Goal: Transaction & Acquisition: Purchase product/service

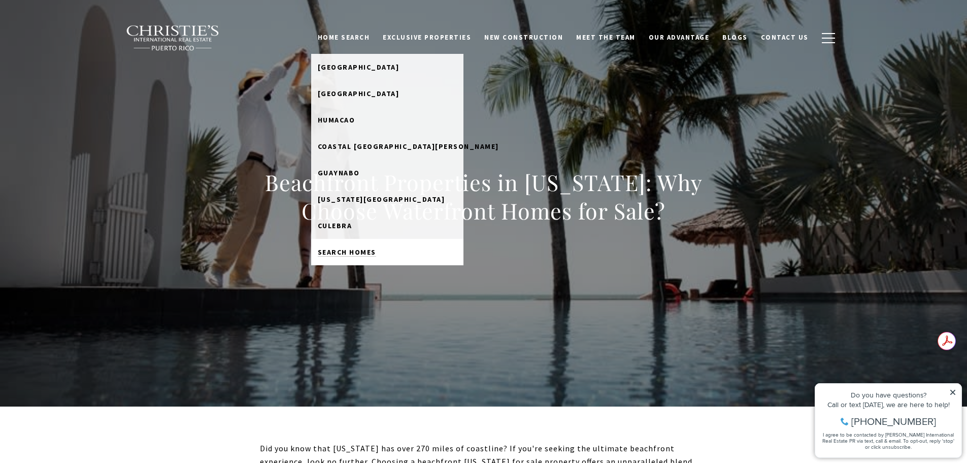
click at [359, 253] on span "Search Homes" at bounding box center [347, 251] width 58 height 9
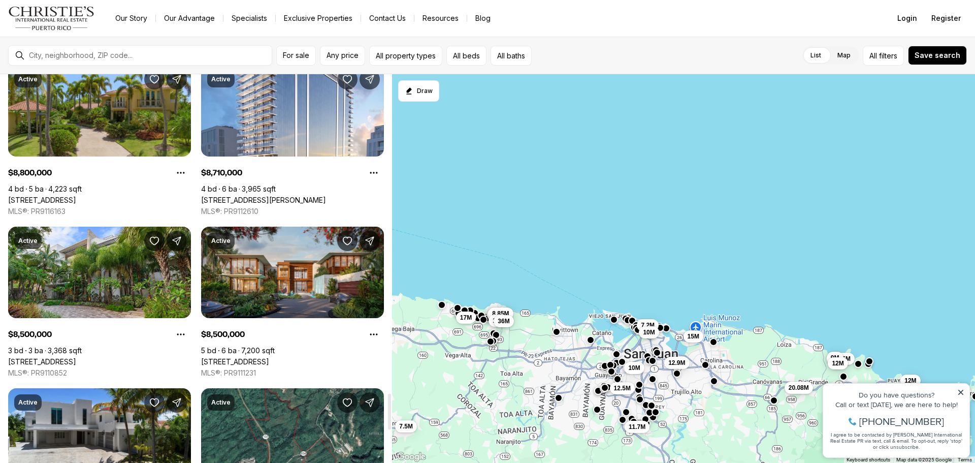
scroll to position [3332, 0]
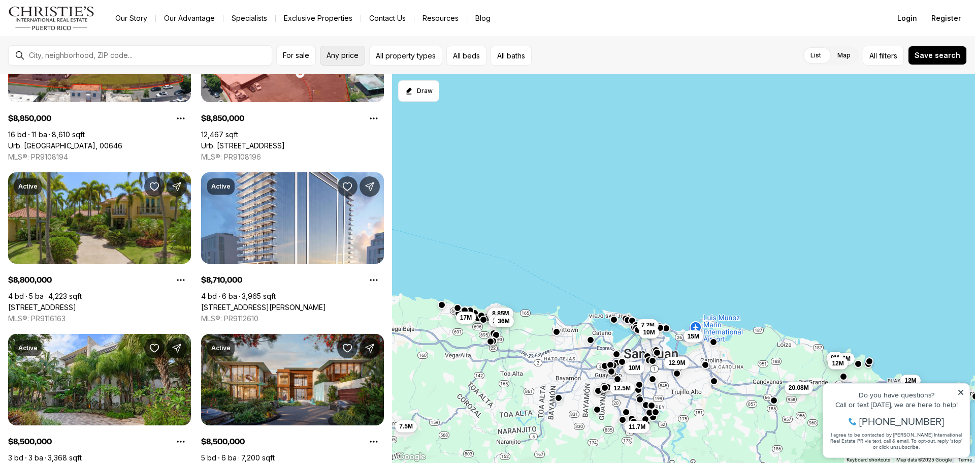
click at [340, 50] on button "Any price" at bounding box center [342, 56] width 45 height 20
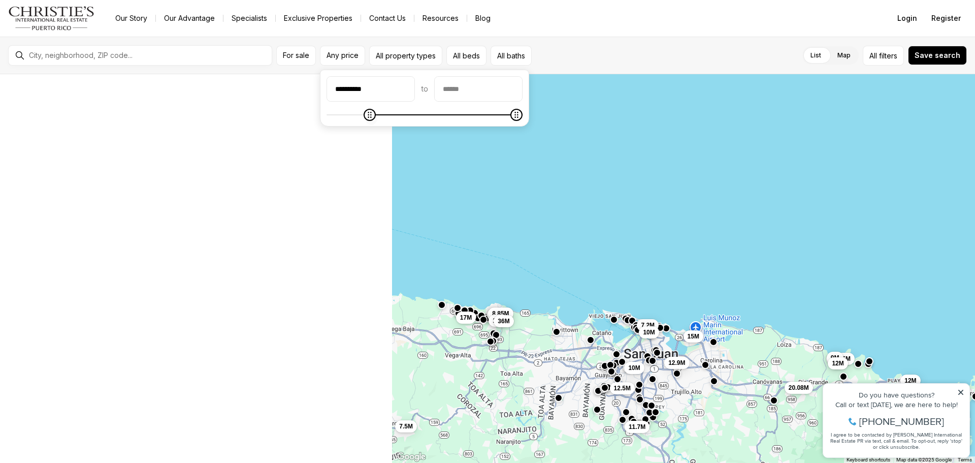
type input "**********"
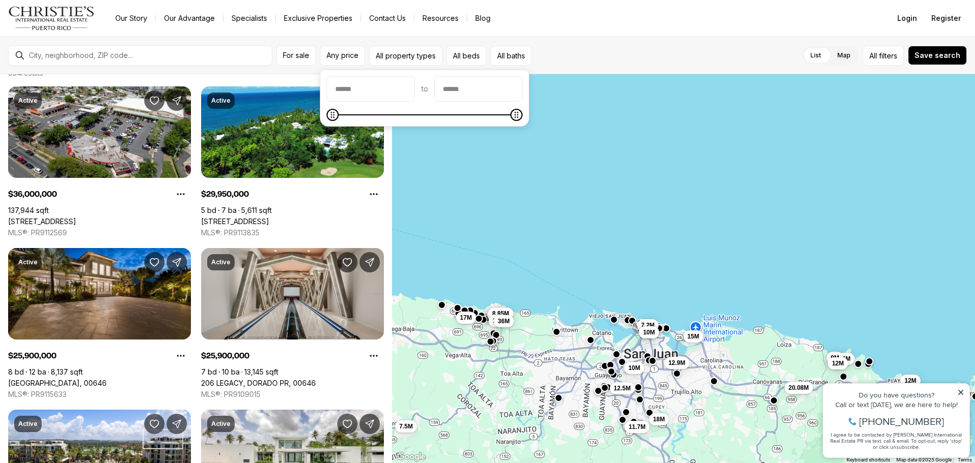
click at [326, 116] on span "Minimum" at bounding box center [332, 115] width 12 height 12
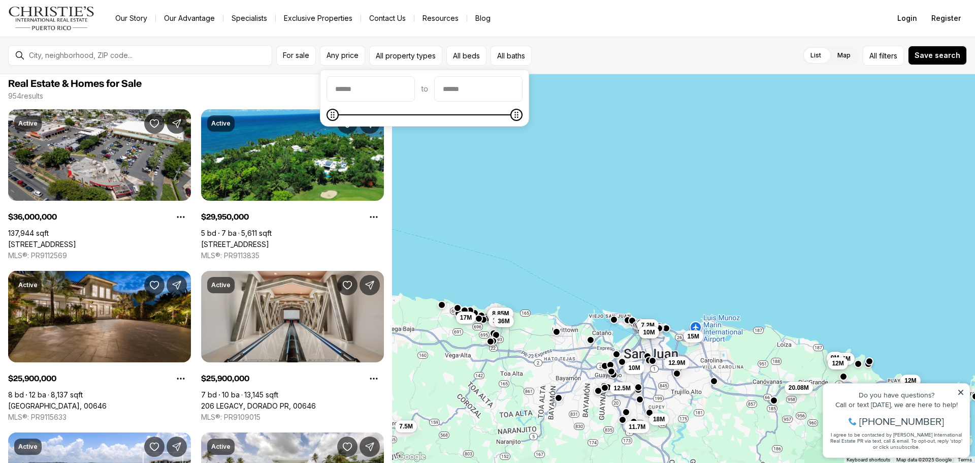
scroll to position [0, 0]
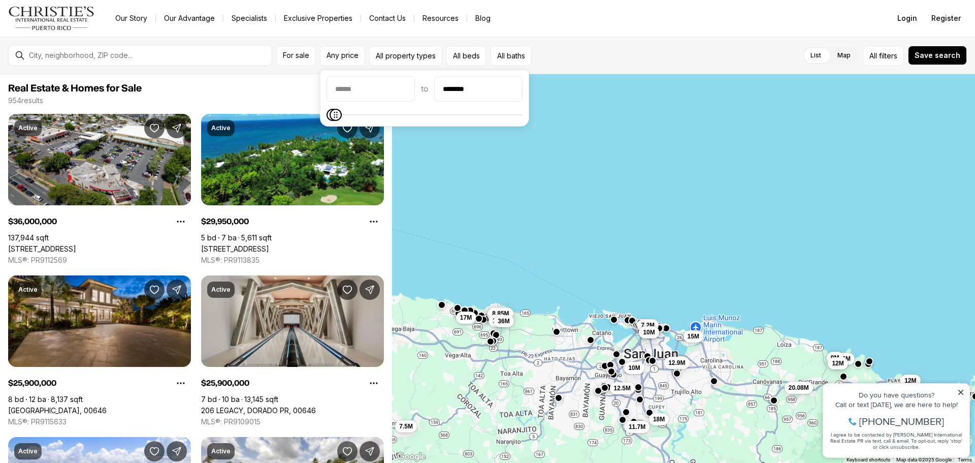
type input "********"
click at [332, 121] on span "Maximum" at bounding box center [336, 115] width 12 height 12
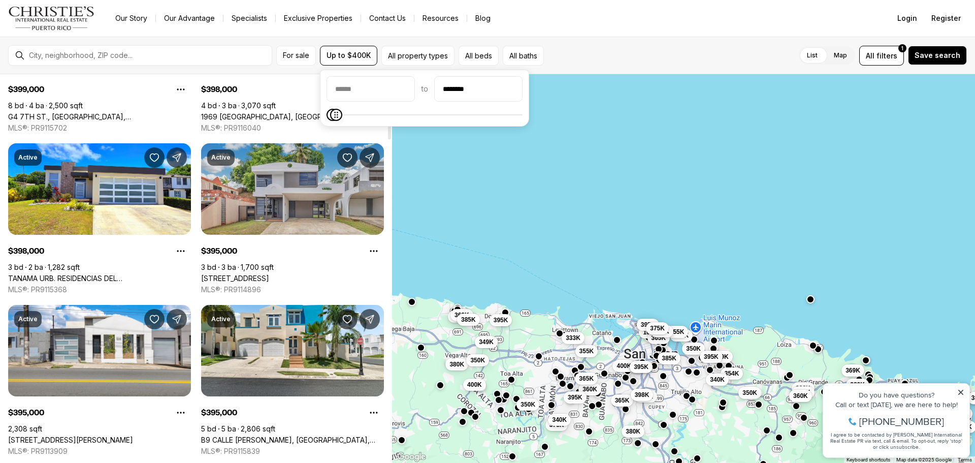
scroll to position [305, 0]
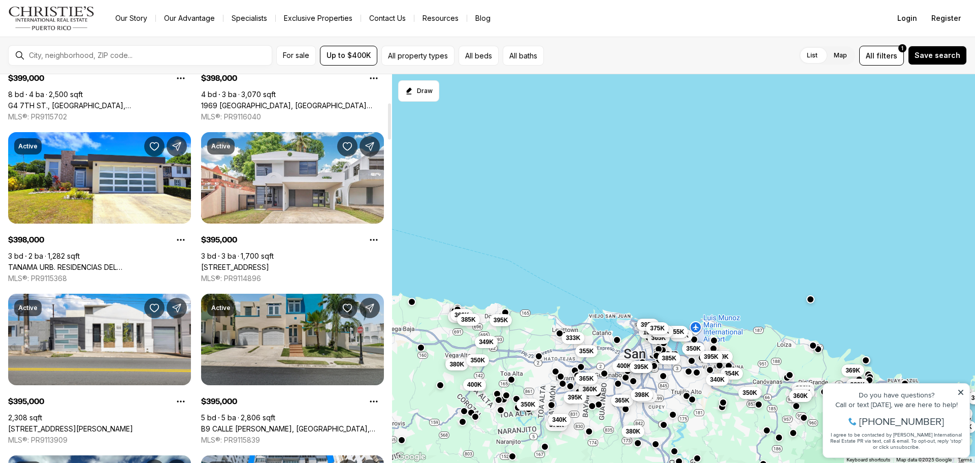
click at [272, 424] on link "B9 CALLE GRANITO, RIO GRANDE PR, 00745" at bounding box center [292, 428] width 183 height 9
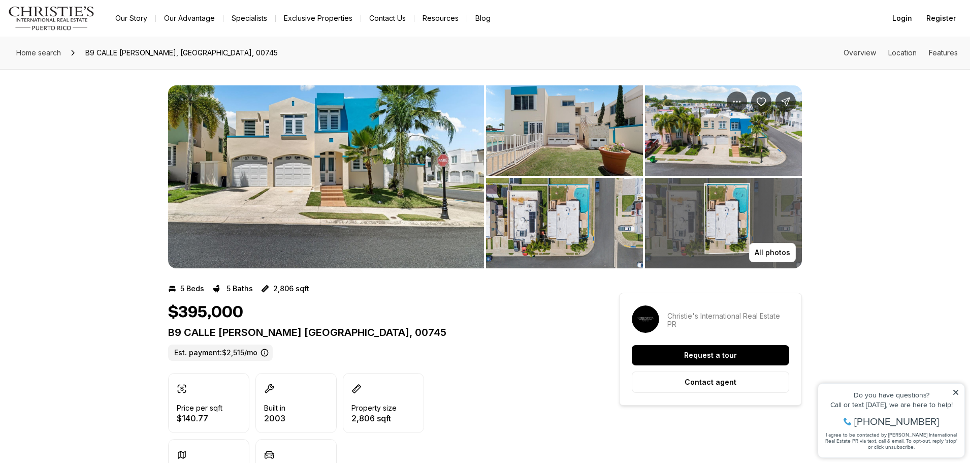
click at [566, 152] on img "View image gallery" at bounding box center [564, 130] width 157 height 90
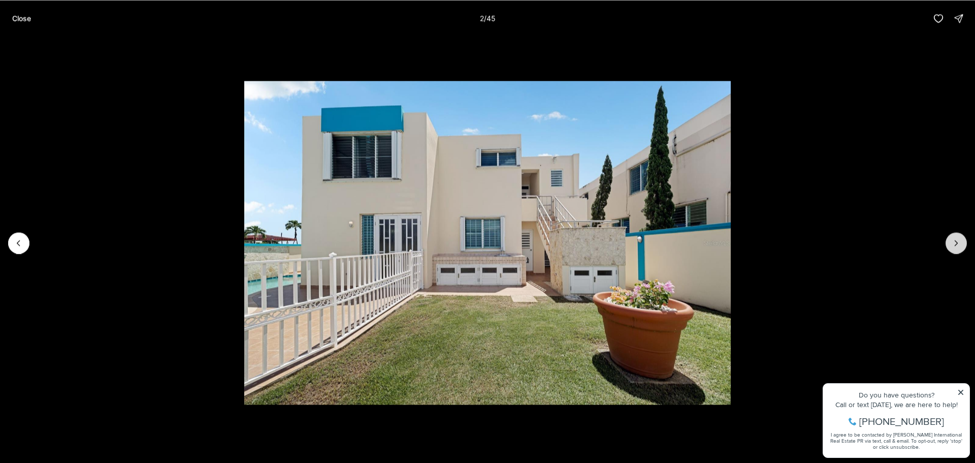
click at [952, 242] on icon "Next slide" at bounding box center [956, 243] width 10 height 10
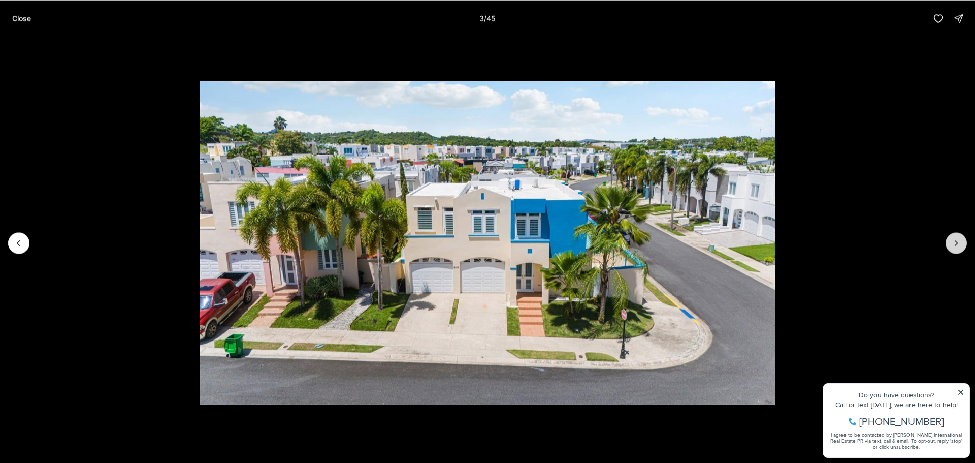
click at [952, 242] on icon "Next slide" at bounding box center [956, 243] width 10 height 10
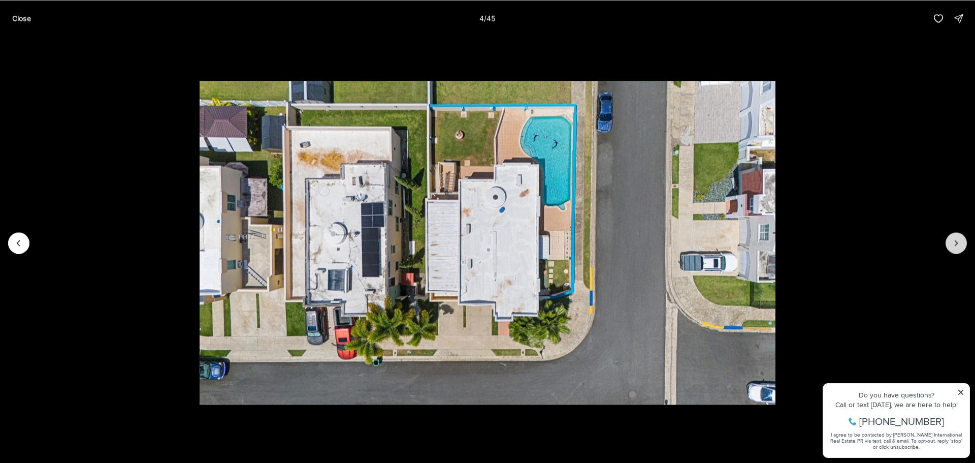
click at [952, 242] on icon "Next slide" at bounding box center [956, 243] width 10 height 10
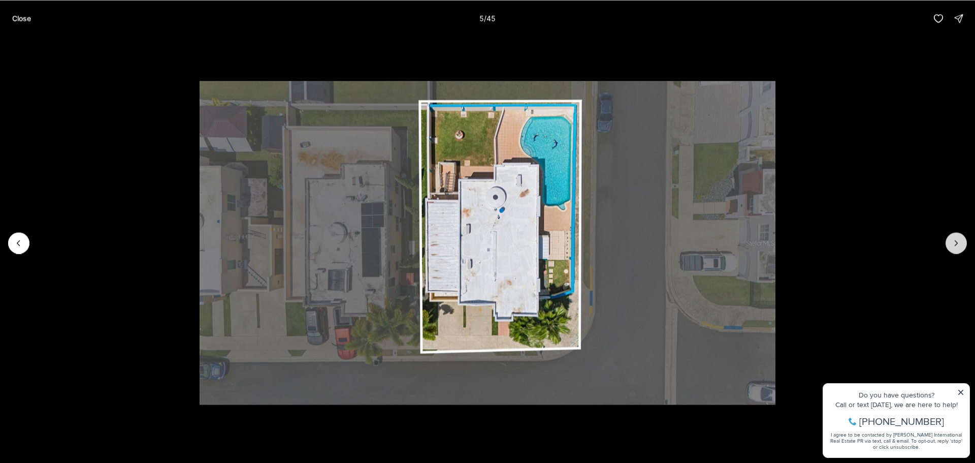
click at [952, 242] on icon "Next slide" at bounding box center [956, 243] width 10 height 10
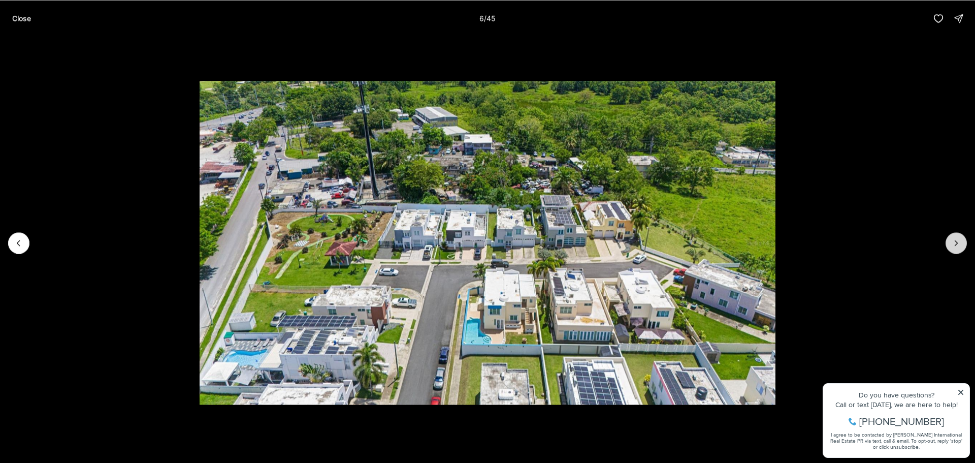
click at [952, 242] on icon "Next slide" at bounding box center [956, 243] width 10 height 10
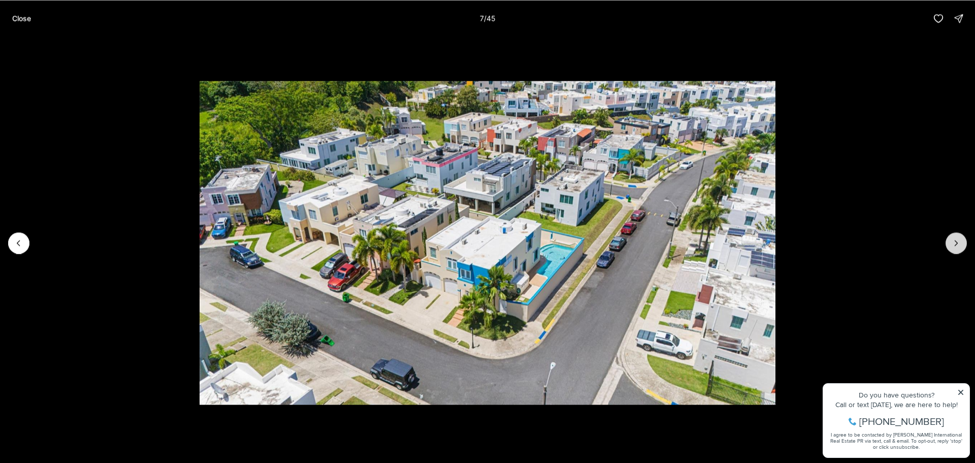
click at [952, 242] on icon "Next slide" at bounding box center [956, 243] width 10 height 10
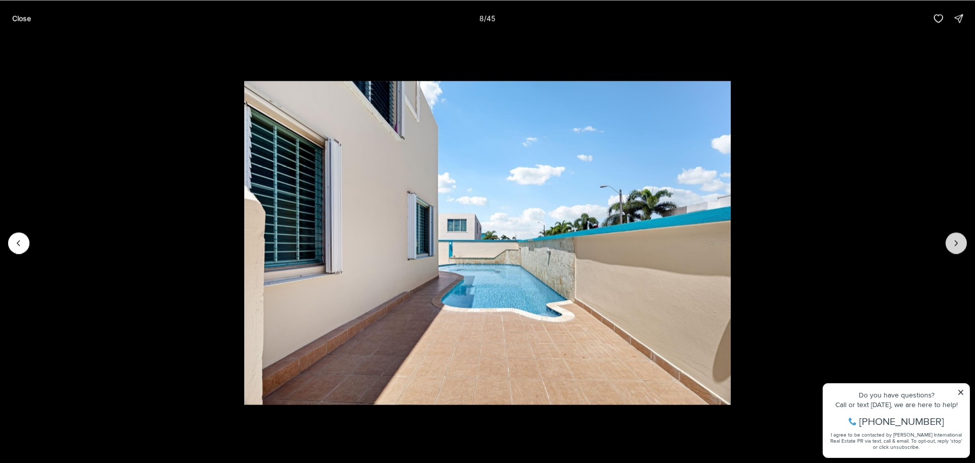
click at [952, 242] on icon "Next slide" at bounding box center [956, 243] width 10 height 10
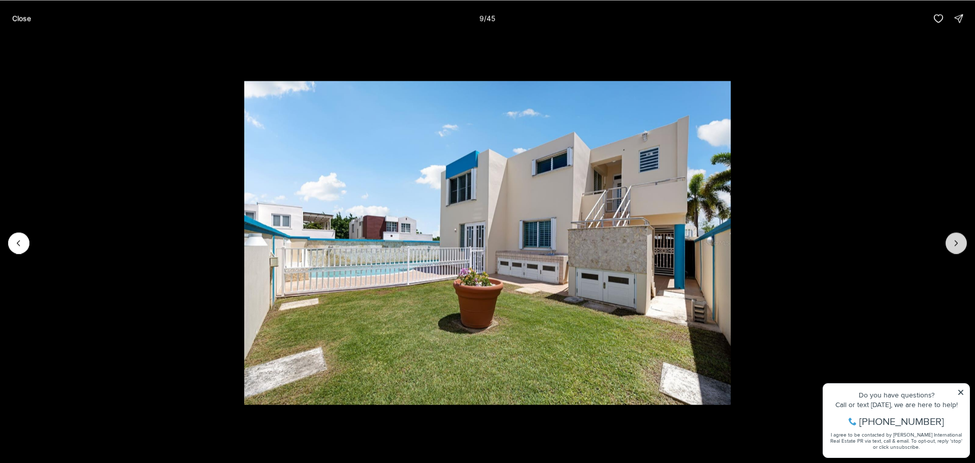
click at [952, 242] on icon "Next slide" at bounding box center [956, 243] width 10 height 10
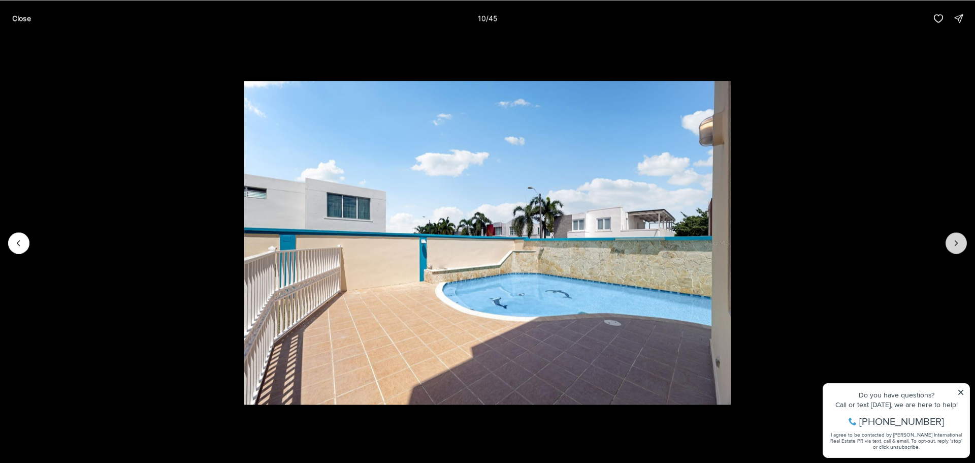
click at [952, 242] on icon "Next slide" at bounding box center [956, 243] width 10 height 10
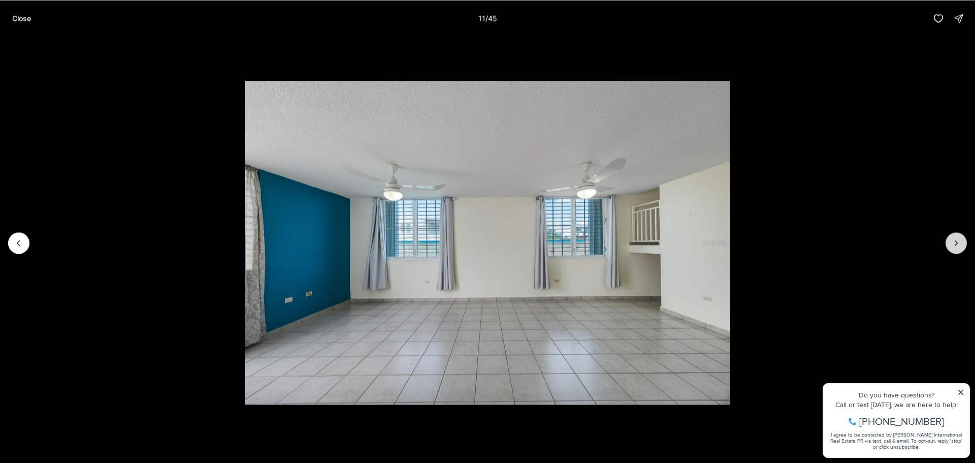
click at [952, 242] on icon "Next slide" at bounding box center [956, 243] width 10 height 10
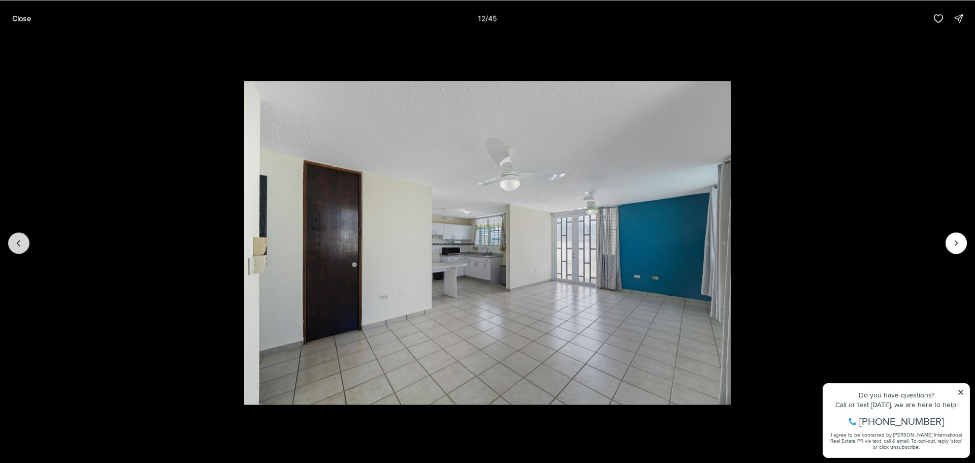
click at [9, 239] on button "Previous slide" at bounding box center [18, 242] width 21 height 21
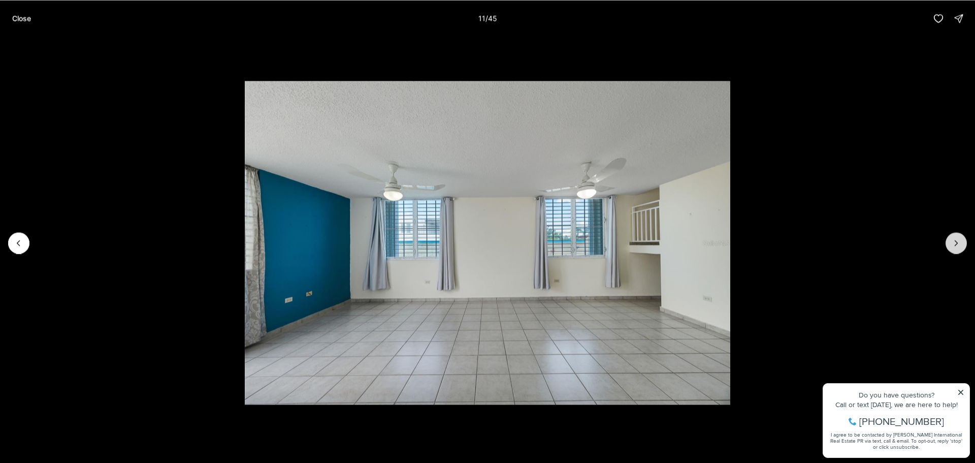
click at [954, 245] on icon "Next slide" at bounding box center [956, 243] width 10 height 10
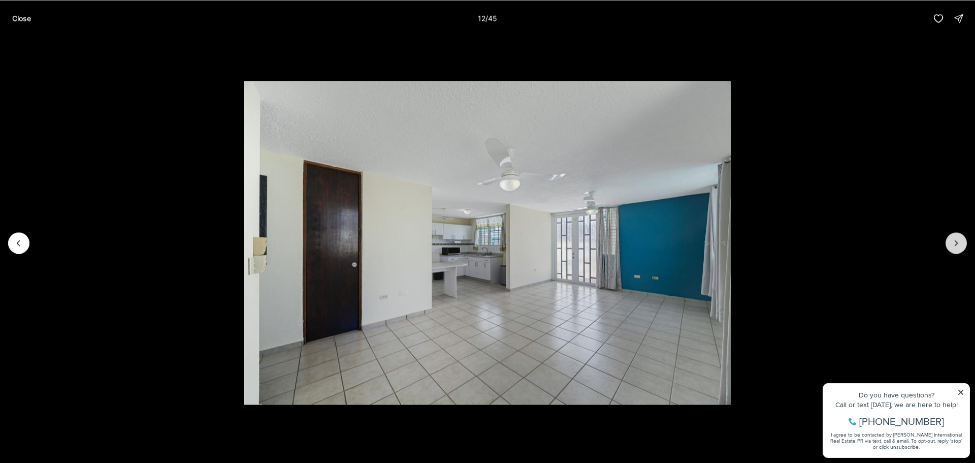
click at [954, 245] on icon "Next slide" at bounding box center [956, 243] width 10 height 10
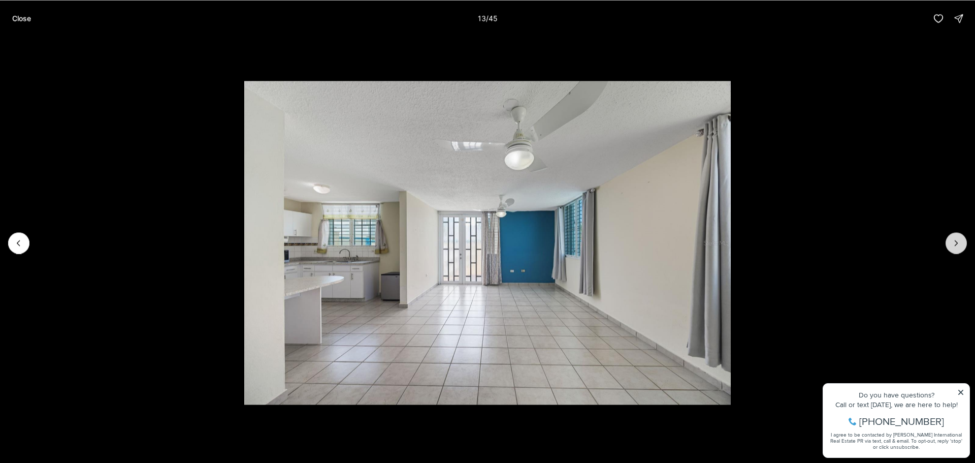
click at [954, 245] on icon "Next slide" at bounding box center [956, 243] width 10 height 10
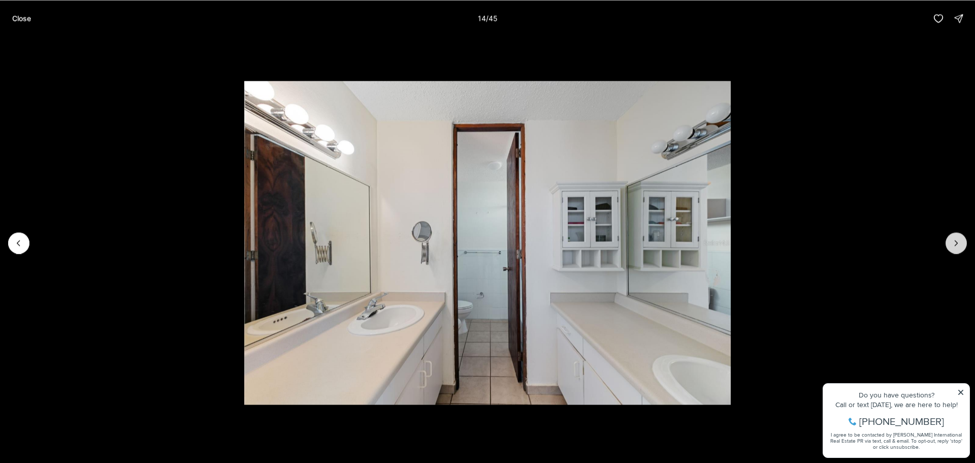
click at [954, 245] on icon "Next slide" at bounding box center [956, 243] width 10 height 10
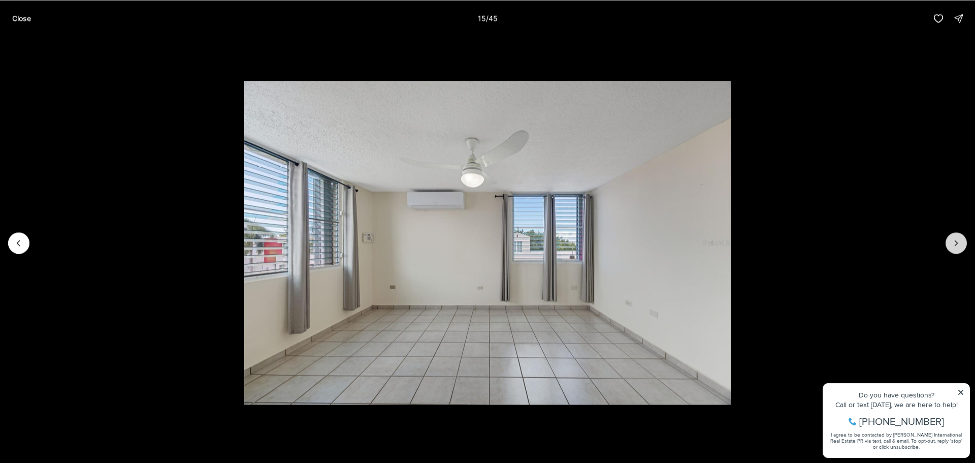
click at [954, 245] on icon "Next slide" at bounding box center [956, 243] width 10 height 10
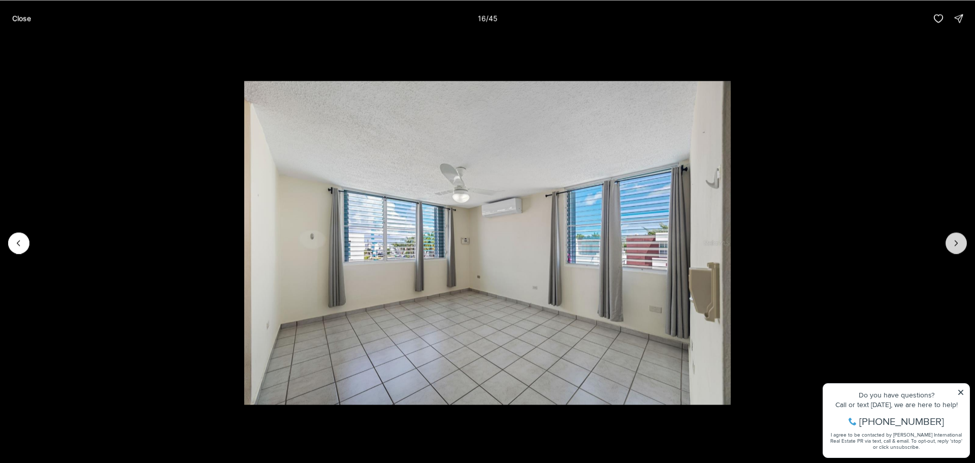
click at [954, 245] on icon "Next slide" at bounding box center [956, 243] width 10 height 10
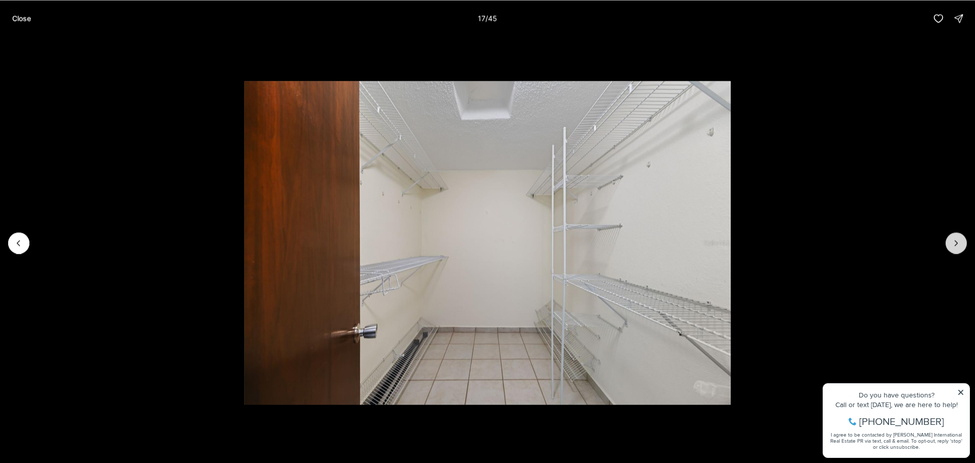
click at [954, 245] on icon "Next slide" at bounding box center [956, 243] width 10 height 10
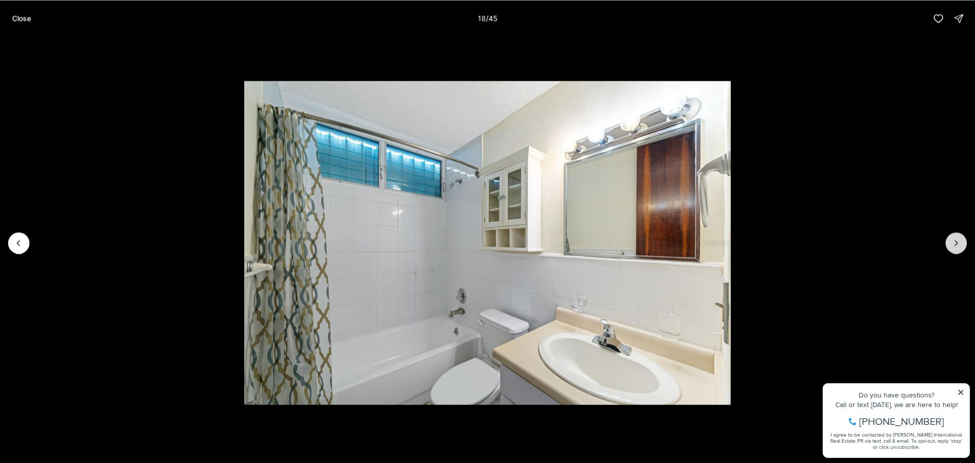
click at [954, 245] on icon "Next slide" at bounding box center [956, 243] width 10 height 10
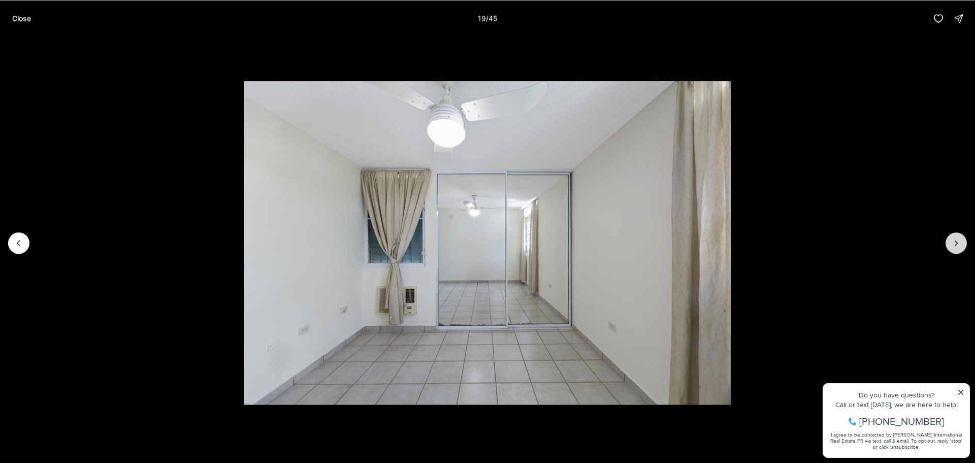
click at [954, 245] on icon "Next slide" at bounding box center [956, 243] width 10 height 10
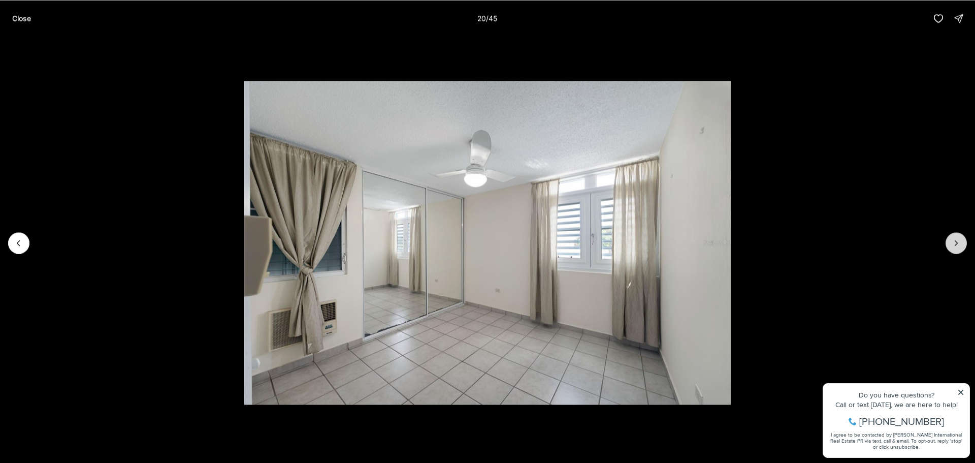
click at [954, 245] on icon "Next slide" at bounding box center [956, 243] width 10 height 10
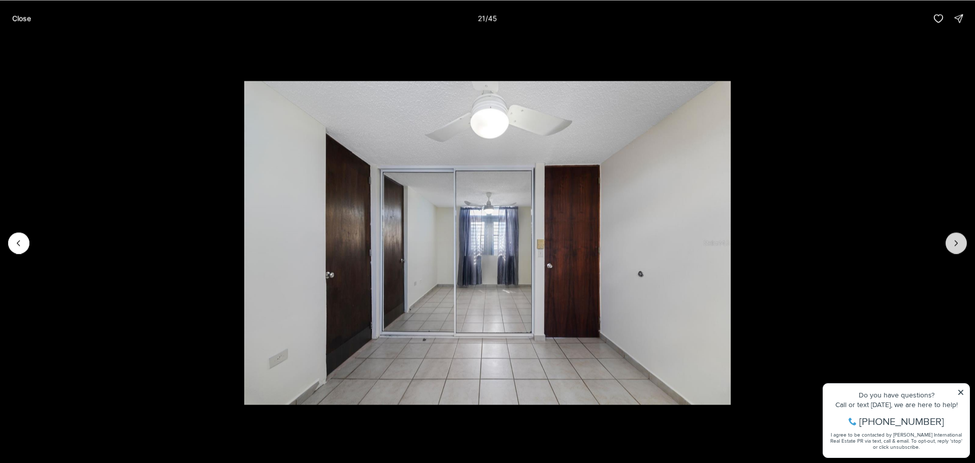
click at [954, 245] on icon "Next slide" at bounding box center [956, 243] width 10 height 10
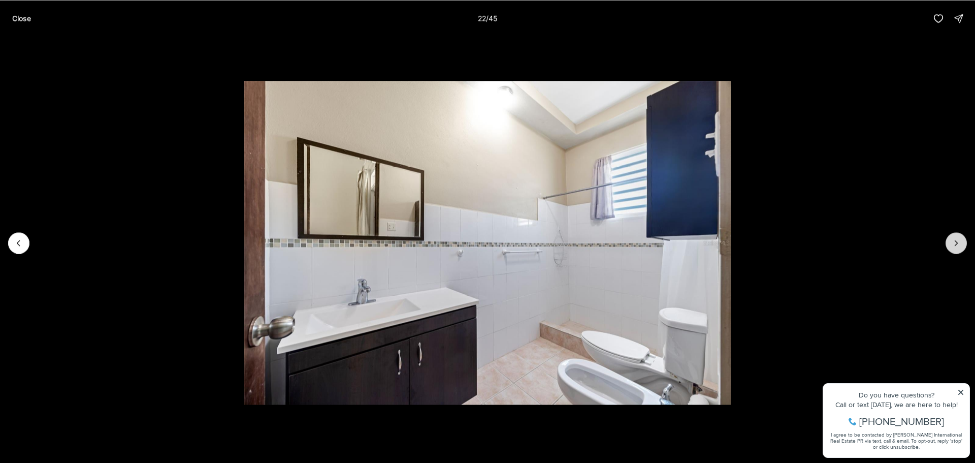
click at [954, 245] on icon "Next slide" at bounding box center [956, 243] width 10 height 10
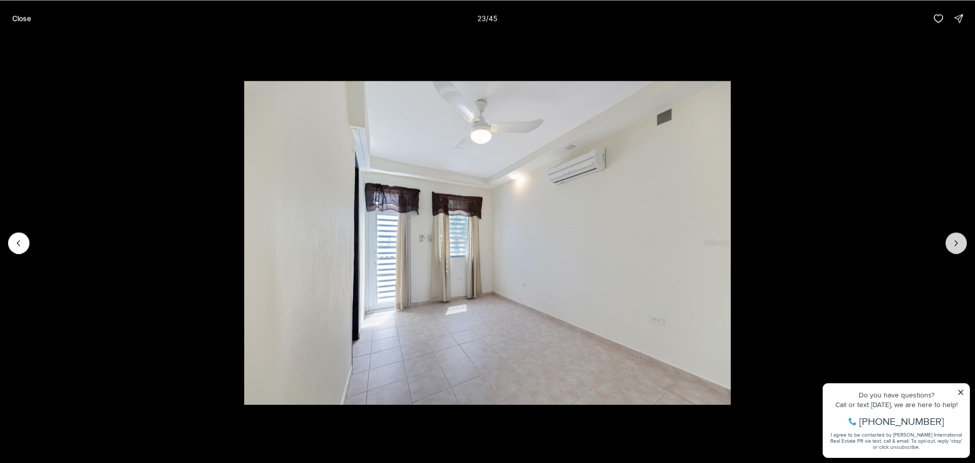
click at [954, 245] on icon "Next slide" at bounding box center [956, 243] width 10 height 10
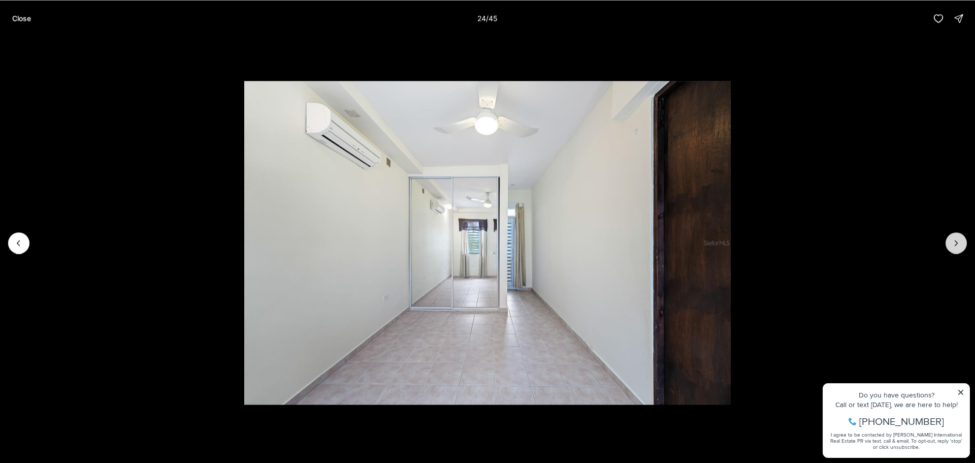
click at [954, 245] on icon "Next slide" at bounding box center [956, 243] width 10 height 10
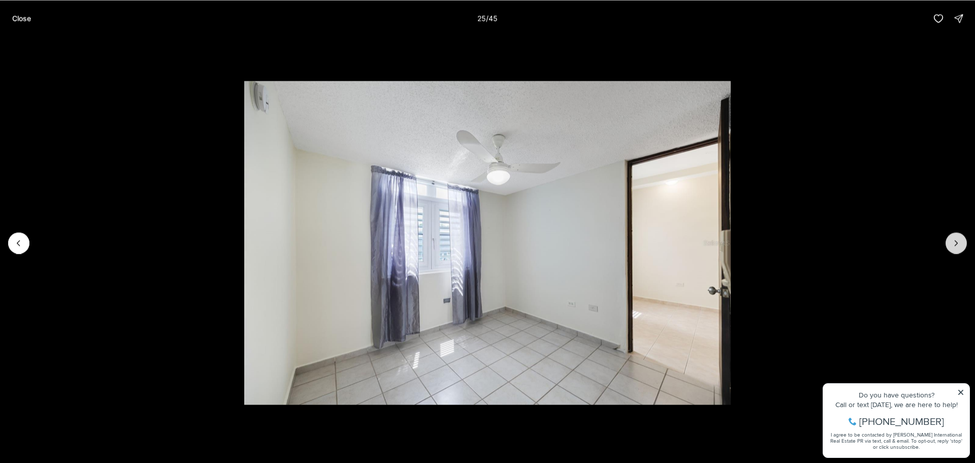
click at [954, 245] on icon "Next slide" at bounding box center [956, 243] width 10 height 10
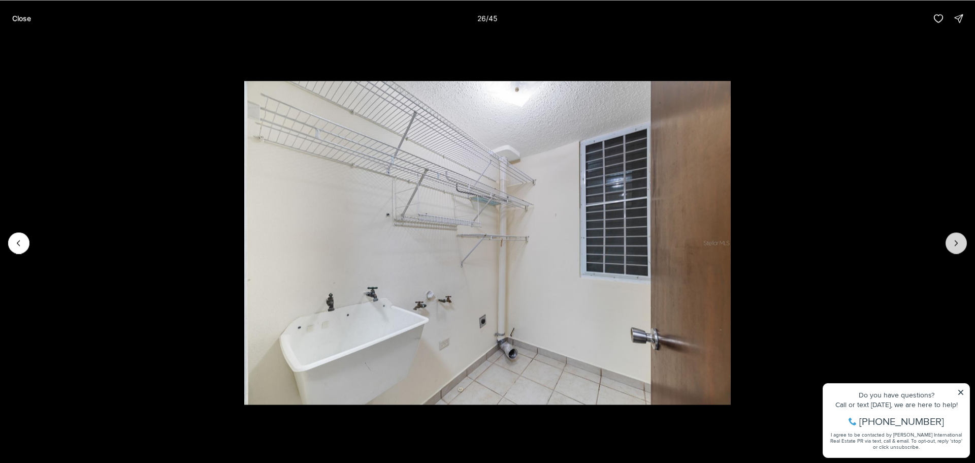
click at [954, 245] on icon "Next slide" at bounding box center [956, 243] width 10 height 10
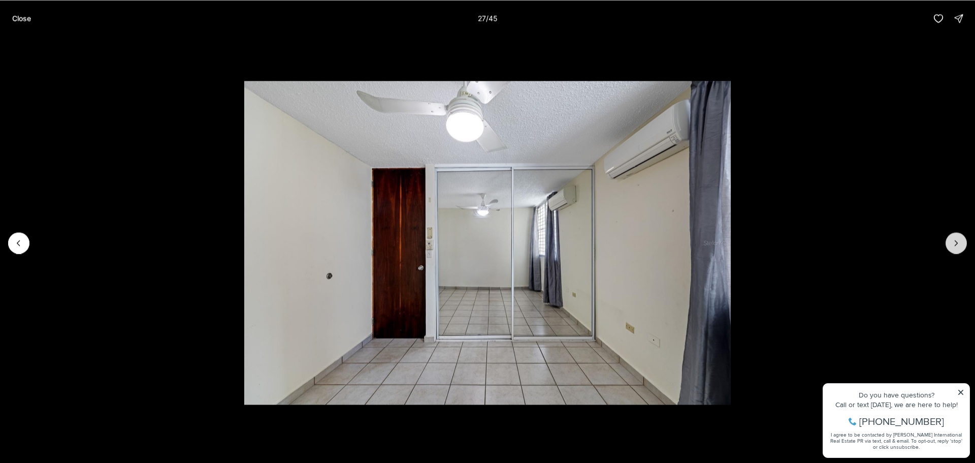
click at [954, 245] on icon "Next slide" at bounding box center [956, 243] width 10 height 10
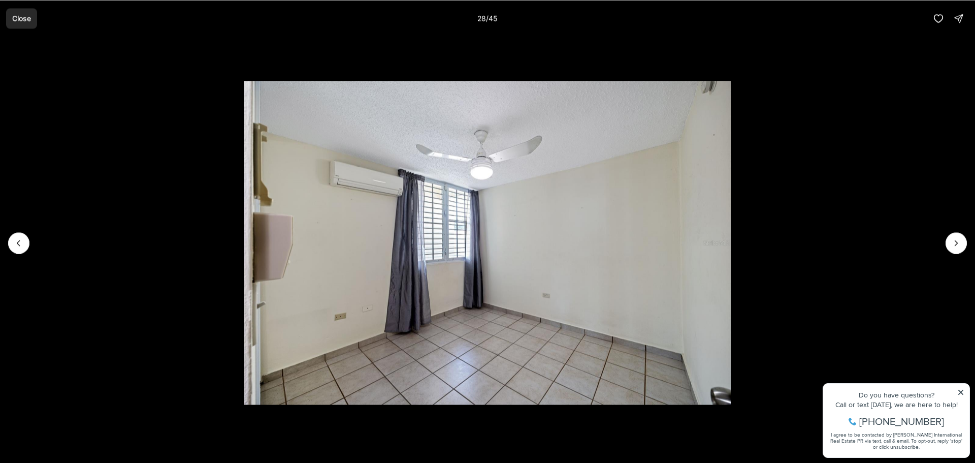
click at [15, 20] on p "Close" at bounding box center [21, 18] width 19 height 8
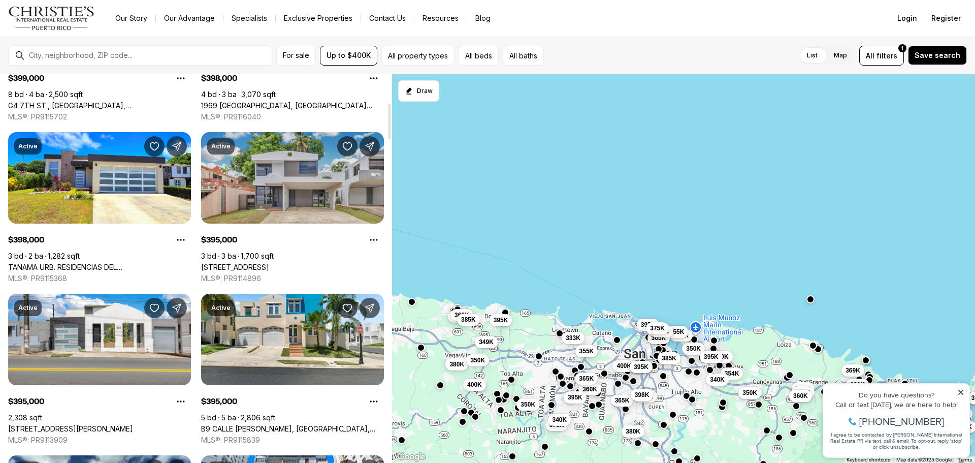
click at [269, 262] on link "[STREET_ADDRESS]" at bounding box center [235, 266] width 68 height 9
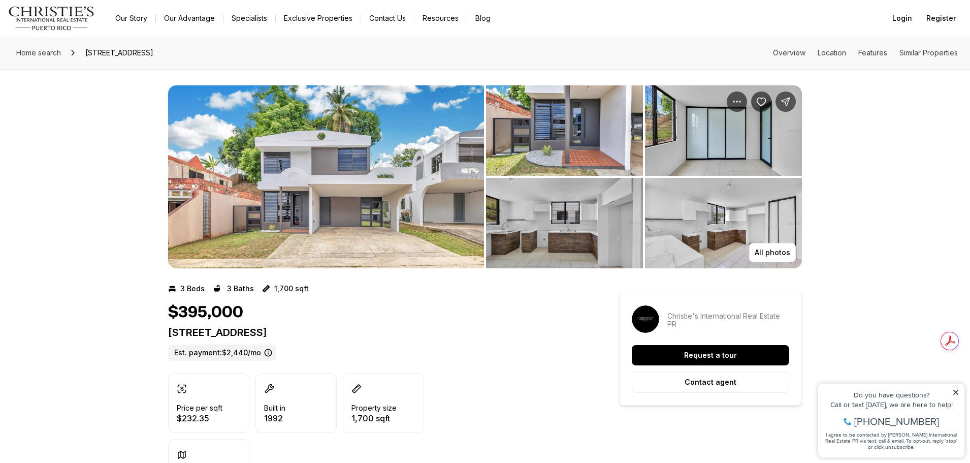
click at [504, 155] on img "View image gallery" at bounding box center [564, 130] width 157 height 90
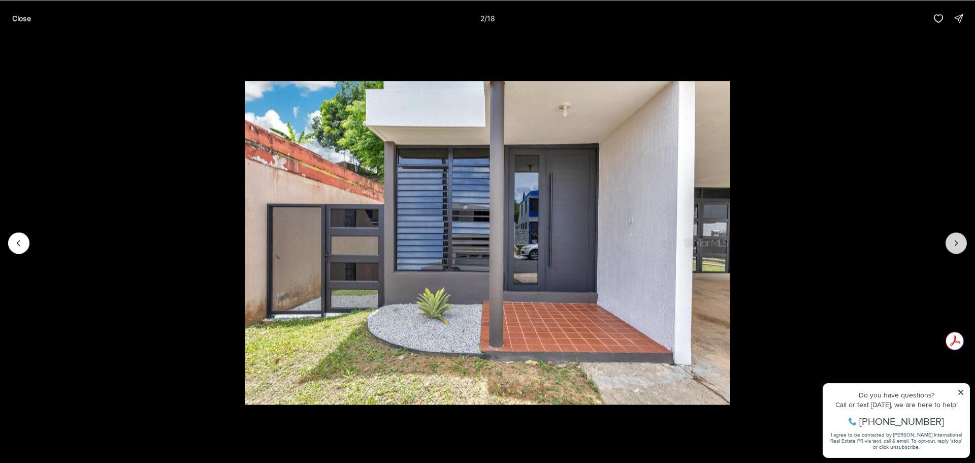
click at [955, 246] on icon "Next slide" at bounding box center [956, 243] width 10 height 10
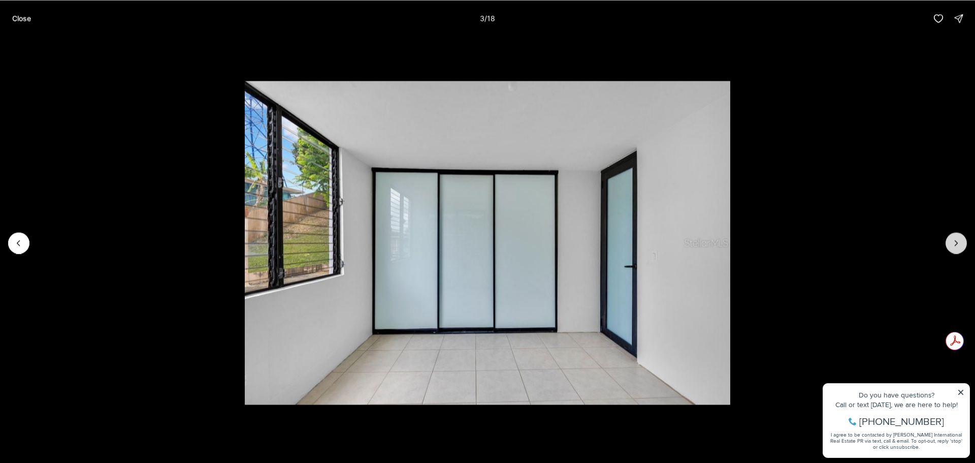
click at [955, 246] on icon "Next slide" at bounding box center [956, 243] width 10 height 10
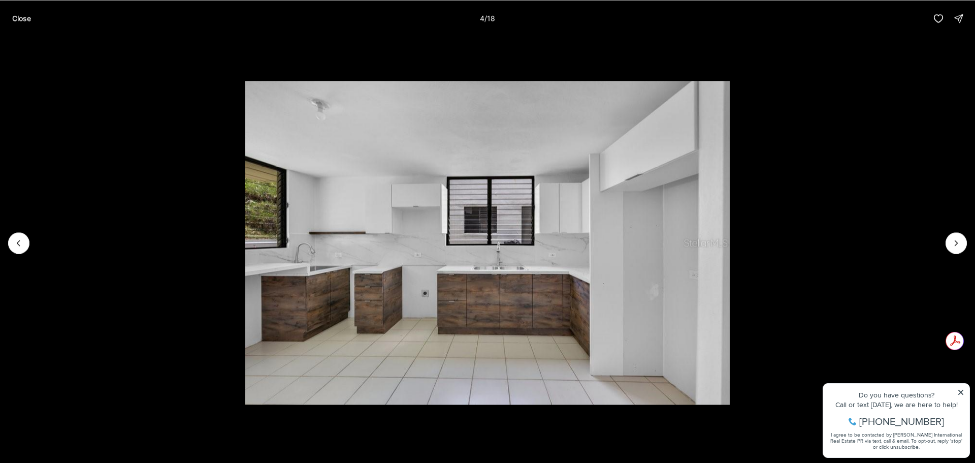
click at [347, 268] on img "4 of 18" at bounding box center [487, 243] width 484 height 324
click at [957, 238] on icon "Next slide" at bounding box center [956, 243] width 10 height 10
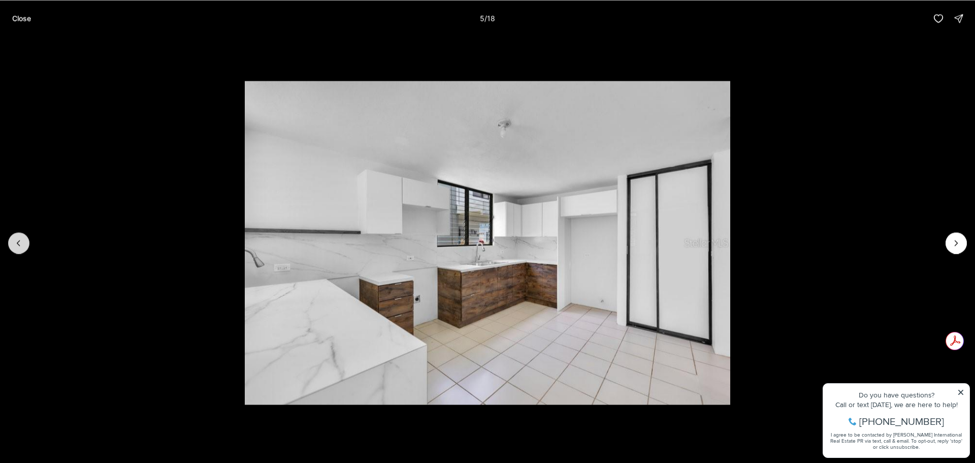
click at [19, 237] on button "Previous slide" at bounding box center [18, 242] width 21 height 21
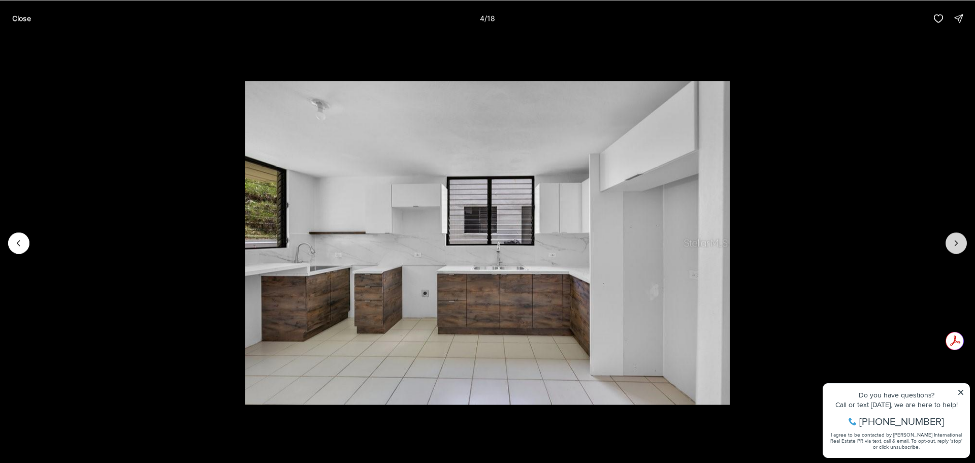
click at [954, 241] on icon "Next slide" at bounding box center [956, 243] width 10 height 10
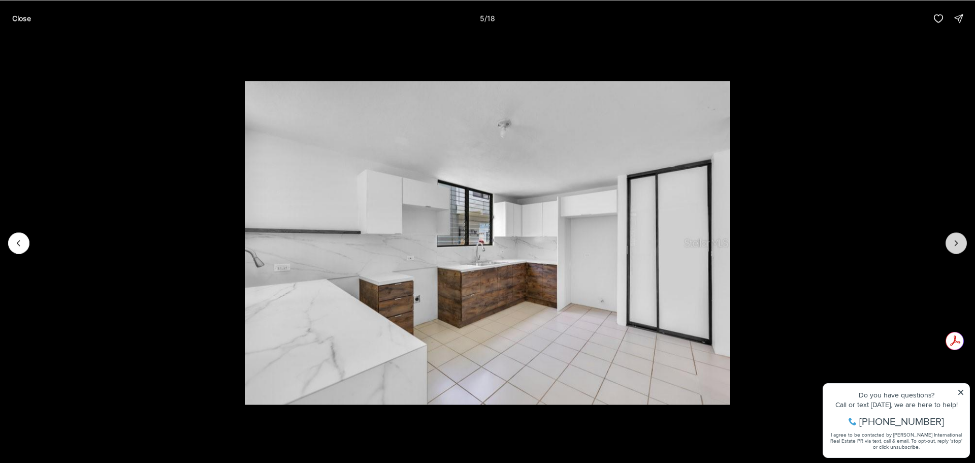
click at [954, 241] on icon "Next slide" at bounding box center [956, 243] width 10 height 10
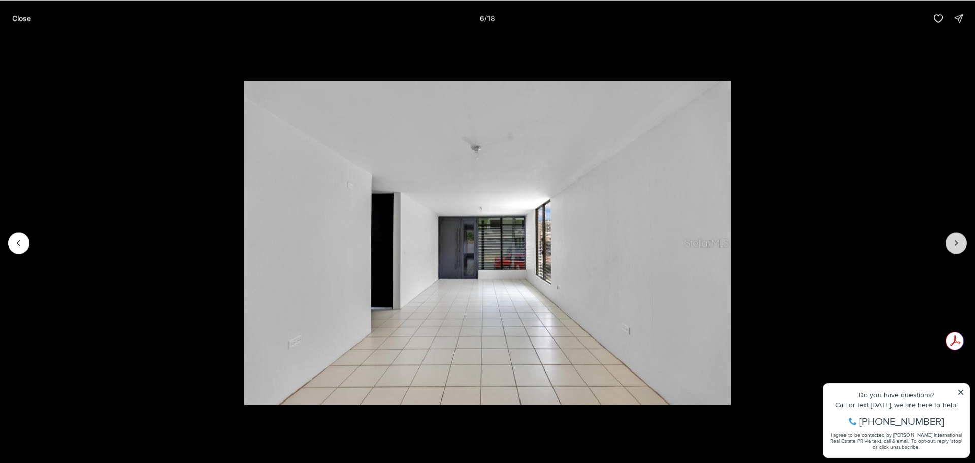
click at [954, 241] on icon "Next slide" at bounding box center [956, 243] width 10 height 10
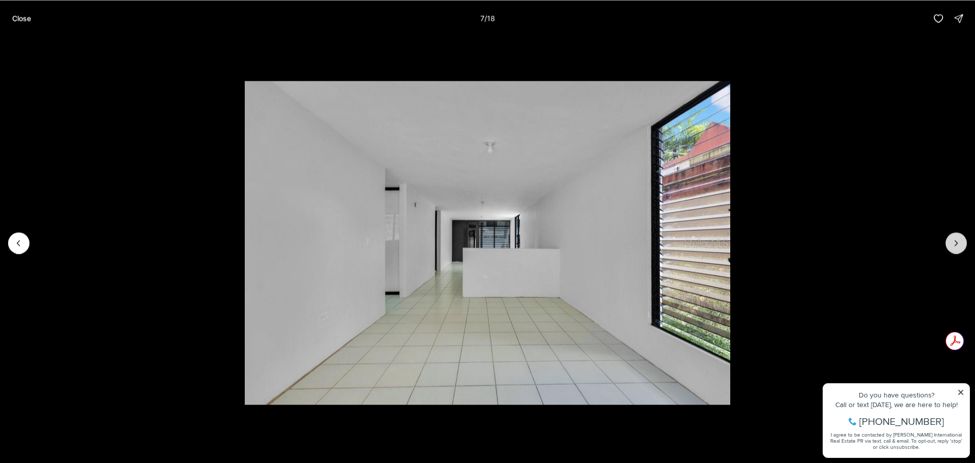
click at [954, 241] on icon "Next slide" at bounding box center [956, 243] width 10 height 10
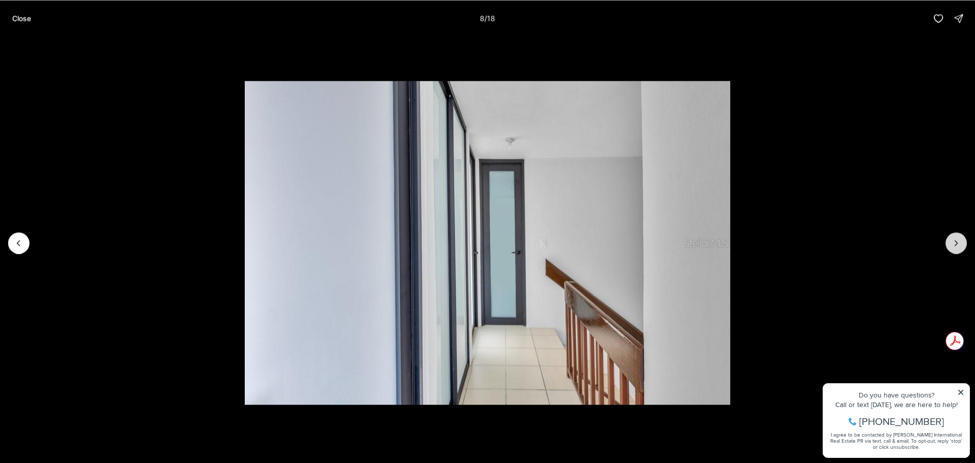
click at [954, 241] on icon "Next slide" at bounding box center [956, 243] width 10 height 10
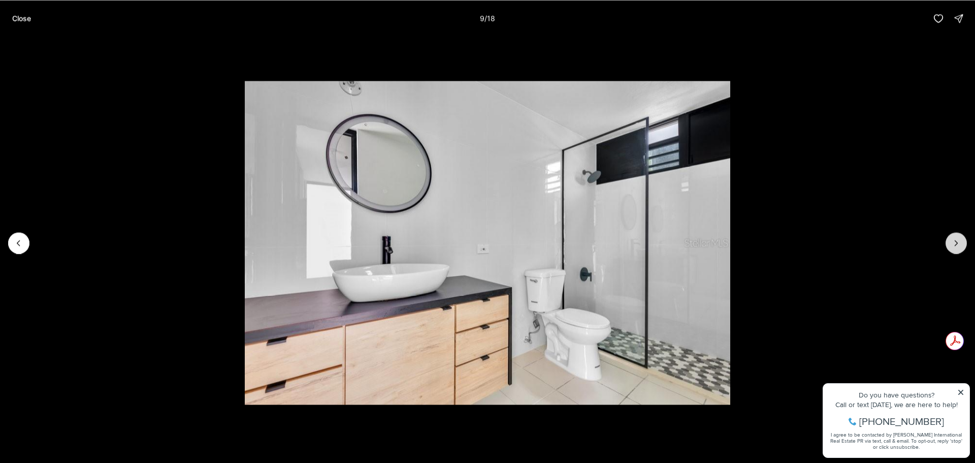
click at [954, 241] on icon "Next slide" at bounding box center [956, 243] width 10 height 10
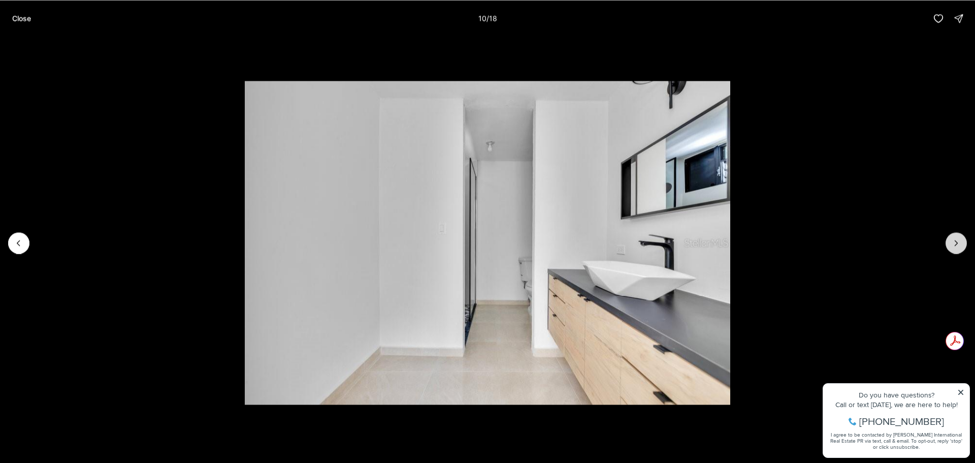
click at [954, 241] on icon "Next slide" at bounding box center [956, 243] width 10 height 10
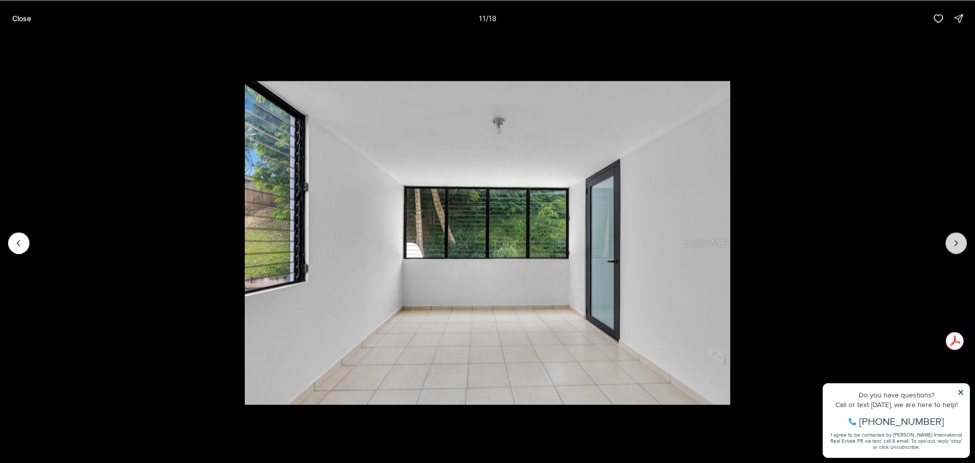
click at [954, 241] on icon "Next slide" at bounding box center [956, 243] width 10 height 10
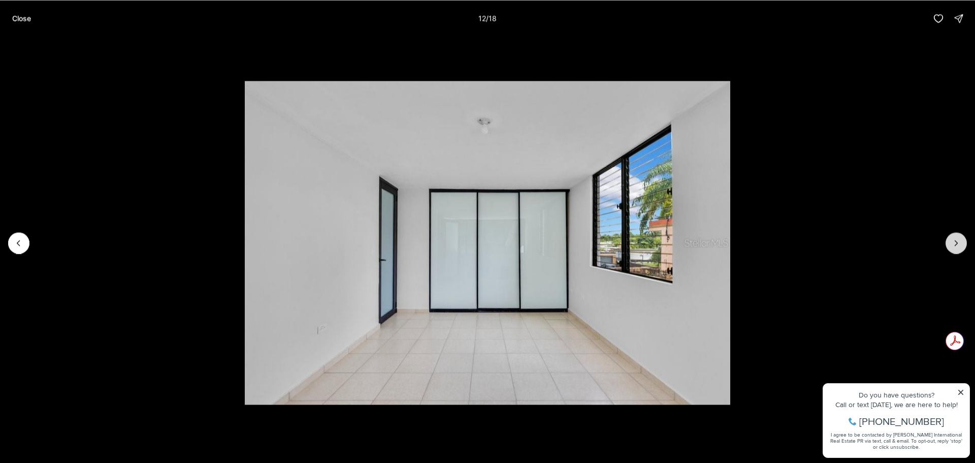
click at [954, 241] on icon "Next slide" at bounding box center [956, 243] width 10 height 10
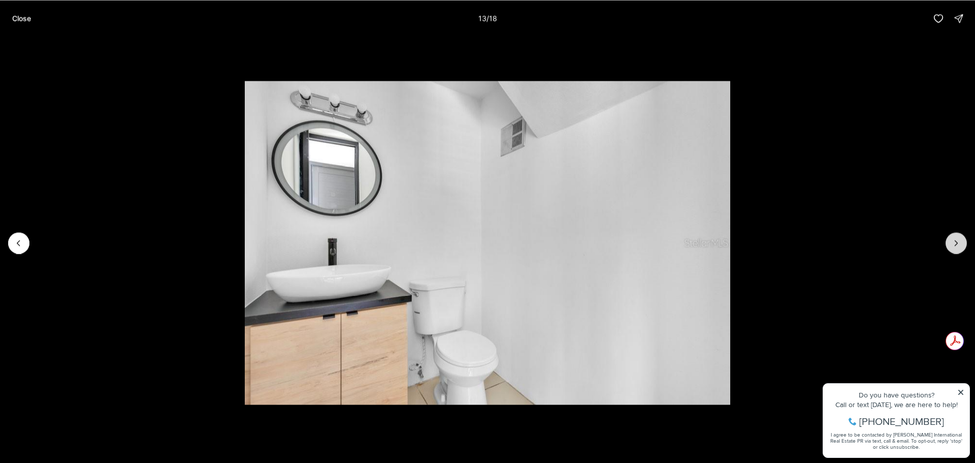
click at [954, 241] on icon "Next slide" at bounding box center [956, 243] width 10 height 10
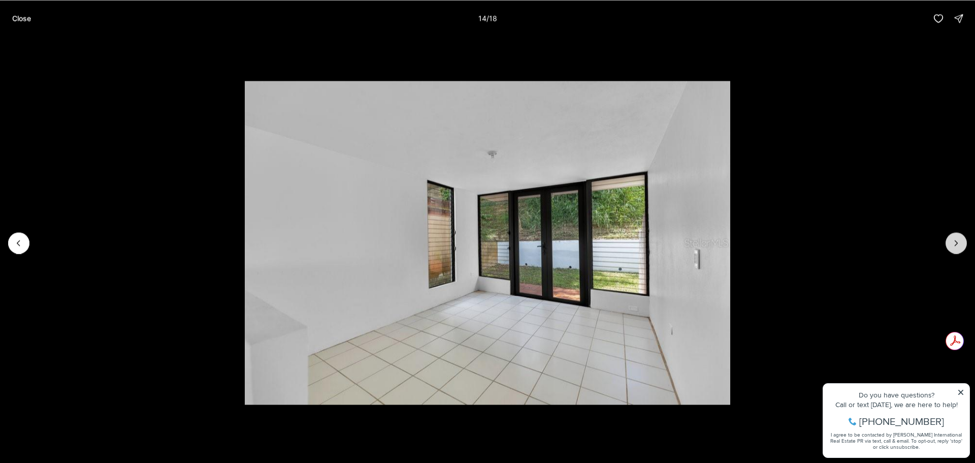
click at [954, 241] on icon "Next slide" at bounding box center [956, 243] width 10 height 10
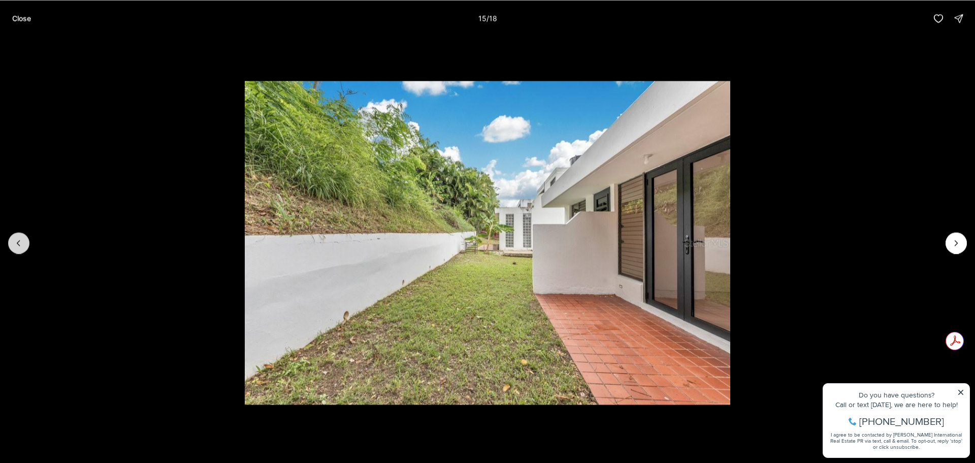
click at [18, 247] on icon "Previous slide" at bounding box center [19, 243] width 10 height 10
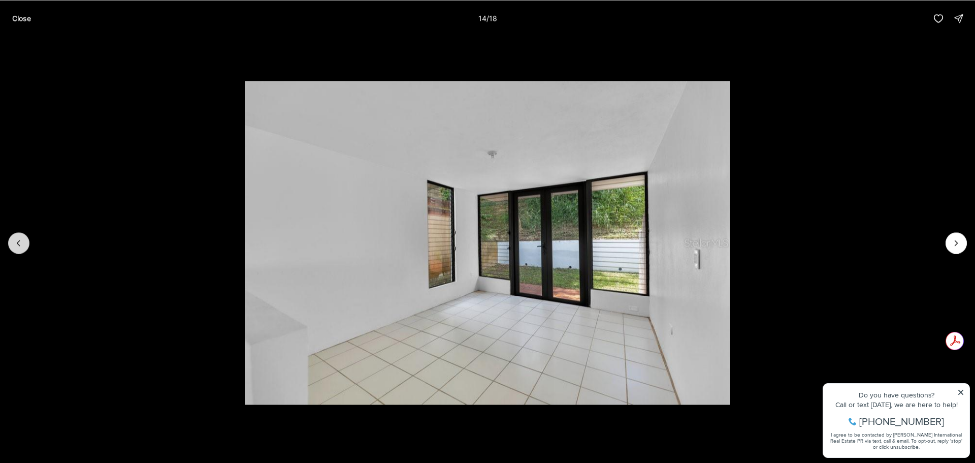
click at [18, 247] on icon "Previous slide" at bounding box center [19, 243] width 10 height 10
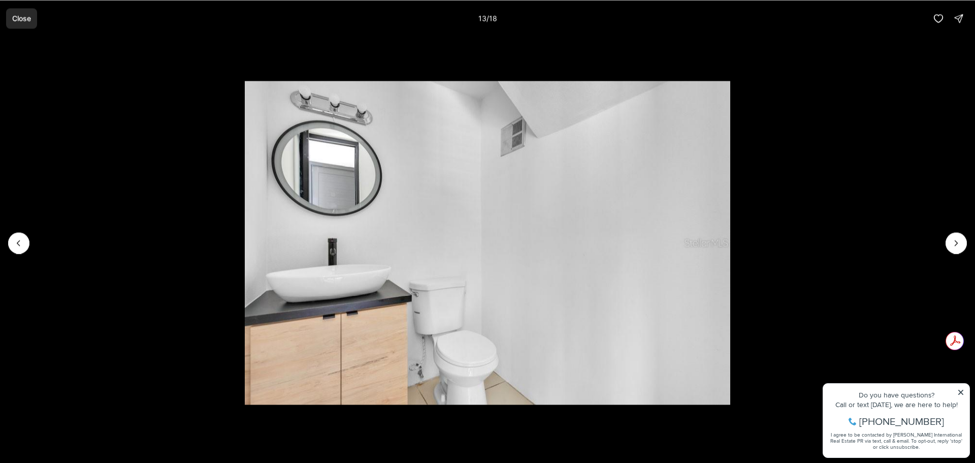
click at [18, 16] on p "Close" at bounding box center [21, 18] width 19 height 8
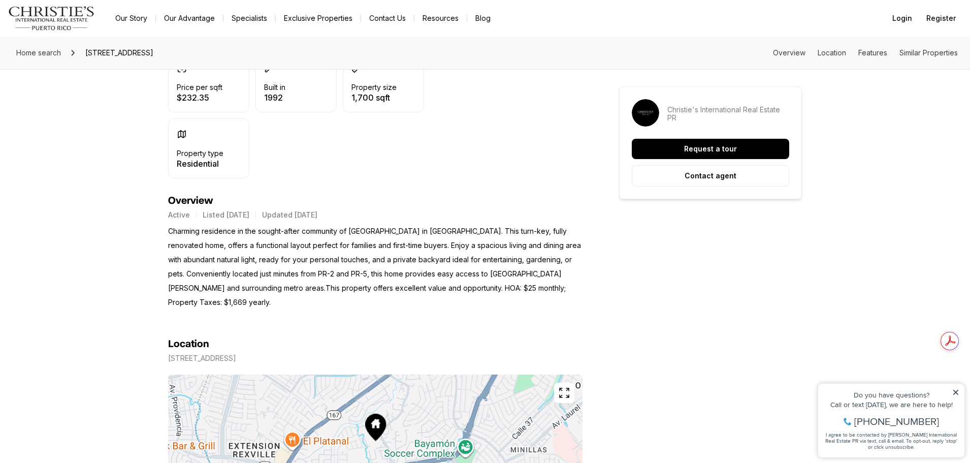
scroll to position [355, 0]
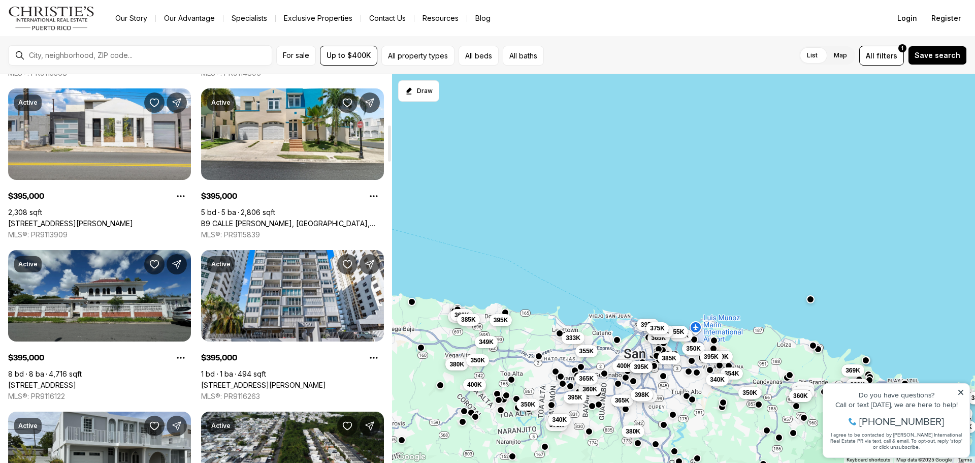
scroll to position [558, 0]
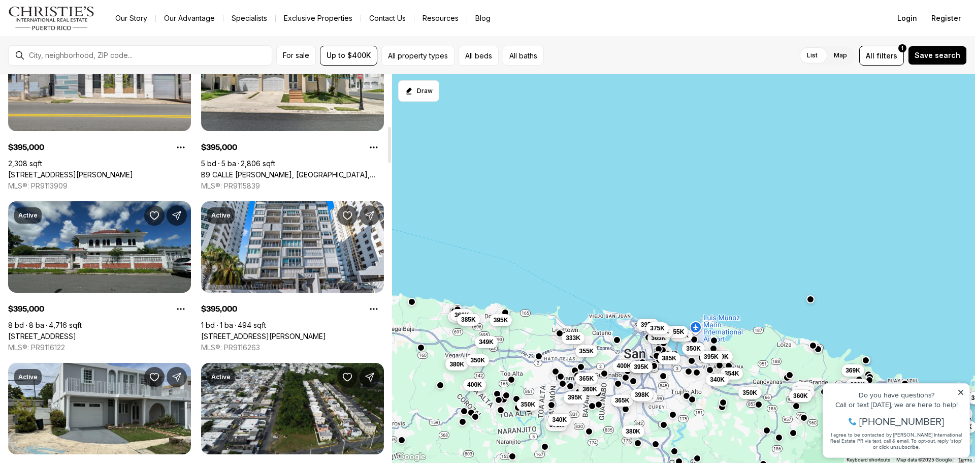
click at [76, 332] on link "[STREET_ADDRESS]" at bounding box center [42, 336] width 68 height 9
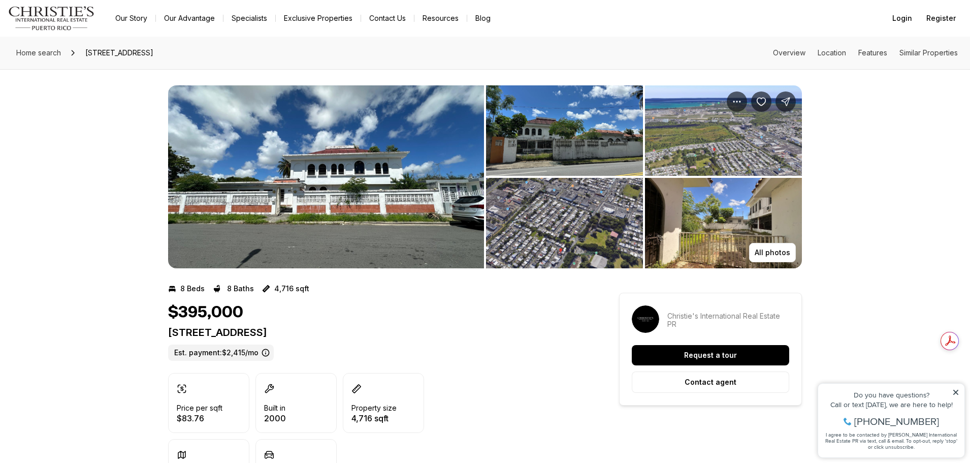
click at [545, 154] on img "View image gallery" at bounding box center [564, 130] width 157 height 90
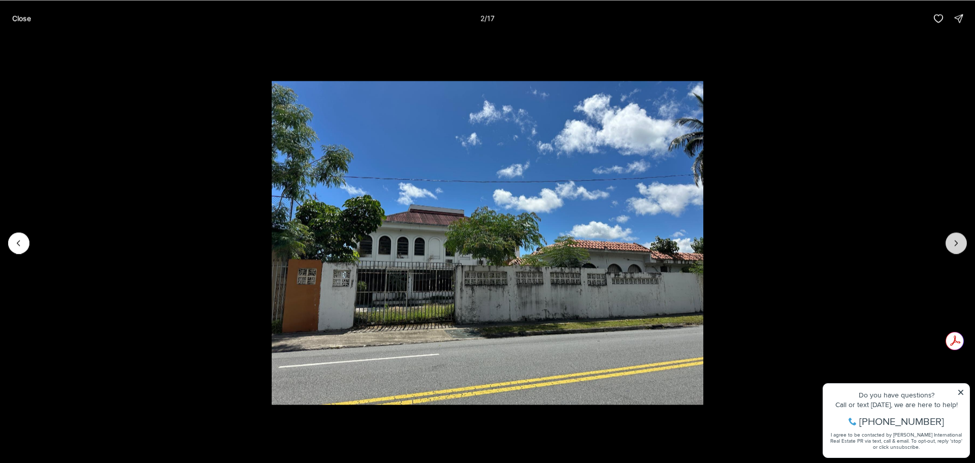
click at [961, 243] on button "Next slide" at bounding box center [955, 242] width 21 height 21
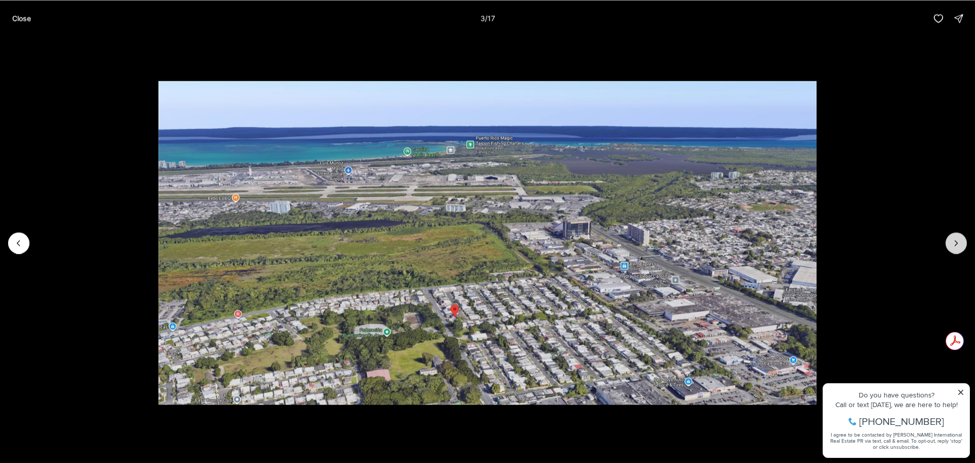
click at [961, 243] on button "Next slide" at bounding box center [955, 242] width 21 height 21
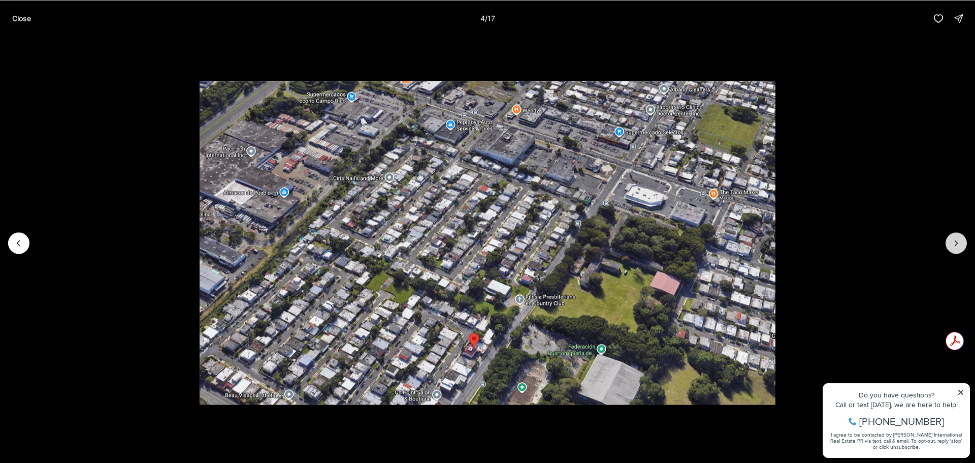
click at [961, 243] on button "Next slide" at bounding box center [955, 242] width 21 height 21
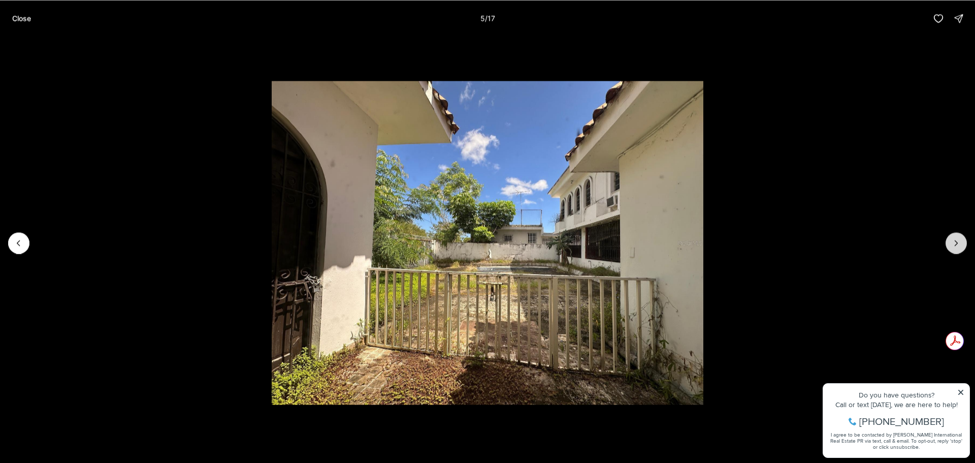
click at [961, 243] on button "Next slide" at bounding box center [955, 242] width 21 height 21
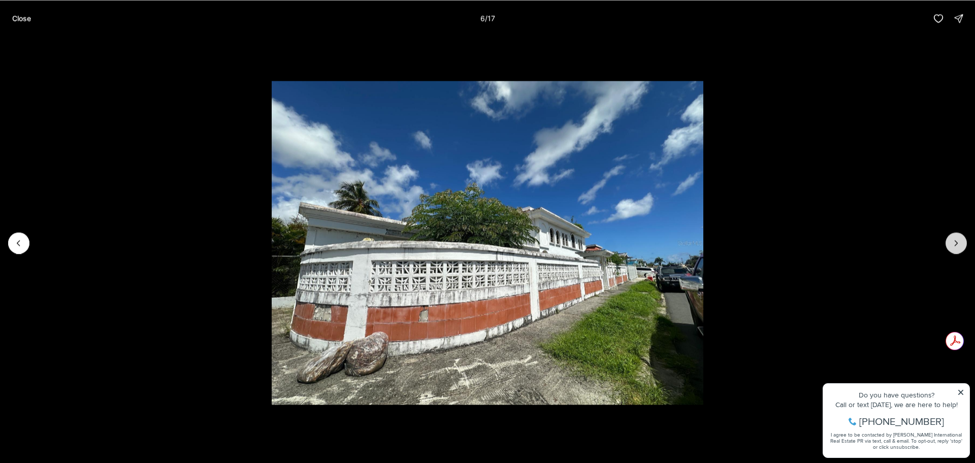
click at [961, 243] on button "Next slide" at bounding box center [955, 242] width 21 height 21
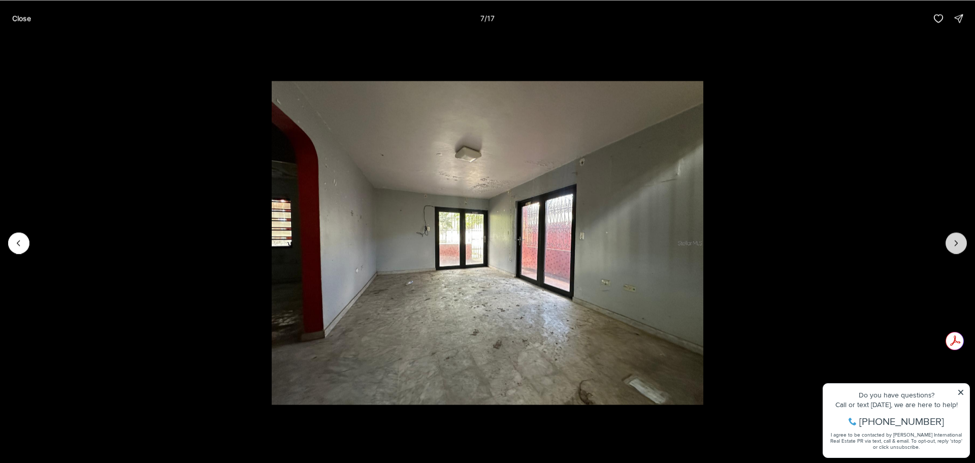
click at [961, 243] on button "Next slide" at bounding box center [955, 242] width 21 height 21
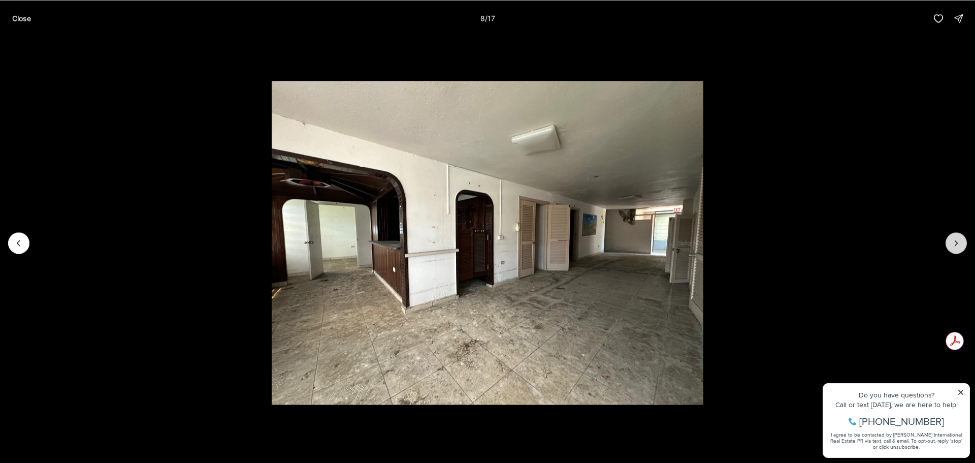
click at [961, 243] on button "Next slide" at bounding box center [955, 242] width 21 height 21
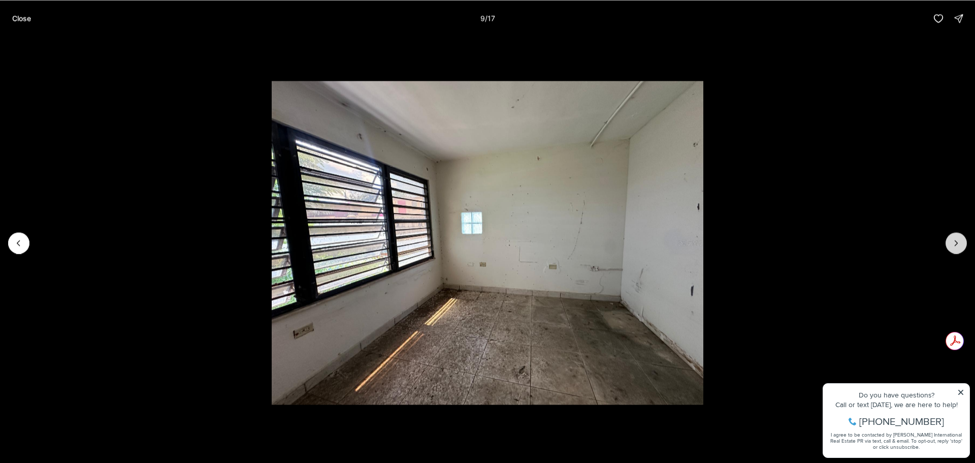
click at [961, 243] on button "Next slide" at bounding box center [955, 242] width 21 height 21
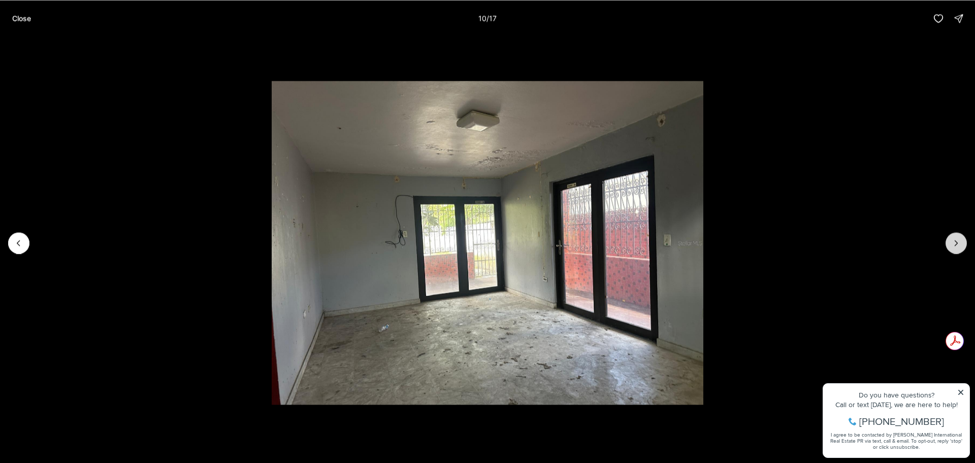
click at [961, 243] on button "Next slide" at bounding box center [955, 242] width 21 height 21
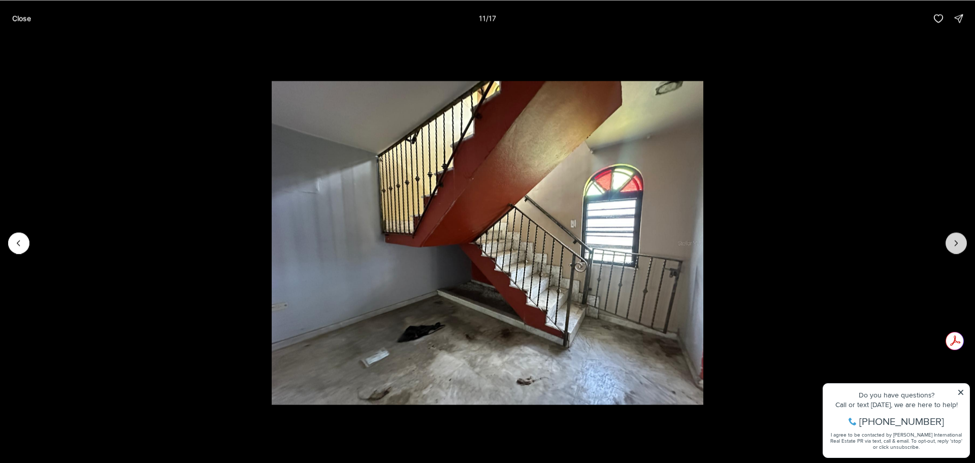
click at [961, 243] on button "Next slide" at bounding box center [955, 242] width 21 height 21
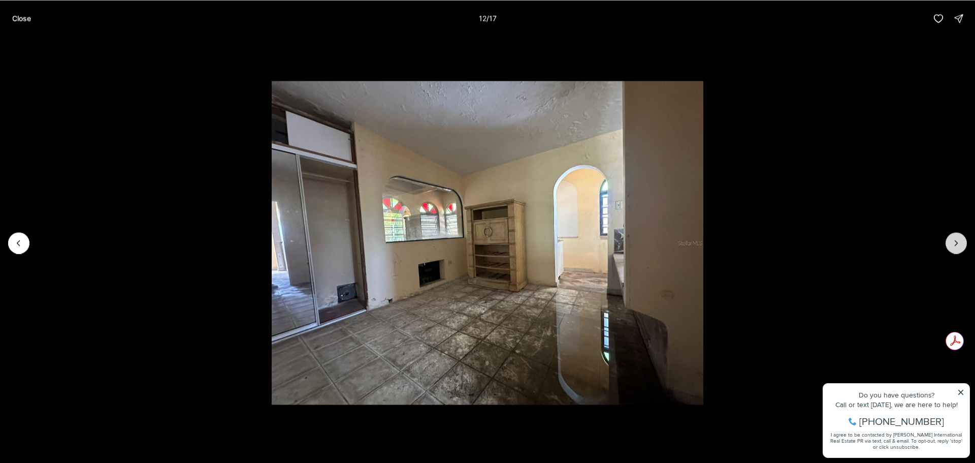
click at [961, 243] on button "Next slide" at bounding box center [955, 242] width 21 height 21
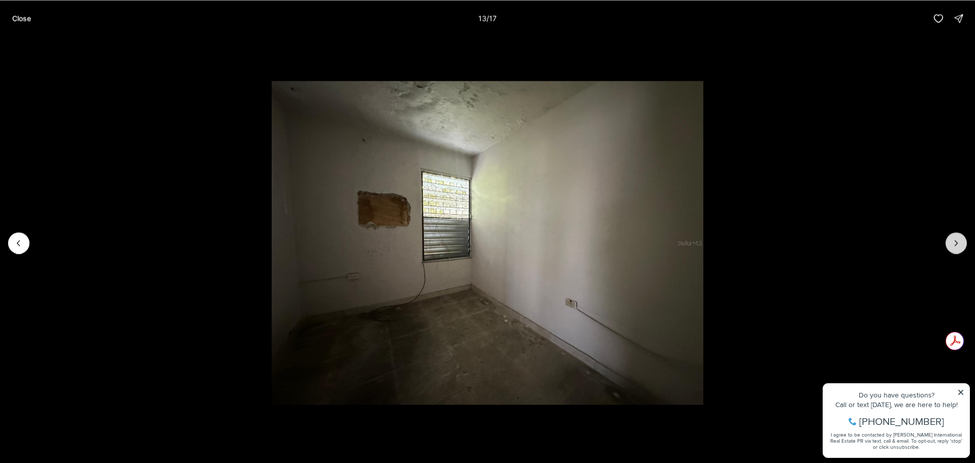
click at [961, 243] on button "Next slide" at bounding box center [955, 242] width 21 height 21
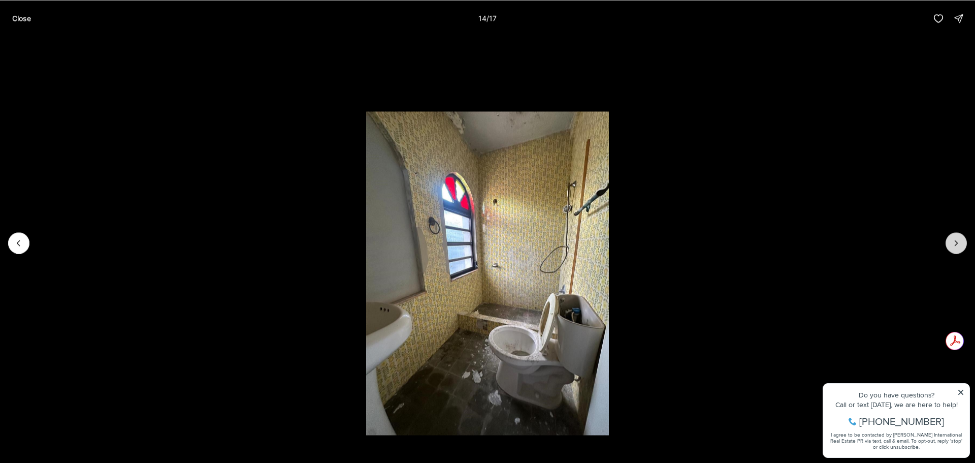
click at [961, 243] on button "Next slide" at bounding box center [955, 242] width 21 height 21
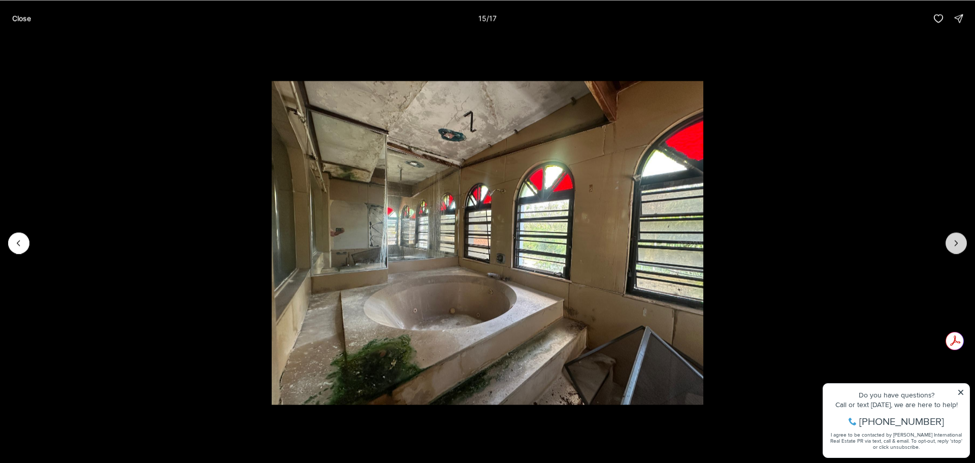
click at [961, 243] on button "Next slide" at bounding box center [955, 242] width 21 height 21
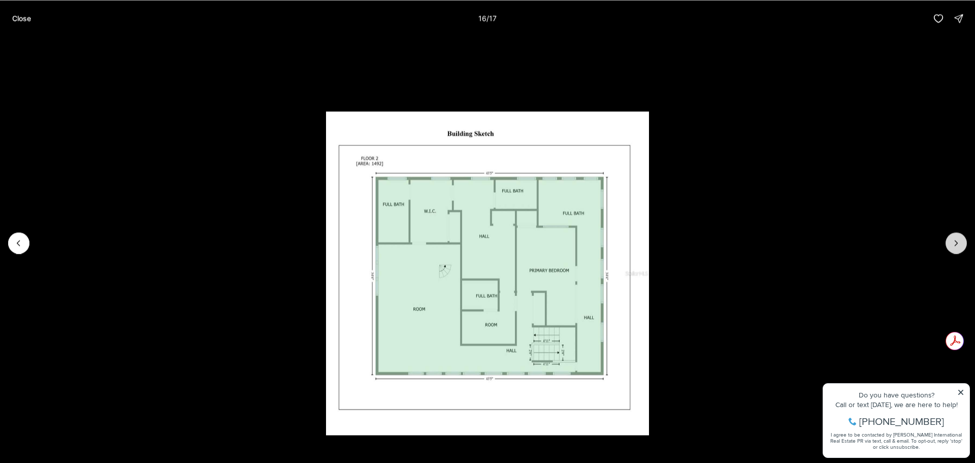
click at [949, 243] on button "Next slide" at bounding box center [955, 242] width 21 height 21
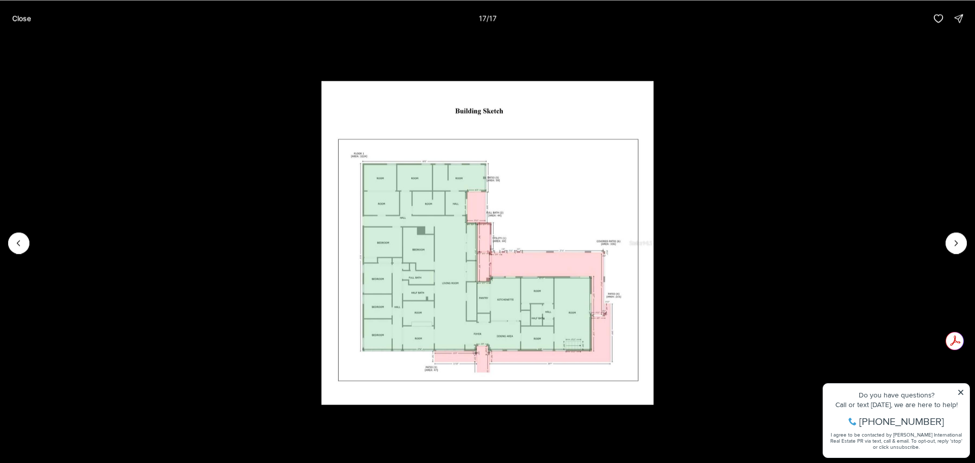
click at [962, 245] on div at bounding box center [955, 242] width 21 height 21
click at [955, 244] on div at bounding box center [955, 242] width 21 height 21
click at [18, 12] on button "Close" at bounding box center [21, 18] width 31 height 20
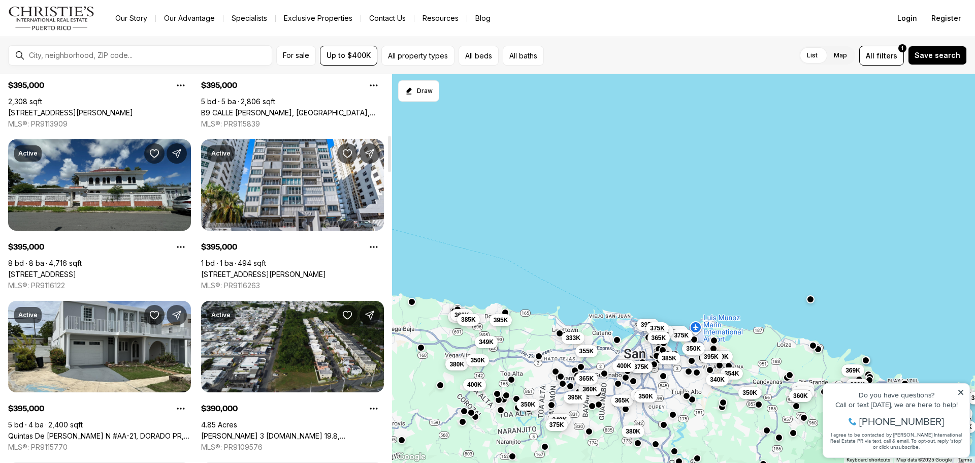
scroll to position [711, 0]
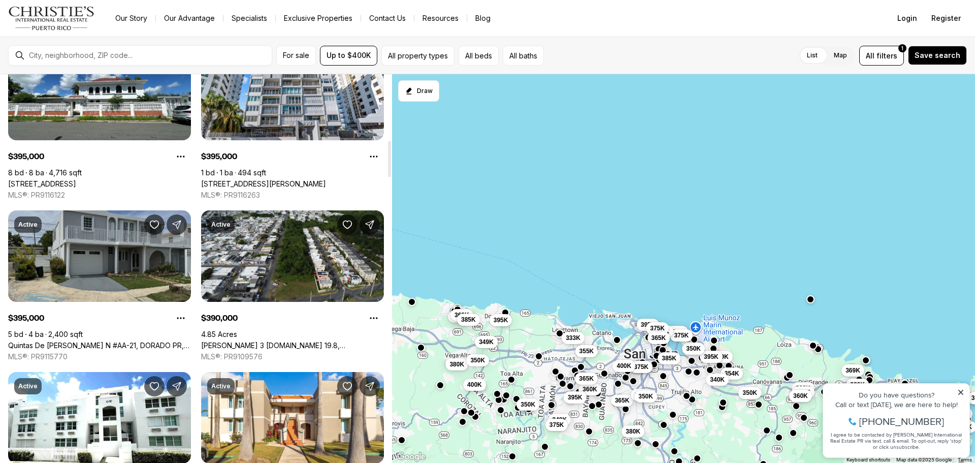
click at [76, 341] on link "Quintas De [PERSON_NAME] N #AA-21, DORADO PR, 00646" at bounding box center [99, 345] width 183 height 9
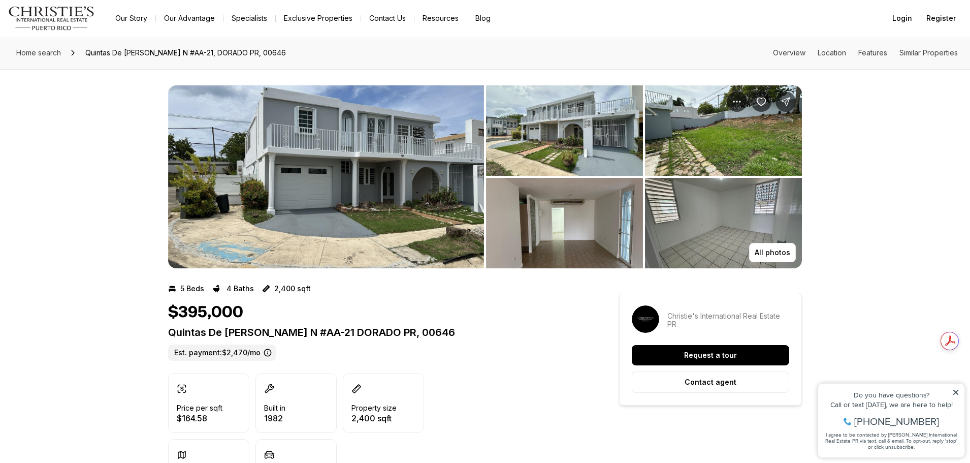
click at [534, 136] on img "View image gallery" at bounding box center [564, 130] width 157 height 90
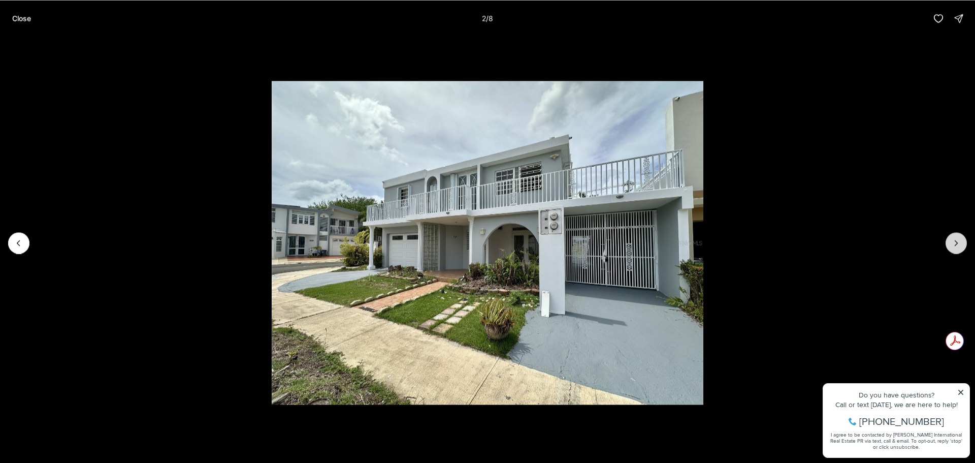
click at [957, 241] on icon "Next slide" at bounding box center [956, 243] width 10 height 10
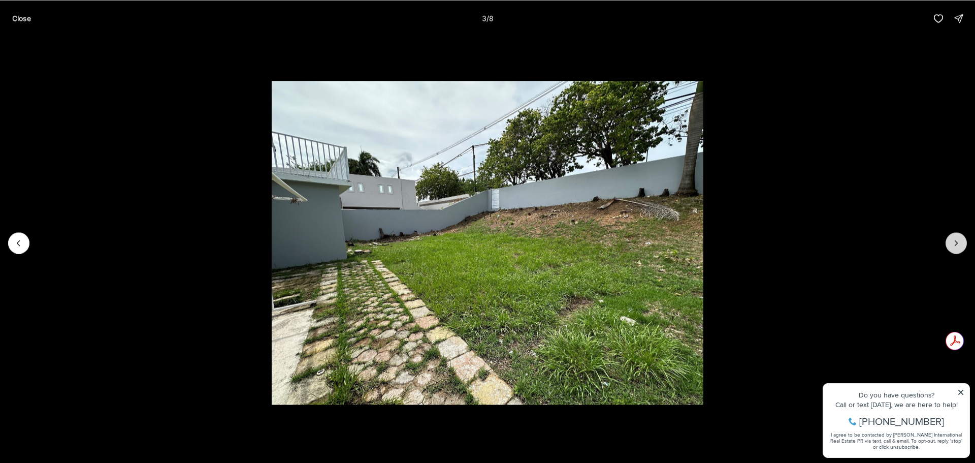
click at [957, 241] on icon "Next slide" at bounding box center [956, 243] width 10 height 10
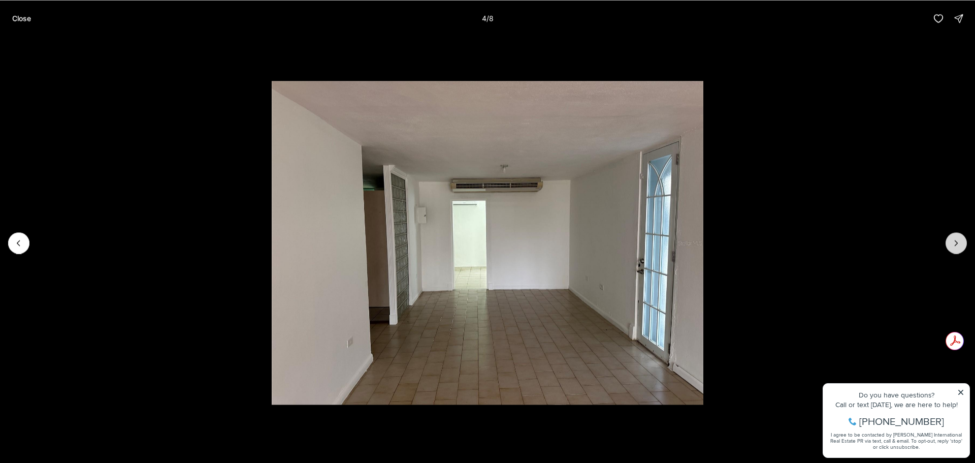
click at [957, 241] on icon "Next slide" at bounding box center [956, 243] width 10 height 10
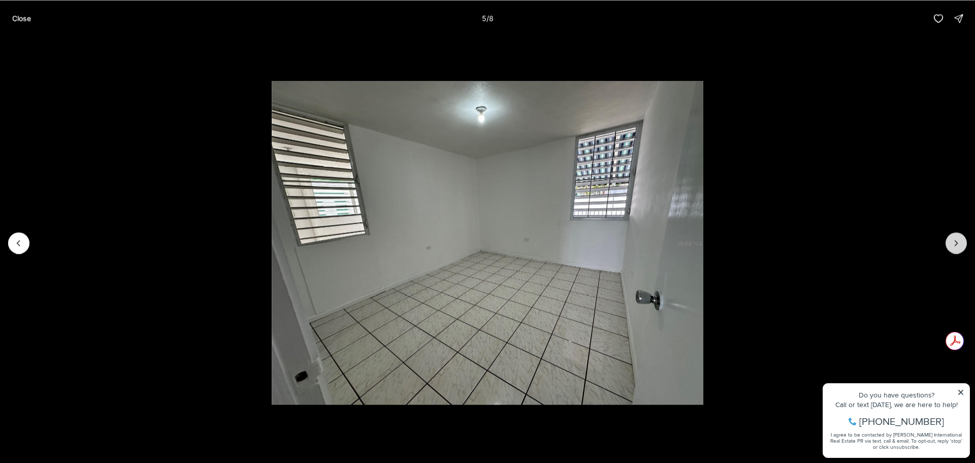
click at [957, 241] on icon "Next slide" at bounding box center [956, 243] width 10 height 10
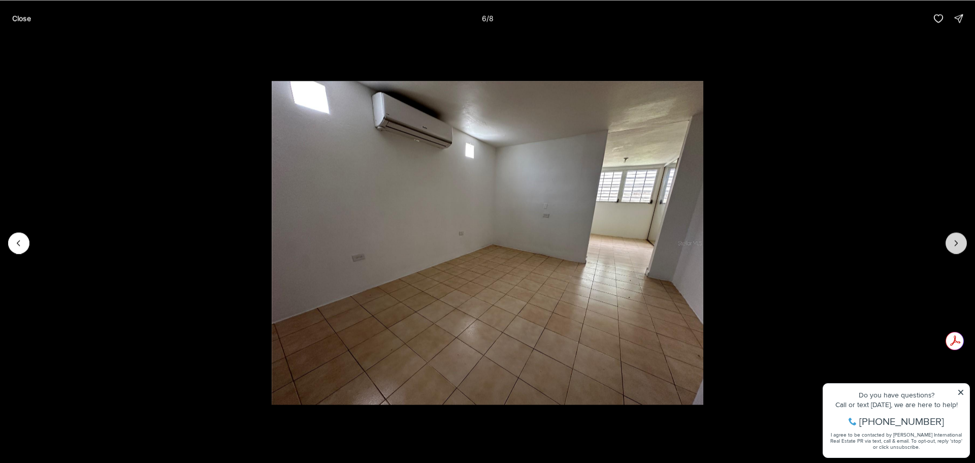
click at [957, 241] on icon "Next slide" at bounding box center [956, 243] width 10 height 10
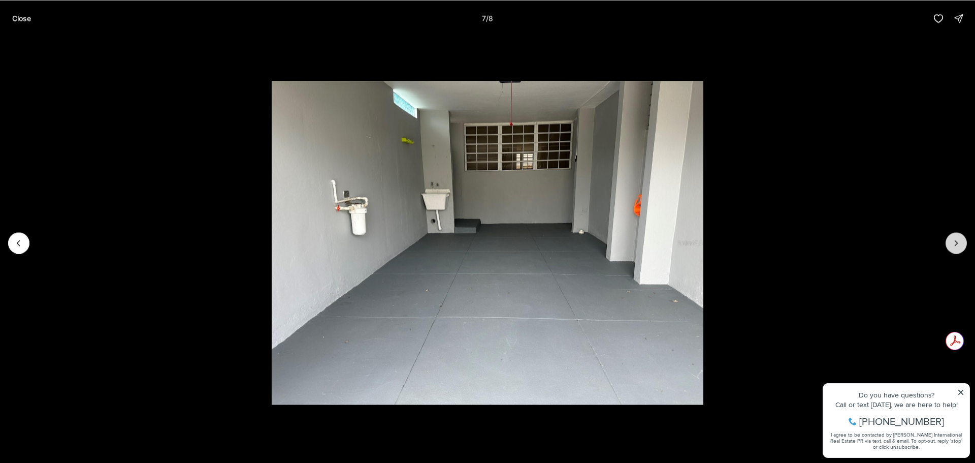
click at [957, 241] on icon "Next slide" at bounding box center [956, 243] width 10 height 10
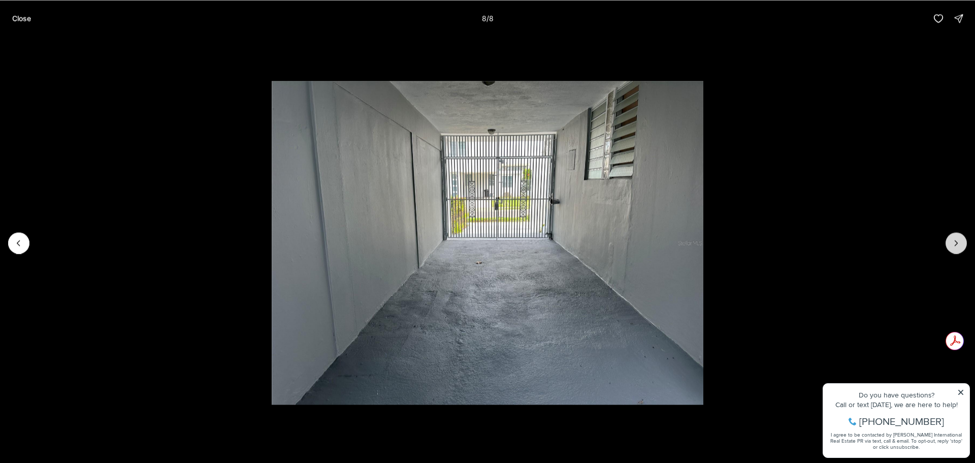
click at [957, 241] on div at bounding box center [955, 242] width 21 height 21
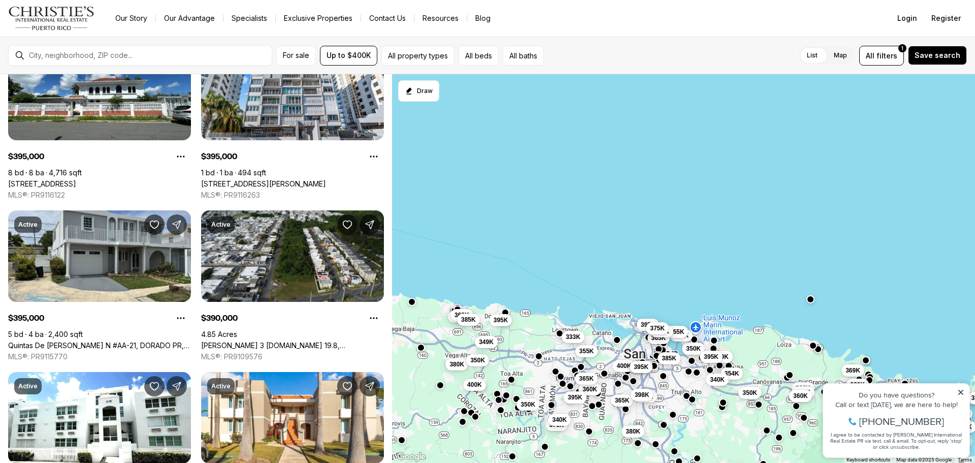
click at [570, 334] on span "333K" at bounding box center [573, 337] width 15 height 8
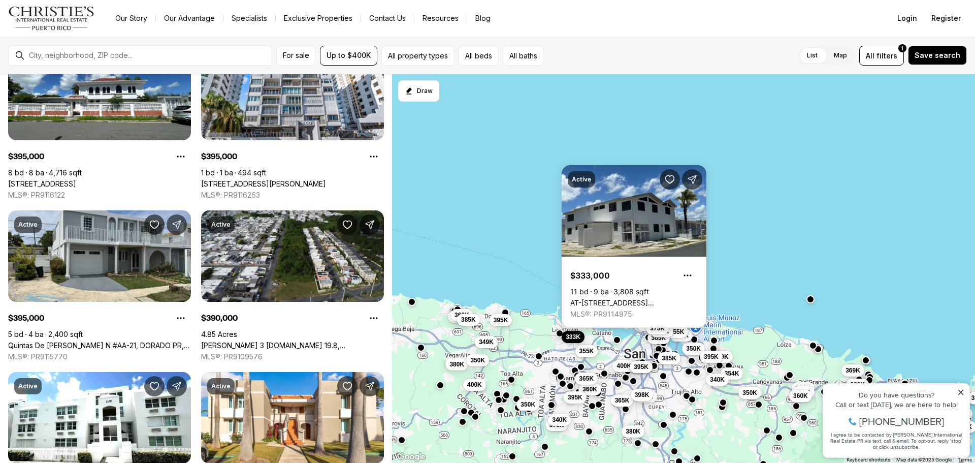
click at [605, 298] on link "AT-[STREET_ADDRESS][PERSON_NAME]" at bounding box center [633, 302] width 127 height 9
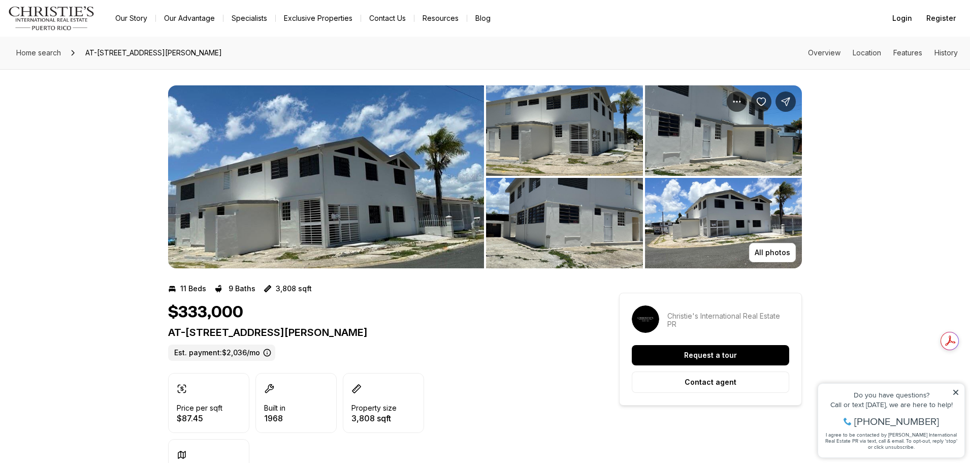
click at [551, 134] on img "View image gallery" at bounding box center [564, 130] width 157 height 90
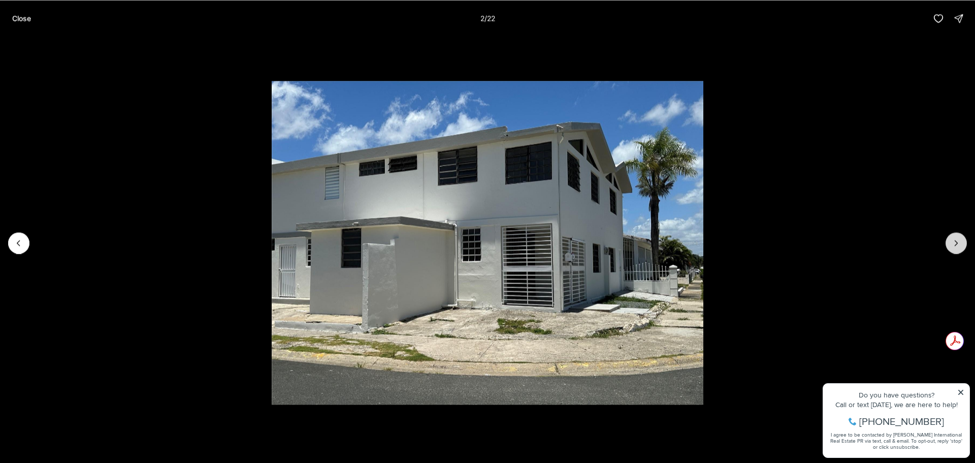
click at [950, 242] on button "Next slide" at bounding box center [955, 242] width 21 height 21
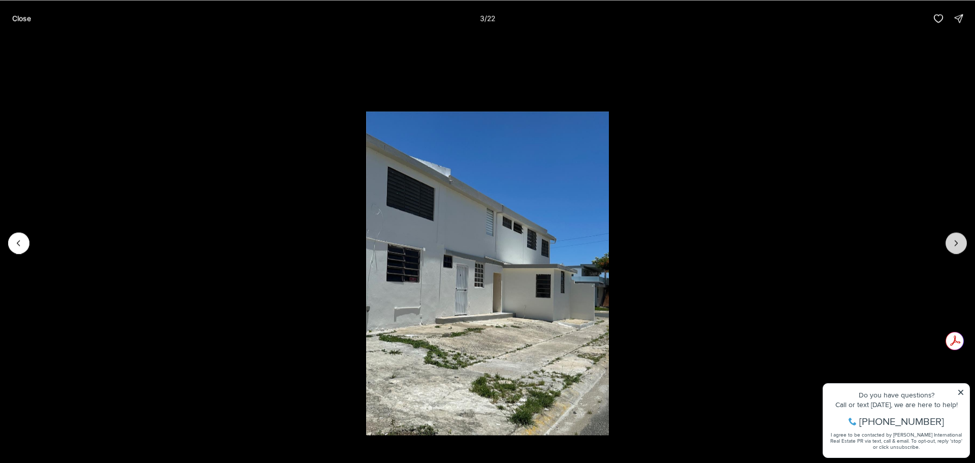
click at [950, 242] on button "Next slide" at bounding box center [955, 242] width 21 height 21
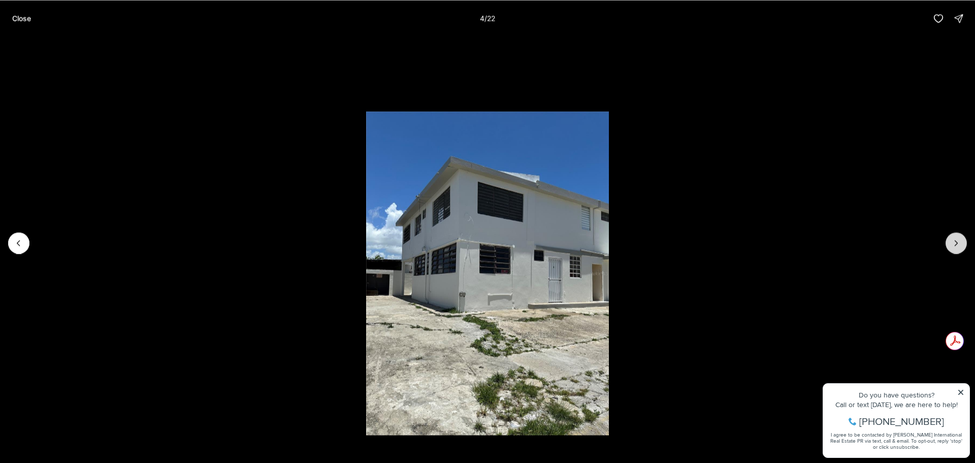
click at [950, 242] on button "Next slide" at bounding box center [955, 242] width 21 height 21
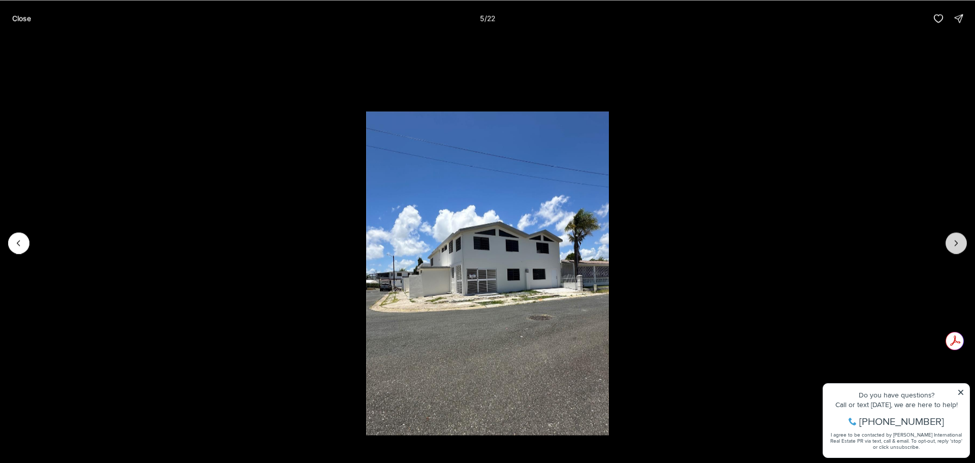
click at [950, 242] on button "Next slide" at bounding box center [955, 242] width 21 height 21
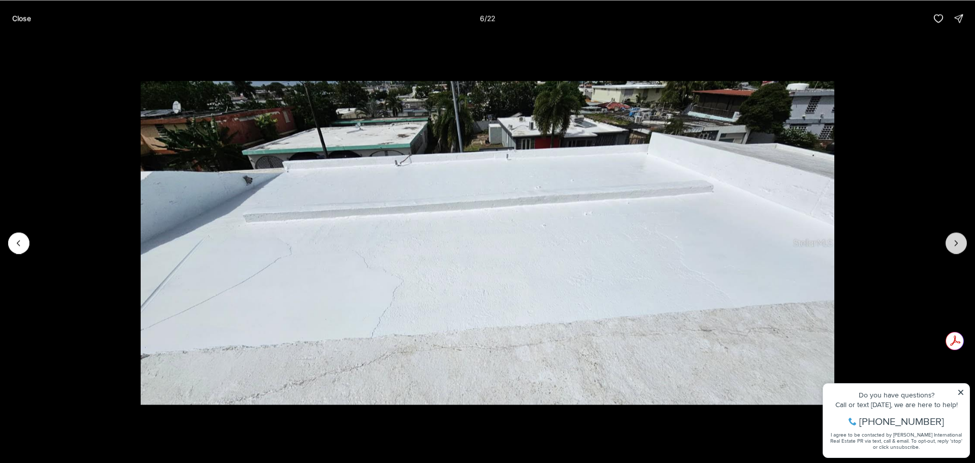
click at [950, 242] on button "Next slide" at bounding box center [955, 242] width 21 height 21
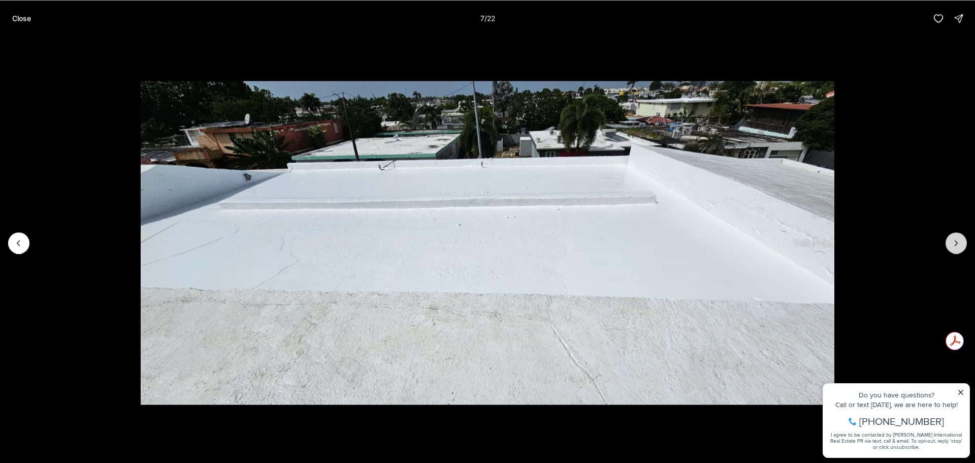
click at [950, 242] on button "Next slide" at bounding box center [955, 242] width 21 height 21
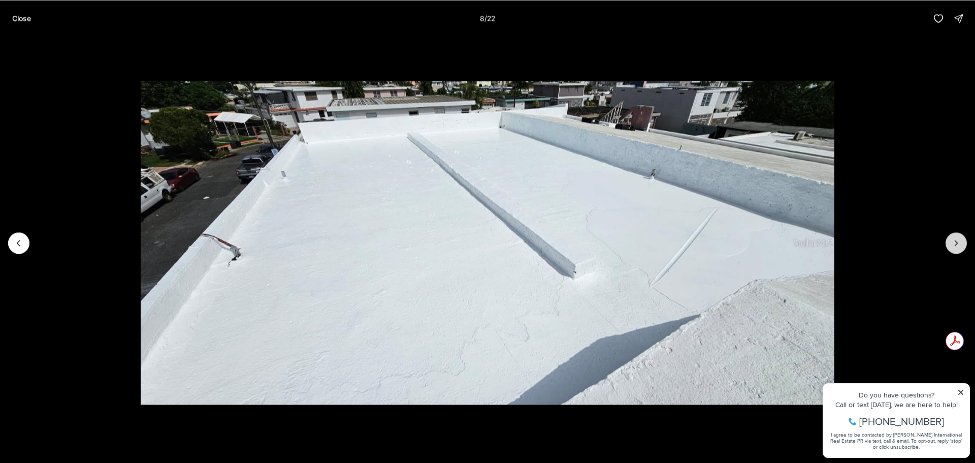
click at [950, 242] on button "Next slide" at bounding box center [955, 242] width 21 height 21
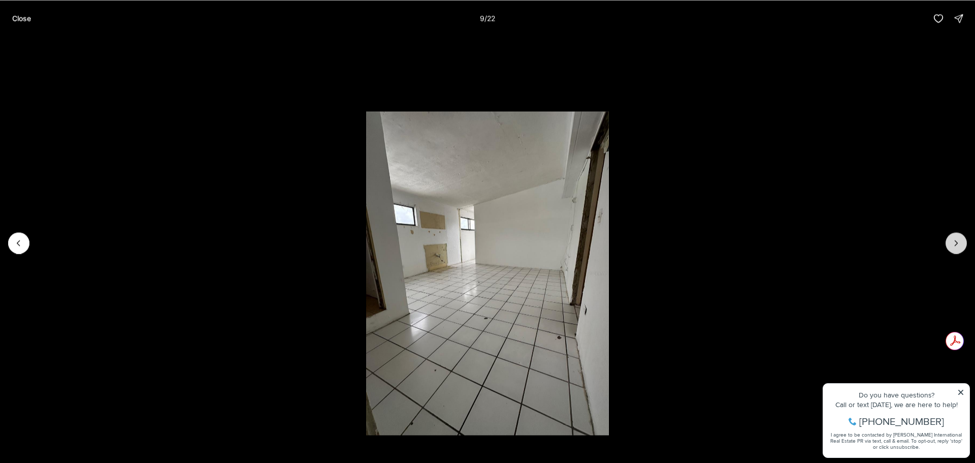
click at [950, 242] on button "Next slide" at bounding box center [955, 242] width 21 height 21
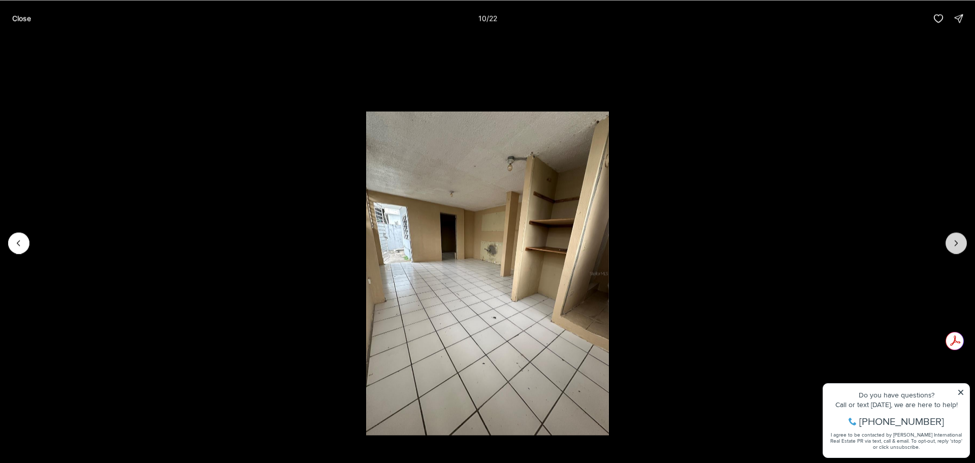
click at [950, 242] on button "Next slide" at bounding box center [955, 242] width 21 height 21
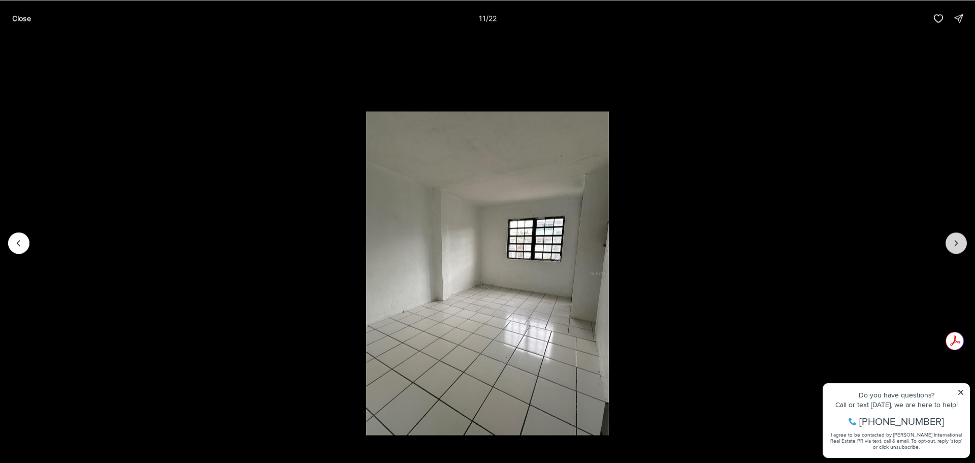
click at [950, 242] on button "Next slide" at bounding box center [955, 242] width 21 height 21
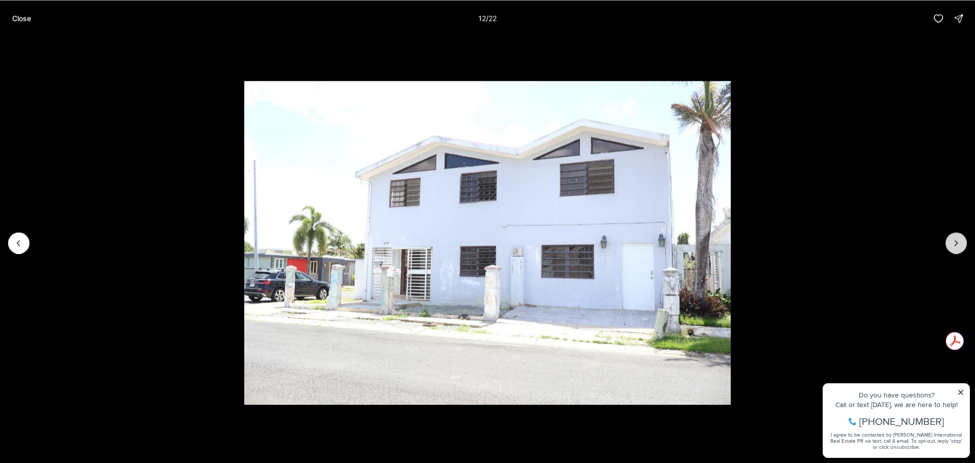
click at [950, 242] on button "Next slide" at bounding box center [955, 242] width 21 height 21
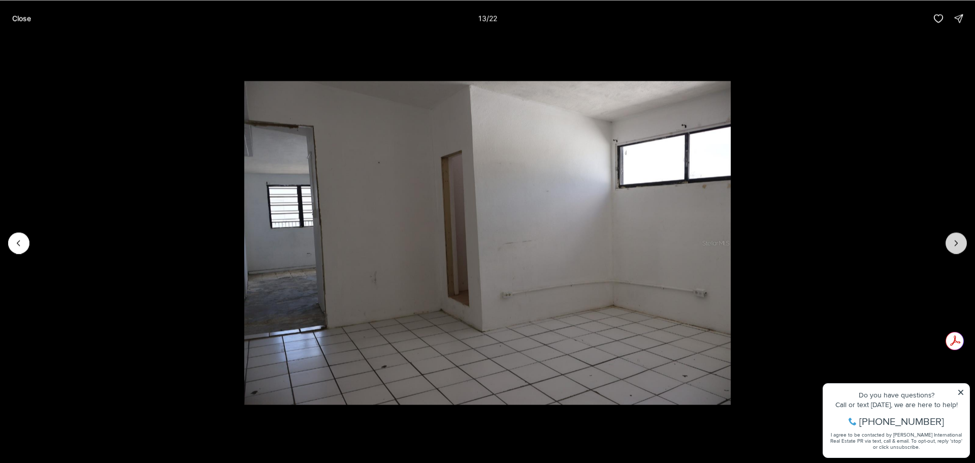
click at [950, 242] on button "Next slide" at bounding box center [955, 242] width 21 height 21
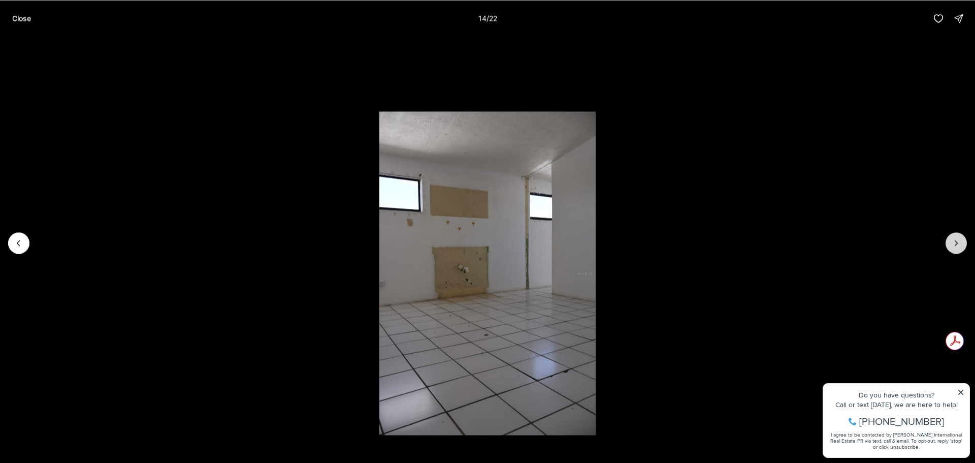
click at [950, 242] on button "Next slide" at bounding box center [955, 242] width 21 height 21
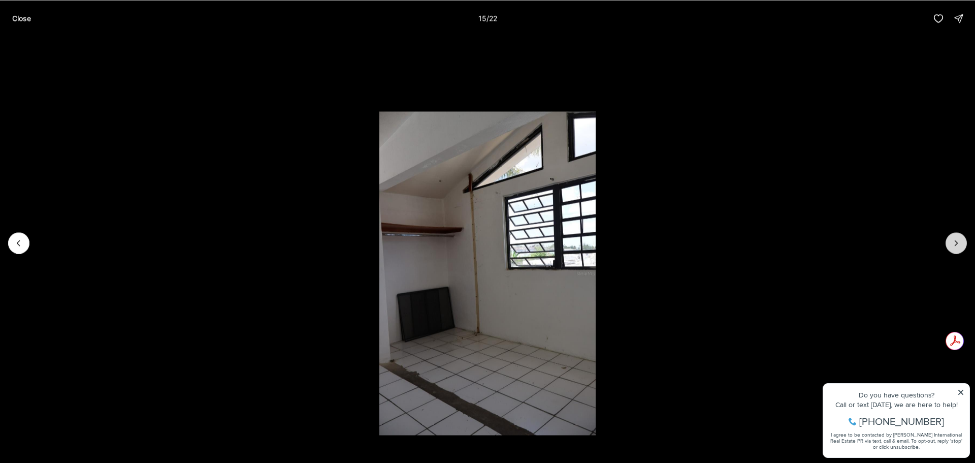
click at [950, 242] on button "Next slide" at bounding box center [955, 242] width 21 height 21
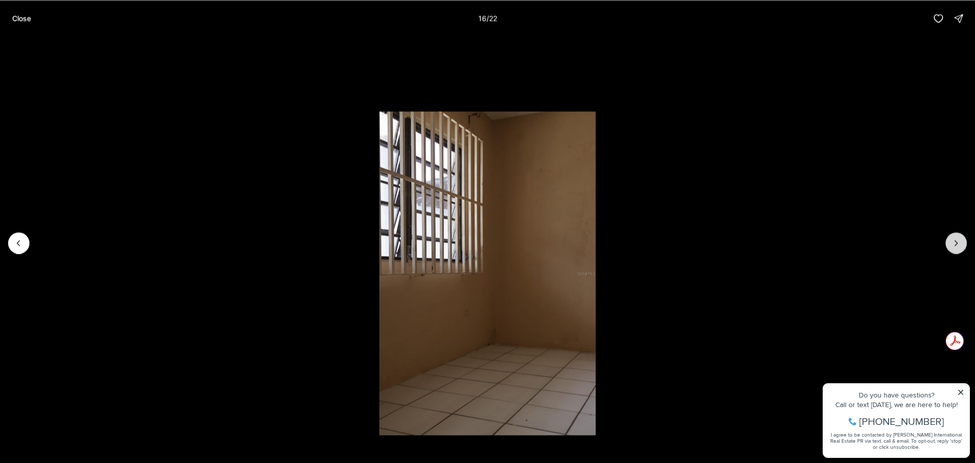
click at [950, 242] on button "Next slide" at bounding box center [955, 242] width 21 height 21
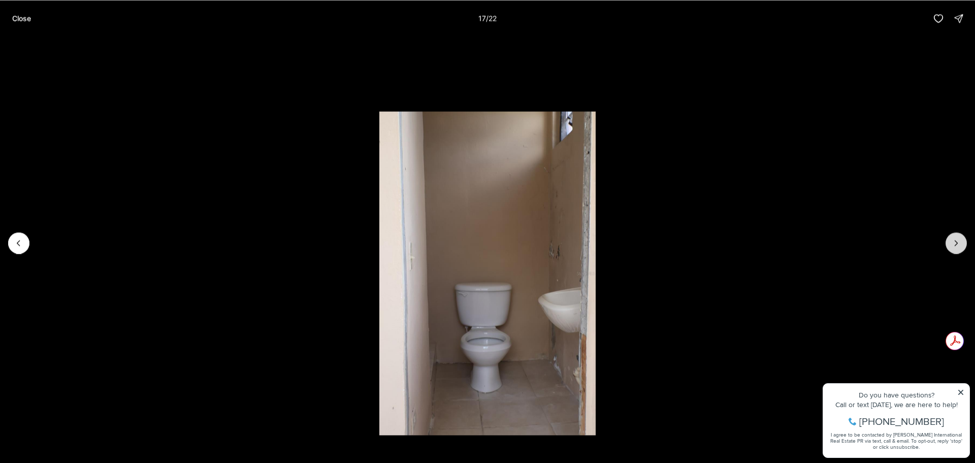
click at [950, 242] on button "Next slide" at bounding box center [955, 242] width 21 height 21
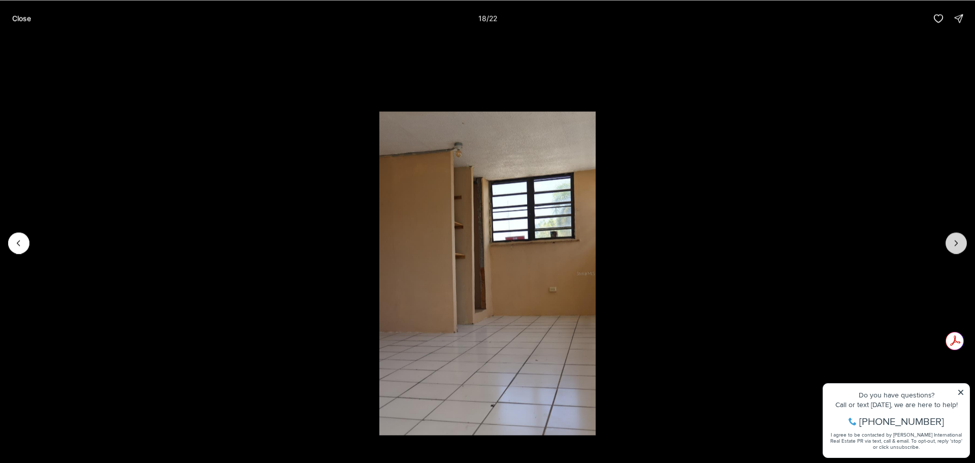
click at [950, 242] on button "Next slide" at bounding box center [955, 242] width 21 height 21
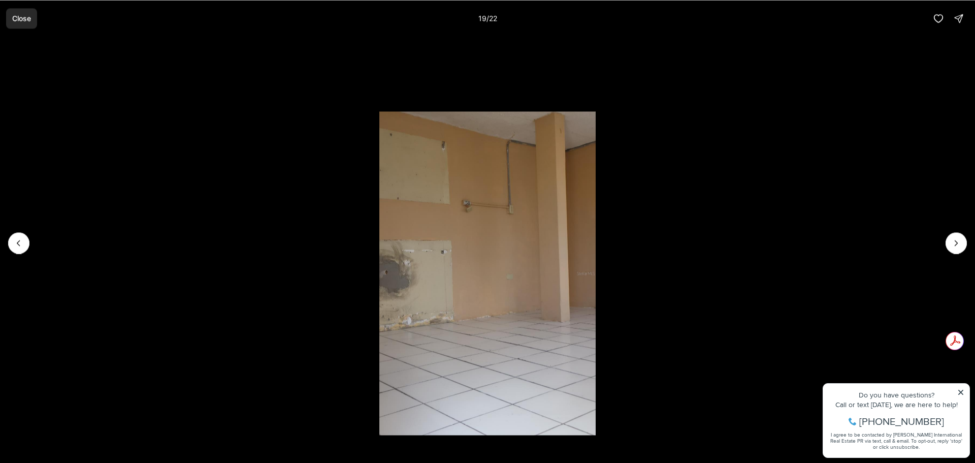
click at [11, 23] on button "Close" at bounding box center [21, 18] width 31 height 20
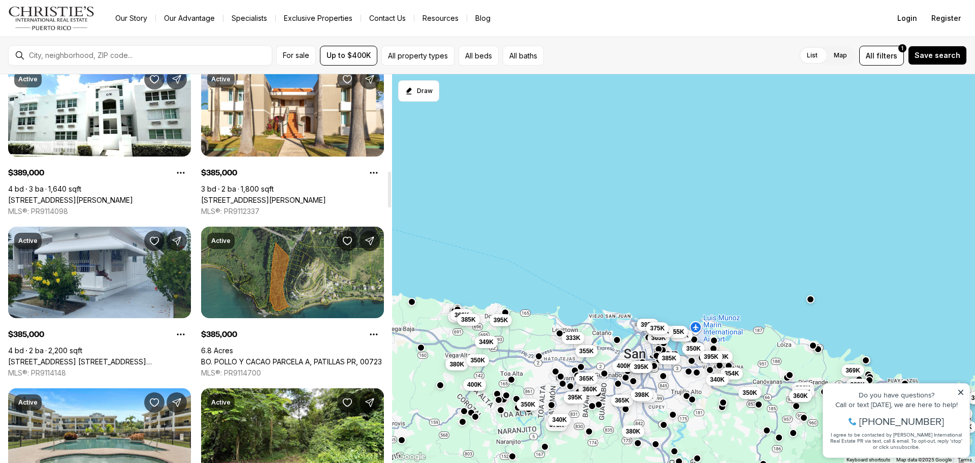
scroll to position [1066, 0]
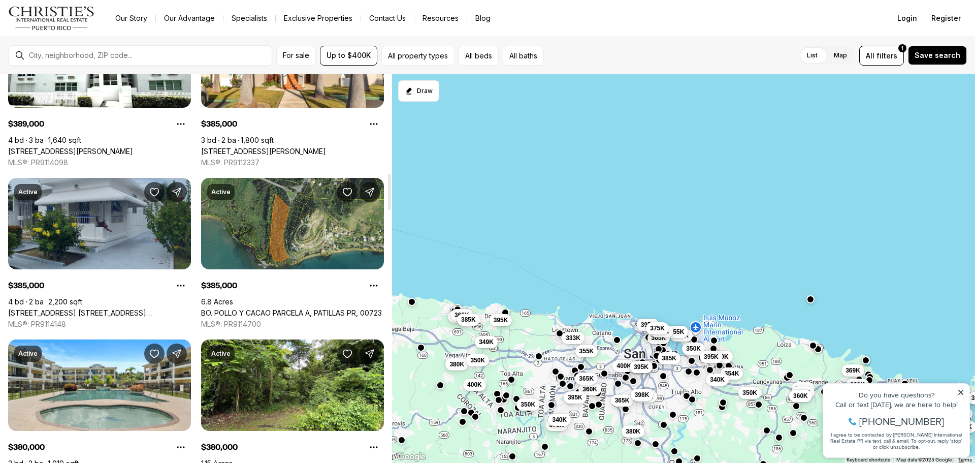
click at [88, 308] on link "[STREET_ADDRESS] [STREET_ADDRESS][PERSON_NAME]" at bounding box center [99, 312] width 183 height 9
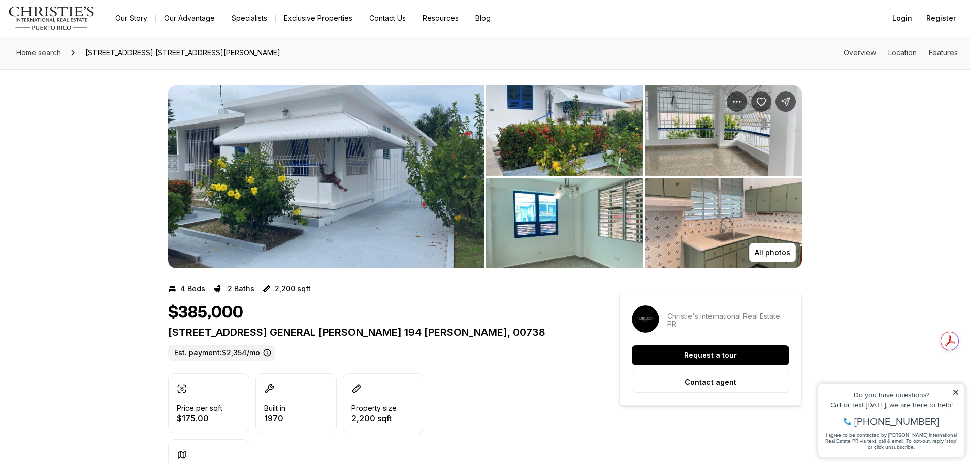
click at [524, 138] on img "View image gallery" at bounding box center [564, 130] width 157 height 90
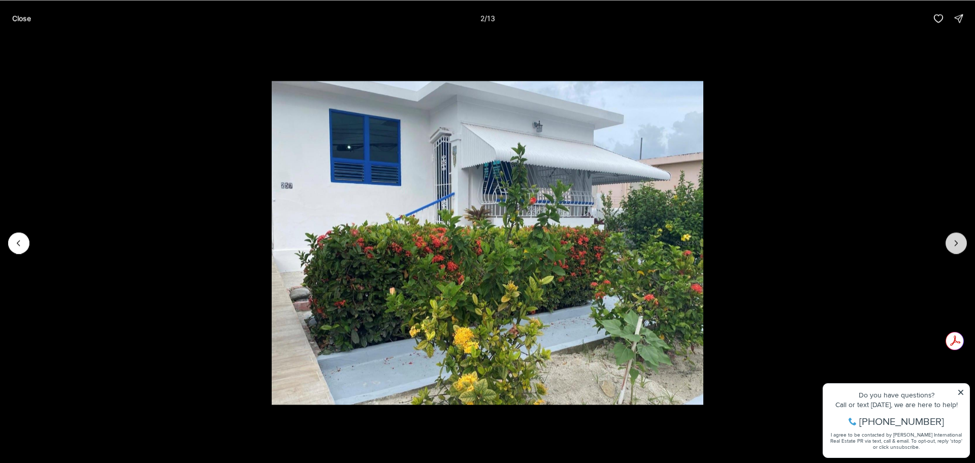
click at [950, 241] on button "Next slide" at bounding box center [955, 242] width 21 height 21
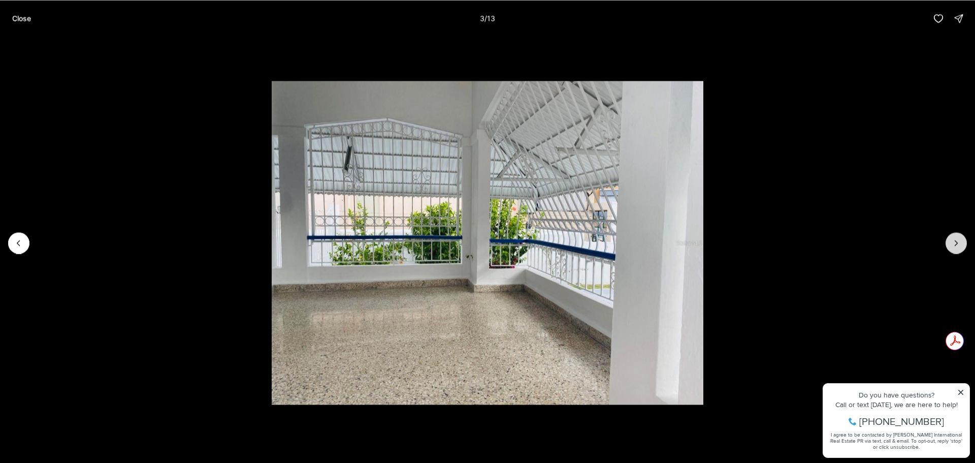
click at [950, 241] on button "Next slide" at bounding box center [955, 242] width 21 height 21
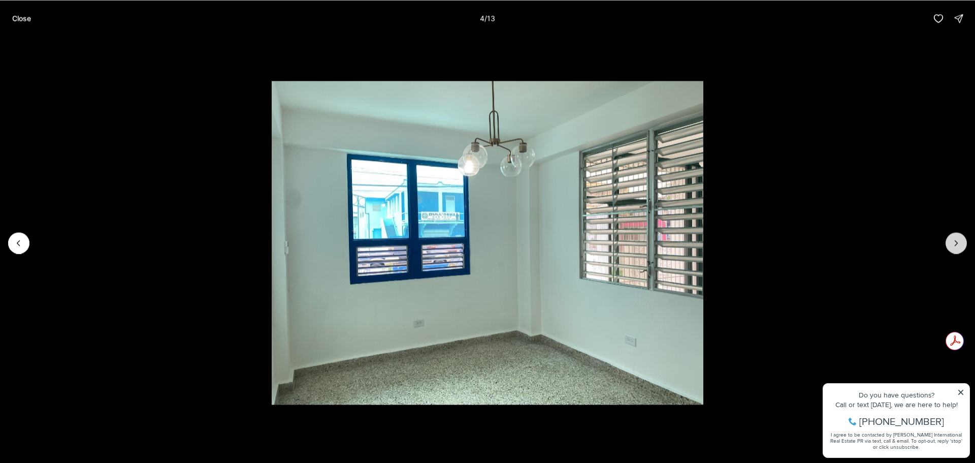
click at [950, 241] on button "Next slide" at bounding box center [955, 242] width 21 height 21
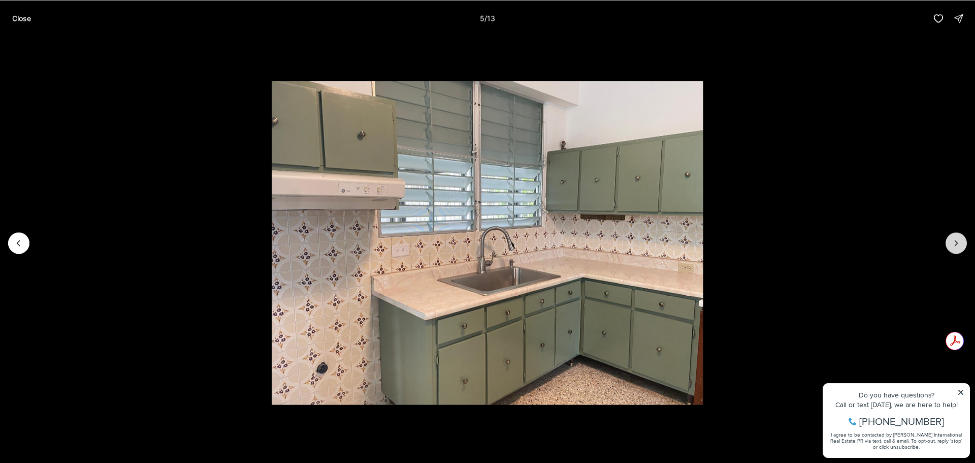
click at [950, 241] on button "Next slide" at bounding box center [955, 242] width 21 height 21
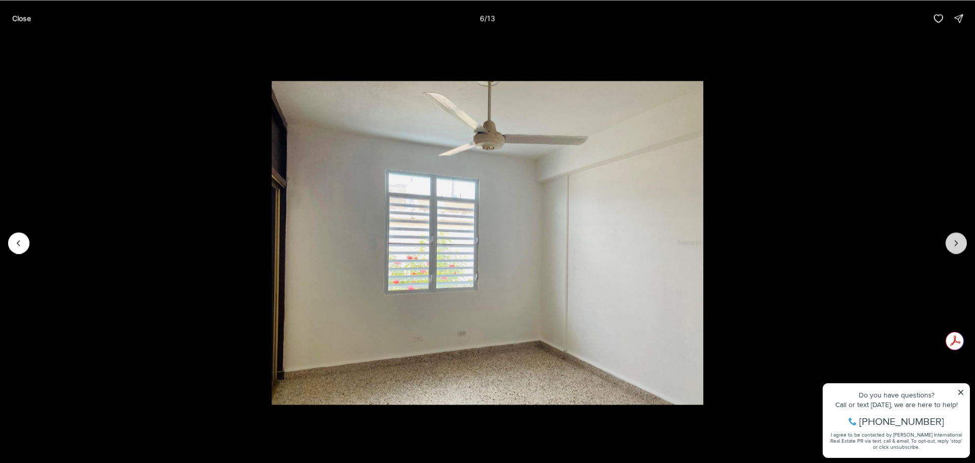
click at [950, 241] on button "Next slide" at bounding box center [955, 242] width 21 height 21
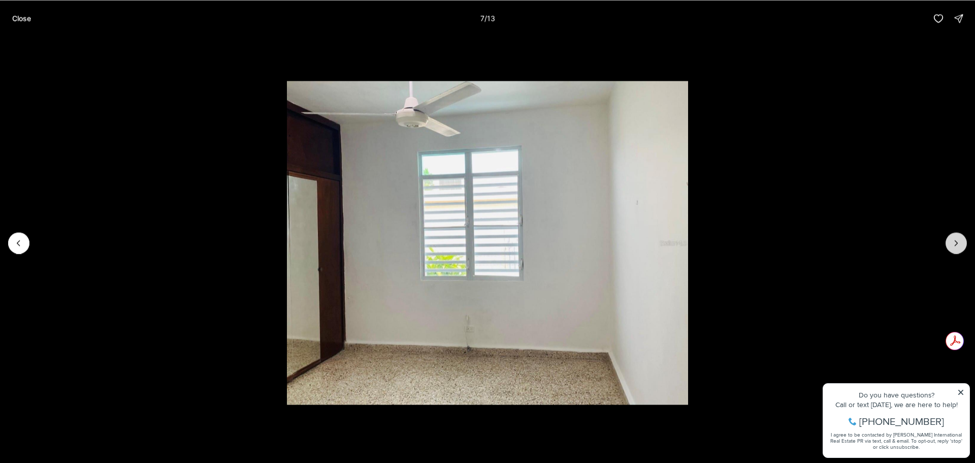
click at [950, 241] on button "Next slide" at bounding box center [955, 242] width 21 height 21
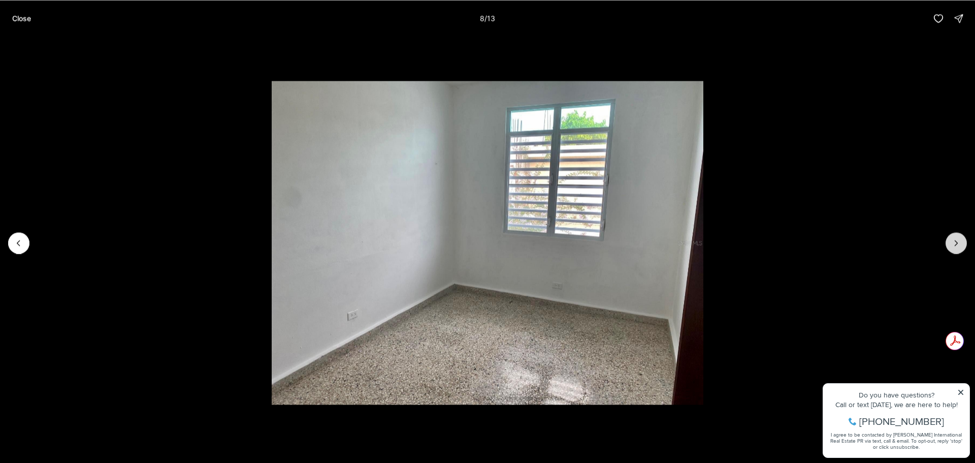
click at [950, 241] on button "Next slide" at bounding box center [955, 242] width 21 height 21
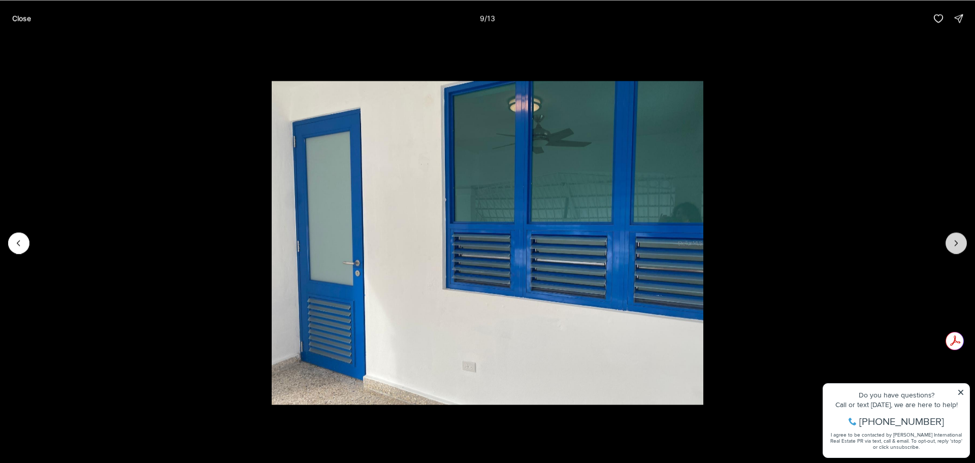
click at [950, 241] on button "Next slide" at bounding box center [955, 242] width 21 height 21
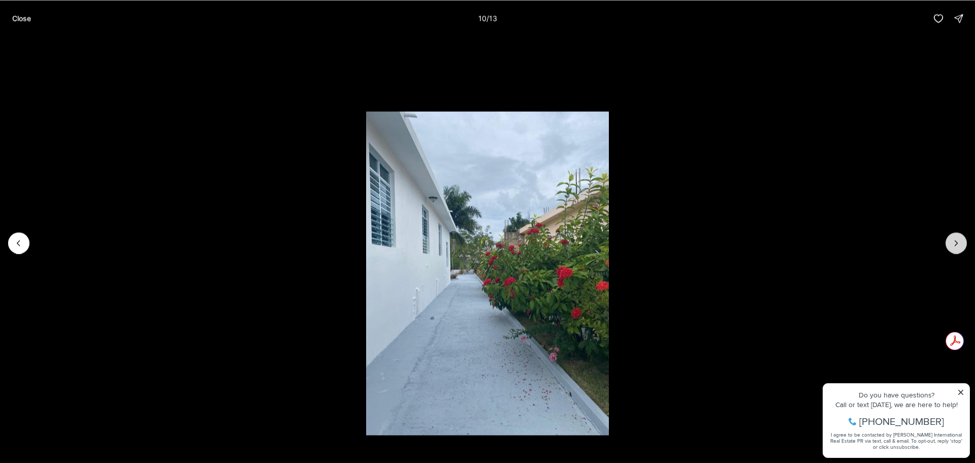
click at [950, 241] on button "Next slide" at bounding box center [955, 242] width 21 height 21
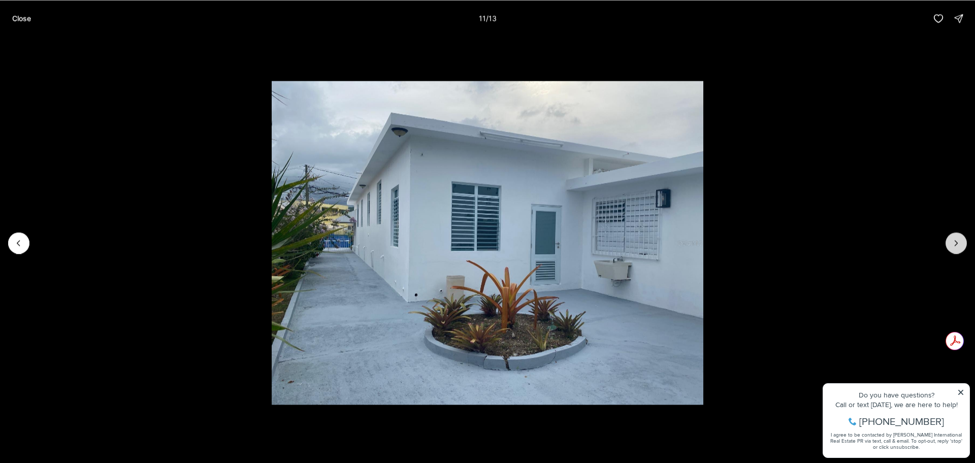
click at [950, 241] on button "Next slide" at bounding box center [955, 242] width 21 height 21
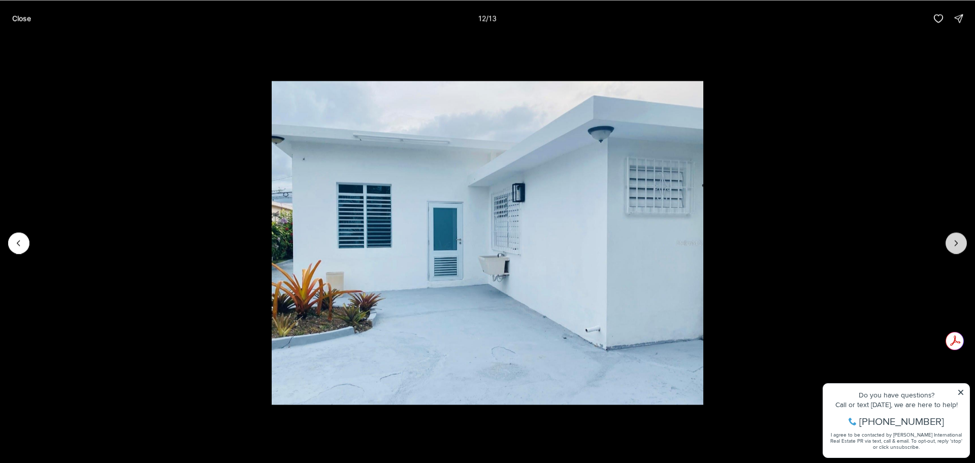
click at [950, 241] on button "Next slide" at bounding box center [955, 242] width 21 height 21
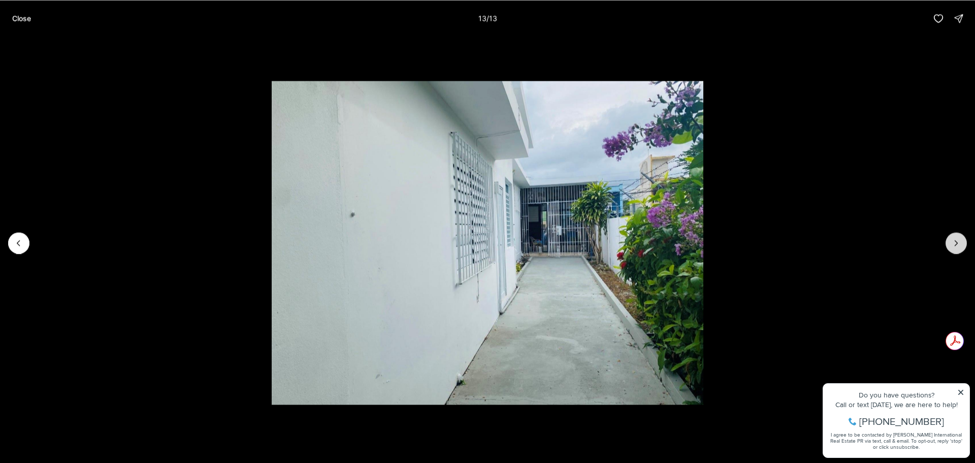
click at [950, 241] on div at bounding box center [955, 242] width 21 height 21
click at [11, 21] on button "Close" at bounding box center [21, 18] width 31 height 20
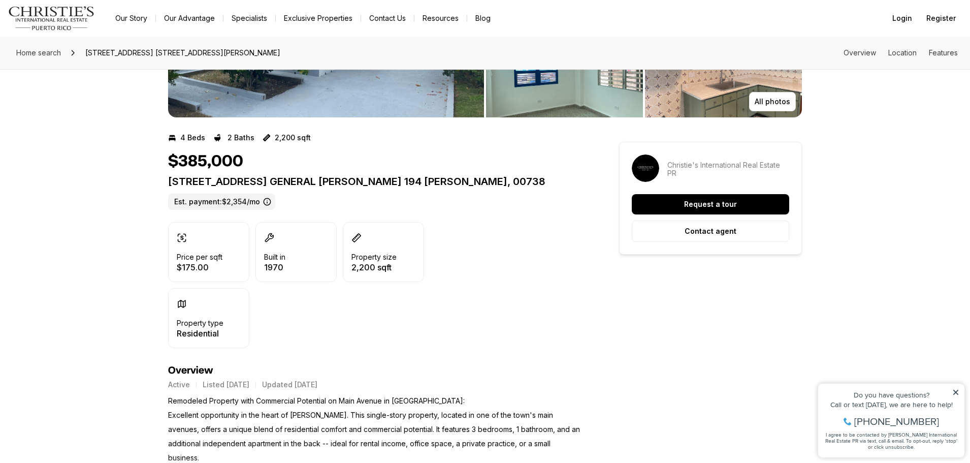
scroll to position [152, 0]
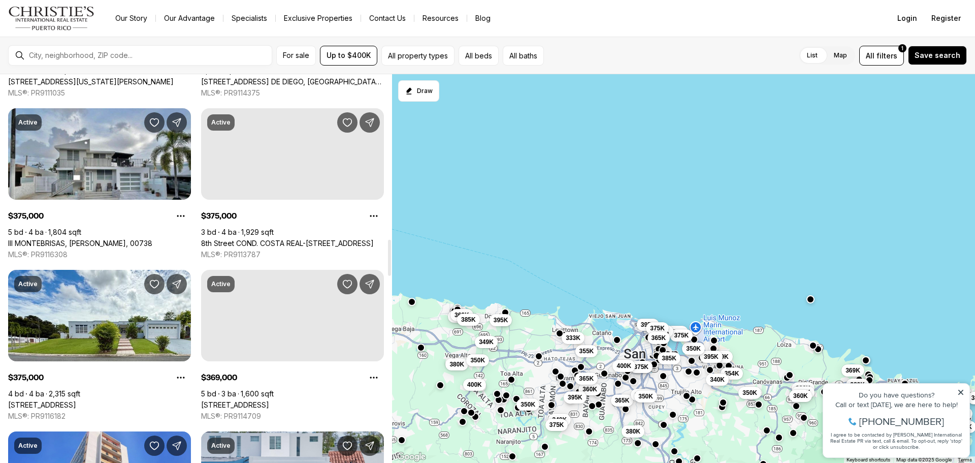
scroll to position [1777, 0]
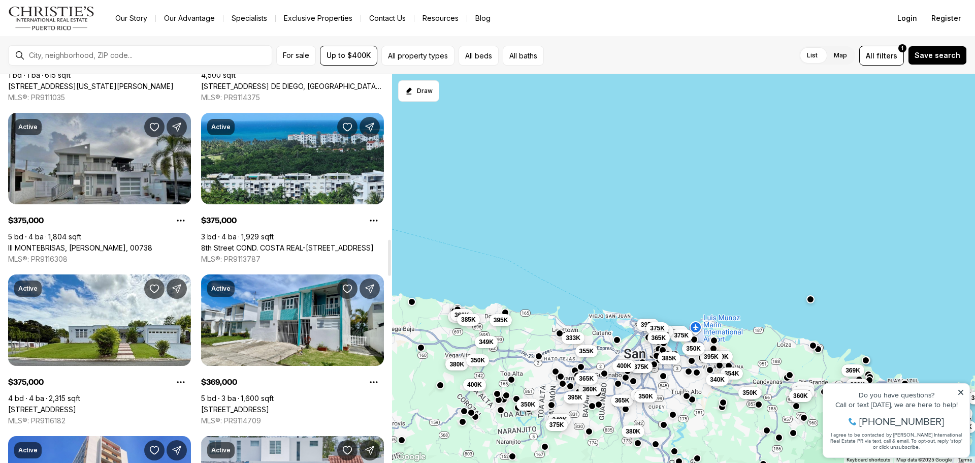
click at [79, 243] on link "III MONTEBRISAS, [PERSON_NAME], 00738" at bounding box center [80, 247] width 144 height 9
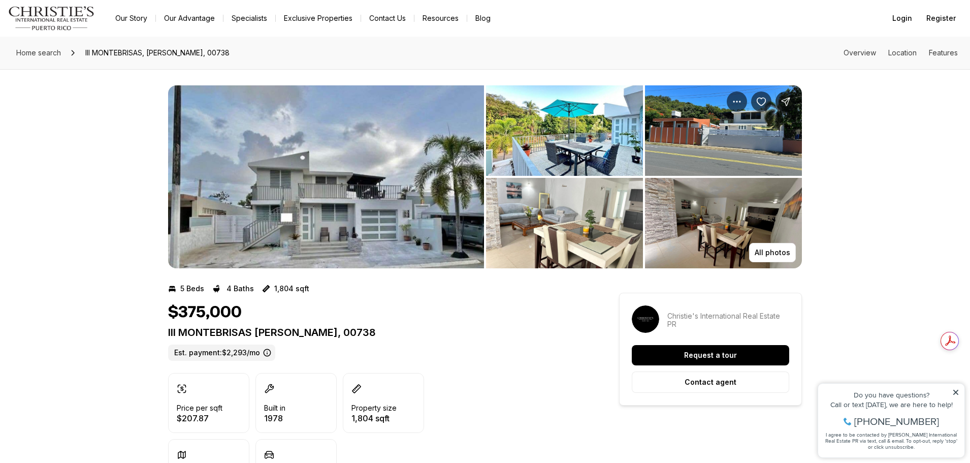
click at [533, 148] on img "View image gallery" at bounding box center [564, 130] width 157 height 90
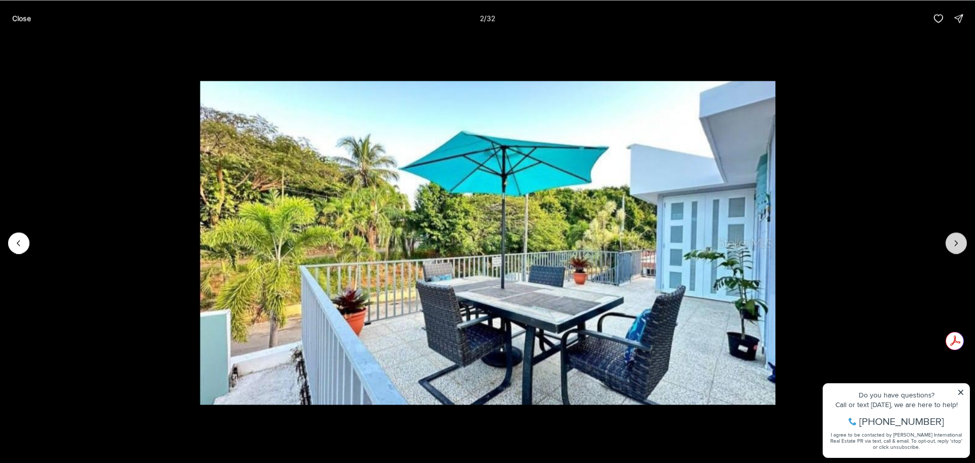
click at [950, 243] on button "Next slide" at bounding box center [955, 242] width 21 height 21
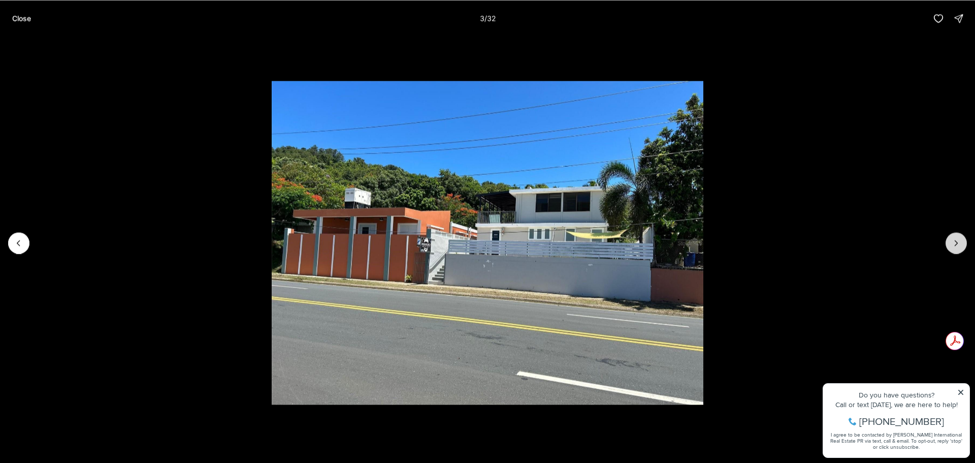
click at [950, 243] on button "Next slide" at bounding box center [955, 242] width 21 height 21
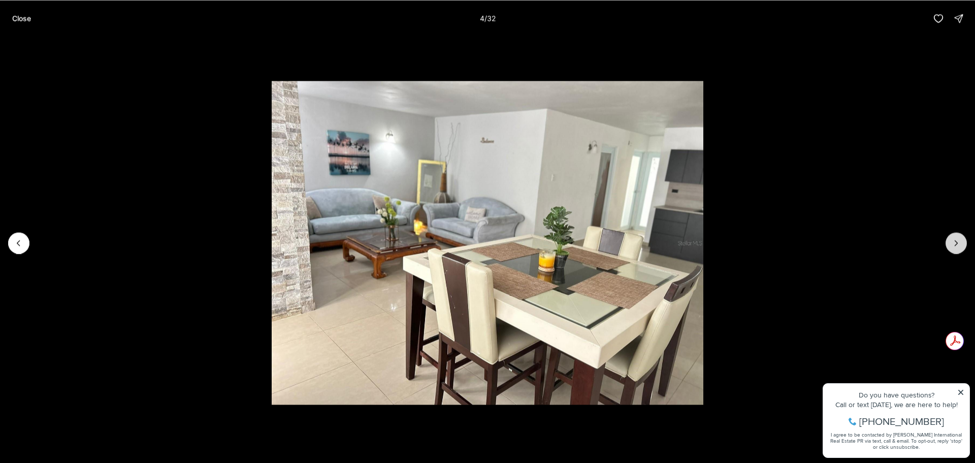
click at [950, 243] on button "Next slide" at bounding box center [955, 242] width 21 height 21
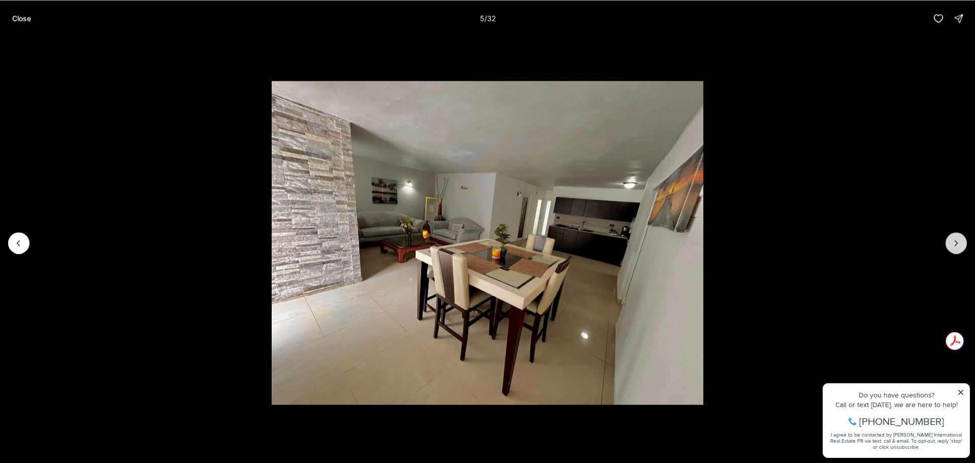
click at [950, 243] on button "Next slide" at bounding box center [955, 242] width 21 height 21
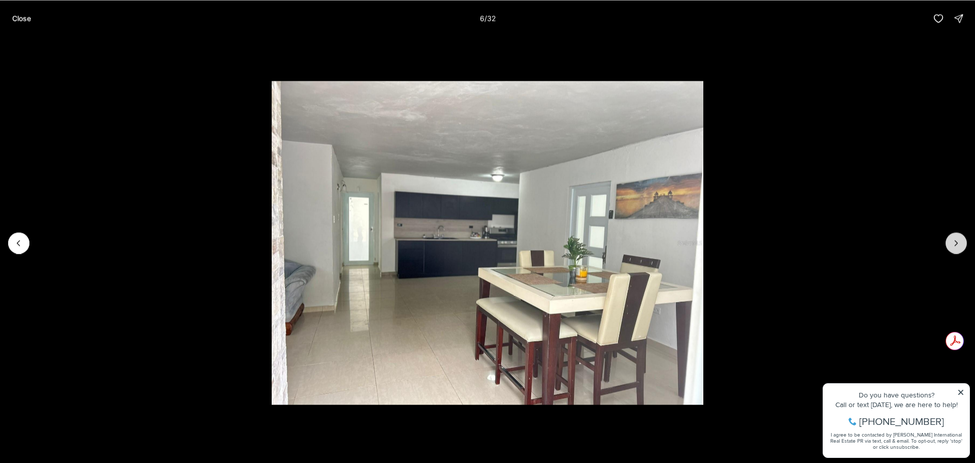
click at [950, 243] on button "Next slide" at bounding box center [955, 242] width 21 height 21
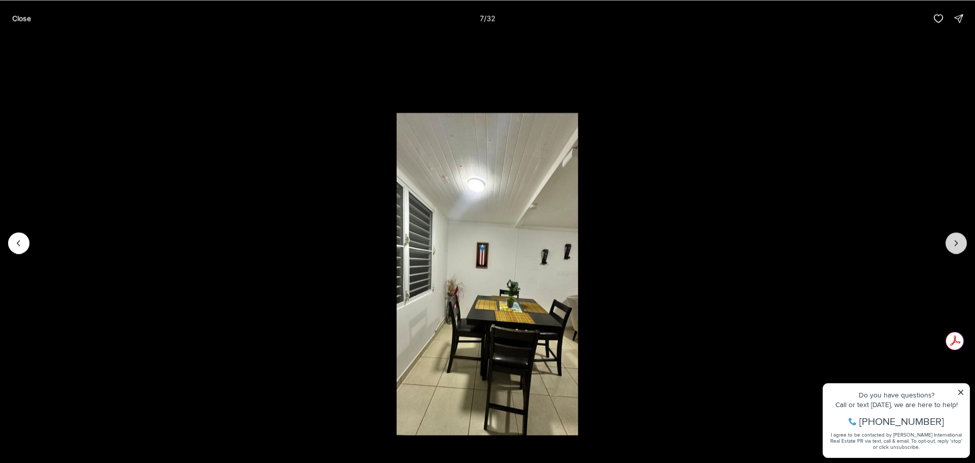
click at [950, 243] on button "Next slide" at bounding box center [955, 242] width 21 height 21
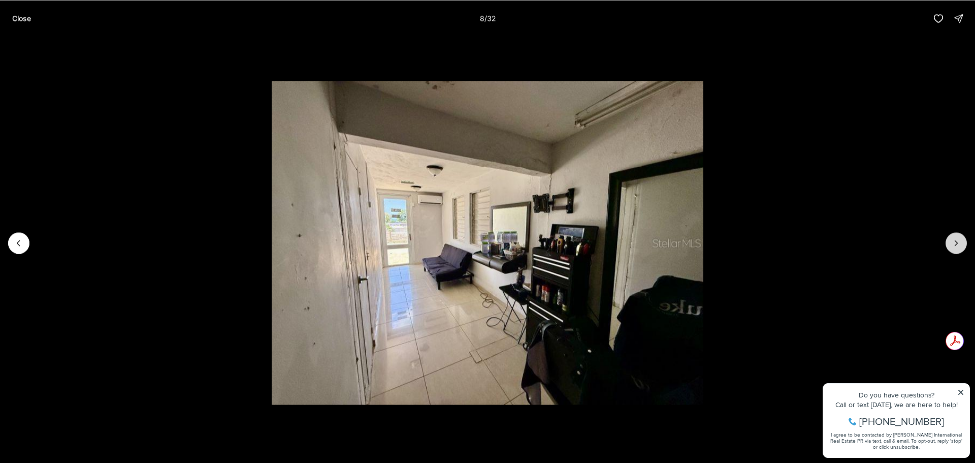
click at [950, 243] on button "Next slide" at bounding box center [955, 242] width 21 height 21
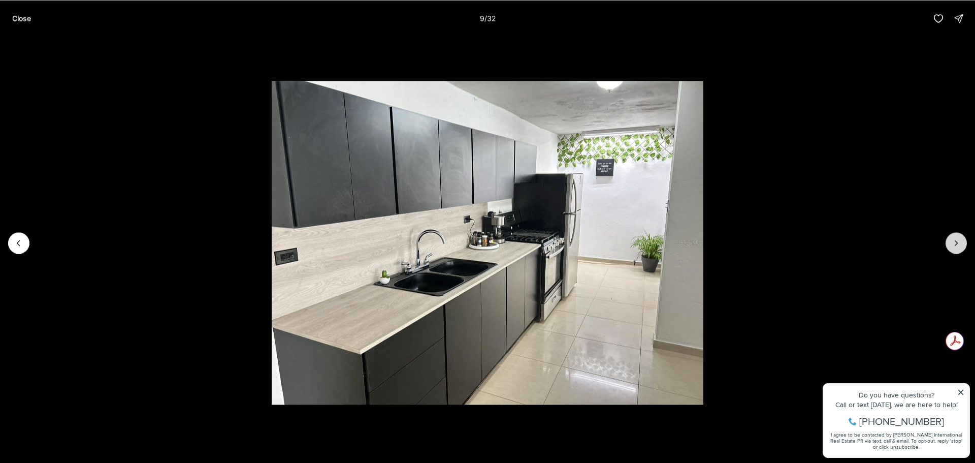
click at [950, 243] on button "Next slide" at bounding box center [955, 242] width 21 height 21
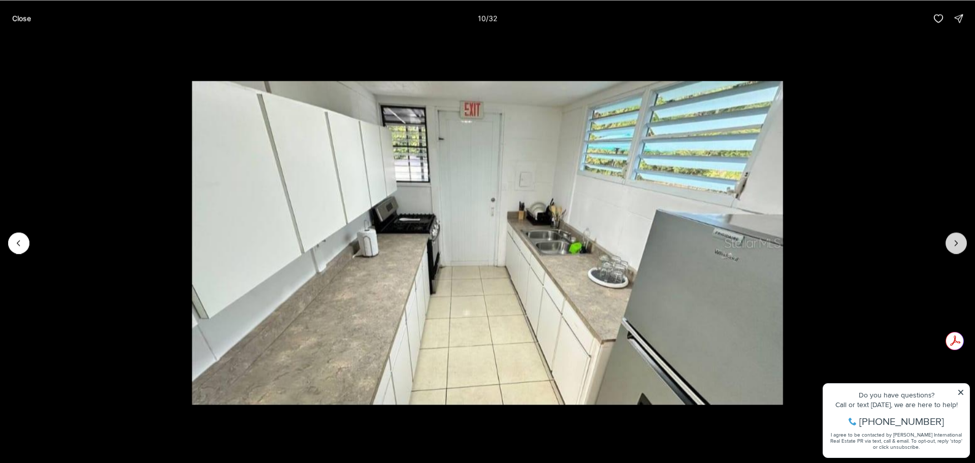
click at [950, 243] on button "Next slide" at bounding box center [955, 242] width 21 height 21
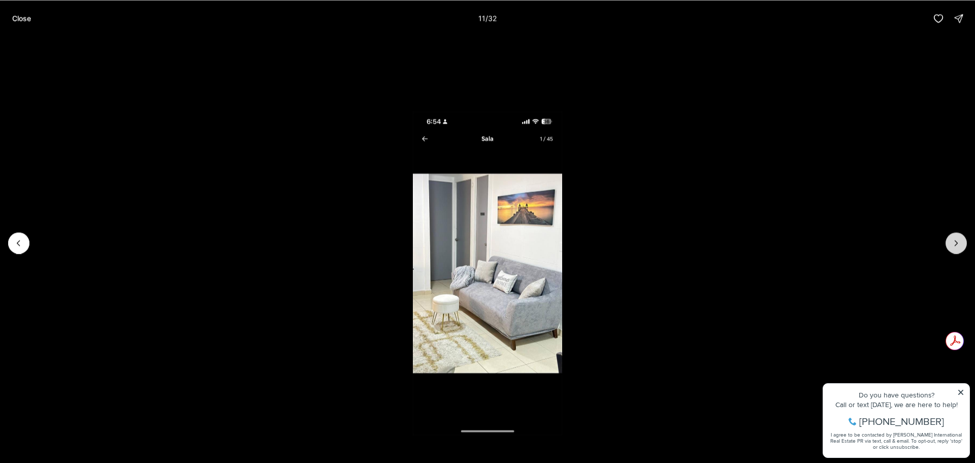
click at [950, 243] on button "Next slide" at bounding box center [955, 242] width 21 height 21
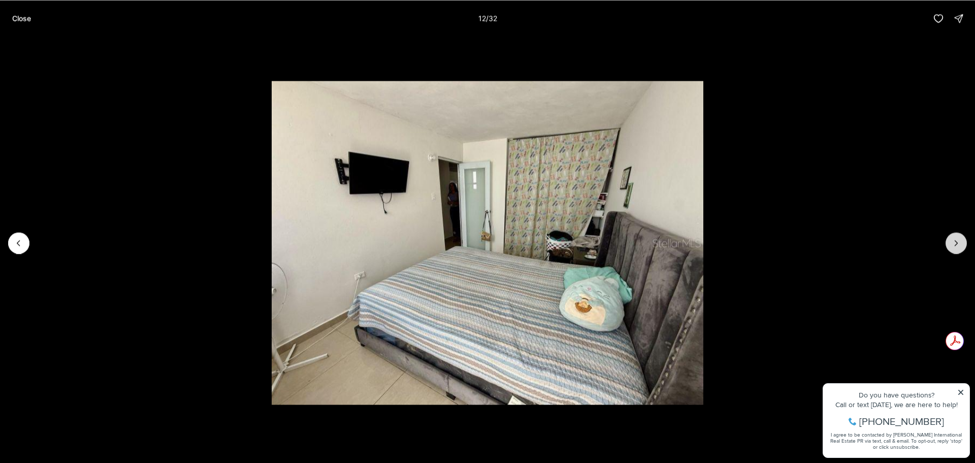
click at [950, 243] on button "Next slide" at bounding box center [955, 242] width 21 height 21
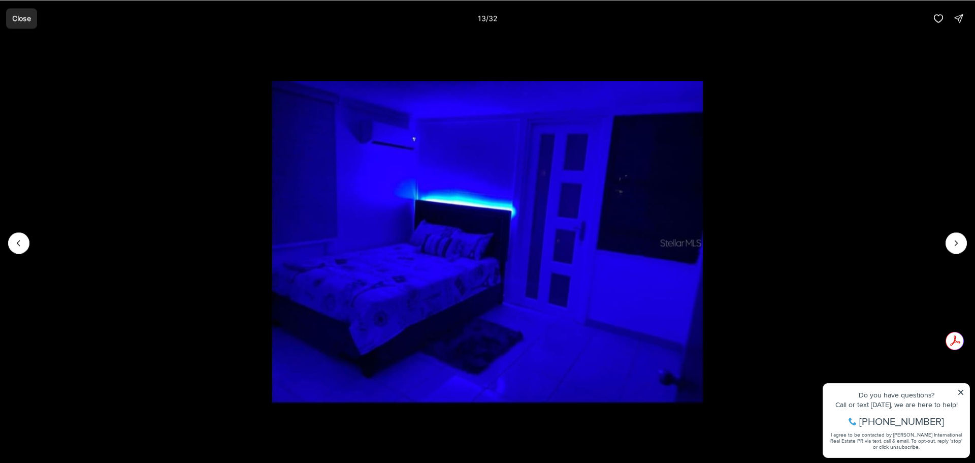
click at [22, 14] on p "Close" at bounding box center [21, 18] width 19 height 8
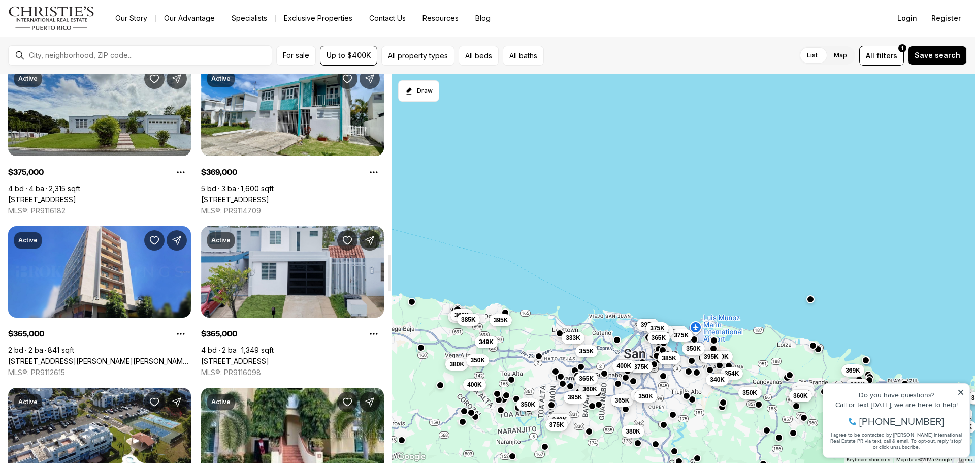
scroll to position [1929, 0]
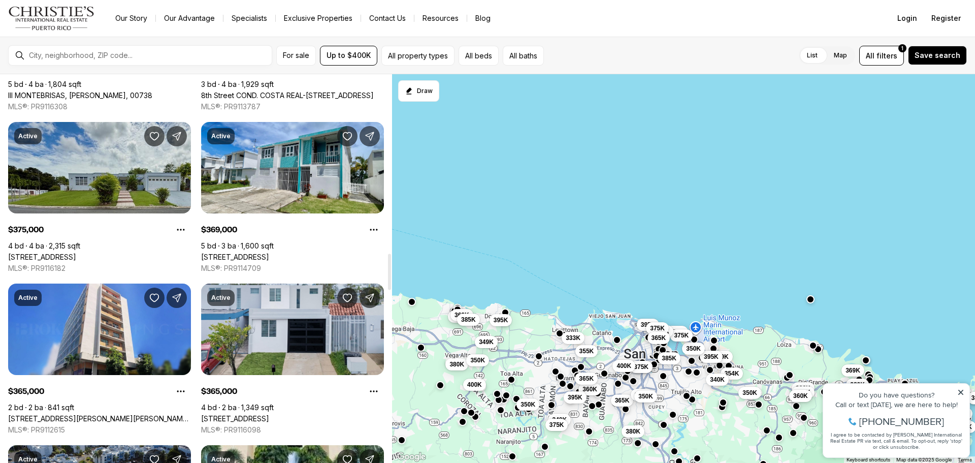
click at [76, 252] on link "[STREET_ADDRESS]" at bounding box center [42, 256] width 68 height 9
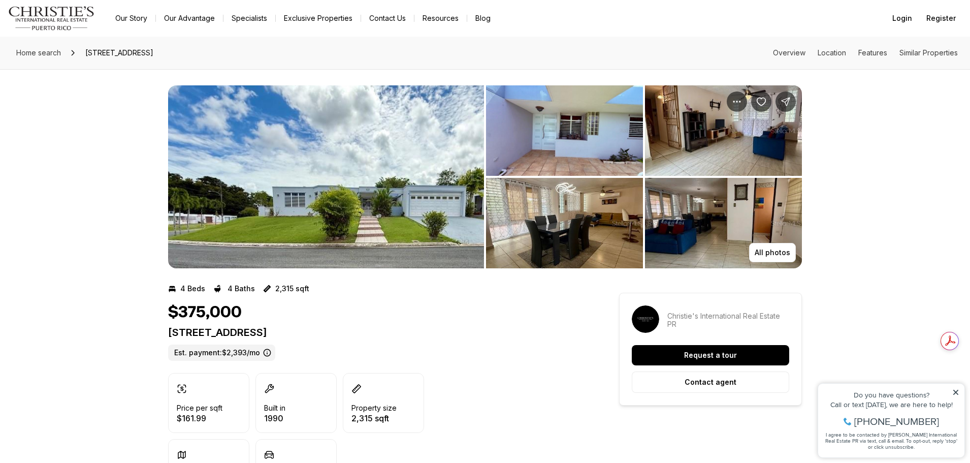
click at [526, 128] on img "View image gallery" at bounding box center [564, 130] width 157 height 90
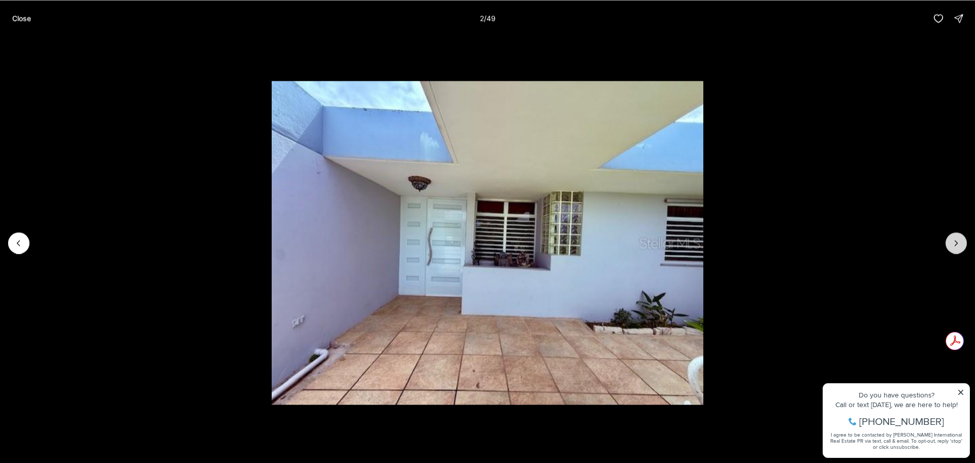
click at [952, 240] on icon "Next slide" at bounding box center [956, 243] width 10 height 10
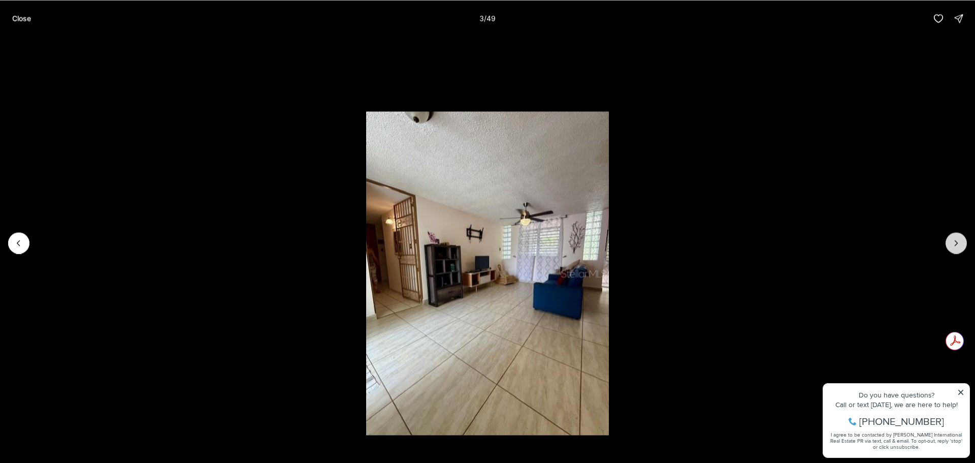
click at [952, 240] on icon "Next slide" at bounding box center [956, 243] width 10 height 10
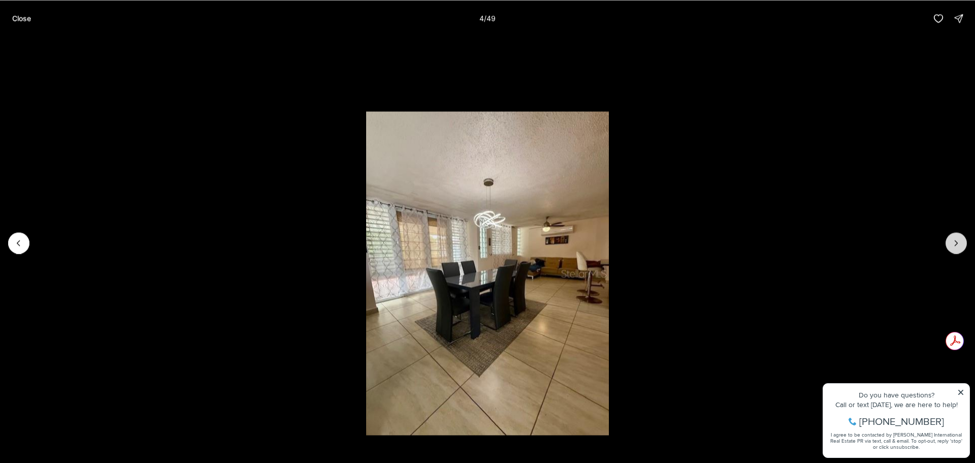
click at [952, 240] on icon "Next slide" at bounding box center [956, 243] width 10 height 10
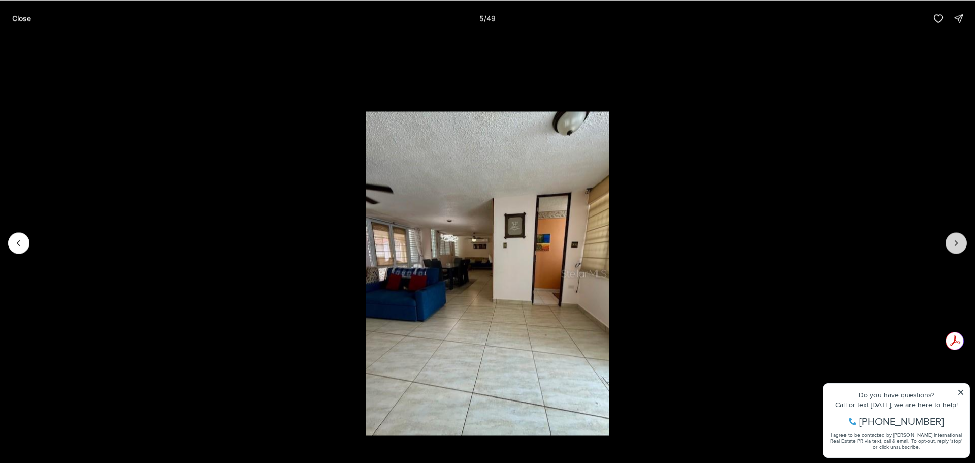
click at [952, 240] on icon "Next slide" at bounding box center [956, 243] width 10 height 10
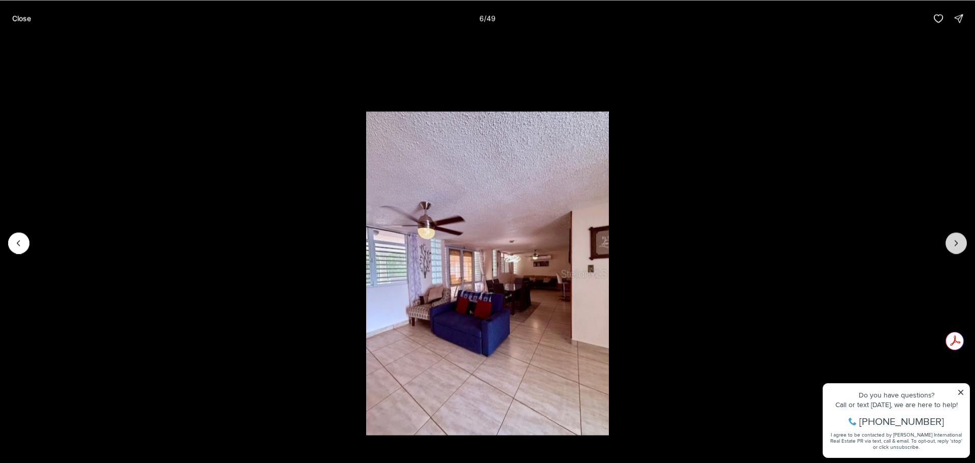
click at [952, 240] on icon "Next slide" at bounding box center [956, 243] width 10 height 10
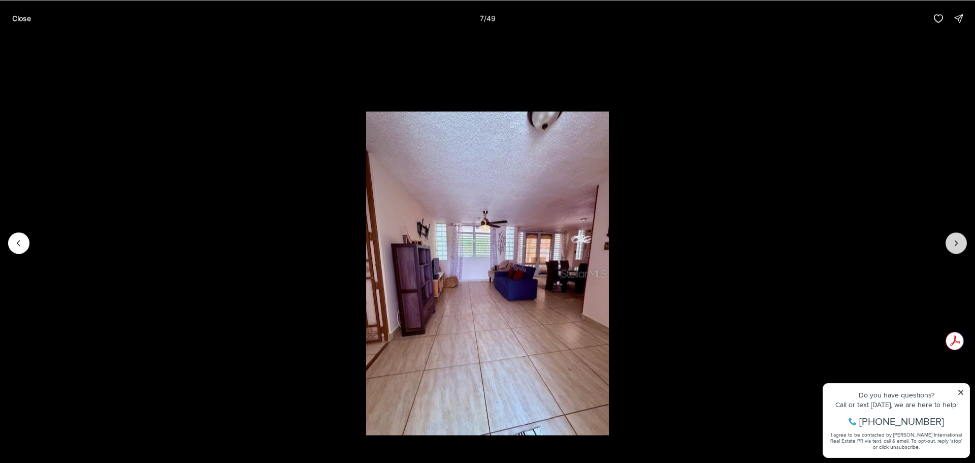
click at [952, 240] on icon "Next slide" at bounding box center [956, 243] width 10 height 10
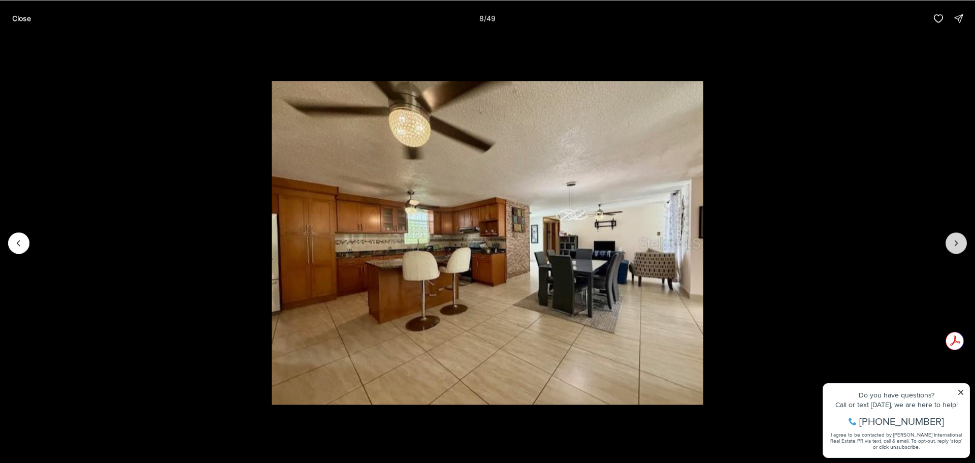
click at [952, 240] on icon "Next slide" at bounding box center [956, 243] width 10 height 10
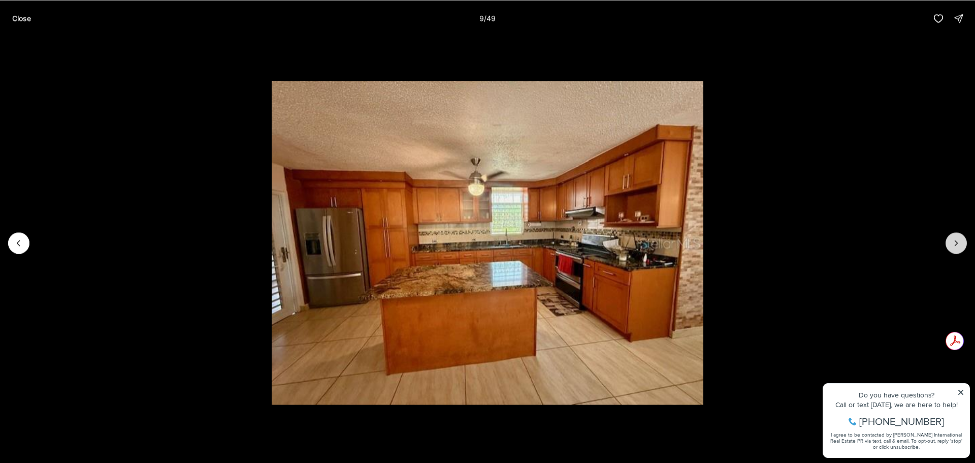
click at [952, 240] on icon "Next slide" at bounding box center [956, 243] width 10 height 10
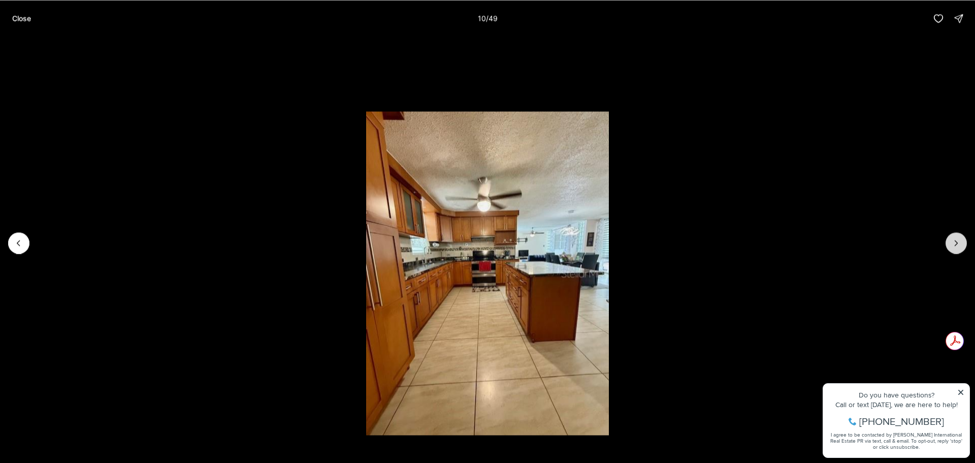
click at [952, 240] on icon "Next slide" at bounding box center [956, 243] width 10 height 10
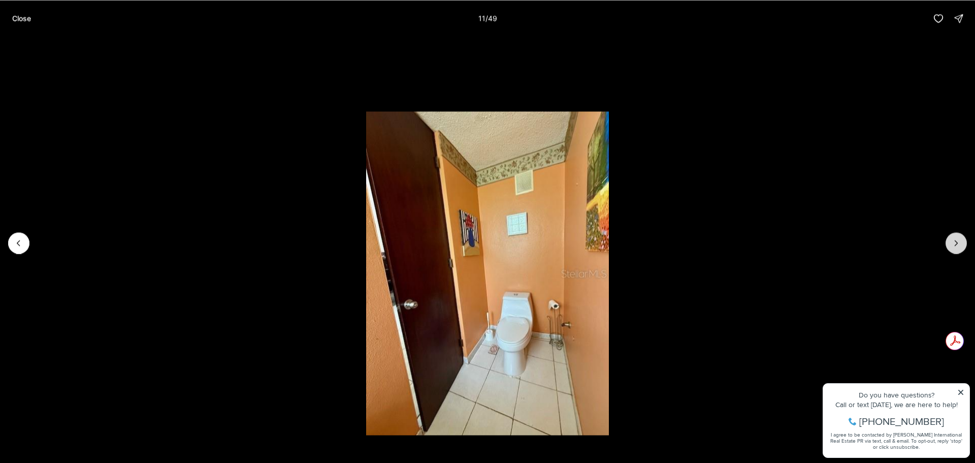
click at [952, 240] on icon "Next slide" at bounding box center [956, 243] width 10 height 10
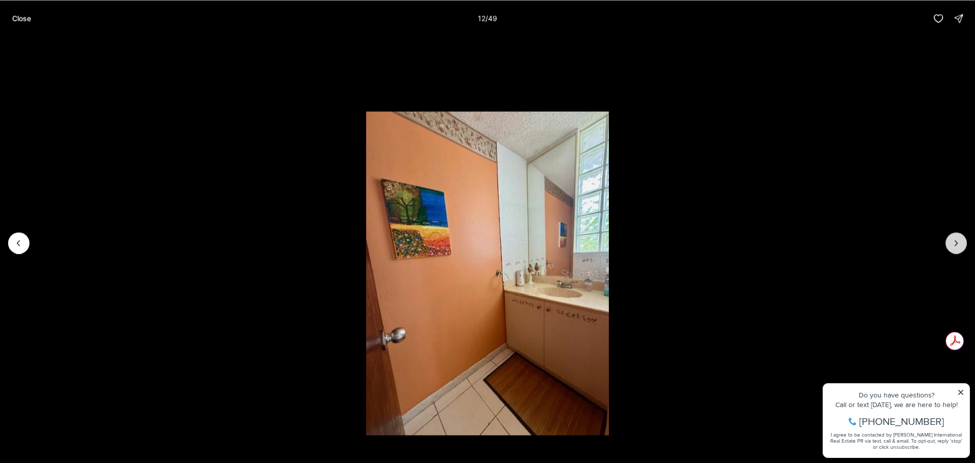
click at [952, 240] on icon "Next slide" at bounding box center [956, 243] width 10 height 10
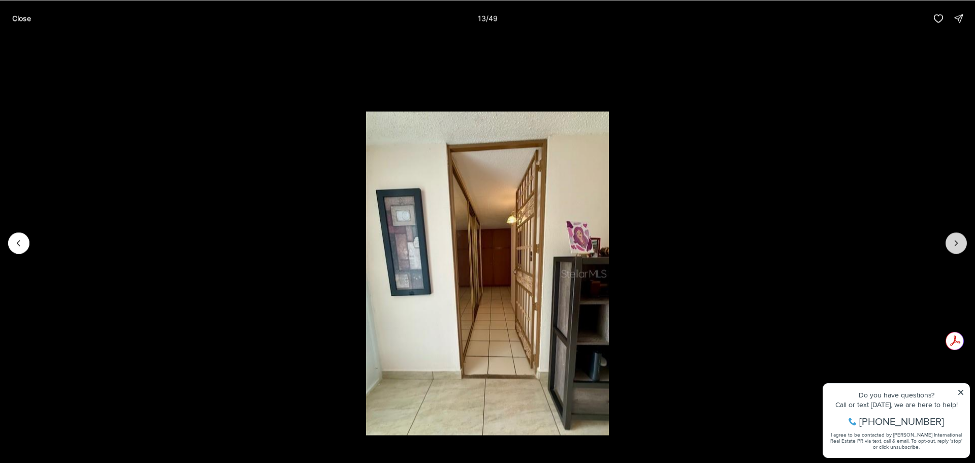
click at [952, 240] on icon "Next slide" at bounding box center [956, 243] width 10 height 10
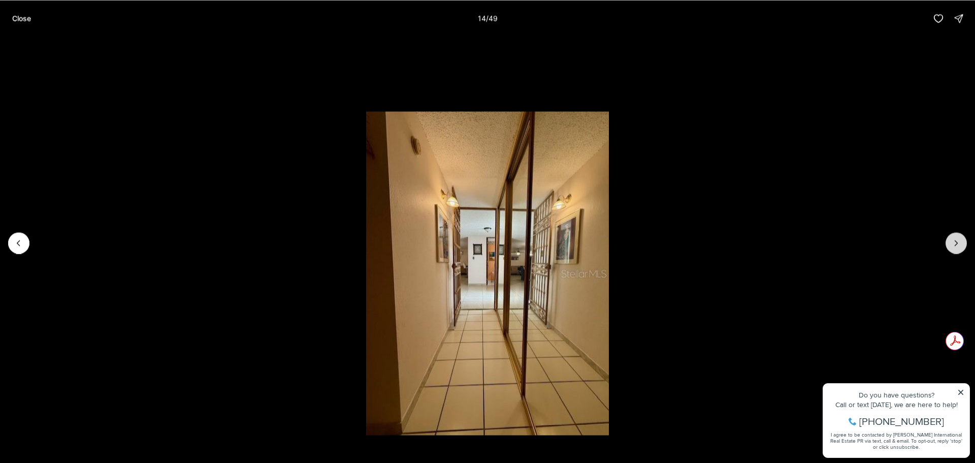
click at [952, 240] on icon "Next slide" at bounding box center [956, 243] width 10 height 10
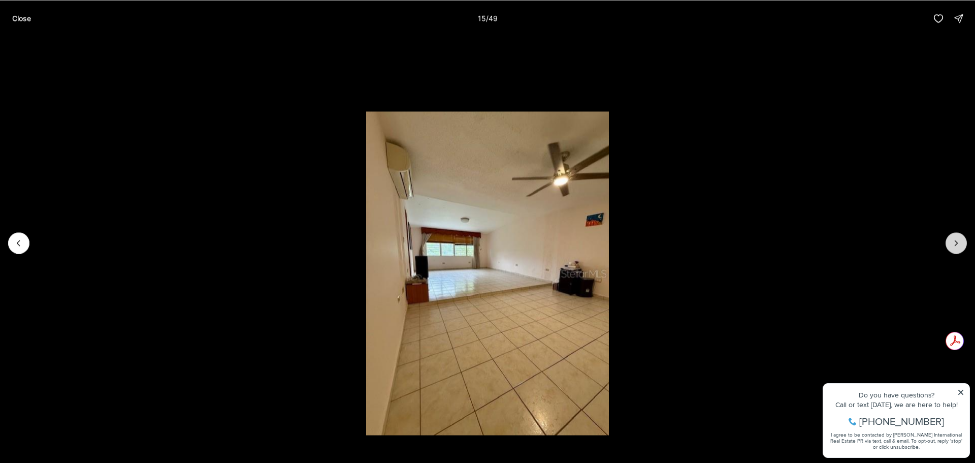
click at [952, 240] on icon "Next slide" at bounding box center [956, 243] width 10 height 10
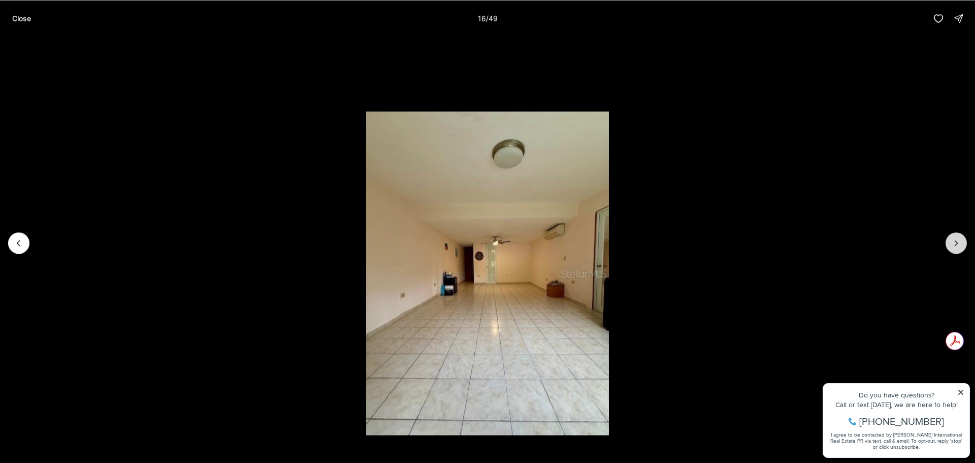
click at [952, 240] on icon "Next slide" at bounding box center [956, 243] width 10 height 10
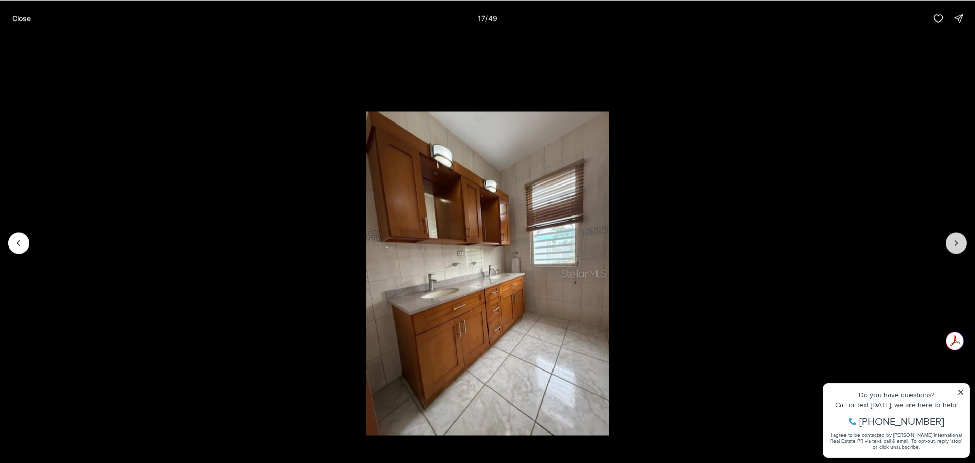
click at [952, 240] on icon "Next slide" at bounding box center [956, 243] width 10 height 10
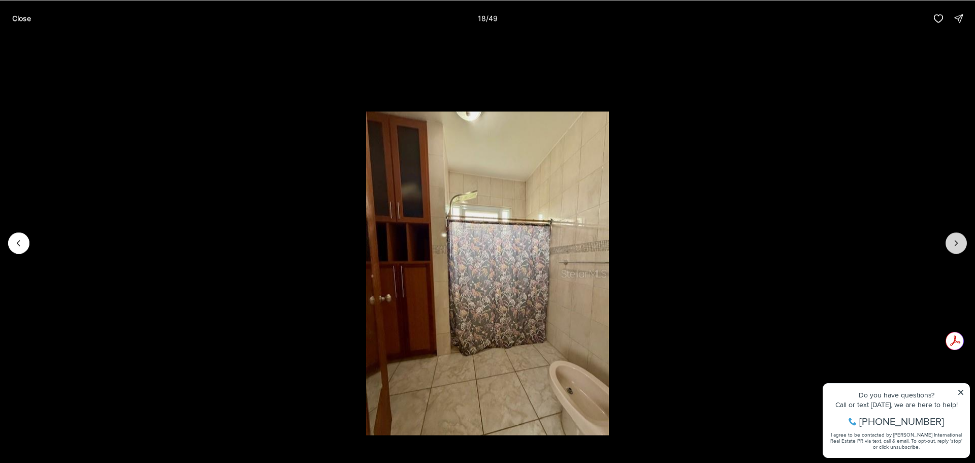
click at [952, 240] on icon "Next slide" at bounding box center [956, 243] width 10 height 10
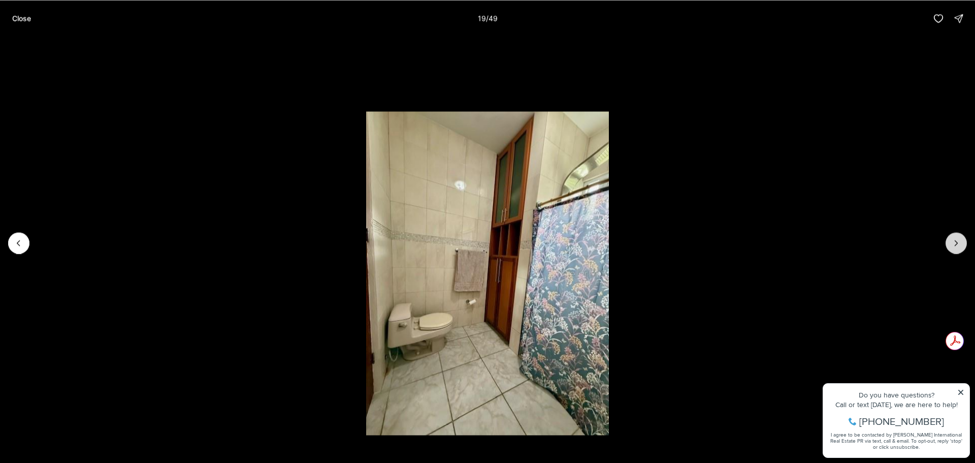
click at [952, 240] on icon "Next slide" at bounding box center [956, 243] width 10 height 10
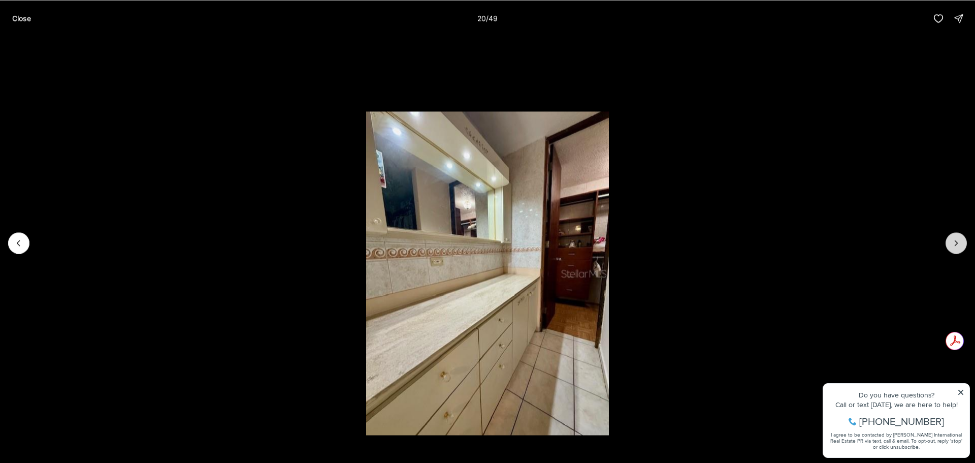
click at [952, 240] on icon "Next slide" at bounding box center [956, 243] width 10 height 10
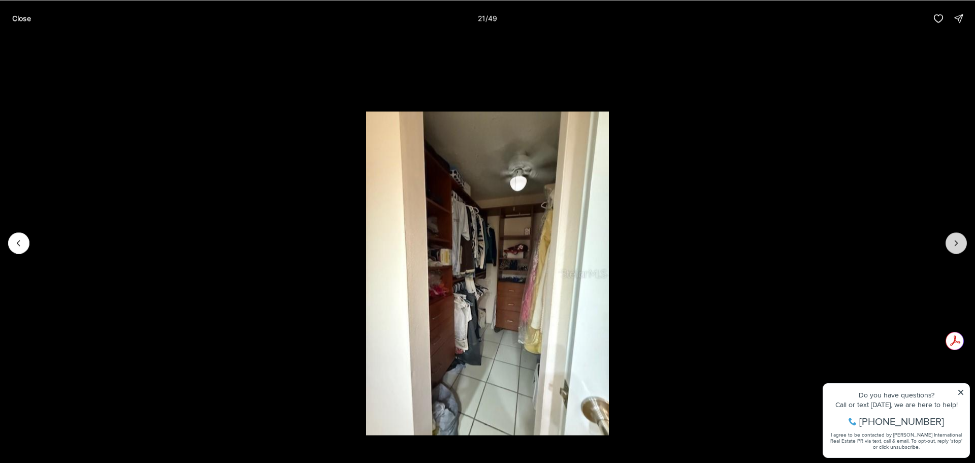
click at [952, 240] on icon "Next slide" at bounding box center [956, 243] width 10 height 10
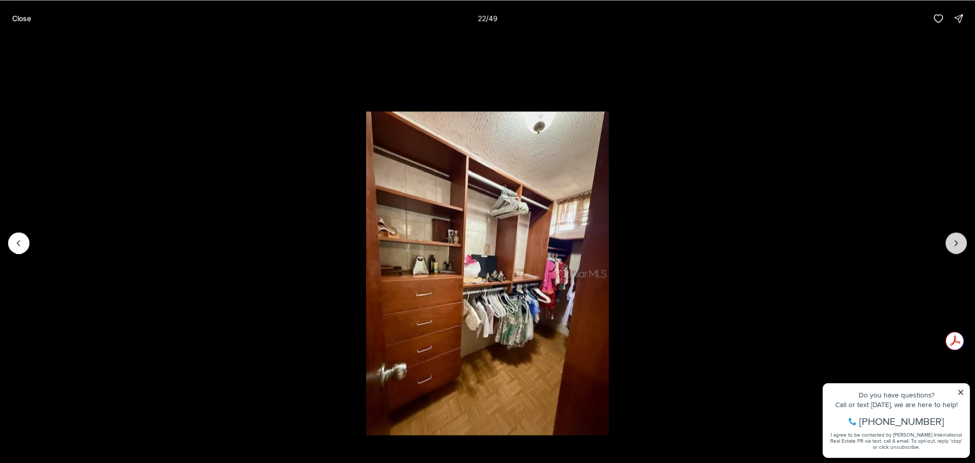
click at [952, 240] on icon "Next slide" at bounding box center [956, 243] width 10 height 10
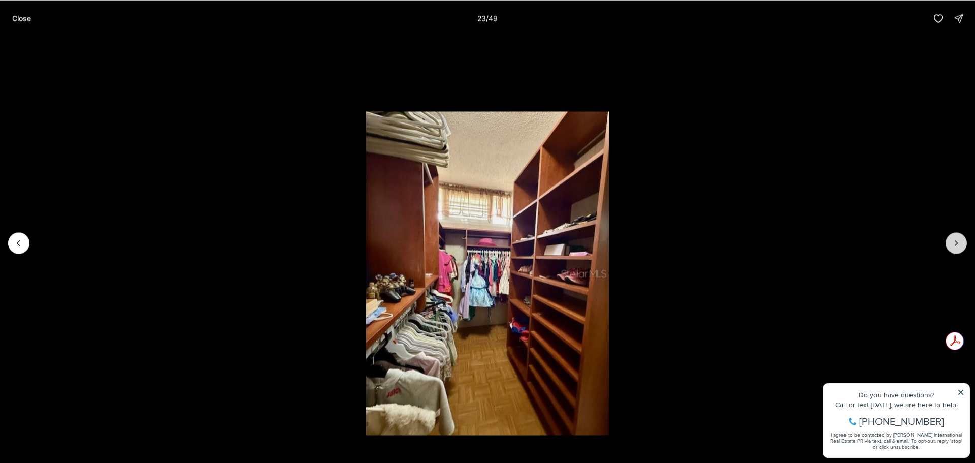
click at [952, 240] on icon "Next slide" at bounding box center [956, 243] width 10 height 10
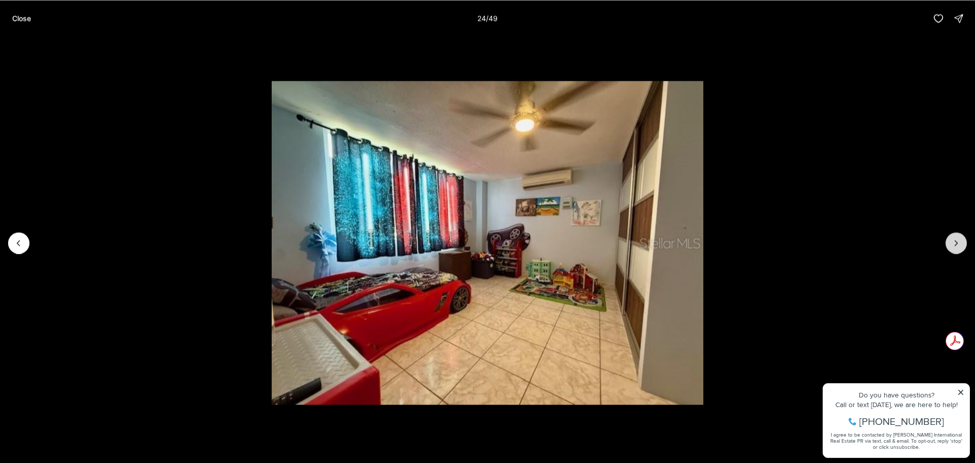
click at [952, 240] on icon "Next slide" at bounding box center [956, 243] width 10 height 10
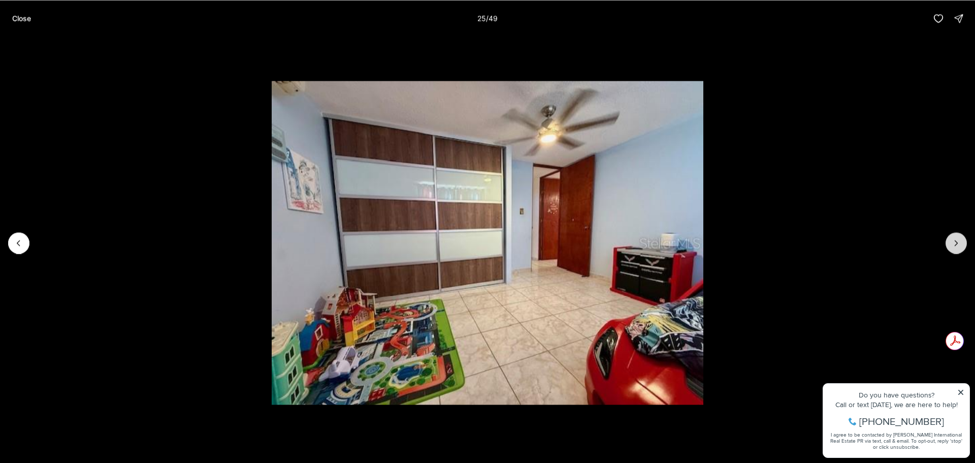
click at [952, 240] on icon "Next slide" at bounding box center [956, 243] width 10 height 10
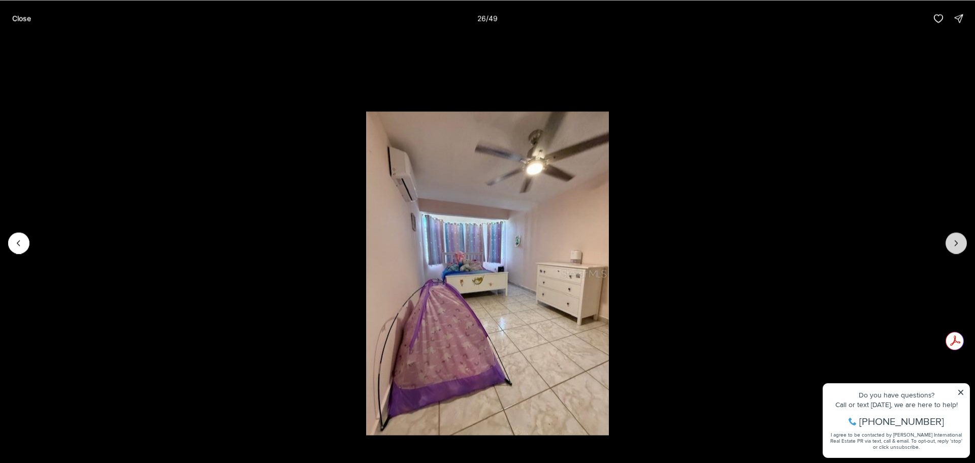
click at [952, 240] on icon "Next slide" at bounding box center [956, 243] width 10 height 10
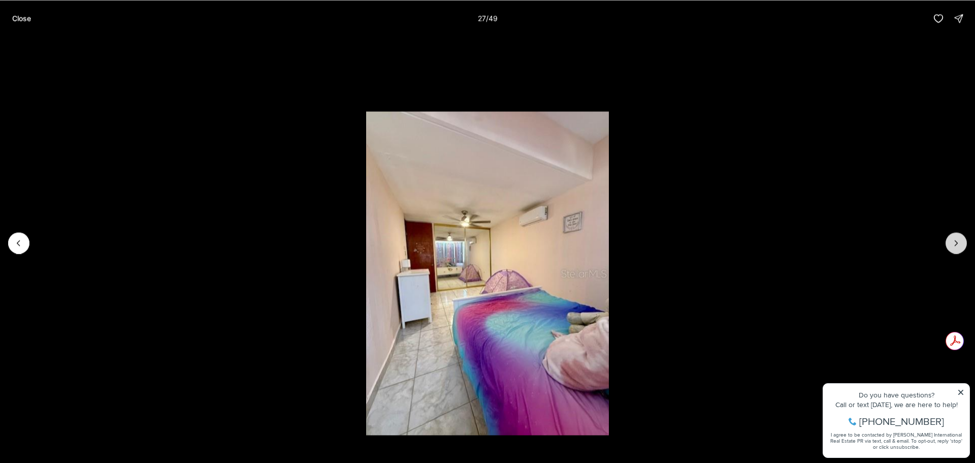
click at [952, 240] on icon "Next slide" at bounding box center [956, 243] width 10 height 10
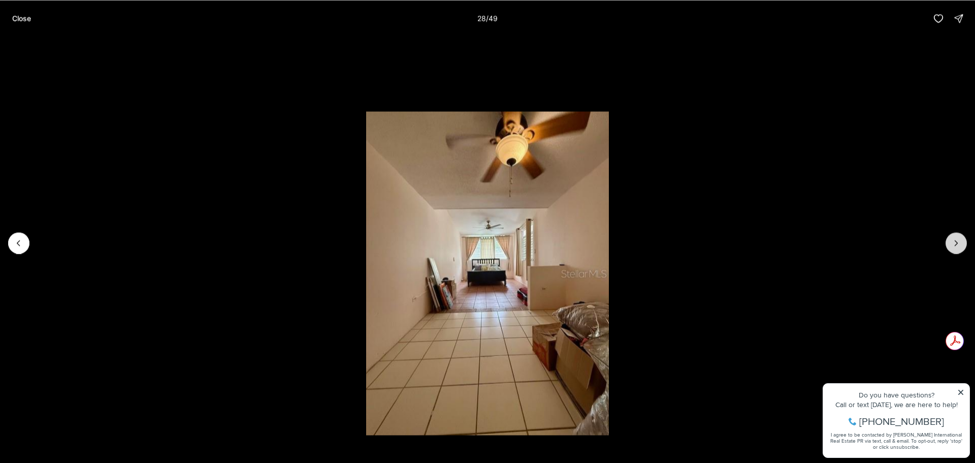
click at [952, 240] on icon "Next slide" at bounding box center [956, 243] width 10 height 10
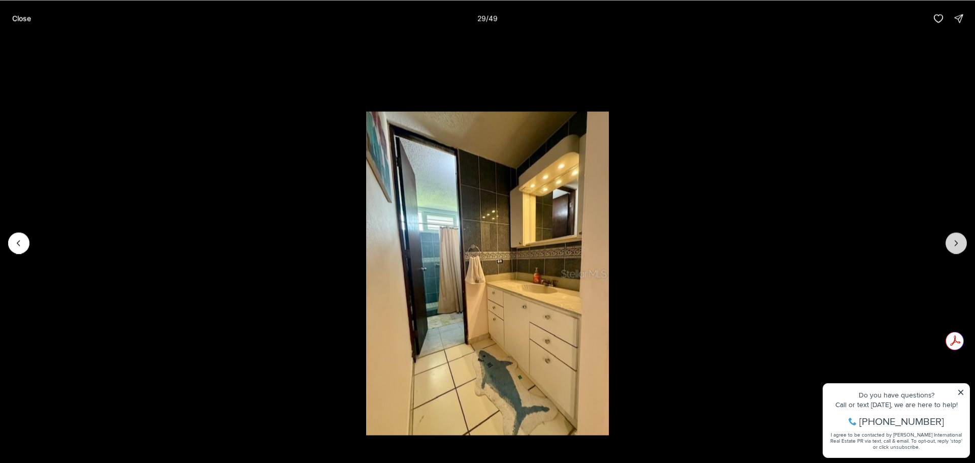
click at [952, 240] on icon "Next slide" at bounding box center [956, 243] width 10 height 10
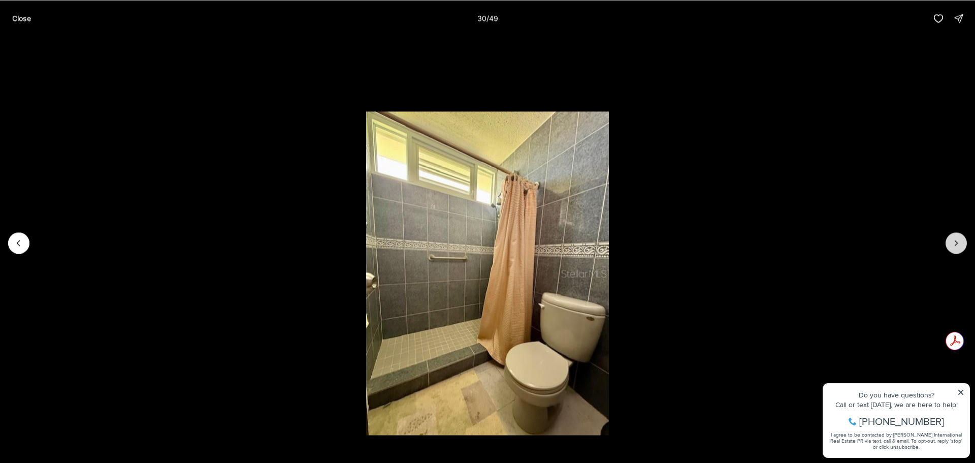
click at [952, 240] on icon "Next slide" at bounding box center [956, 243] width 10 height 10
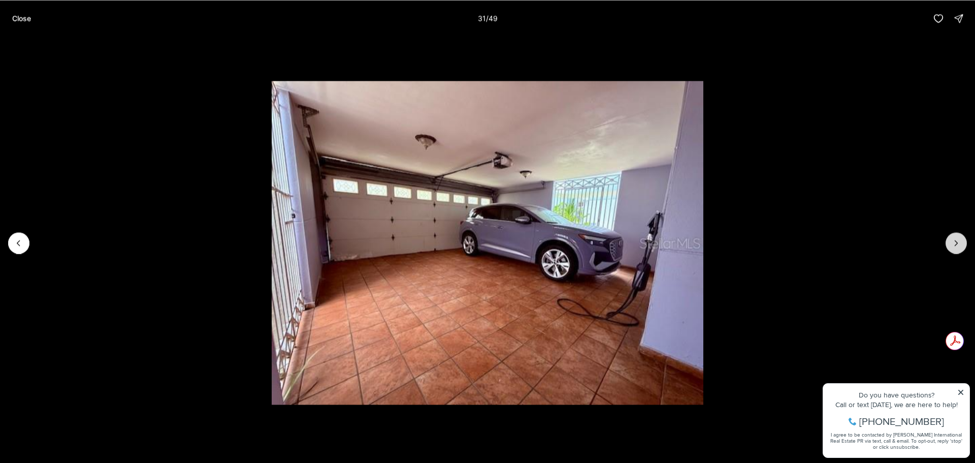
click at [952, 240] on icon "Next slide" at bounding box center [956, 243] width 10 height 10
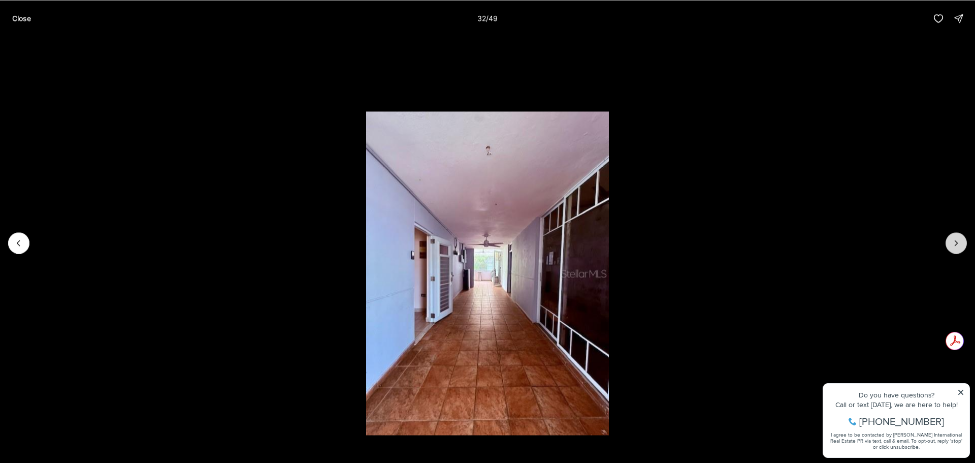
click at [952, 240] on icon "Next slide" at bounding box center [956, 243] width 10 height 10
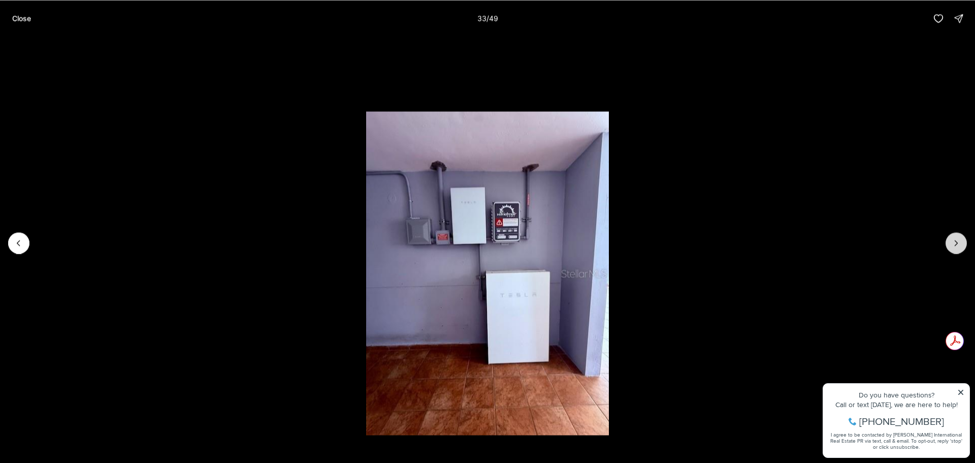
click at [952, 240] on icon "Next slide" at bounding box center [956, 243] width 10 height 10
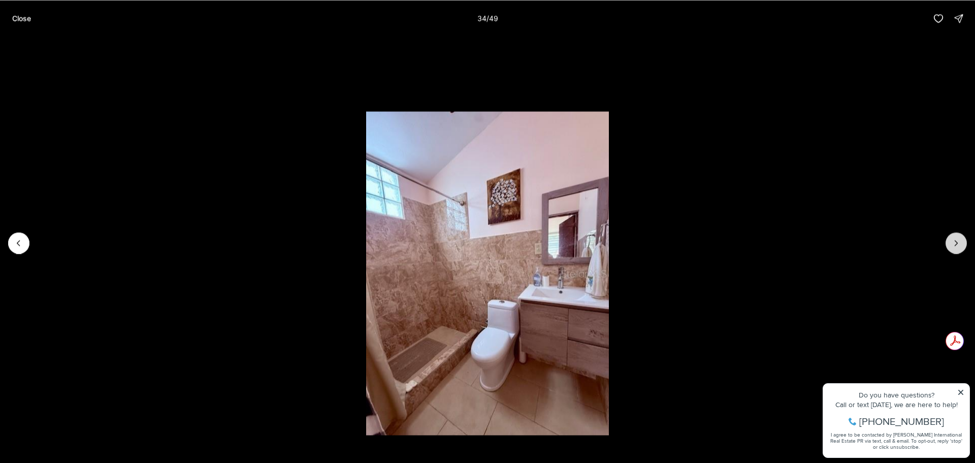
click at [952, 240] on icon "Next slide" at bounding box center [956, 243] width 10 height 10
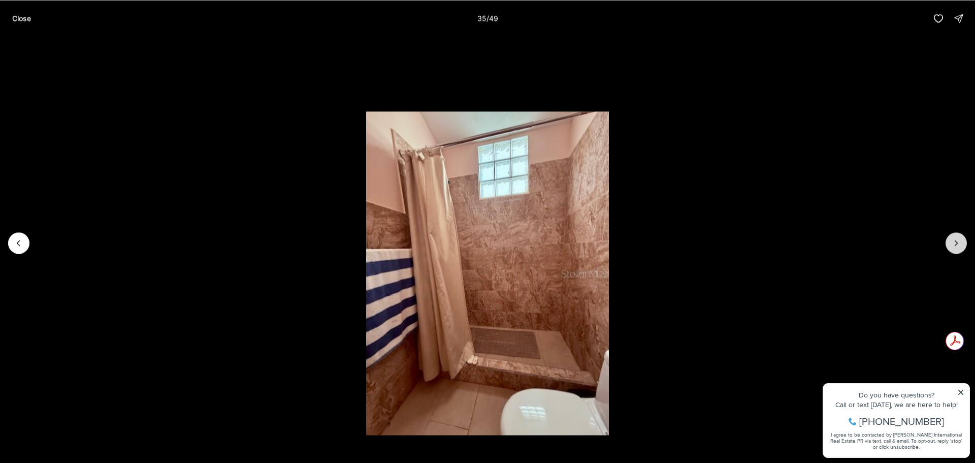
click at [952, 240] on icon "Next slide" at bounding box center [956, 243] width 10 height 10
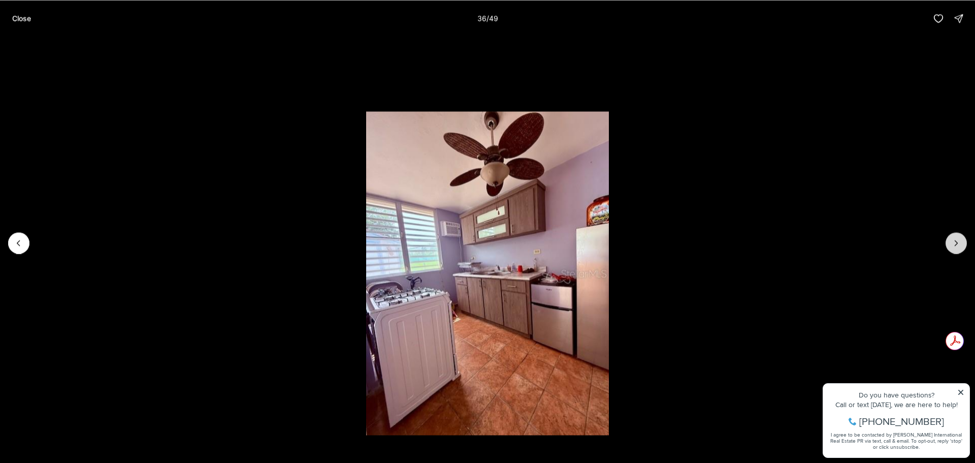
click at [952, 240] on icon "Next slide" at bounding box center [956, 243] width 10 height 10
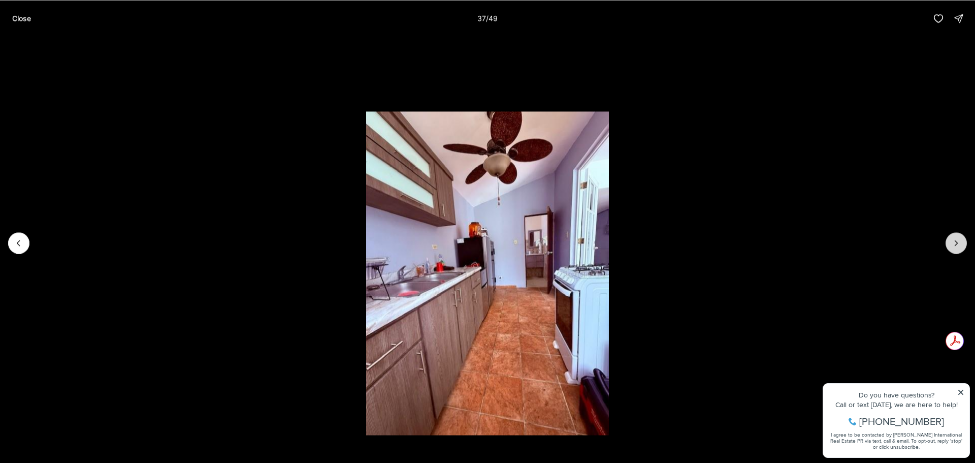
click at [952, 240] on icon "Next slide" at bounding box center [956, 243] width 10 height 10
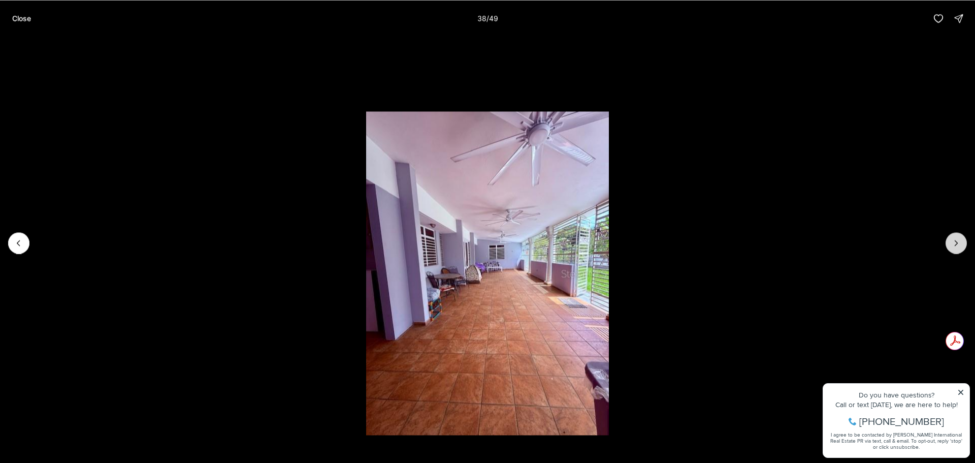
click at [952, 240] on icon "Next slide" at bounding box center [956, 243] width 10 height 10
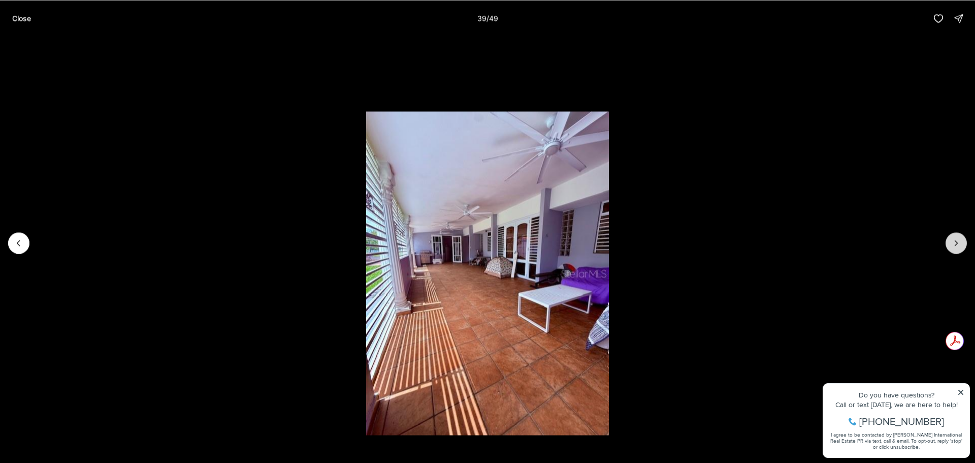
click at [952, 240] on icon "Next slide" at bounding box center [956, 243] width 10 height 10
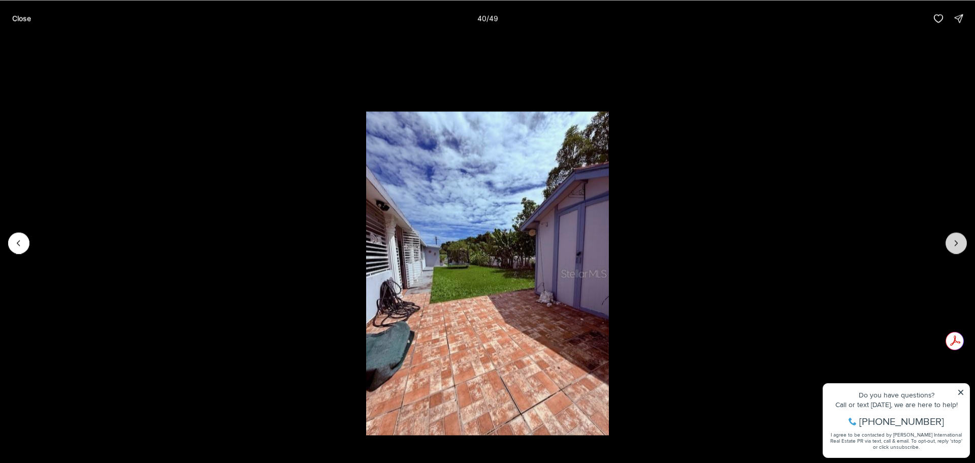
click at [952, 240] on icon "Next slide" at bounding box center [956, 243] width 10 height 10
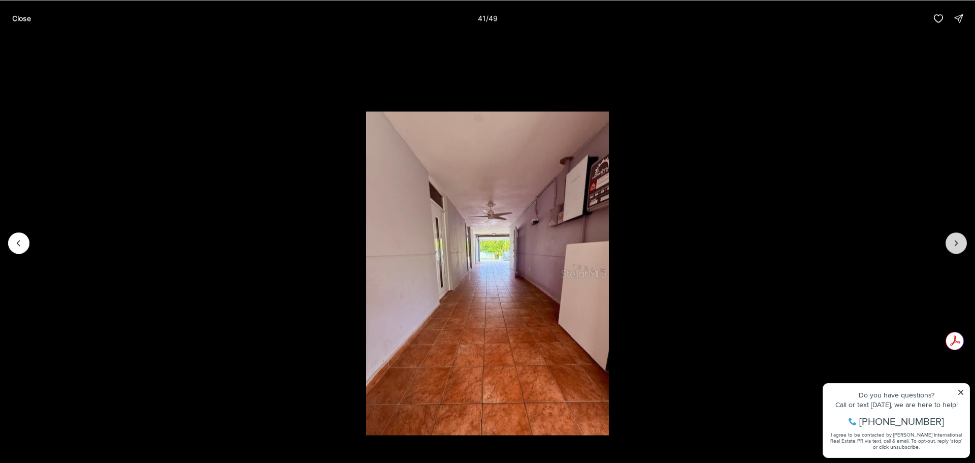
click at [952, 240] on icon "Next slide" at bounding box center [956, 243] width 10 height 10
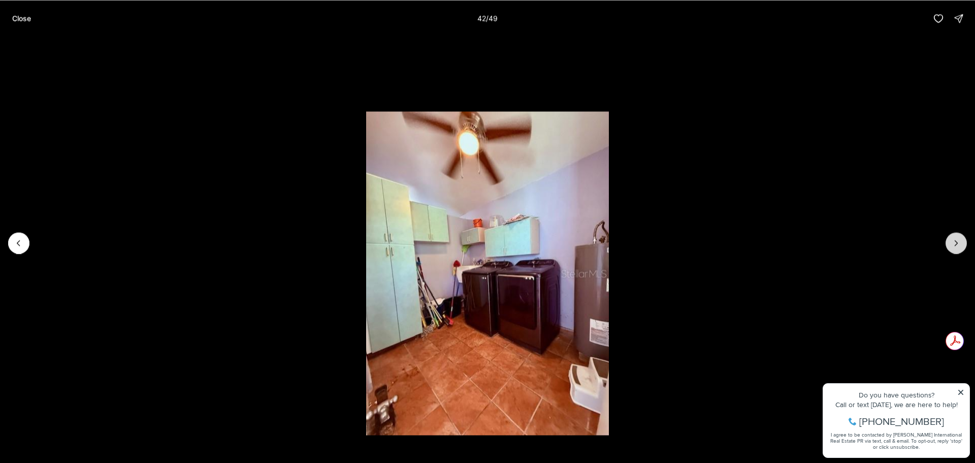
click at [952, 240] on icon "Next slide" at bounding box center [956, 243] width 10 height 10
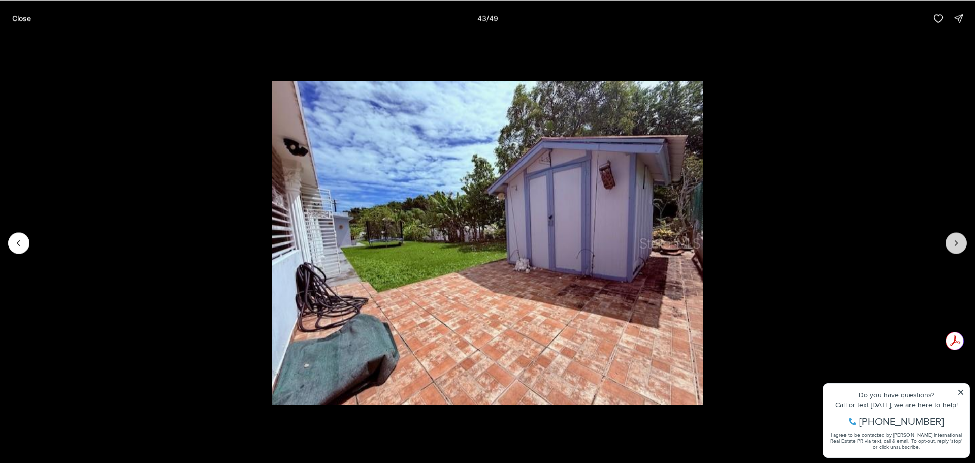
click at [952, 240] on icon "Next slide" at bounding box center [956, 243] width 10 height 10
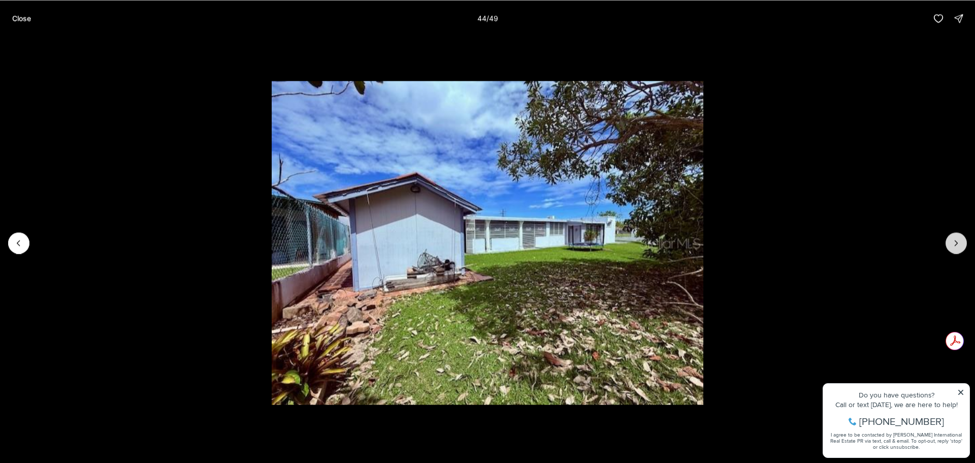
click at [952, 240] on icon "Next slide" at bounding box center [956, 243] width 10 height 10
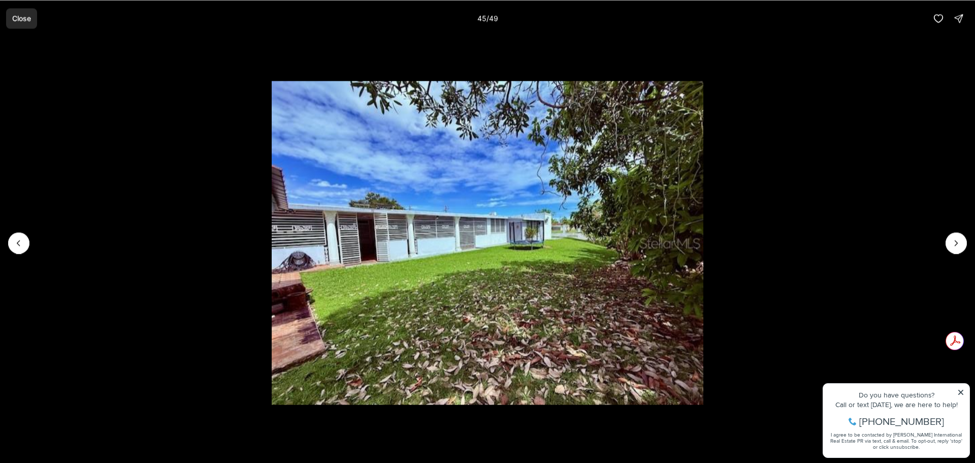
click at [13, 22] on p "Close" at bounding box center [21, 18] width 19 height 8
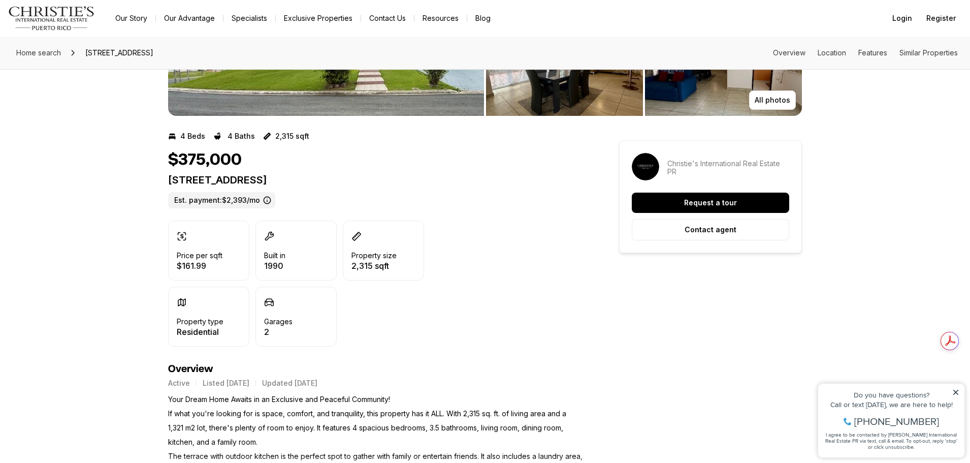
scroll to position [203, 0]
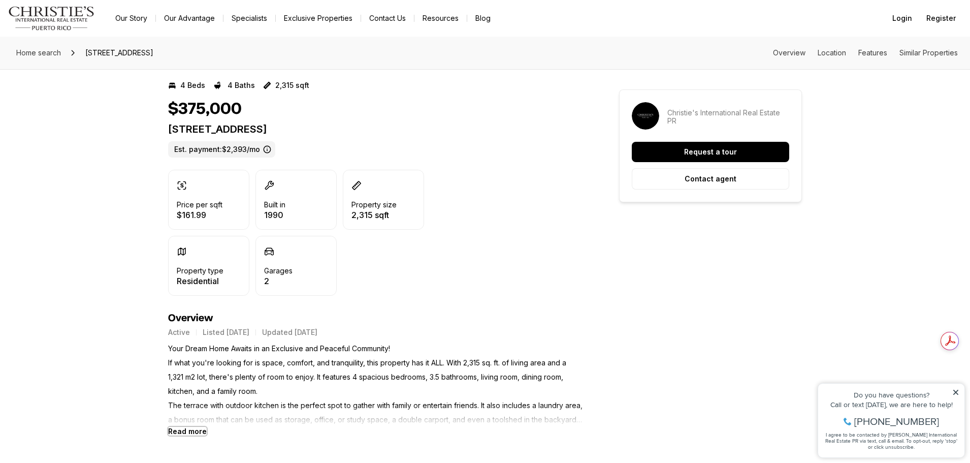
click at [181, 430] on b "Read more" at bounding box center [187, 430] width 39 height 9
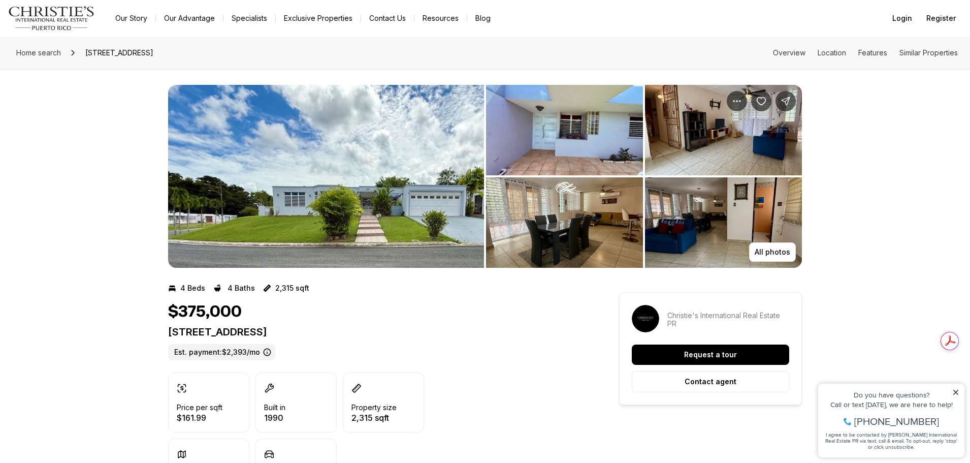
scroll to position [0, 0]
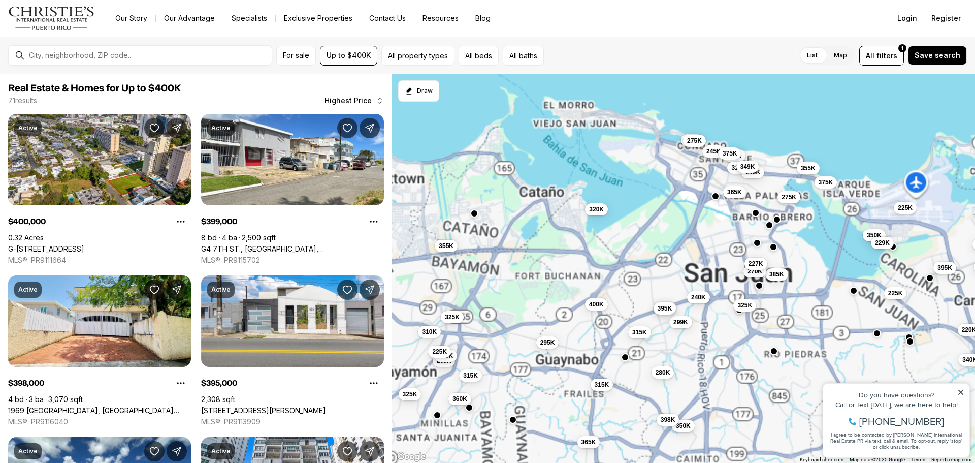
drag, startPoint x: 475, startPoint y: 311, endPoint x: 479, endPoint y: 284, distance: 27.7
click at [479, 284] on div "350K 225K 375K 355K 229K 225K 280K 350K 398K 355K 320K 400K 295K 250K 395K 340K…" at bounding box center [683, 268] width 583 height 389
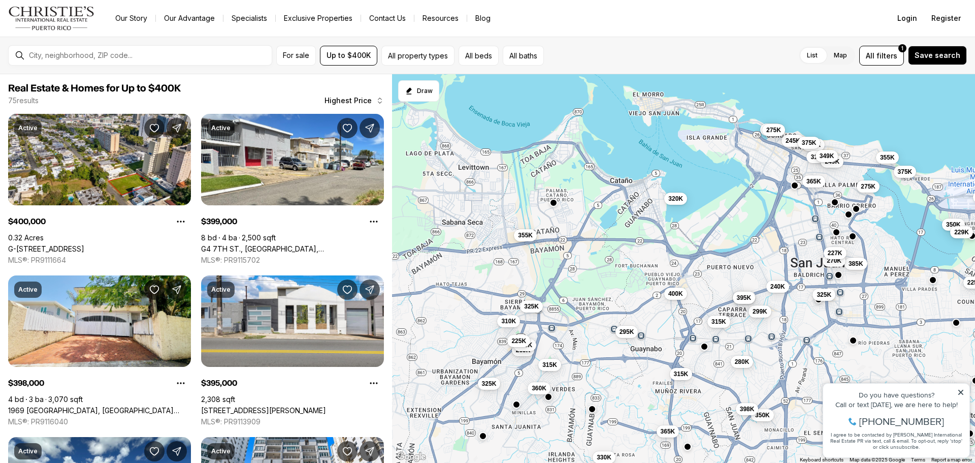
drag, startPoint x: 500, startPoint y: 303, endPoint x: 582, endPoint y: 290, distance: 82.6
click at [582, 290] on div "350K 225K 375K 355K 229K 225K 280K 350K 398K 355K 320K 400K 295K 250K 395K 340K…" at bounding box center [683, 268] width 583 height 389
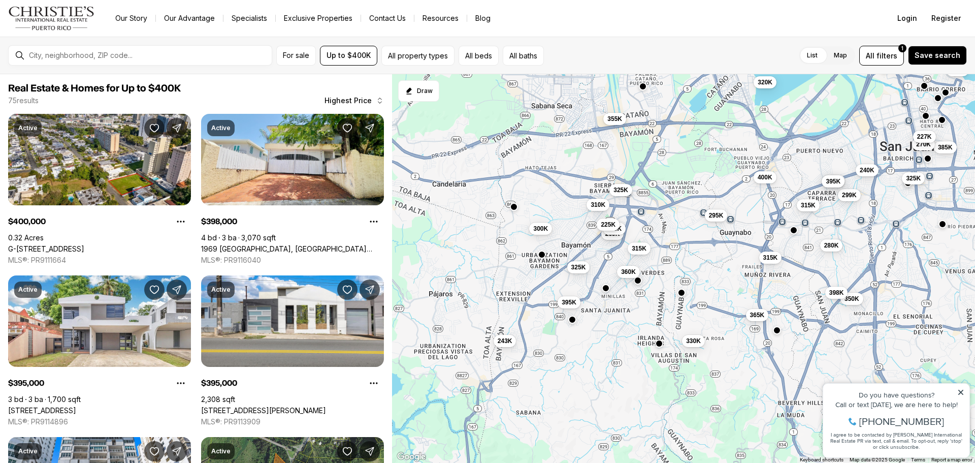
drag, startPoint x: 519, startPoint y: 246, endPoint x: 610, endPoint y: 128, distance: 148.4
click at [610, 128] on div "350K 225K 375K 355K 229K 225K 280K 350K 398K 355K 320K 400K 295K 269K 360K 365K…" at bounding box center [683, 268] width 583 height 389
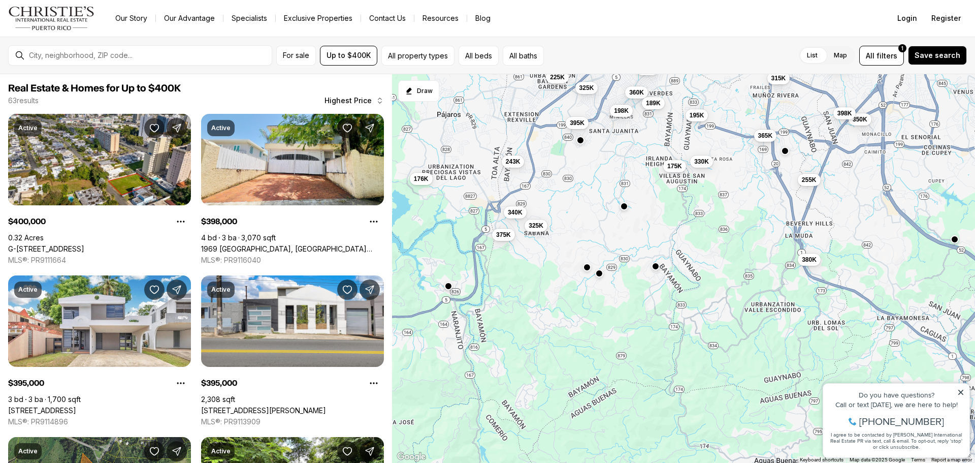
drag, startPoint x: 607, startPoint y: 312, endPoint x: 606, endPoint y: 176, distance: 136.1
click at [606, 176] on div "280K 350K 398K 355K 320K 400K 295K 269K 198K 360K 195K 365K 365K 189K 325K 315K…" at bounding box center [683, 268] width 583 height 389
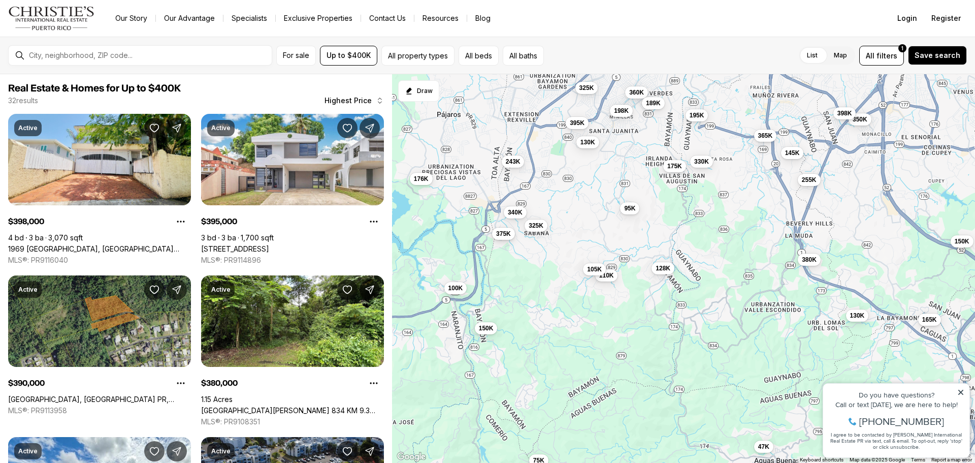
click at [498, 234] on span "375K" at bounding box center [503, 233] width 15 height 8
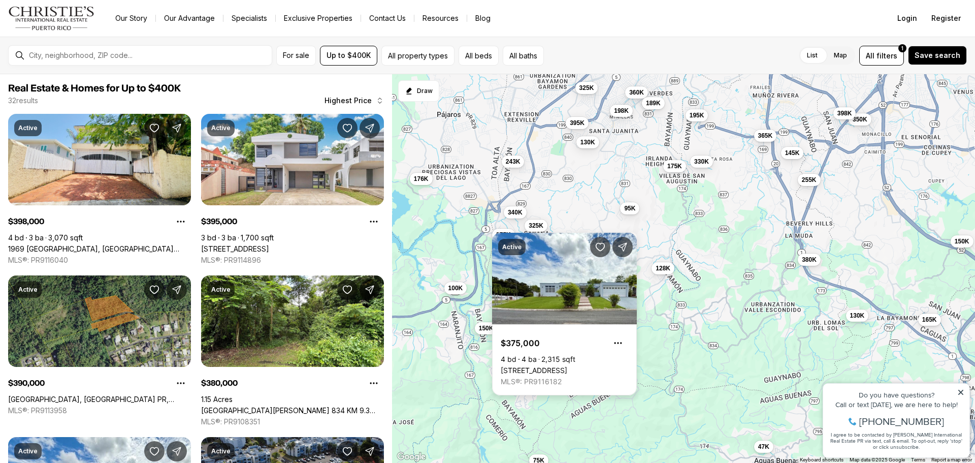
click at [498, 234] on div "Active $375,000 4 bd 4 ba 2,315 sqft [STREET_ADDRESS] MLS®: PR9116182" at bounding box center [564, 314] width 145 height 162
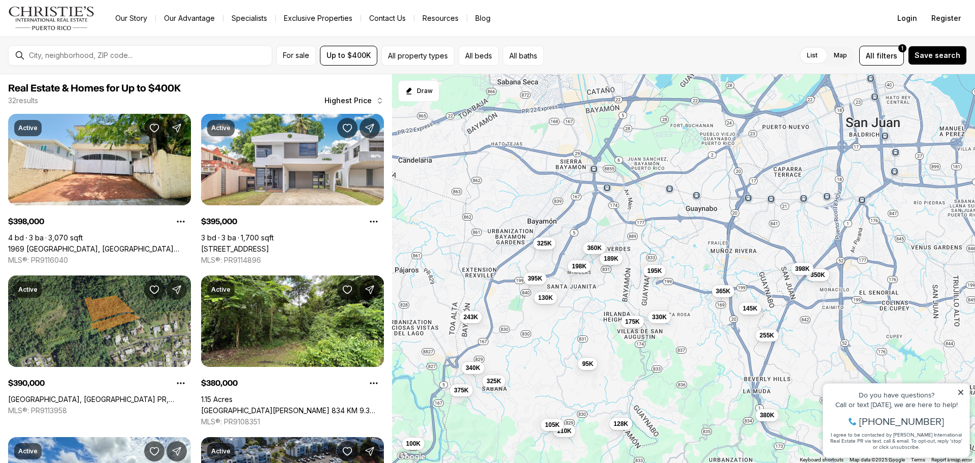
drag, startPoint x: 539, startPoint y: 255, endPoint x: 497, endPoint y: 410, distance: 160.0
click at [497, 410] on div "350K 398K 198K 360K 195K 365K 189K 325K 130K 330K 145K 395K 175K 243K 380K 375K…" at bounding box center [683, 268] width 583 height 389
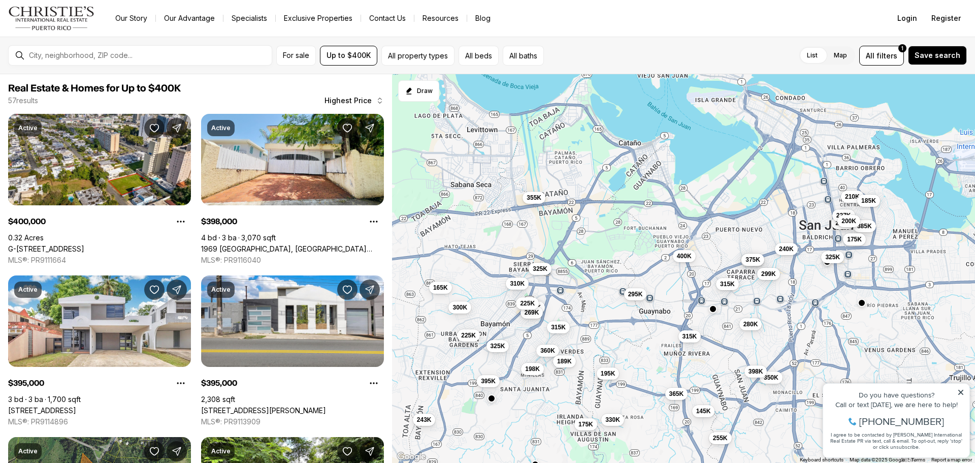
drag, startPoint x: 594, startPoint y: 349, endPoint x: 547, endPoint y: 451, distance: 112.7
click at [547, 451] on div "350K 398K 198K 360K 195K 365K 189K 325K 330K 145K 395K 175K 243K 380K 375K 340K…" at bounding box center [683, 268] width 583 height 389
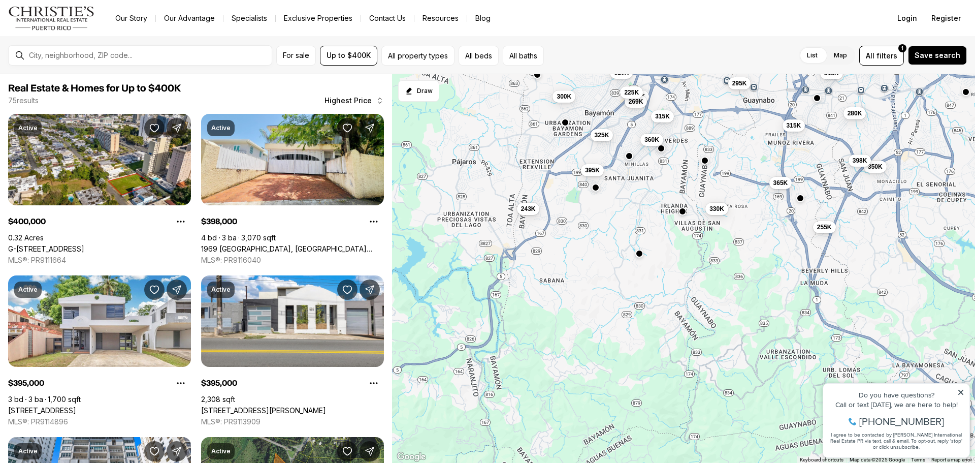
drag, startPoint x: 522, startPoint y: 406, endPoint x: 621, endPoint y: 168, distance: 257.9
click at [621, 168] on div "350K 398K 360K 365K 325K 330K 395K 243K 255K 400K 395K 375K 385K 365K 355K 325K…" at bounding box center [683, 268] width 583 height 389
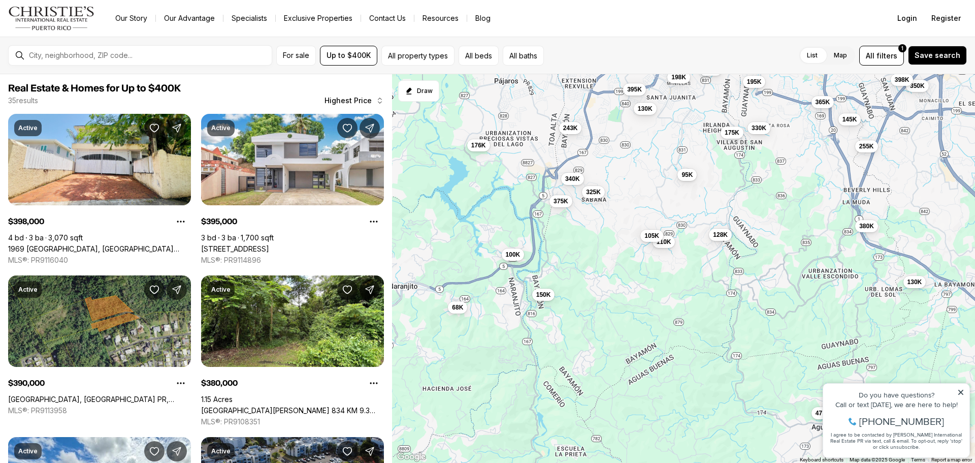
drag, startPoint x: 492, startPoint y: 295, endPoint x: 543, endPoint y: 246, distance: 70.7
click at [543, 246] on div "350K 398K 198K 360K 195K 365K 189K 325K 130K 330K 145K 395K 175K 243K 255K 95K …" at bounding box center [683, 268] width 583 height 389
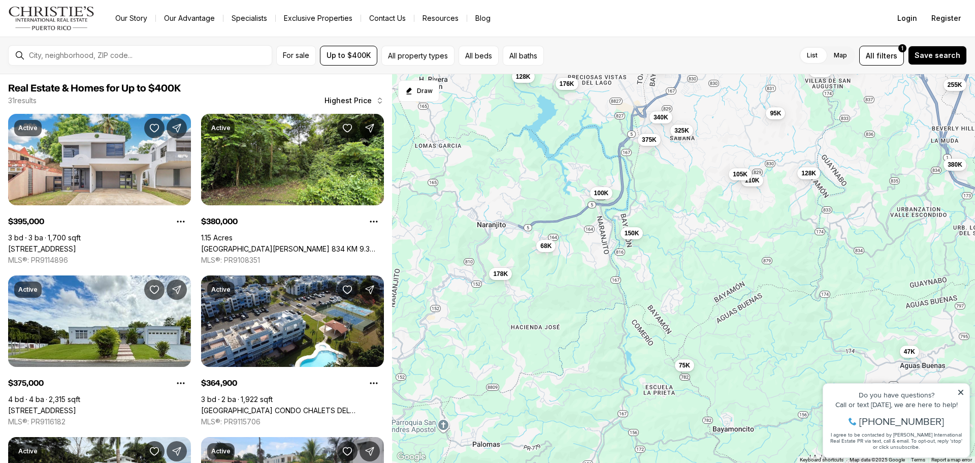
drag, startPoint x: 487, startPoint y: 357, endPoint x: 575, endPoint y: 296, distance: 106.2
click at [575, 296] on div "350K 195K 365K 130K 330K 145K 395K 175K 243K 255K 95K 380K 375K 340K 325K 176K …" at bounding box center [683, 268] width 583 height 389
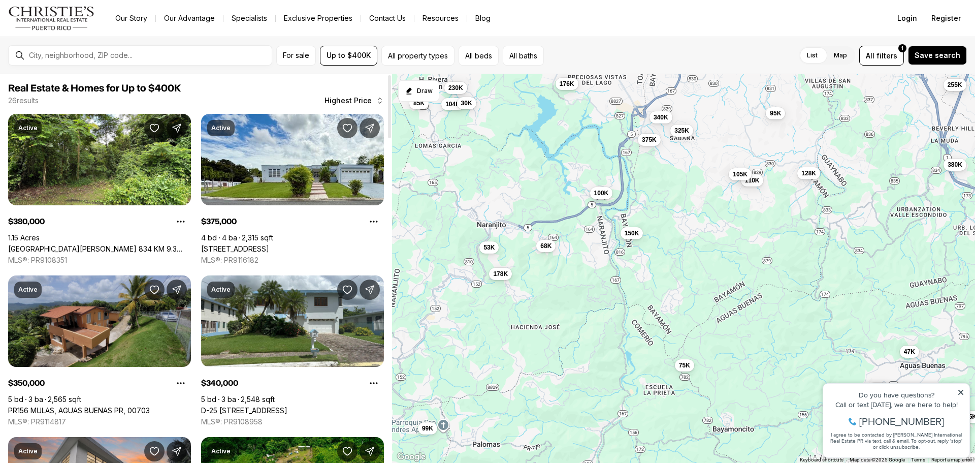
click at [68, 406] on link "PR156 MULAS, AGUAS BUENAS PR, 00703" at bounding box center [79, 410] width 142 height 9
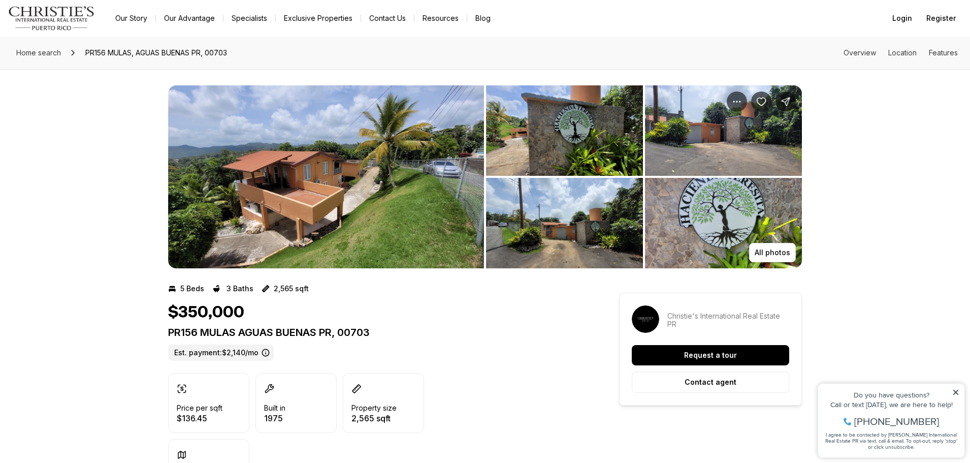
click at [548, 133] on img "View image gallery" at bounding box center [564, 130] width 157 height 90
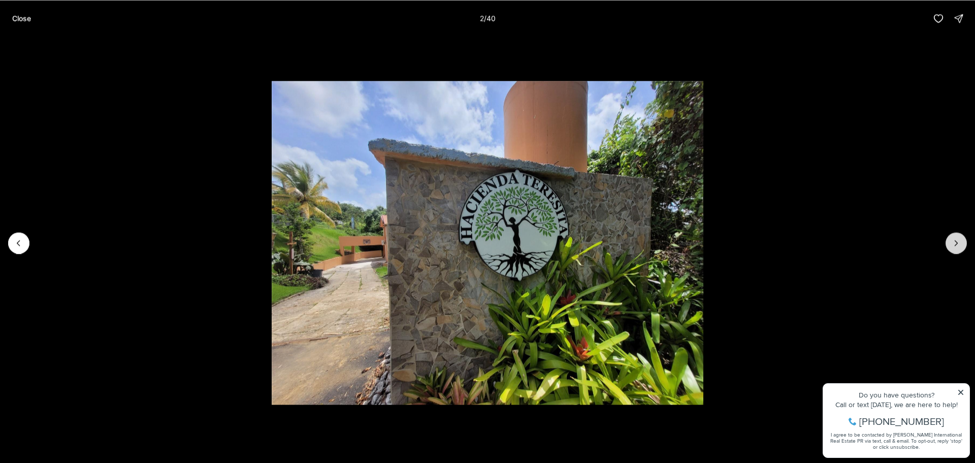
click at [956, 243] on icon "Next slide" at bounding box center [956, 242] width 3 height 5
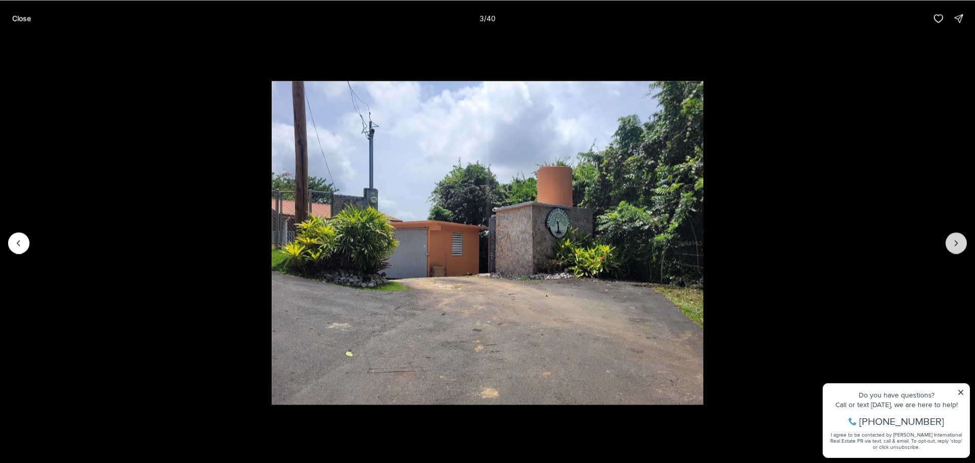
click at [956, 243] on icon "Next slide" at bounding box center [956, 242] width 3 height 5
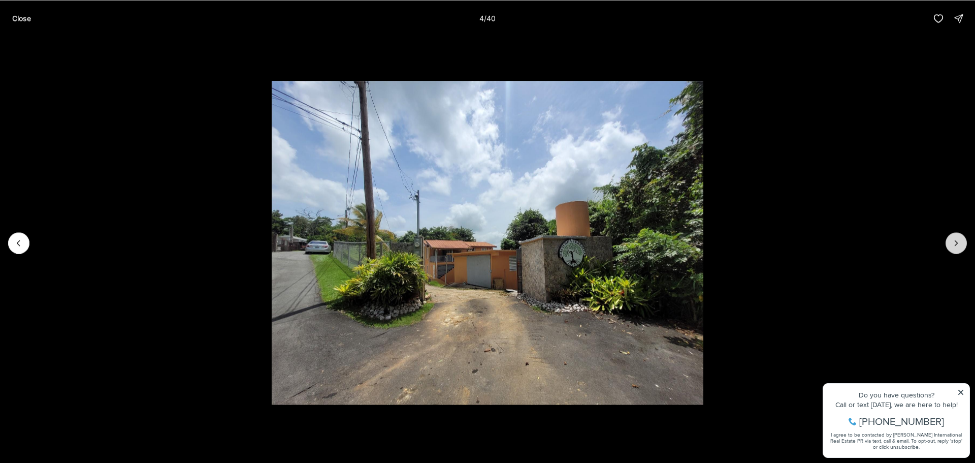
click at [956, 243] on icon "Next slide" at bounding box center [956, 242] width 3 height 5
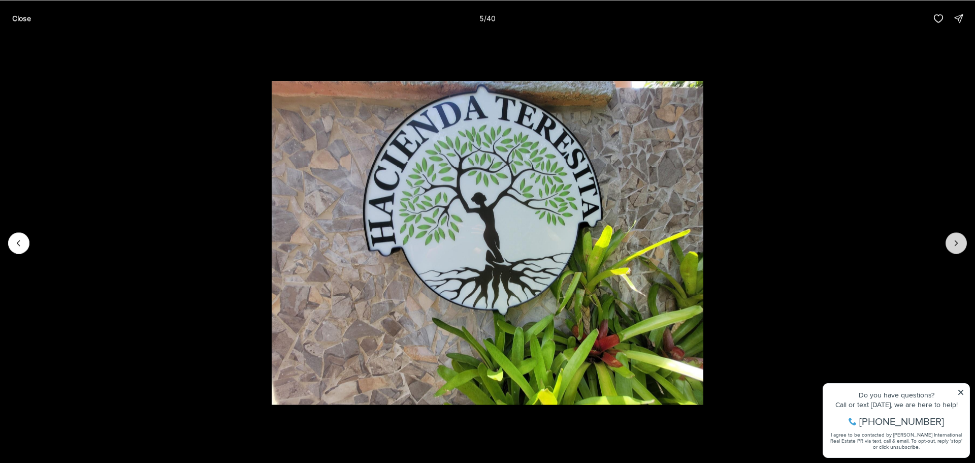
click at [956, 243] on icon "Next slide" at bounding box center [956, 242] width 3 height 5
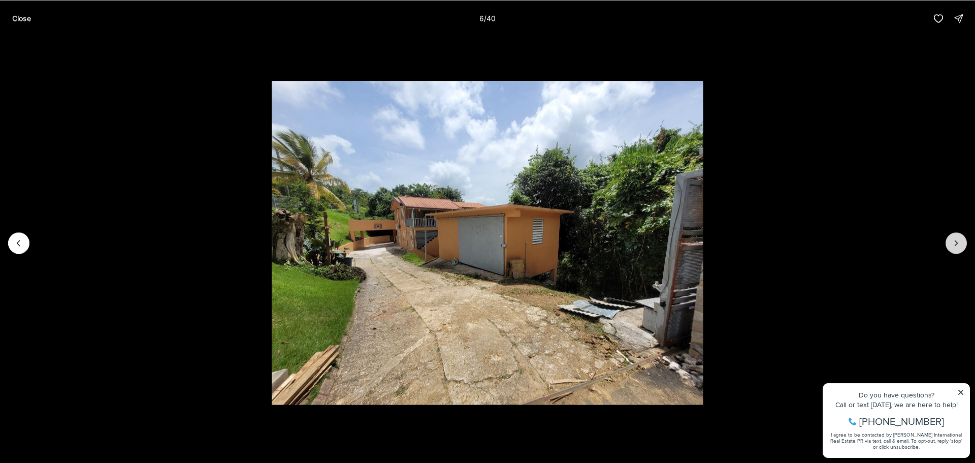
click at [956, 243] on icon "Next slide" at bounding box center [956, 242] width 3 height 5
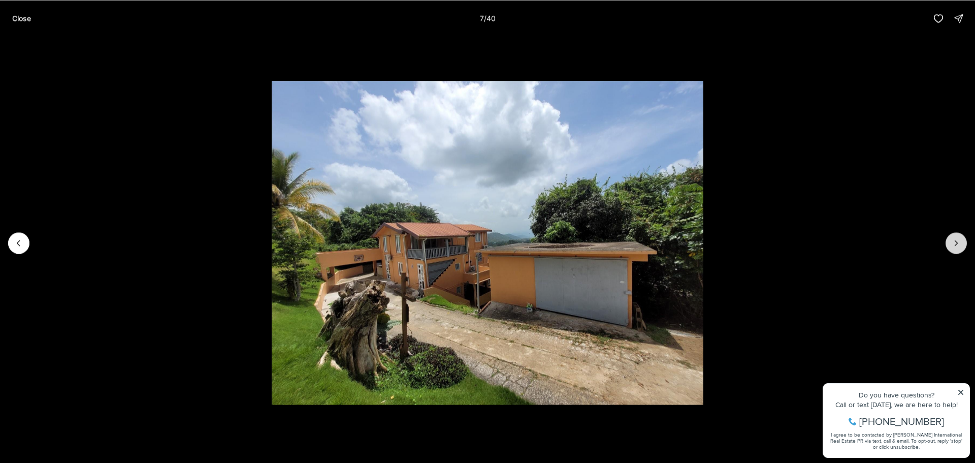
click at [956, 243] on icon "Next slide" at bounding box center [956, 242] width 3 height 5
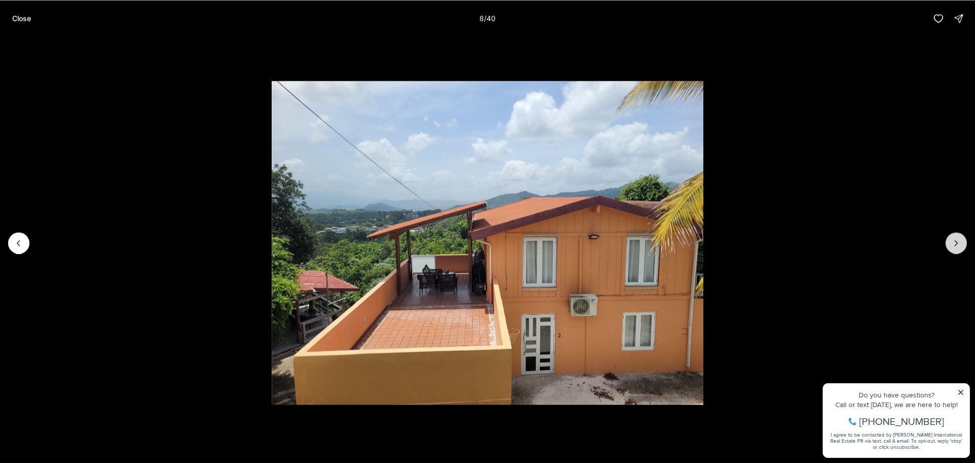
click at [956, 243] on icon "Next slide" at bounding box center [956, 242] width 3 height 5
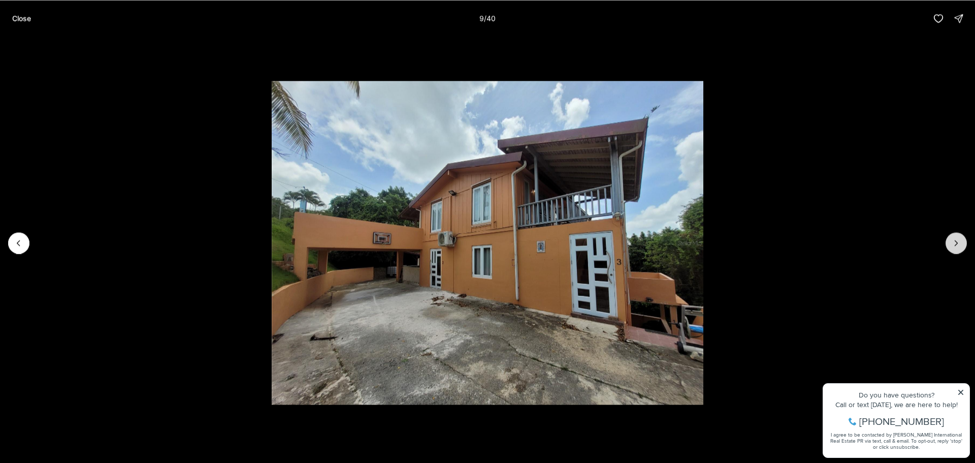
click at [956, 243] on icon "Next slide" at bounding box center [956, 242] width 3 height 5
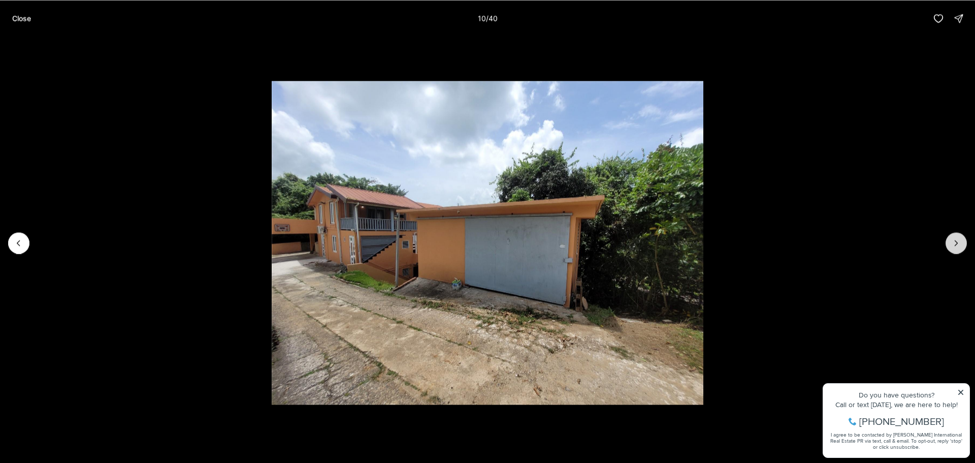
click at [956, 243] on icon "Next slide" at bounding box center [956, 242] width 3 height 5
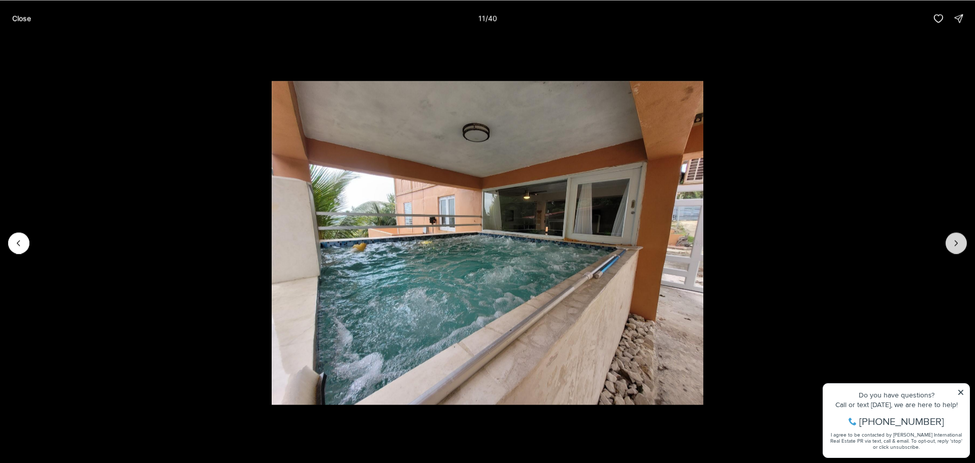
click at [954, 245] on icon "Next slide" at bounding box center [956, 243] width 10 height 10
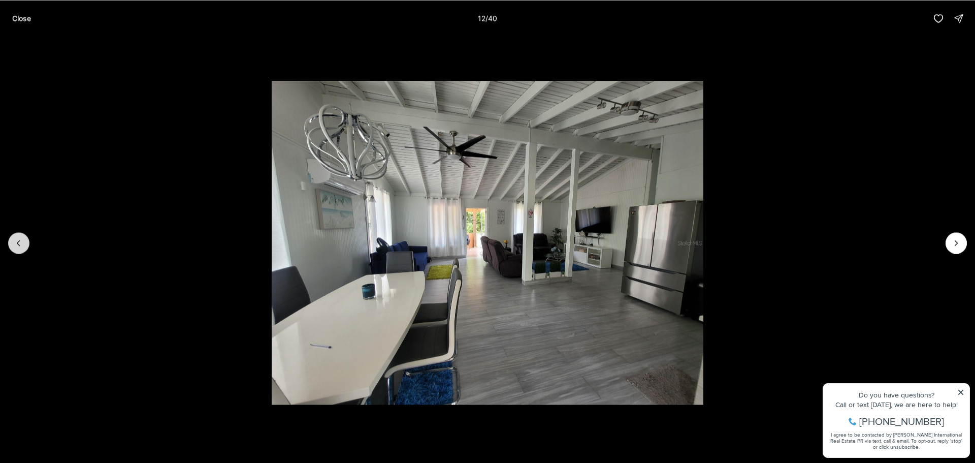
click at [18, 246] on icon "Previous slide" at bounding box center [19, 243] width 10 height 10
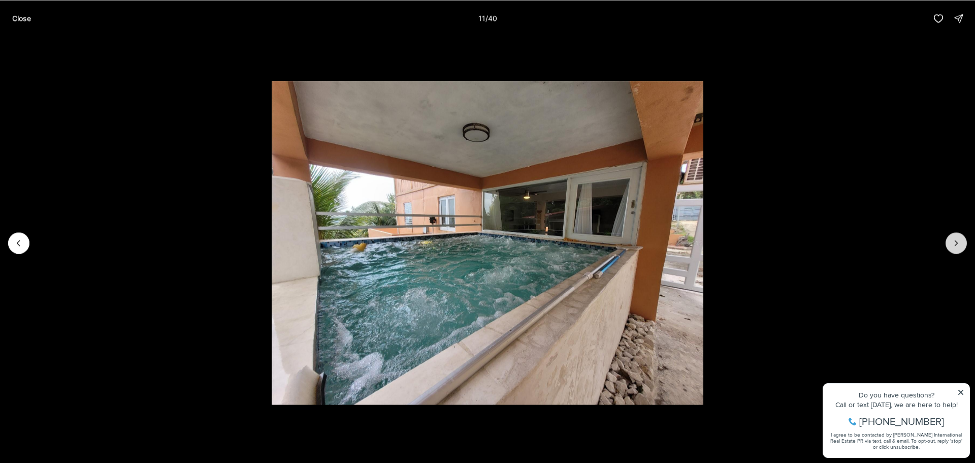
click at [959, 238] on icon "Next slide" at bounding box center [956, 243] width 10 height 10
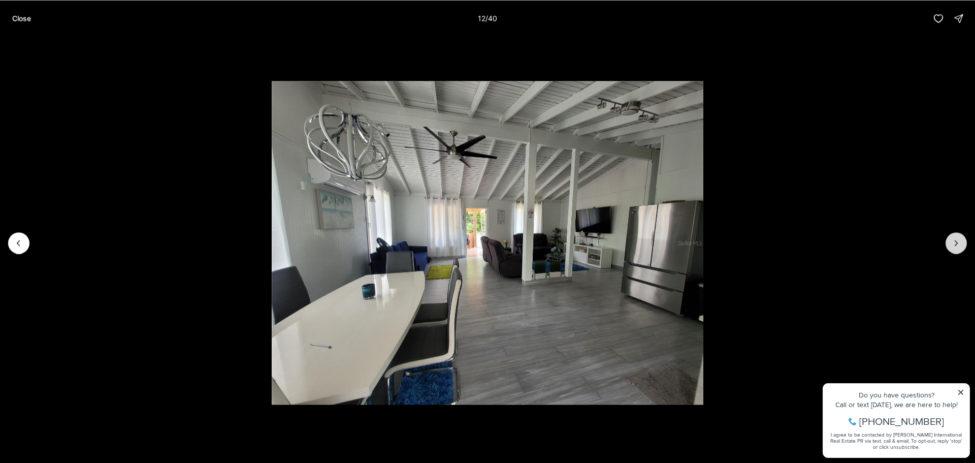
click at [959, 238] on icon "Next slide" at bounding box center [956, 243] width 10 height 10
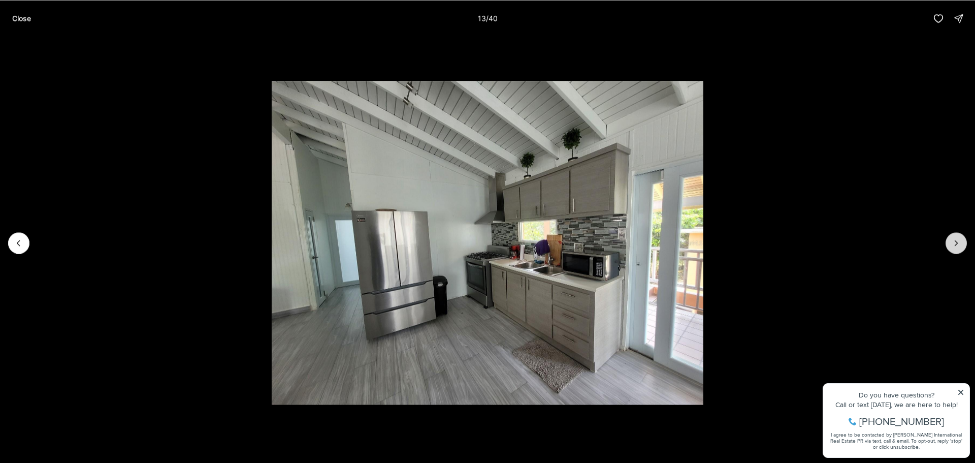
click at [959, 238] on icon "Next slide" at bounding box center [956, 243] width 10 height 10
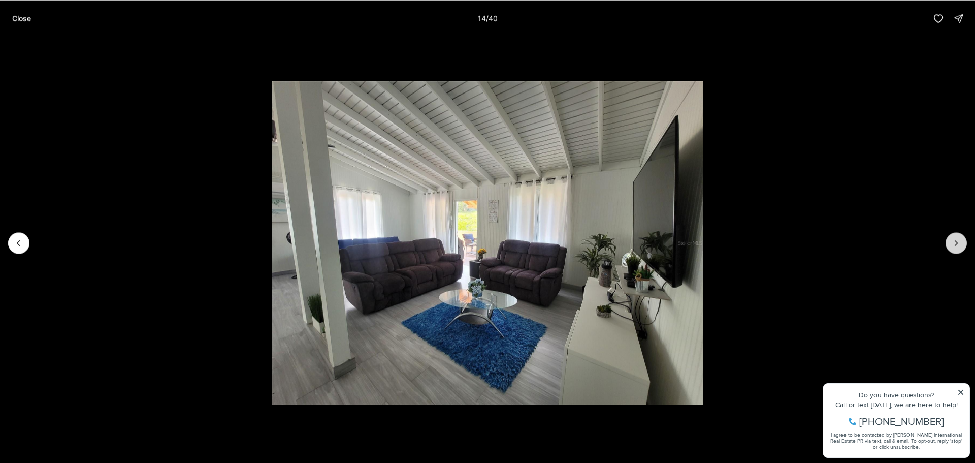
click at [959, 238] on icon "Next slide" at bounding box center [956, 243] width 10 height 10
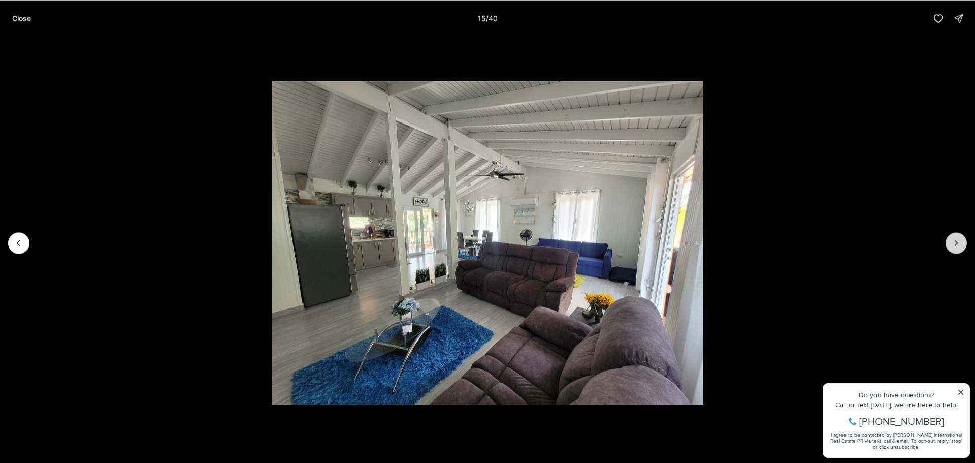
click at [959, 238] on icon "Next slide" at bounding box center [956, 243] width 10 height 10
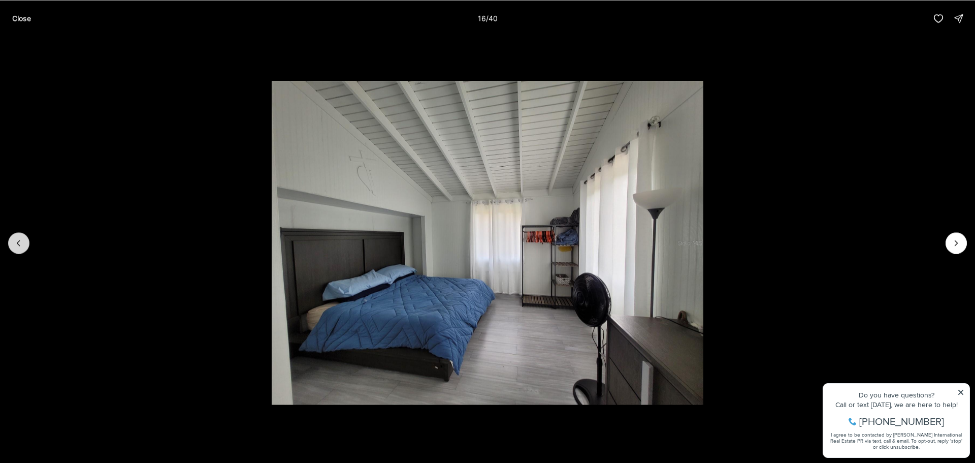
click at [17, 240] on icon "Previous slide" at bounding box center [19, 243] width 10 height 10
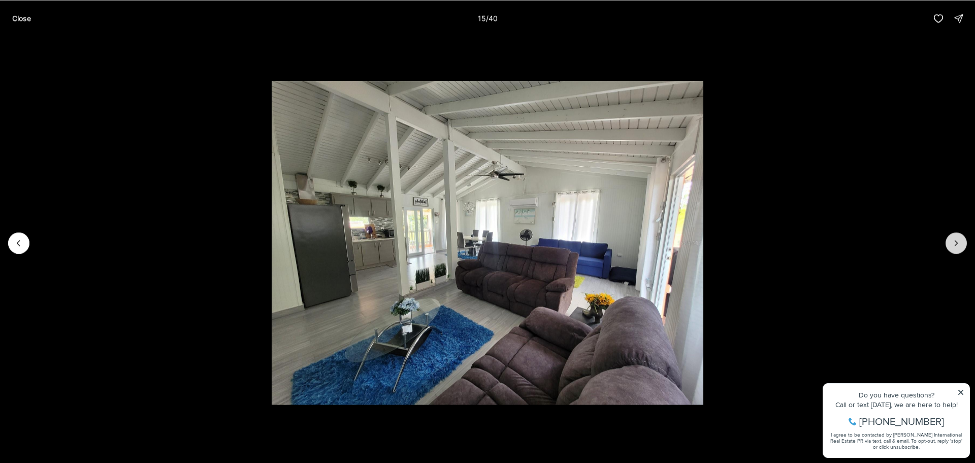
click at [957, 238] on icon "Next slide" at bounding box center [956, 243] width 10 height 10
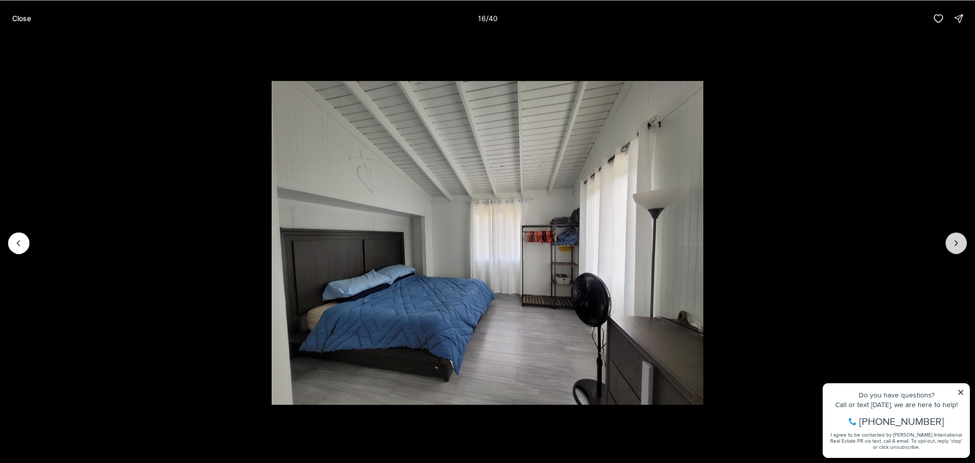
click at [957, 238] on icon "Next slide" at bounding box center [956, 243] width 10 height 10
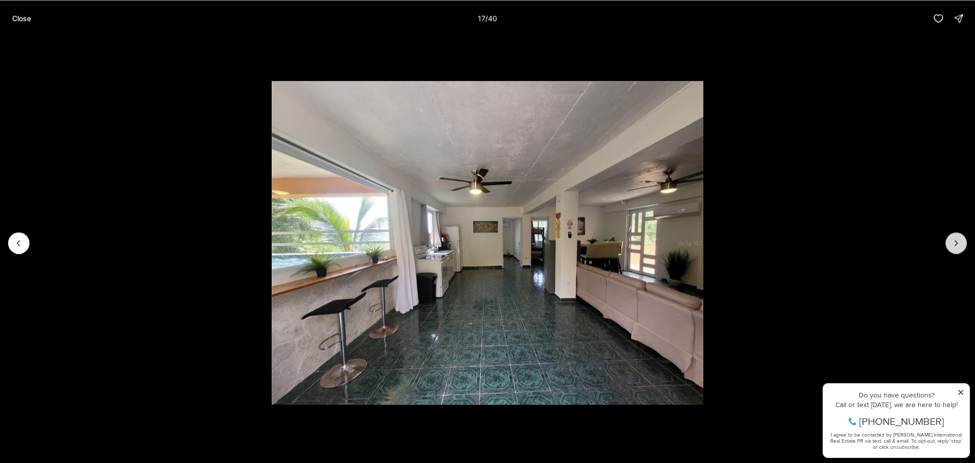
click at [951, 247] on icon "Next slide" at bounding box center [956, 243] width 10 height 10
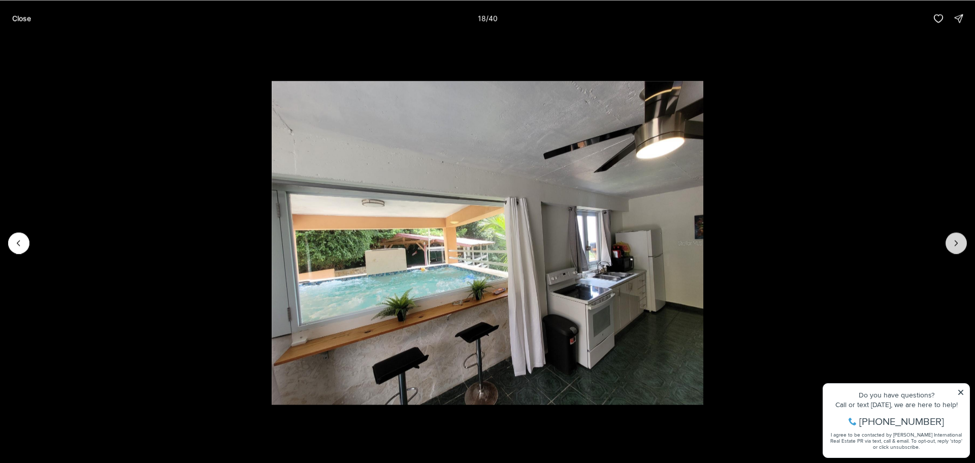
click at [951, 247] on icon "Next slide" at bounding box center [956, 243] width 10 height 10
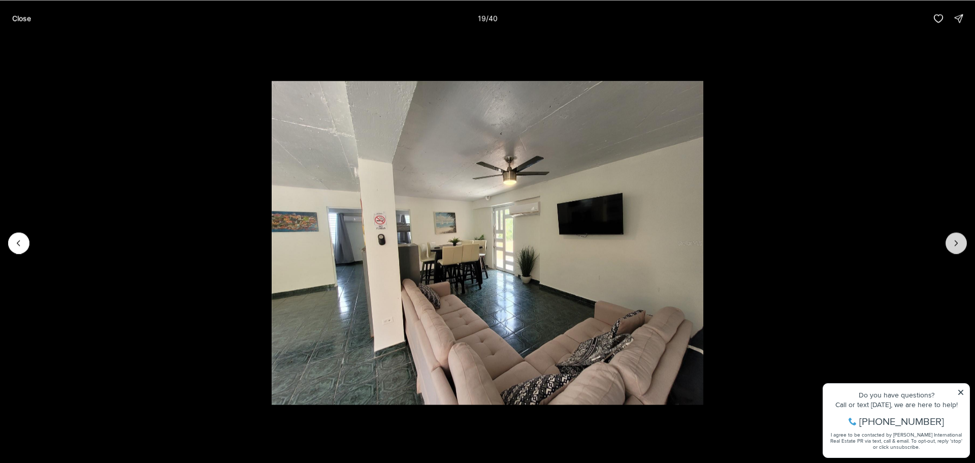
click at [952, 244] on icon "Next slide" at bounding box center [956, 243] width 10 height 10
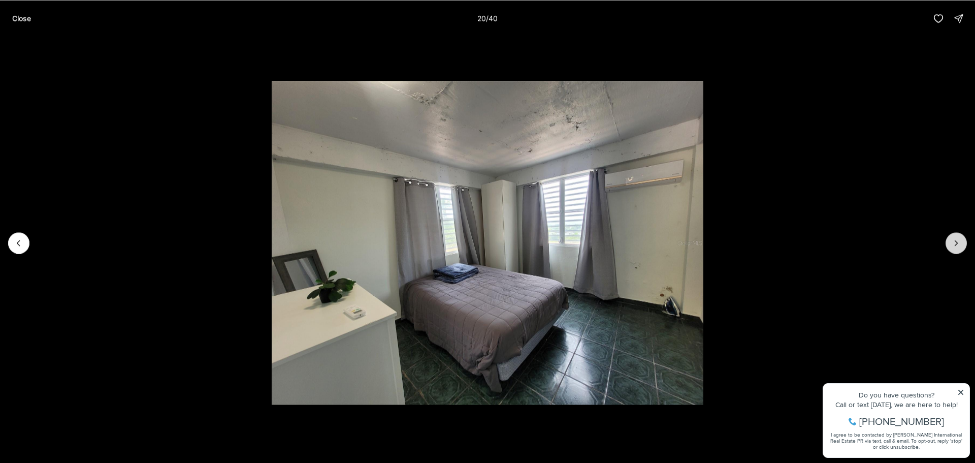
click at [952, 244] on icon "Next slide" at bounding box center [956, 243] width 10 height 10
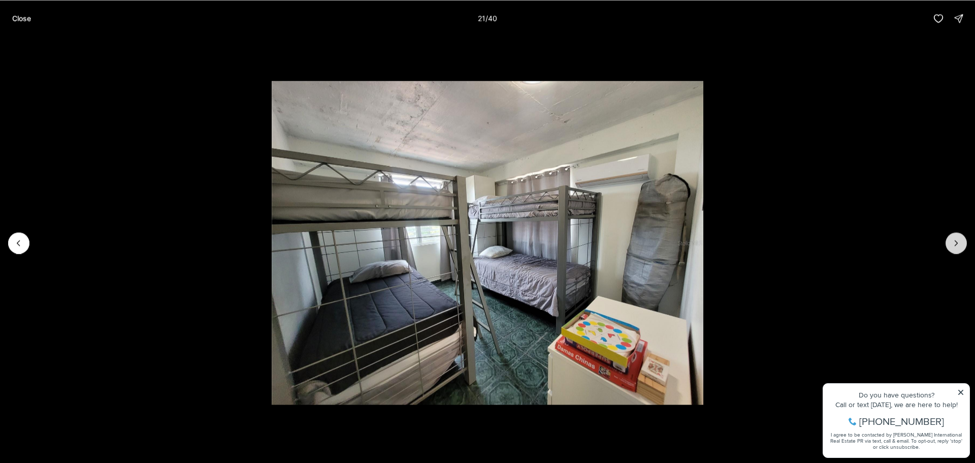
click at [952, 244] on icon "Next slide" at bounding box center [956, 243] width 10 height 10
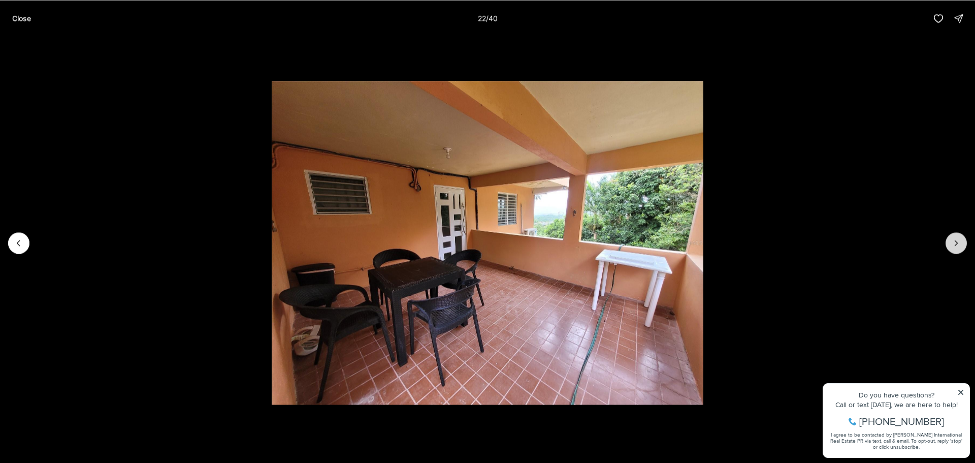
click at [952, 244] on icon "Next slide" at bounding box center [956, 243] width 10 height 10
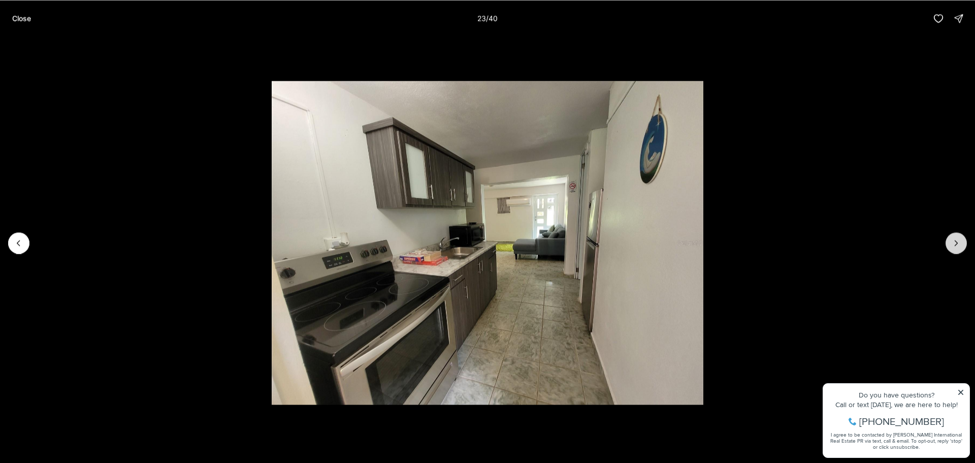
click at [952, 244] on icon "Next slide" at bounding box center [956, 243] width 10 height 10
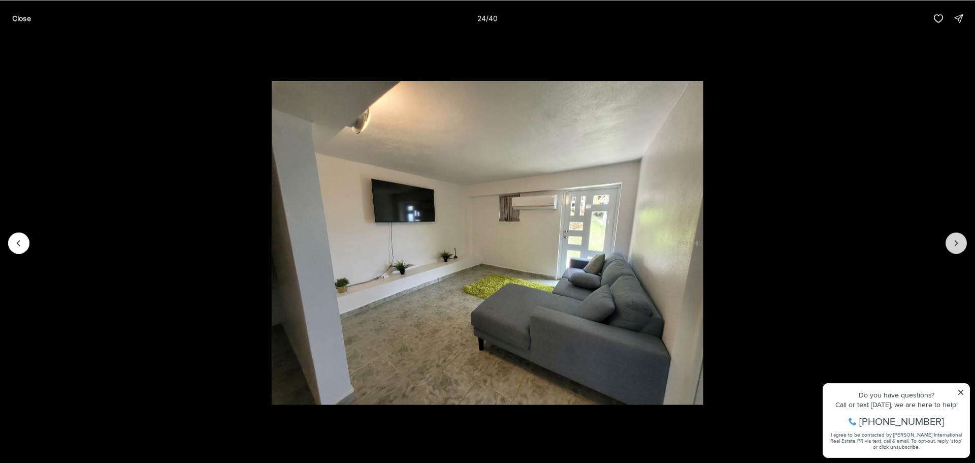
click at [952, 244] on icon "Next slide" at bounding box center [956, 243] width 10 height 10
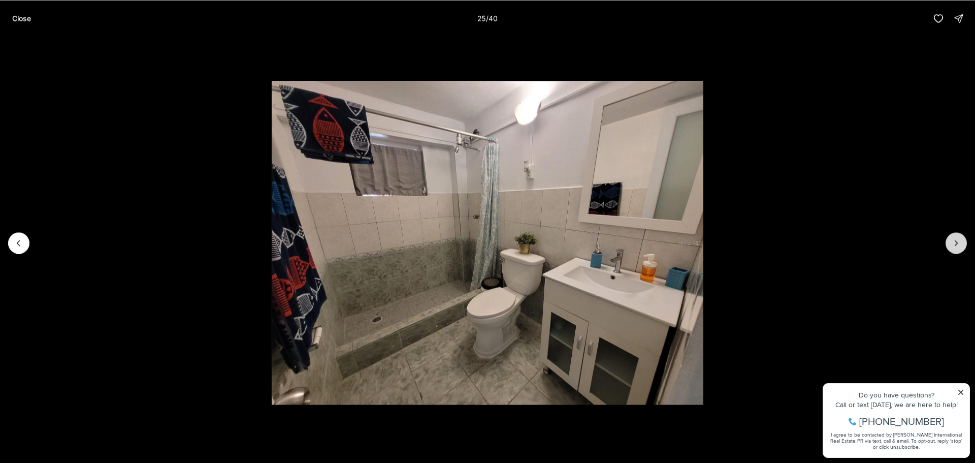
click at [952, 244] on icon "Next slide" at bounding box center [956, 243] width 10 height 10
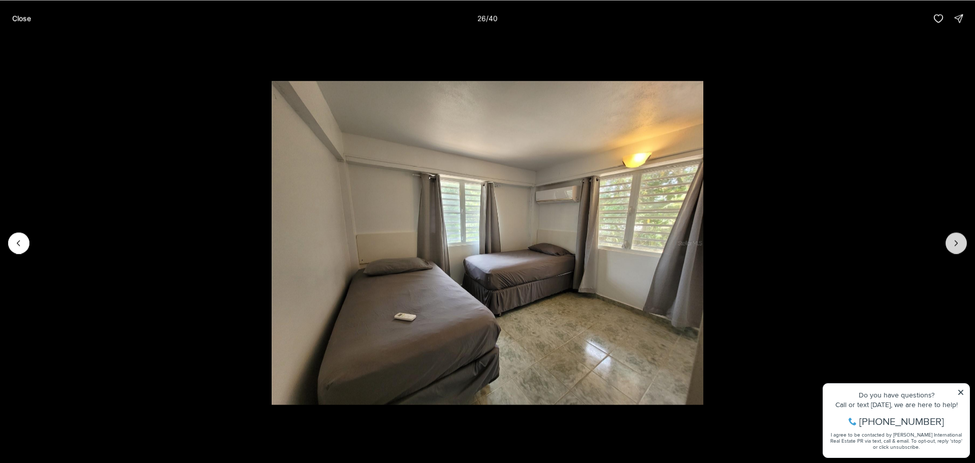
click at [952, 244] on icon "Next slide" at bounding box center [956, 243] width 10 height 10
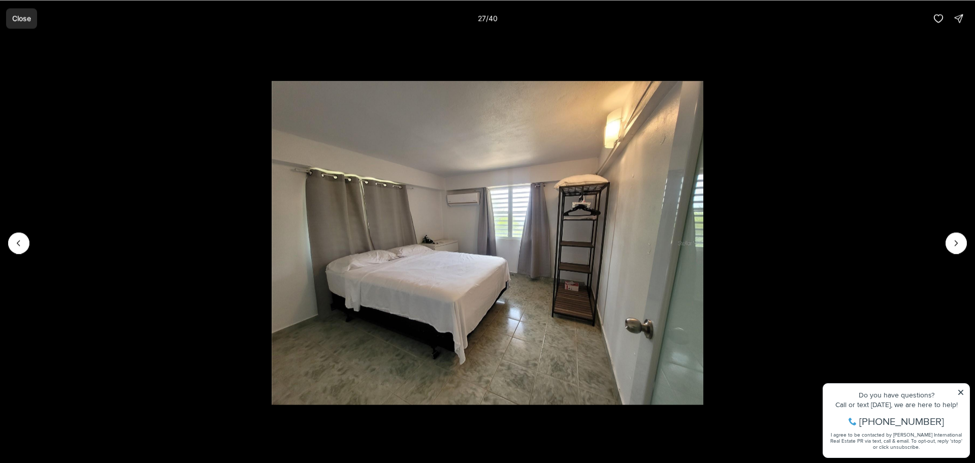
click at [17, 26] on button "Close" at bounding box center [21, 18] width 31 height 20
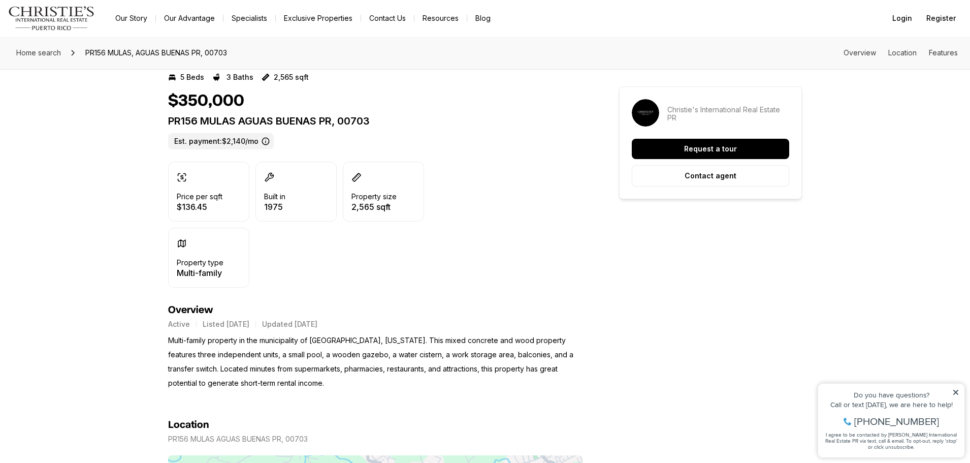
scroll to position [203, 0]
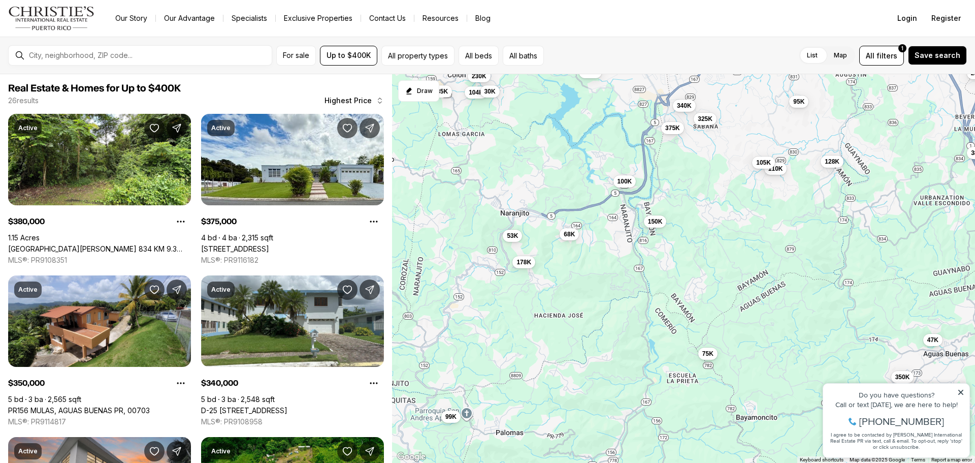
drag, startPoint x: 536, startPoint y: 141, endPoint x: 585, endPoint y: 88, distance: 72.6
click at [585, 88] on div "380K 375K 350K 340K 325K 255K 230K 178K 176K 168K 150K 145K 128K 110K 105K 104K…" at bounding box center [683, 268] width 583 height 389
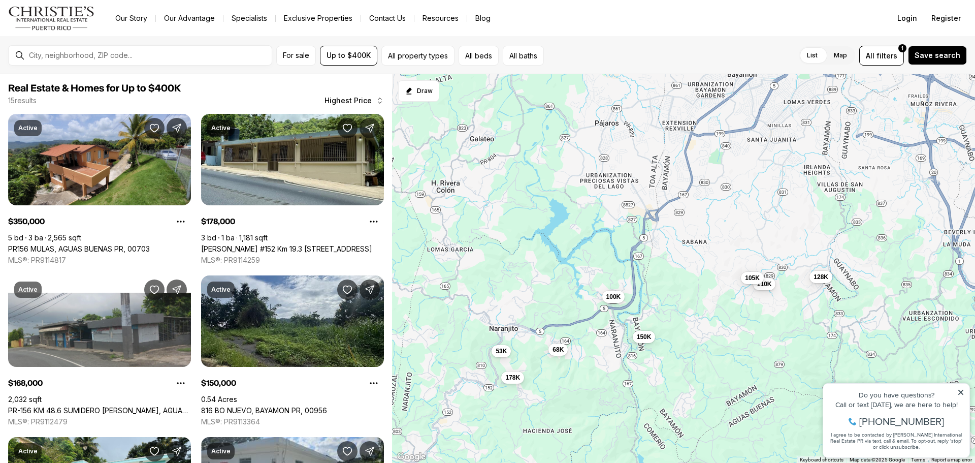
drag, startPoint x: 639, startPoint y: 161, endPoint x: 591, endPoint y: 350, distance: 195.3
click at [592, 349] on div "350K 178K 168K 150K 128K 110K 105K 100K 99K 75K 68K 53K 47K 138K 59K" at bounding box center [683, 268] width 583 height 389
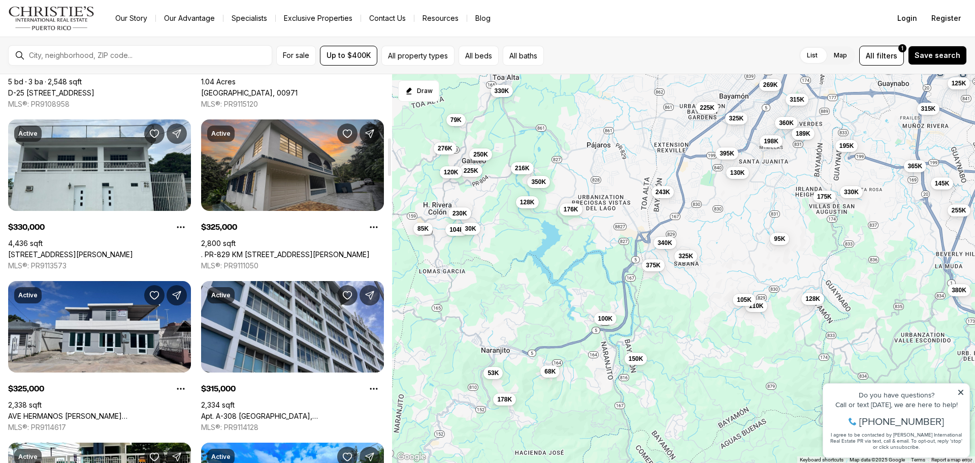
scroll to position [660, 0]
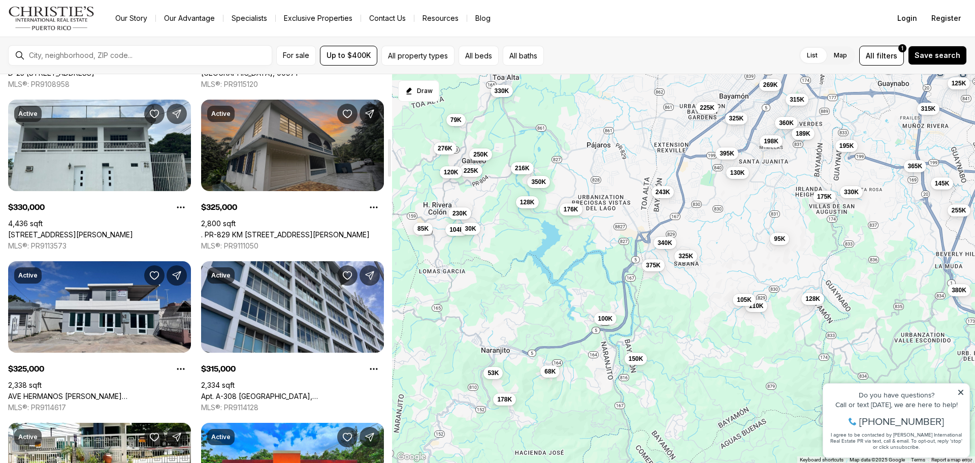
click at [291, 230] on link ". PR-829 KM [STREET_ADDRESS][PERSON_NAME]" at bounding box center [285, 234] width 169 height 9
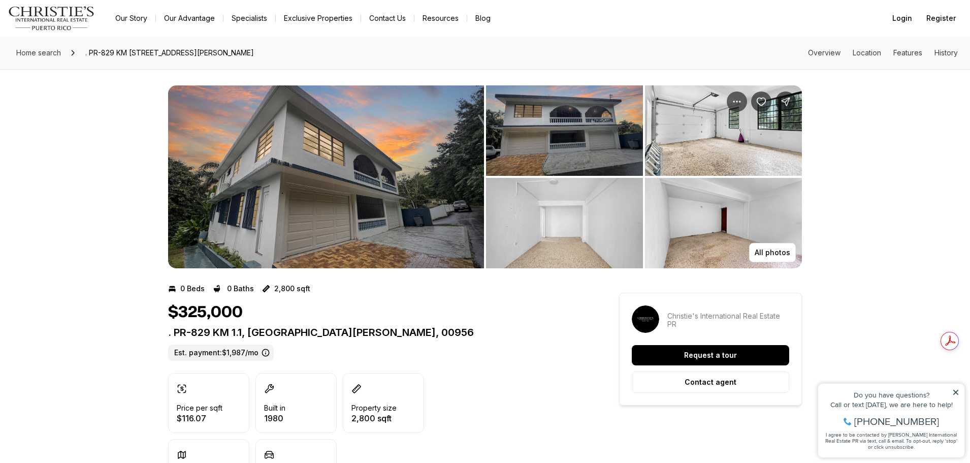
click at [535, 126] on img "View image gallery" at bounding box center [564, 130] width 157 height 90
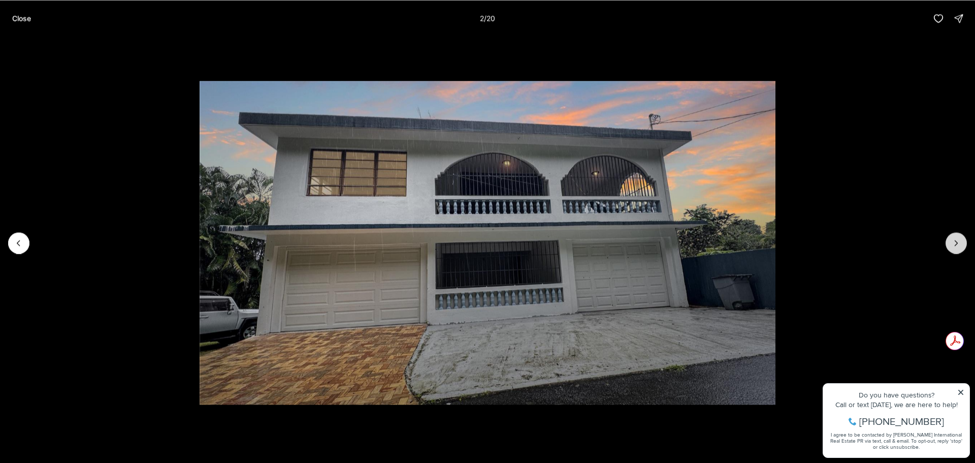
click at [953, 243] on icon "Next slide" at bounding box center [956, 243] width 10 height 10
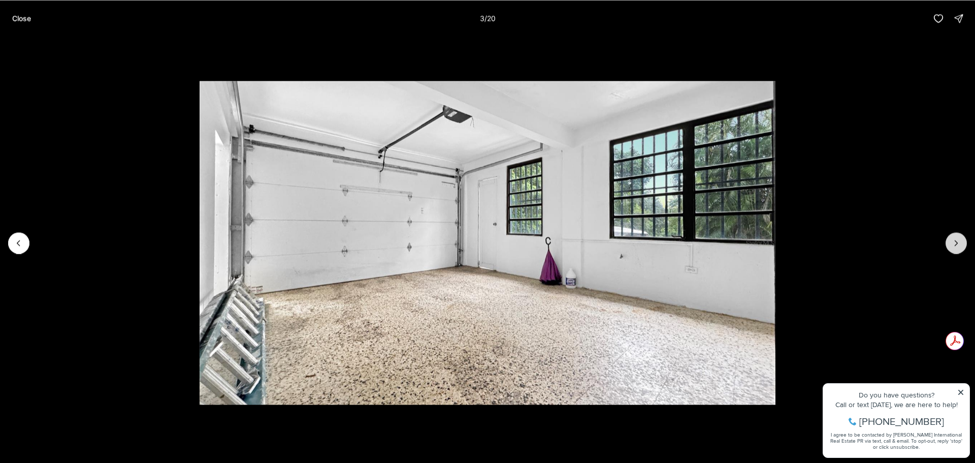
click at [953, 243] on icon "Next slide" at bounding box center [956, 243] width 10 height 10
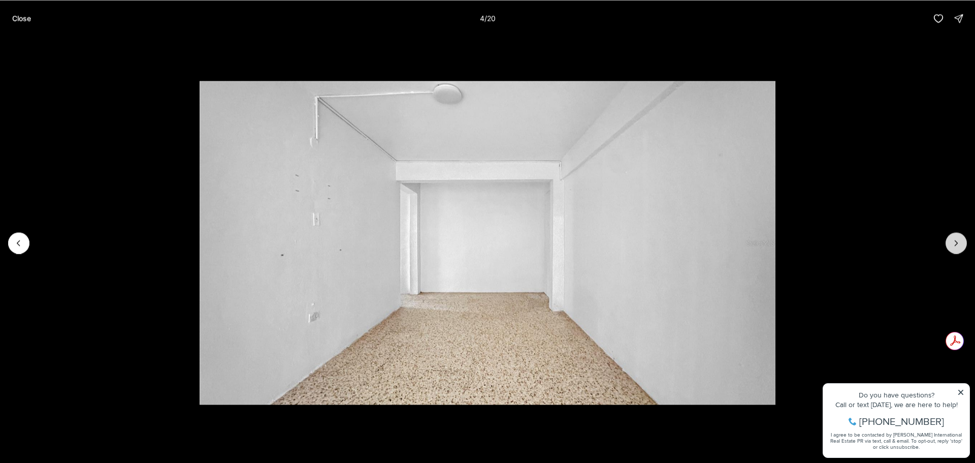
click at [953, 243] on icon "Next slide" at bounding box center [956, 243] width 10 height 10
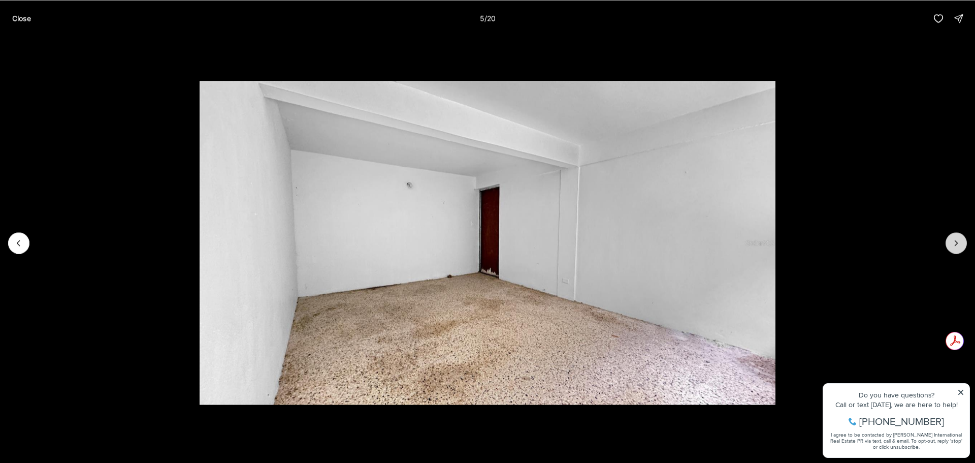
click at [953, 243] on icon "Next slide" at bounding box center [956, 243] width 10 height 10
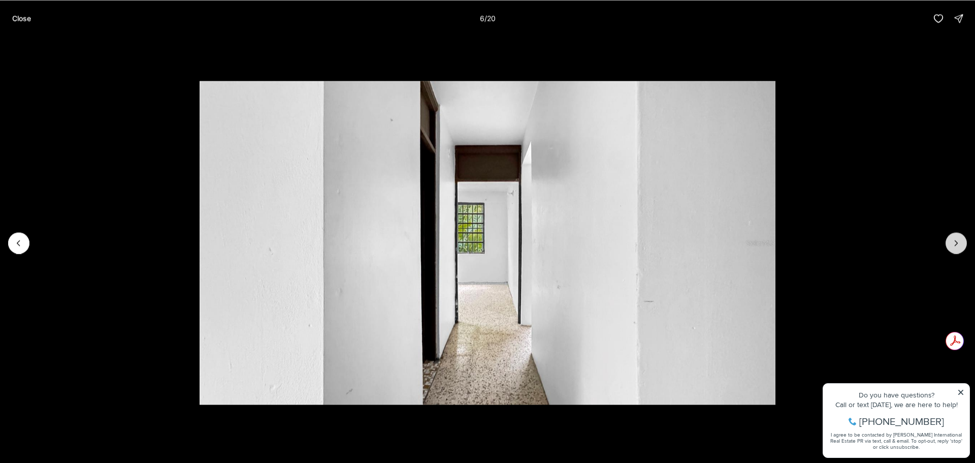
click at [953, 243] on icon "Next slide" at bounding box center [956, 243] width 10 height 10
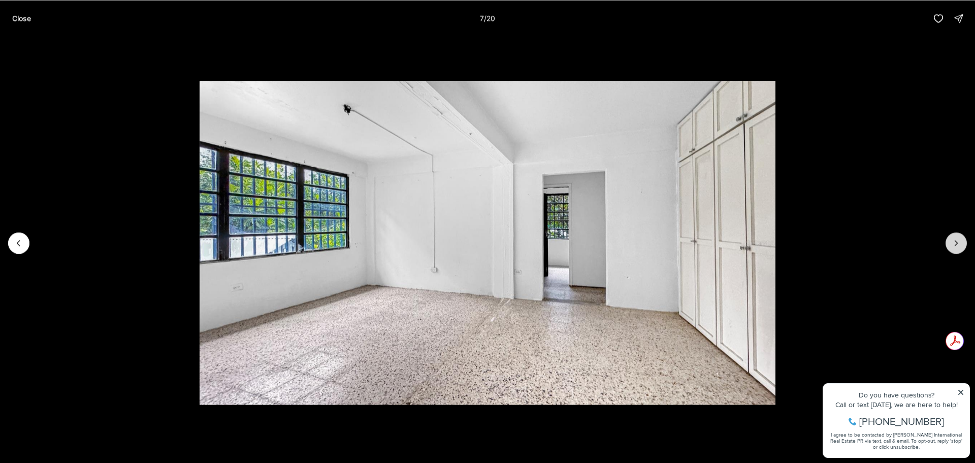
click at [953, 243] on icon "Next slide" at bounding box center [956, 243] width 10 height 10
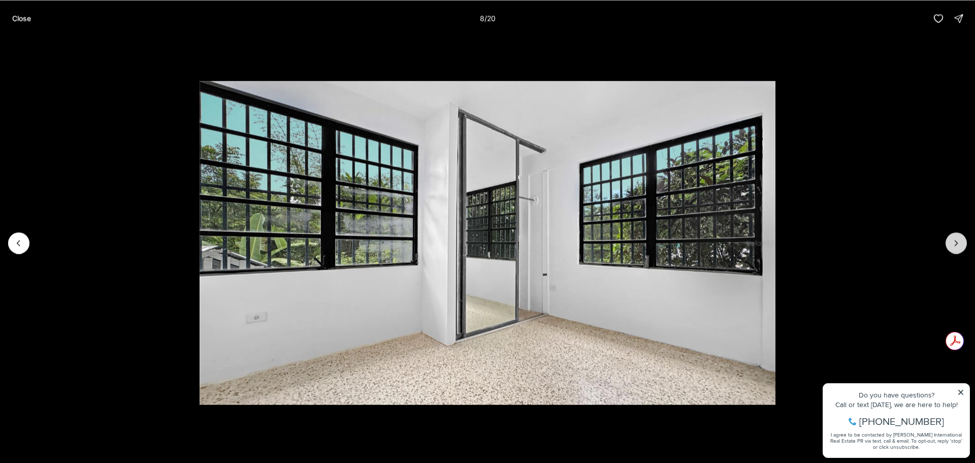
click at [953, 243] on icon "Next slide" at bounding box center [956, 243] width 10 height 10
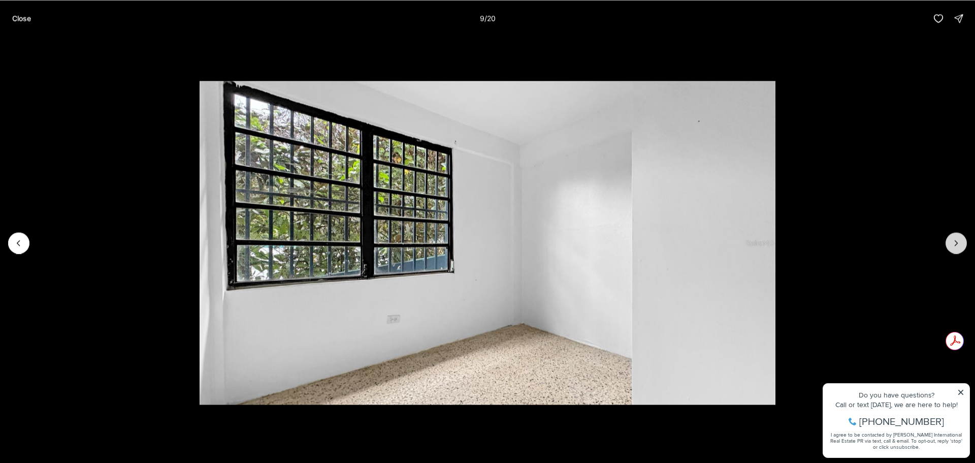
click at [953, 243] on icon "Next slide" at bounding box center [956, 243] width 10 height 10
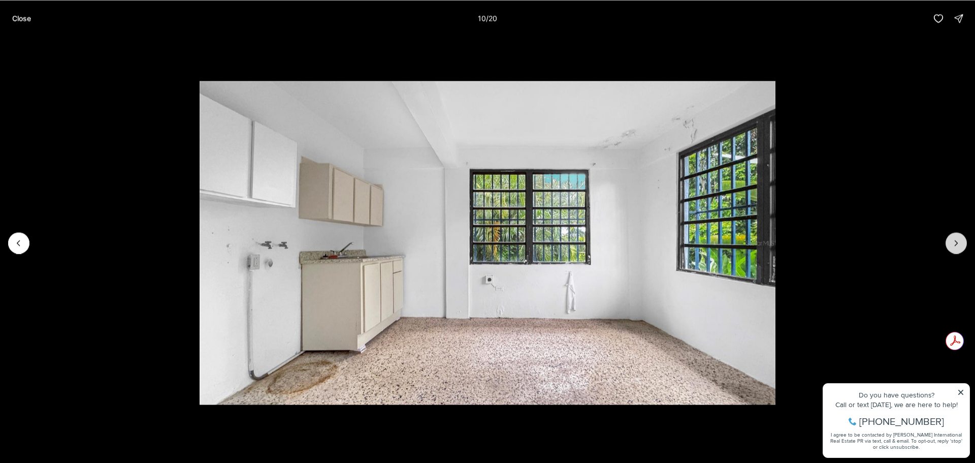
click at [953, 243] on icon "Next slide" at bounding box center [956, 243] width 10 height 10
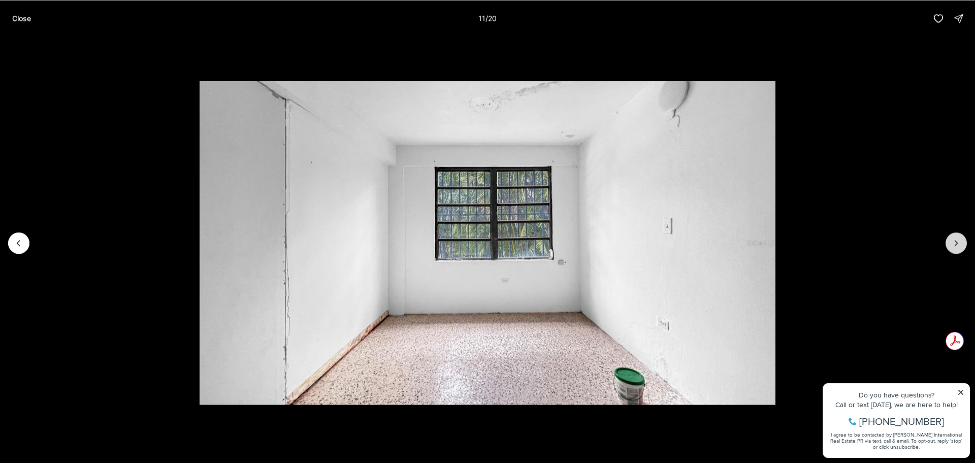
click at [953, 243] on icon "Next slide" at bounding box center [956, 243] width 10 height 10
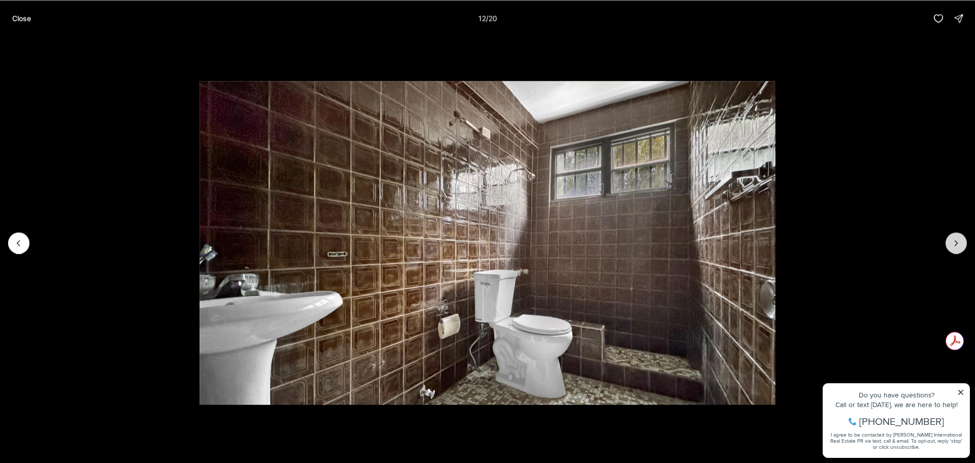
click at [953, 243] on icon "Next slide" at bounding box center [956, 243] width 10 height 10
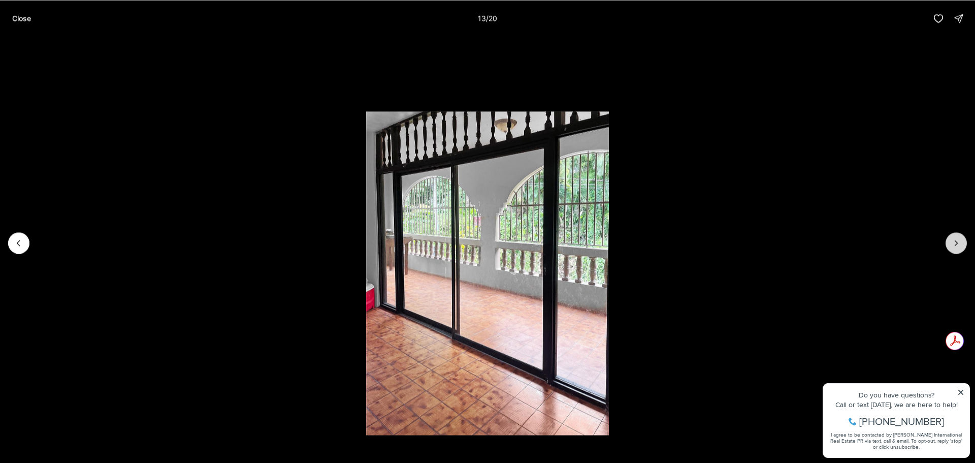
click at [953, 243] on icon "Next slide" at bounding box center [956, 243] width 10 height 10
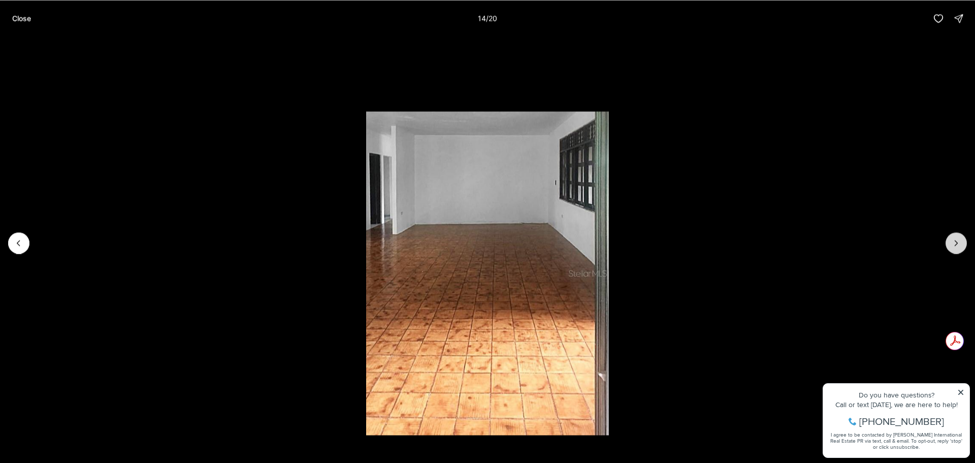
click at [953, 243] on icon "Next slide" at bounding box center [956, 243] width 10 height 10
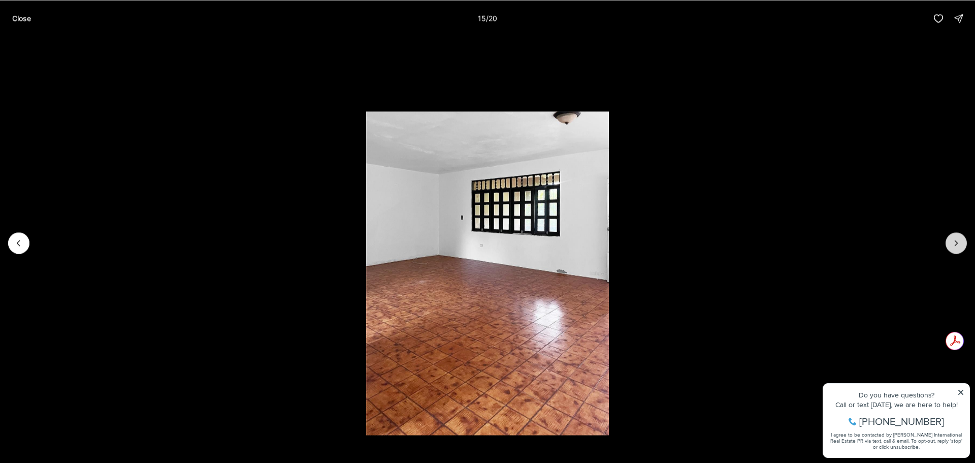
click at [953, 243] on icon "Next slide" at bounding box center [956, 243] width 10 height 10
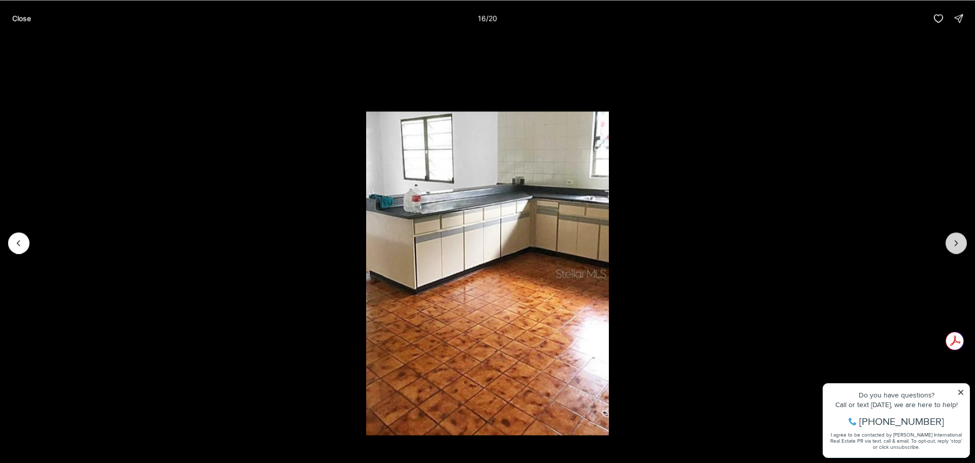
click at [953, 243] on icon "Next slide" at bounding box center [956, 243] width 10 height 10
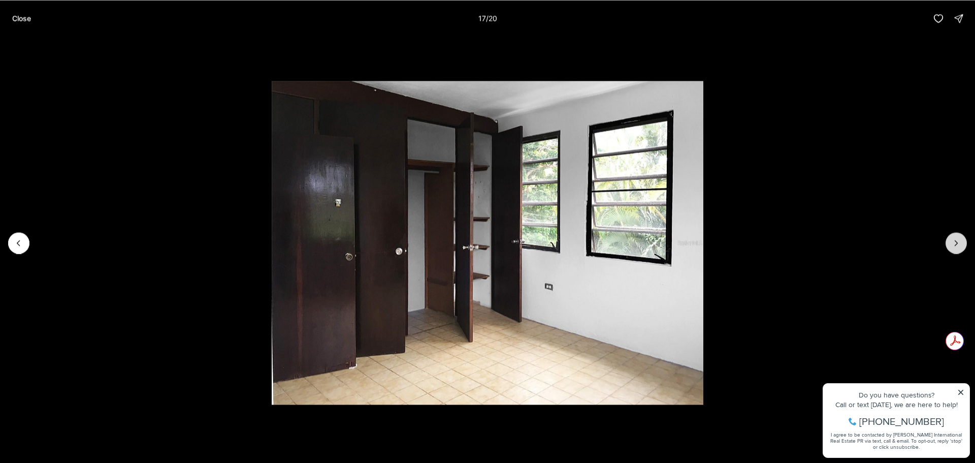
click at [953, 243] on icon "Next slide" at bounding box center [956, 243] width 10 height 10
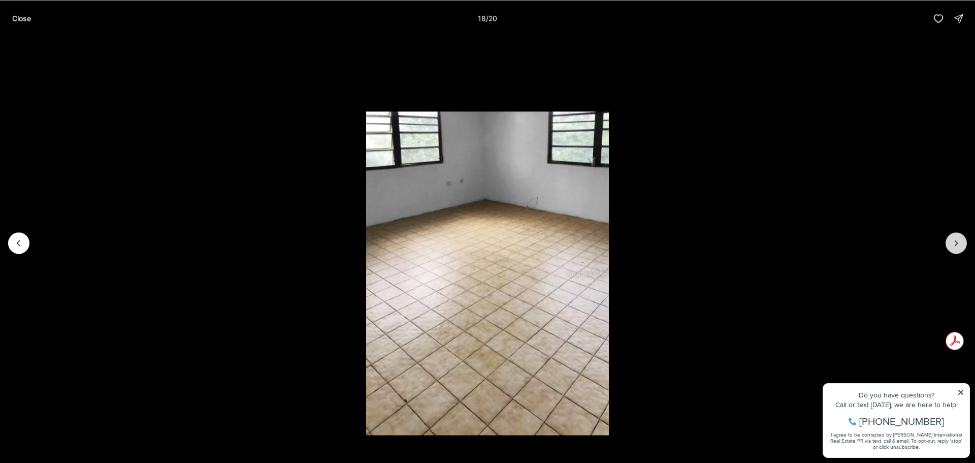
click at [953, 243] on icon "Next slide" at bounding box center [956, 243] width 10 height 10
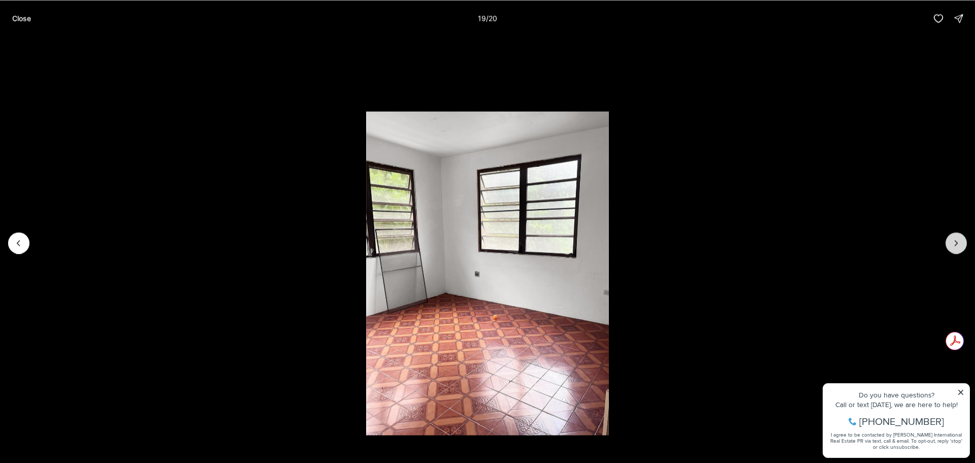
click at [953, 243] on icon "Next slide" at bounding box center [956, 243] width 10 height 10
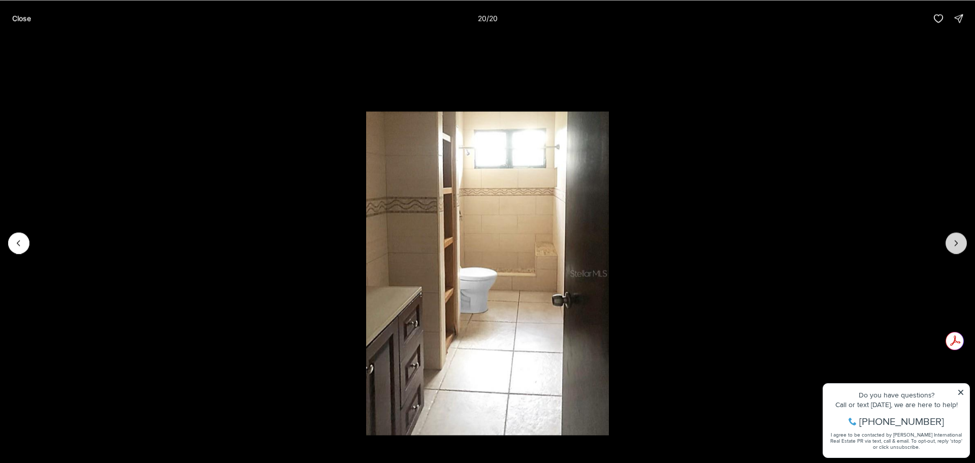
click at [953, 243] on div at bounding box center [955, 242] width 21 height 21
click at [11, 18] on button "Close" at bounding box center [21, 18] width 31 height 20
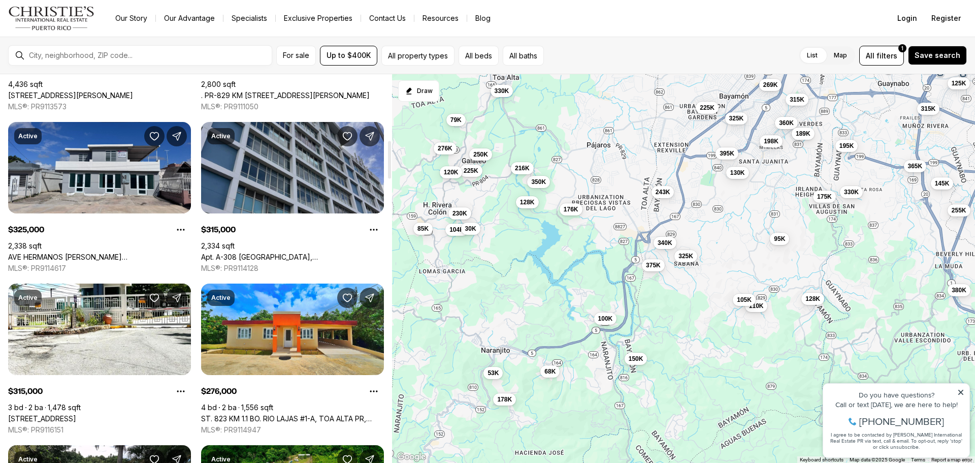
scroll to position [812, 0]
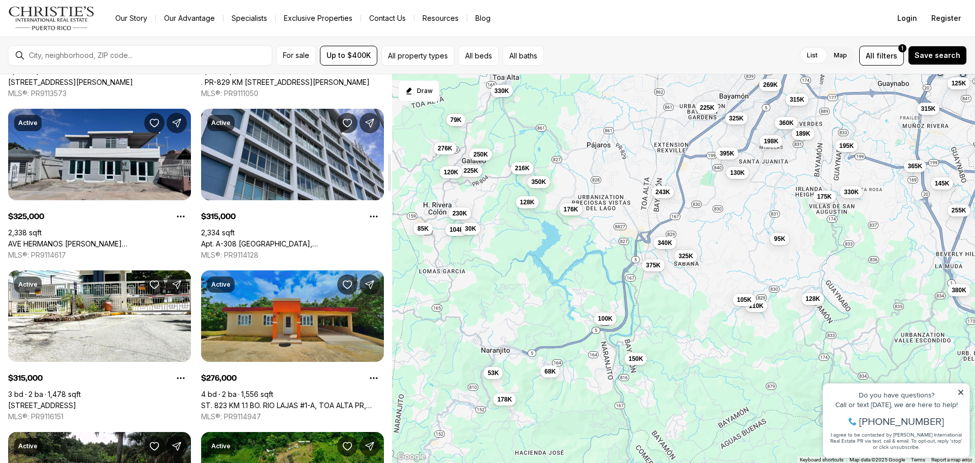
click at [300, 401] on link "ST. 823 KM 1.1 BO. RIO LAJAS #1-A, TOA ALTA PR, 00953" at bounding box center [292, 405] width 183 height 9
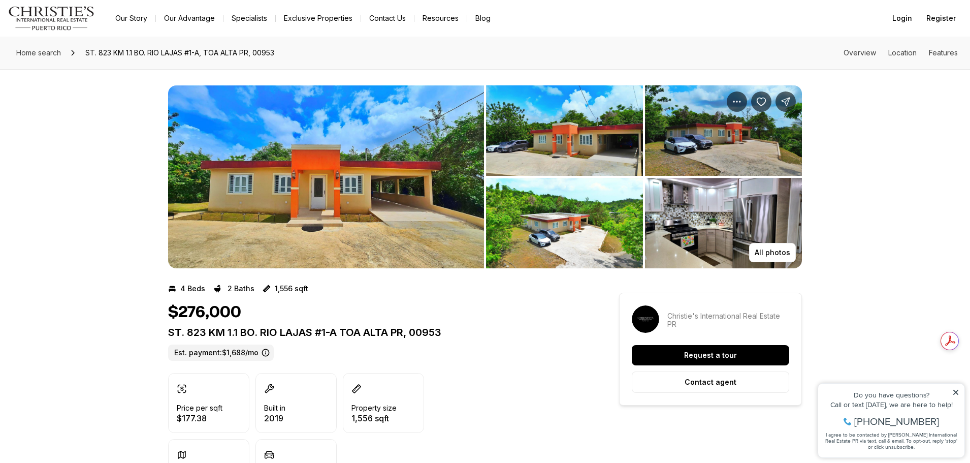
click at [546, 147] on img "View image gallery" at bounding box center [564, 130] width 157 height 90
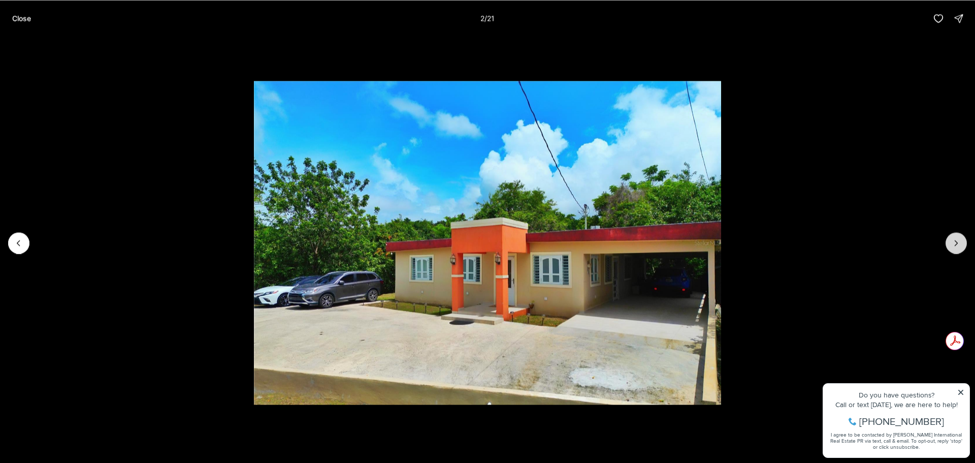
click at [957, 239] on icon "Next slide" at bounding box center [956, 243] width 10 height 10
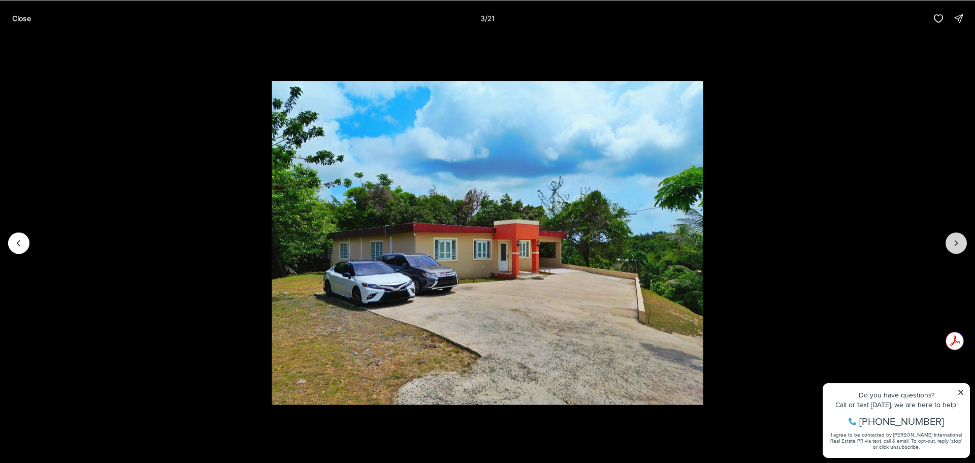
click at [957, 239] on icon "Next slide" at bounding box center [956, 243] width 10 height 10
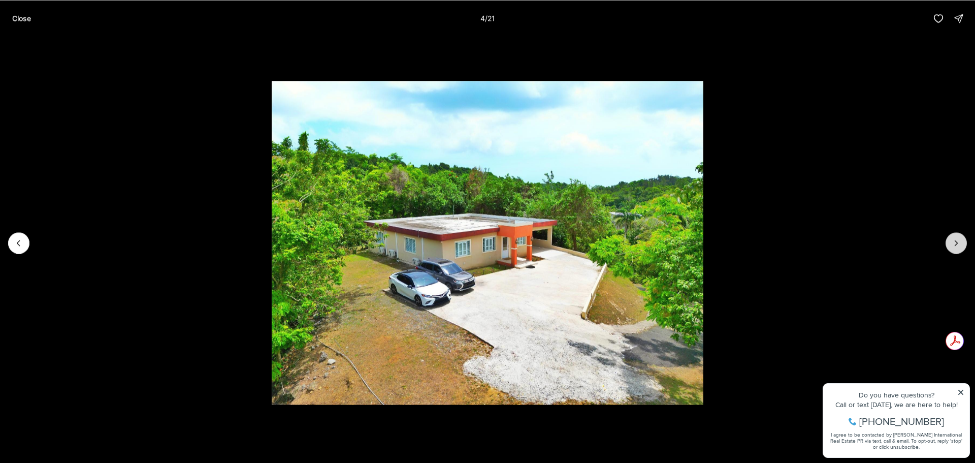
click at [957, 239] on icon "Next slide" at bounding box center [956, 243] width 10 height 10
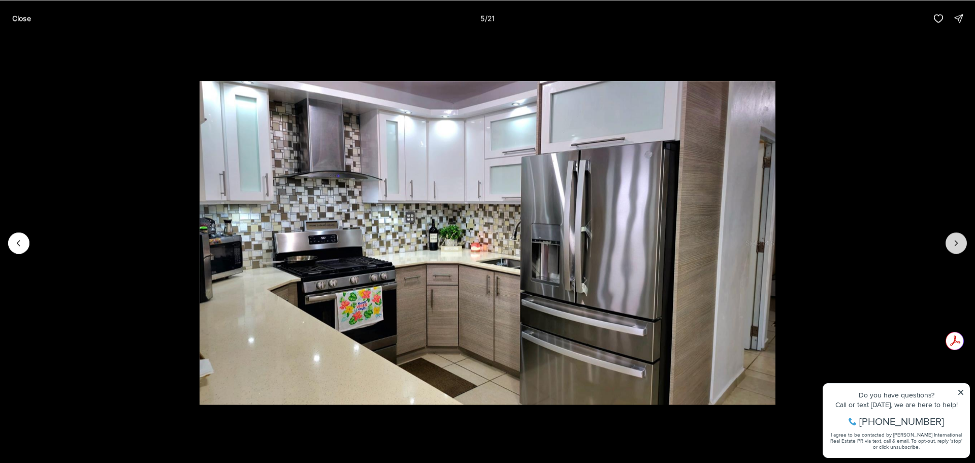
click at [957, 239] on icon "Next slide" at bounding box center [956, 243] width 10 height 10
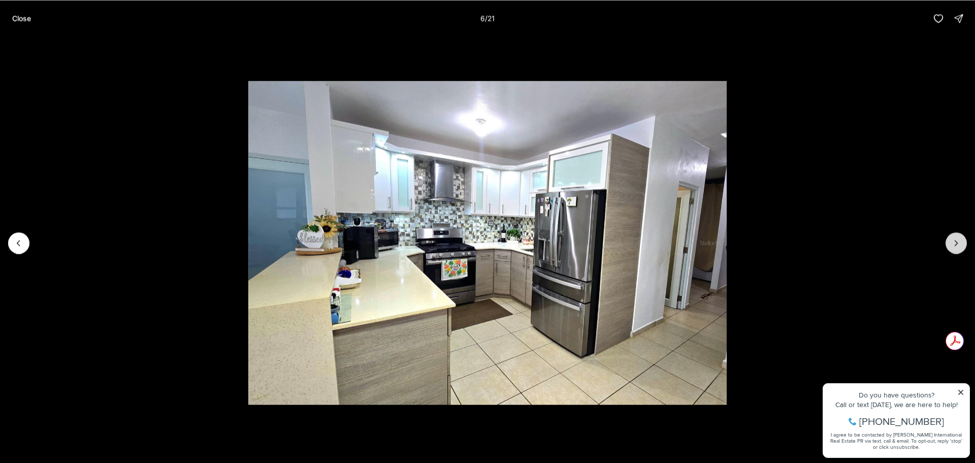
click at [957, 239] on icon "Next slide" at bounding box center [956, 243] width 10 height 10
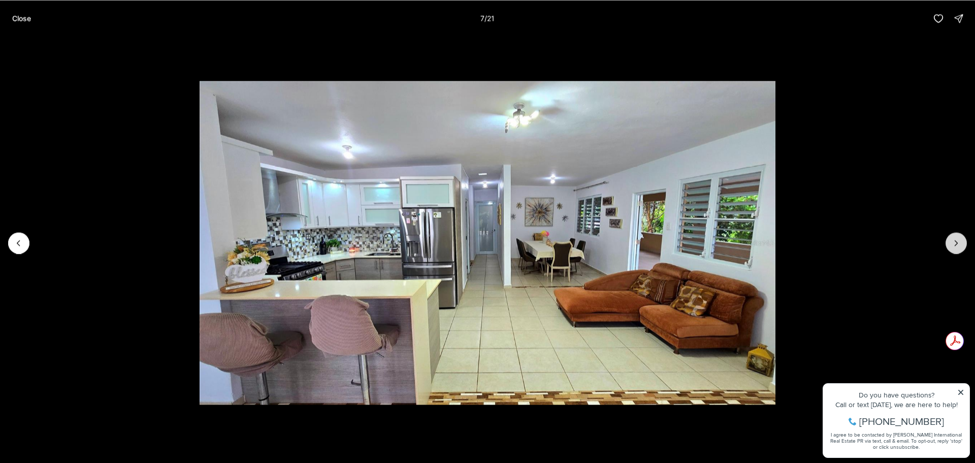
click at [957, 239] on icon "Next slide" at bounding box center [956, 243] width 10 height 10
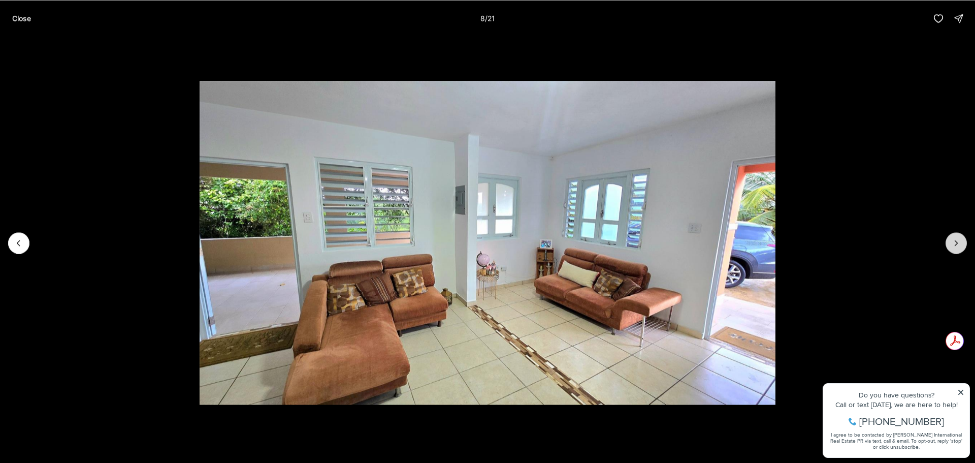
click at [957, 239] on icon "Next slide" at bounding box center [956, 243] width 10 height 10
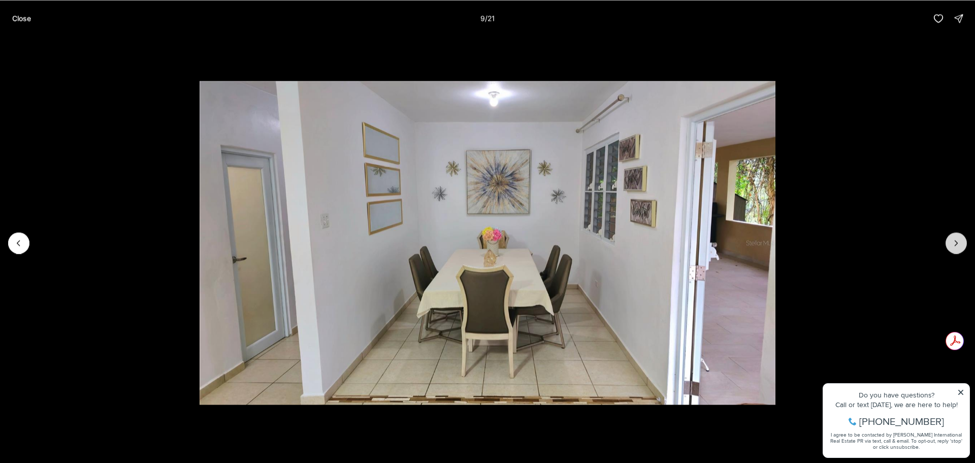
click at [957, 239] on icon "Next slide" at bounding box center [956, 243] width 10 height 10
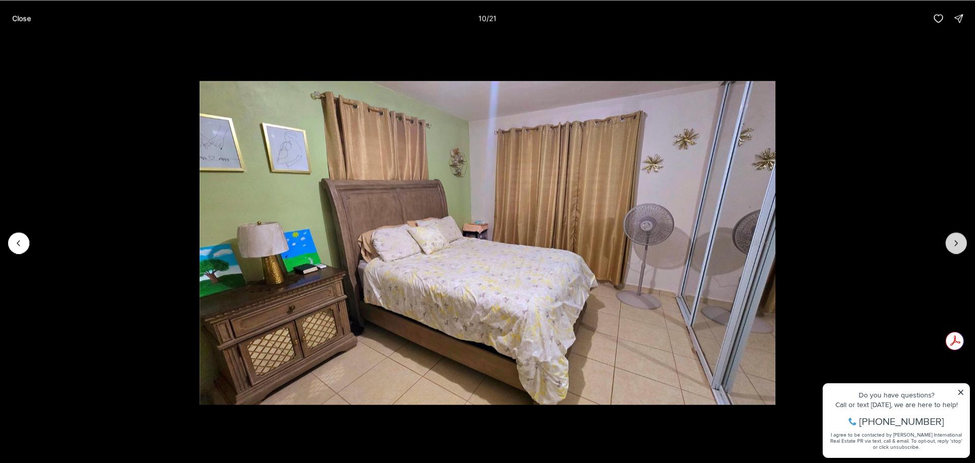
click at [957, 239] on icon "Next slide" at bounding box center [956, 243] width 10 height 10
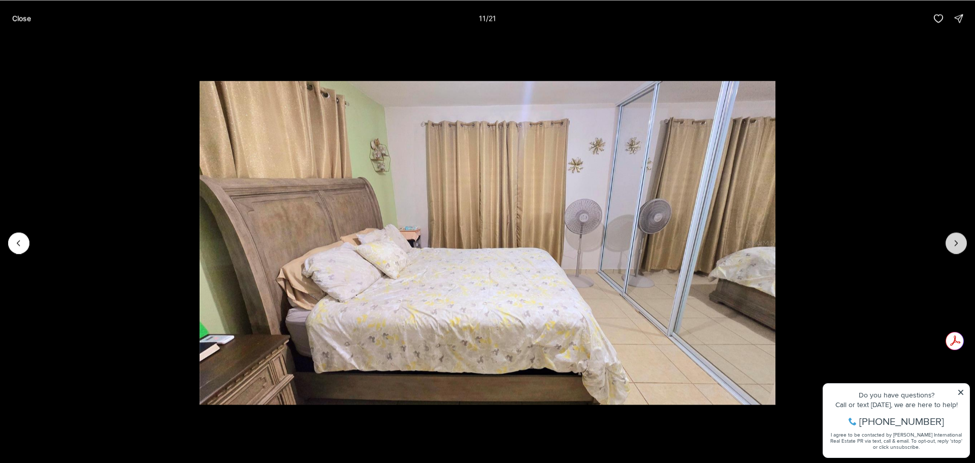
click at [957, 239] on icon "Next slide" at bounding box center [956, 243] width 10 height 10
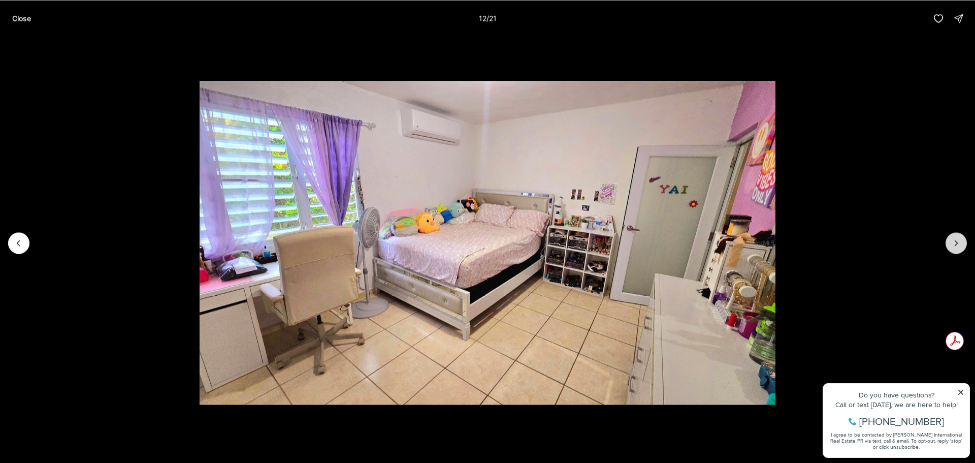
click at [957, 239] on icon "Next slide" at bounding box center [956, 243] width 10 height 10
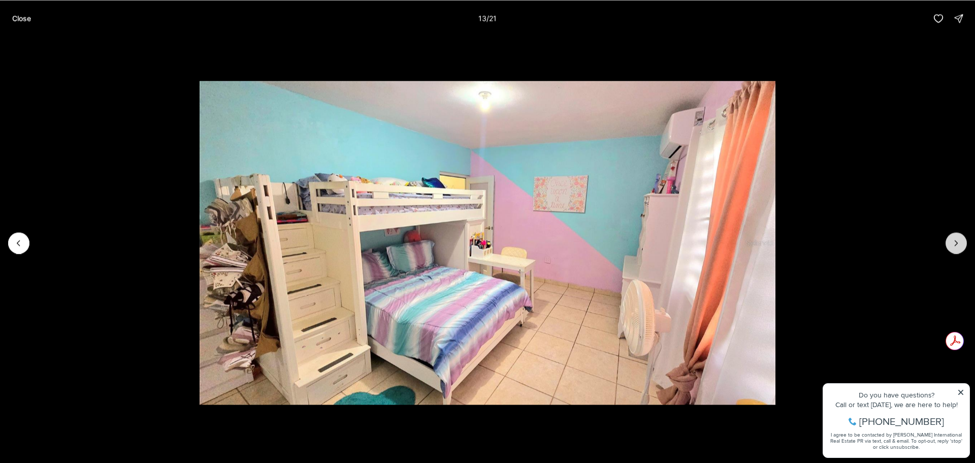
click at [957, 239] on icon "Next slide" at bounding box center [956, 243] width 10 height 10
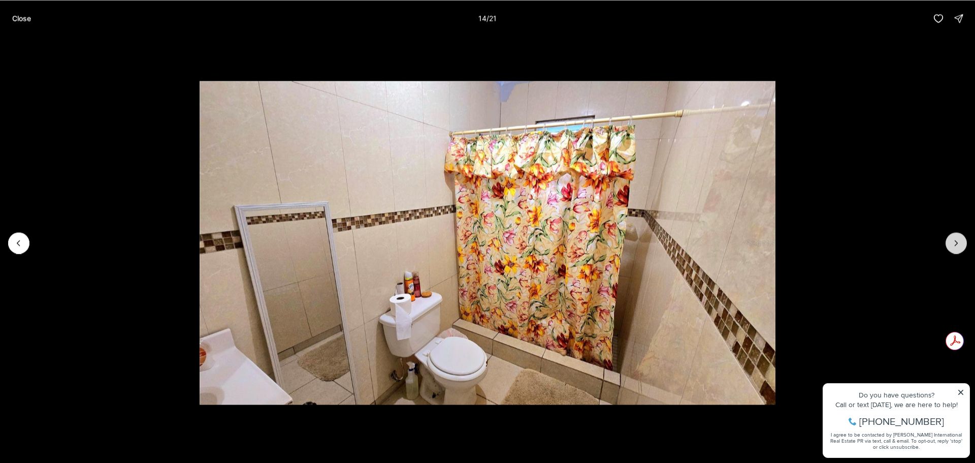
click at [957, 239] on icon "Next slide" at bounding box center [956, 243] width 10 height 10
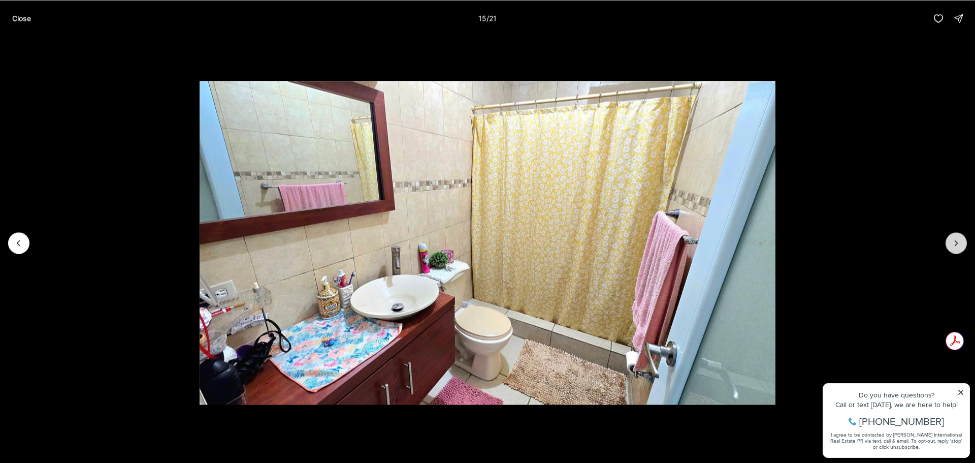
click at [957, 239] on icon "Next slide" at bounding box center [956, 243] width 10 height 10
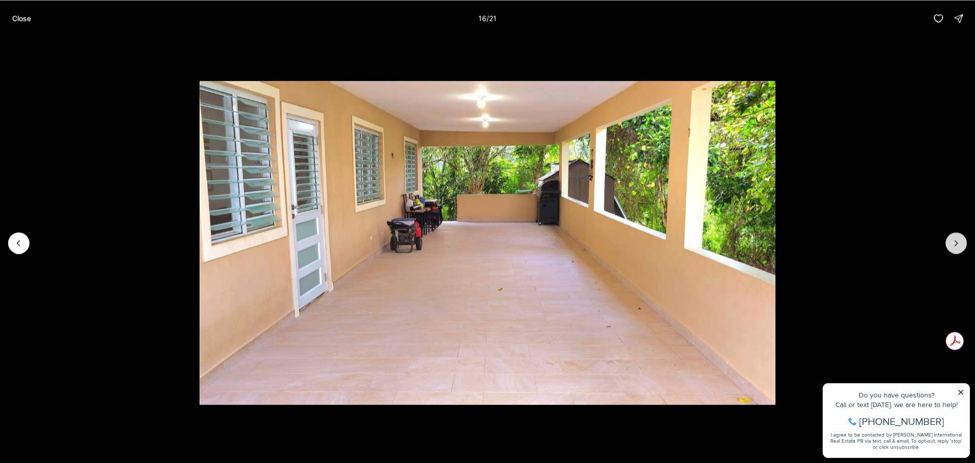
click at [957, 239] on icon "Next slide" at bounding box center [956, 243] width 10 height 10
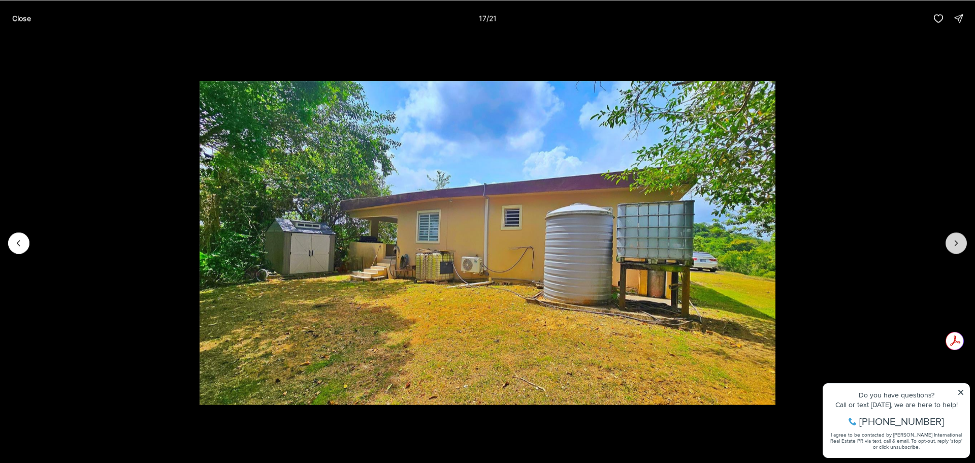
click at [949, 243] on button "Next slide" at bounding box center [955, 242] width 21 height 21
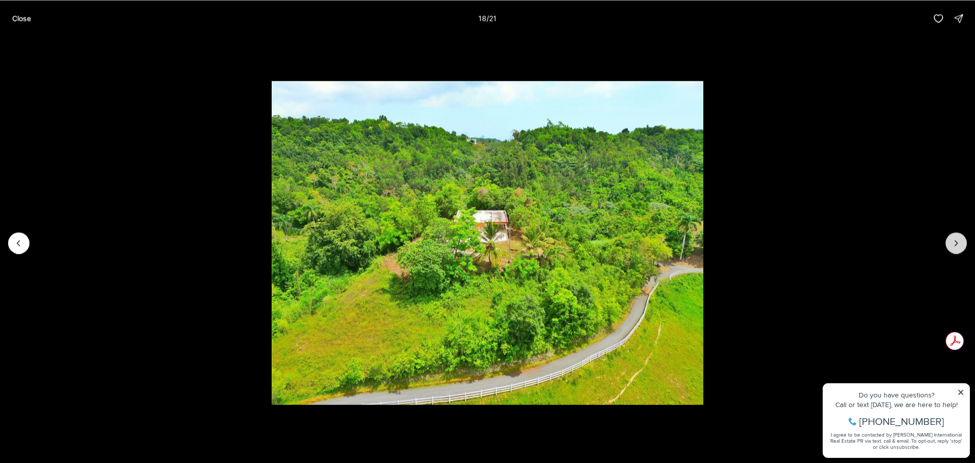
click at [949, 243] on button "Next slide" at bounding box center [955, 242] width 21 height 21
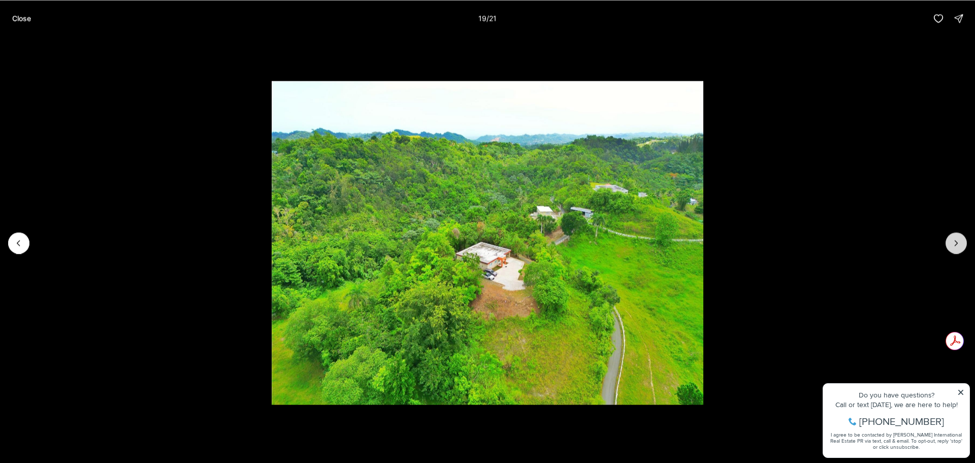
click at [949, 243] on button "Next slide" at bounding box center [955, 242] width 21 height 21
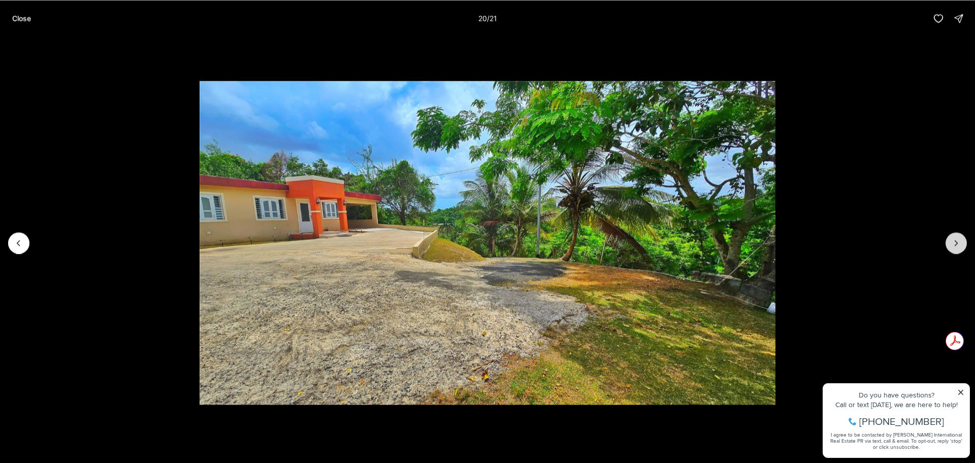
click at [949, 243] on button "Next slide" at bounding box center [955, 242] width 21 height 21
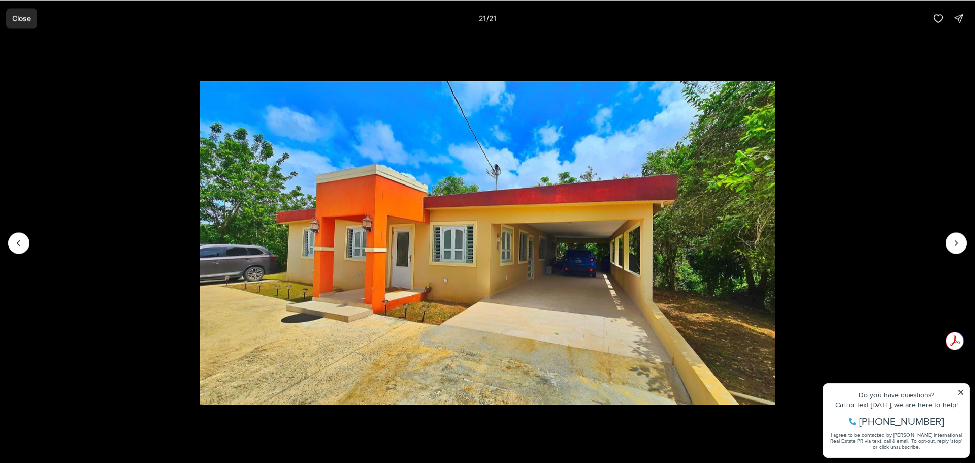
click at [9, 23] on button "Close" at bounding box center [21, 18] width 31 height 20
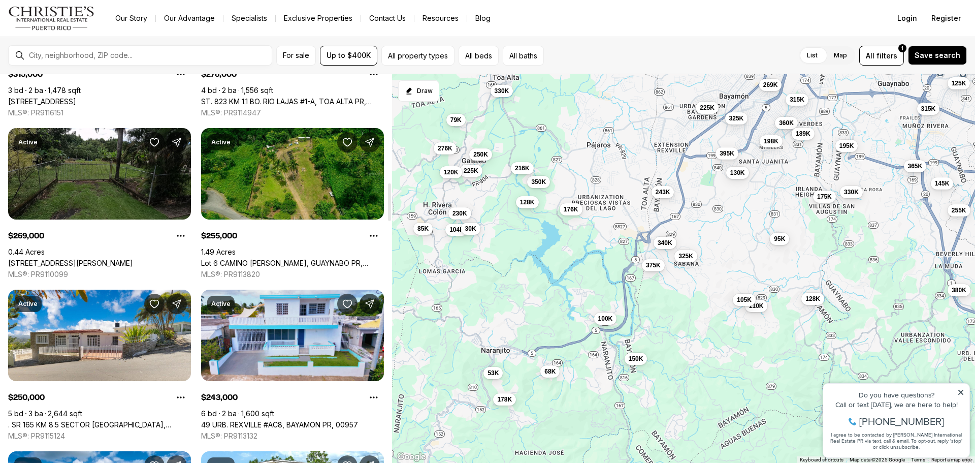
scroll to position [1117, 0]
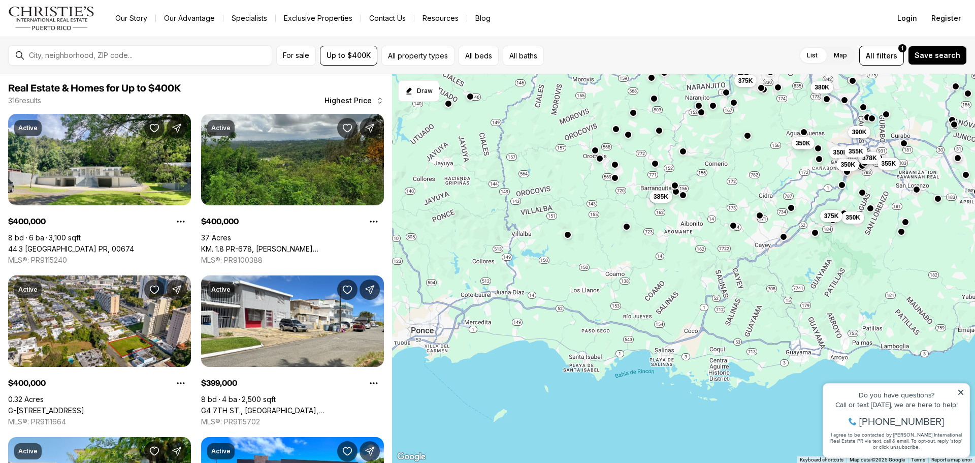
drag, startPoint x: 723, startPoint y: 355, endPoint x: 738, endPoint y: 164, distance: 191.0
click at [738, 164] on div "395K 380K 375K 365K 360K 350K 398K 350K 378K 350K 355K 350K 390K 350K 355K 350K…" at bounding box center [683, 268] width 583 height 389
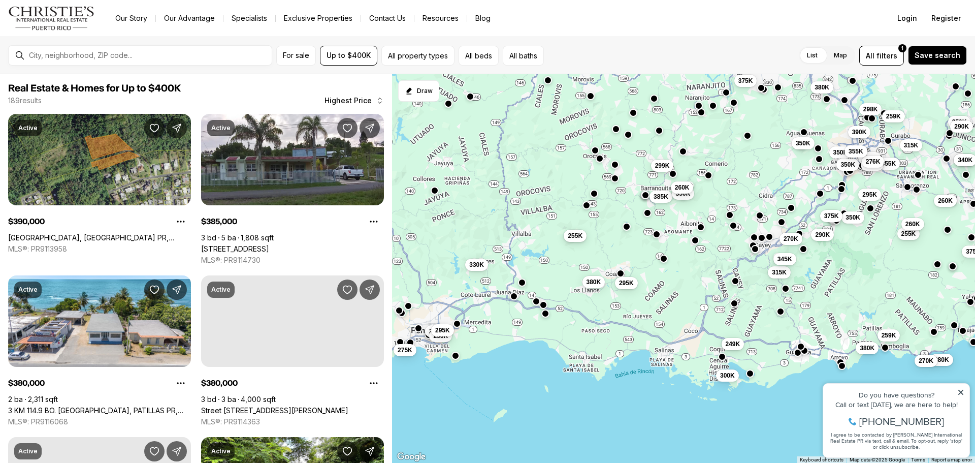
click at [565, 235] on button "255K" at bounding box center [575, 235] width 23 height 12
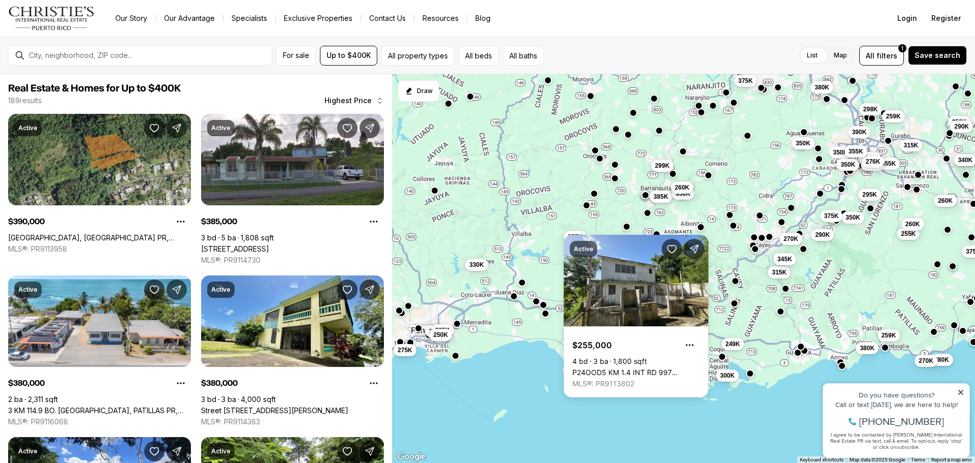
click at [446, 332] on span "250K" at bounding box center [440, 335] width 15 height 8
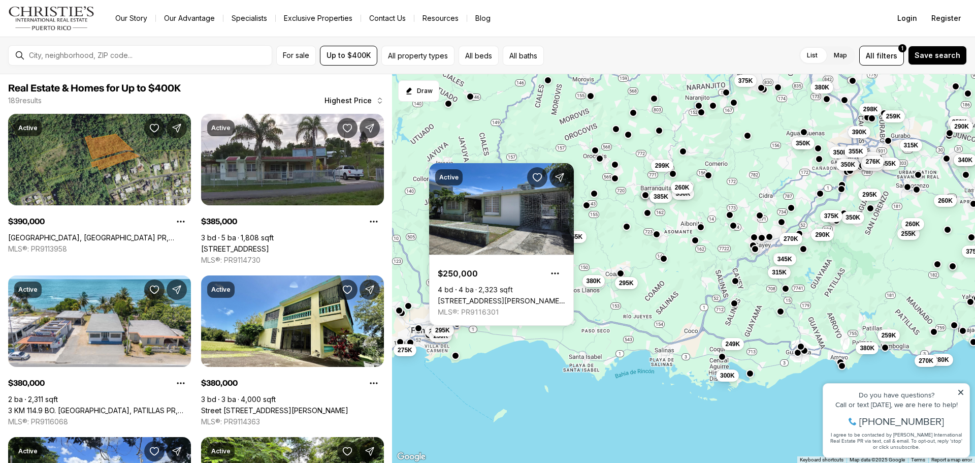
click at [592, 286] on button "380K" at bounding box center [593, 281] width 23 height 12
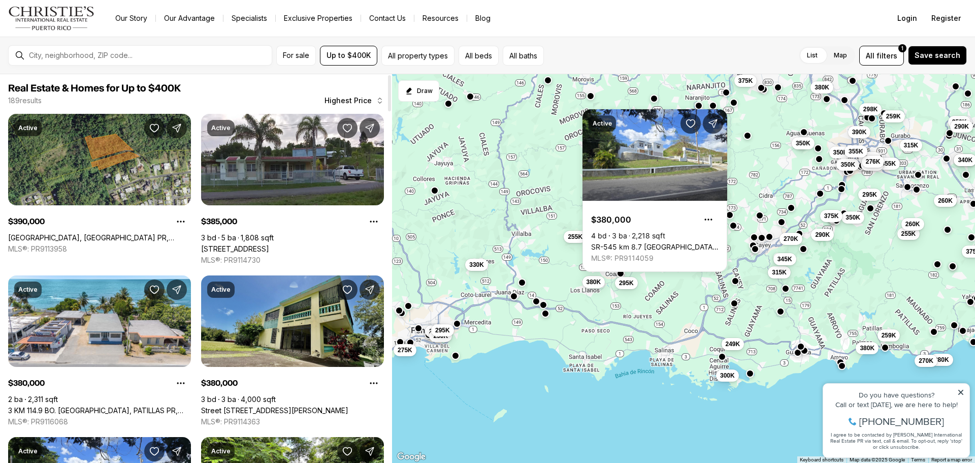
click at [256, 406] on link "Street 3 BO PALMAS SECTOR SUN SET PARK, ARROYO PR, 00714" at bounding box center [274, 410] width 147 height 9
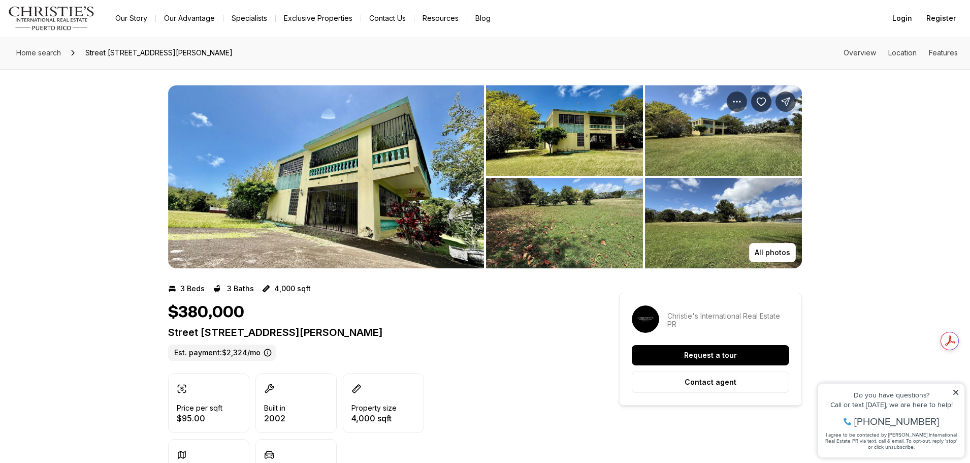
click at [540, 145] on img "View image gallery" at bounding box center [564, 130] width 157 height 90
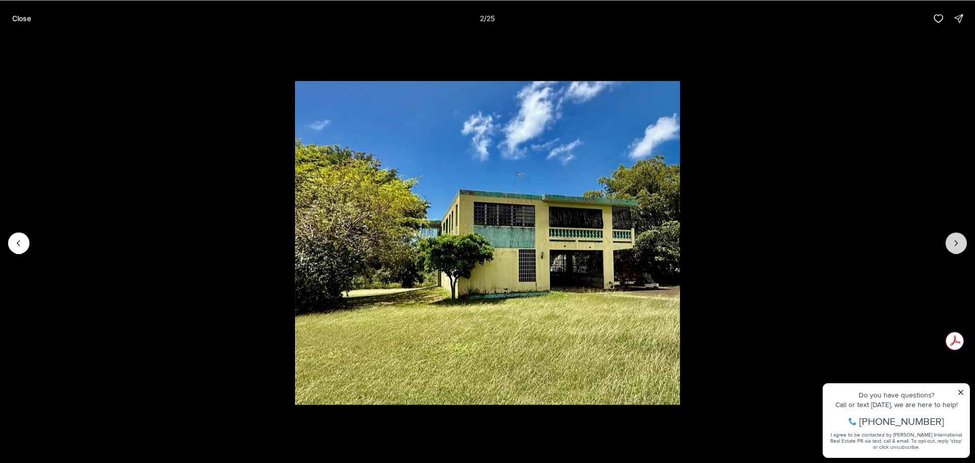
click at [947, 244] on button "Next slide" at bounding box center [955, 242] width 21 height 21
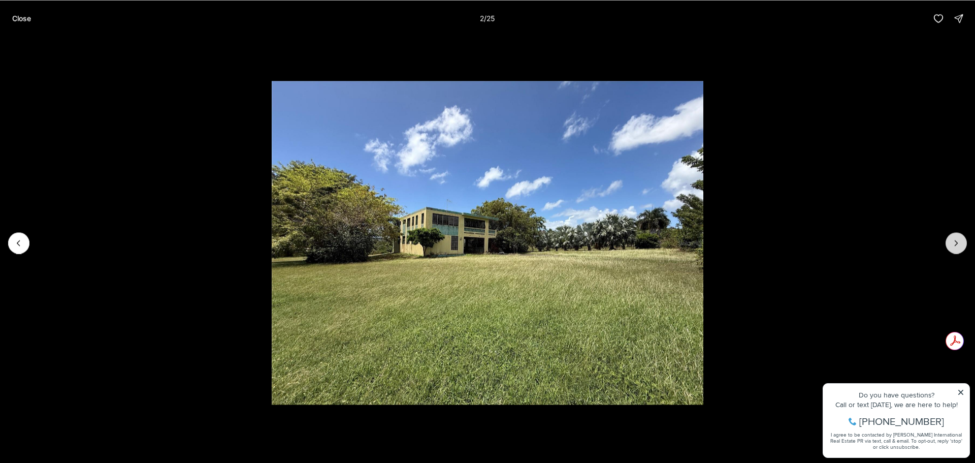
click at [947, 244] on button "Next slide" at bounding box center [955, 242] width 21 height 21
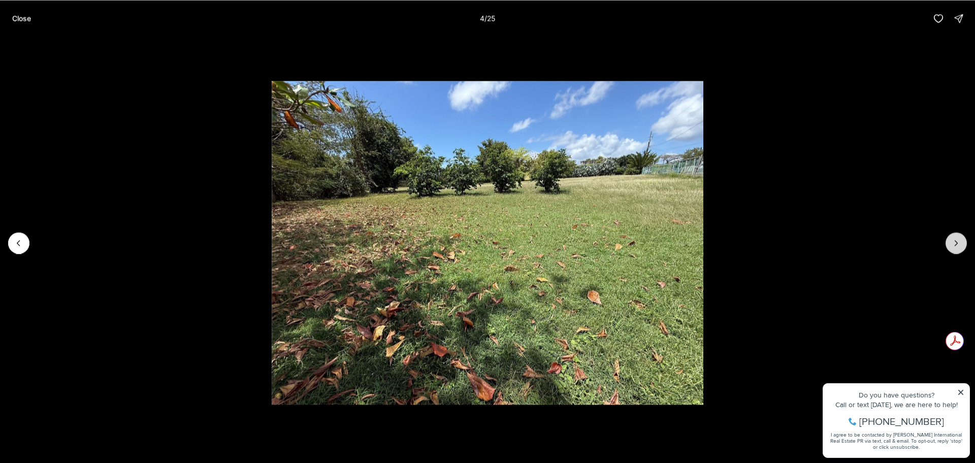
click at [947, 244] on button "Next slide" at bounding box center [955, 242] width 21 height 21
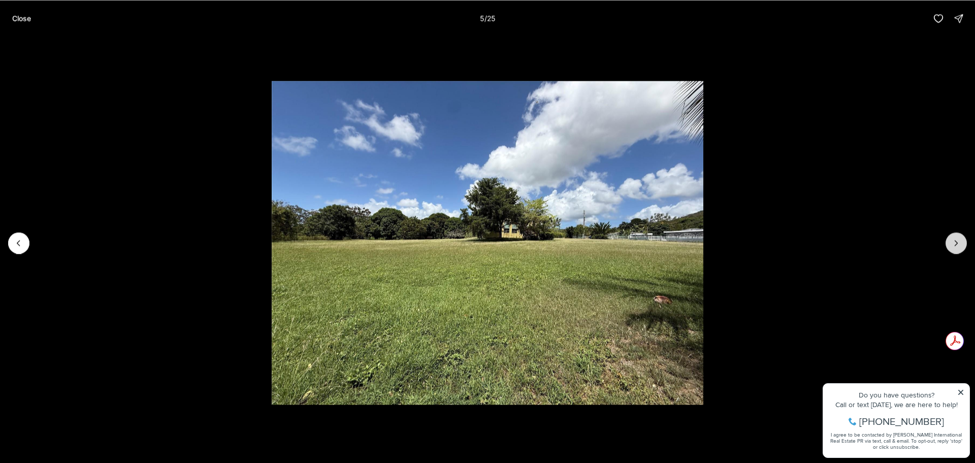
click at [947, 244] on button "Next slide" at bounding box center [955, 242] width 21 height 21
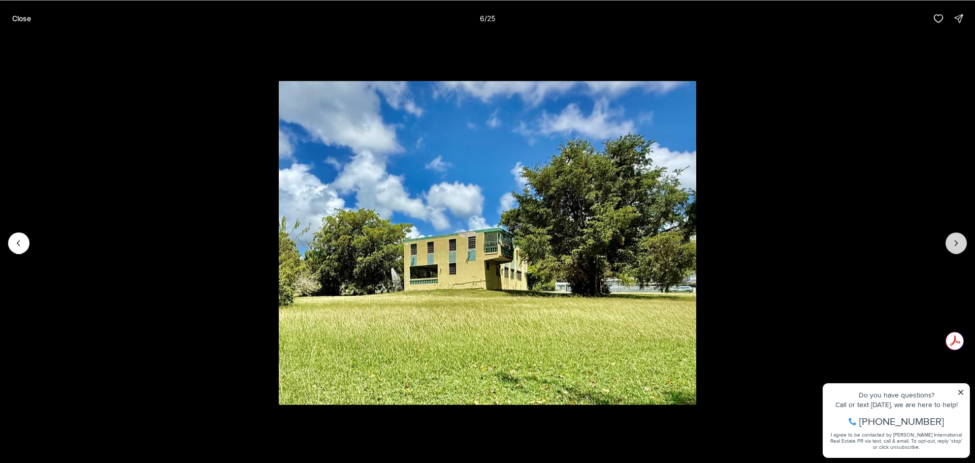
click at [947, 244] on button "Next slide" at bounding box center [955, 242] width 21 height 21
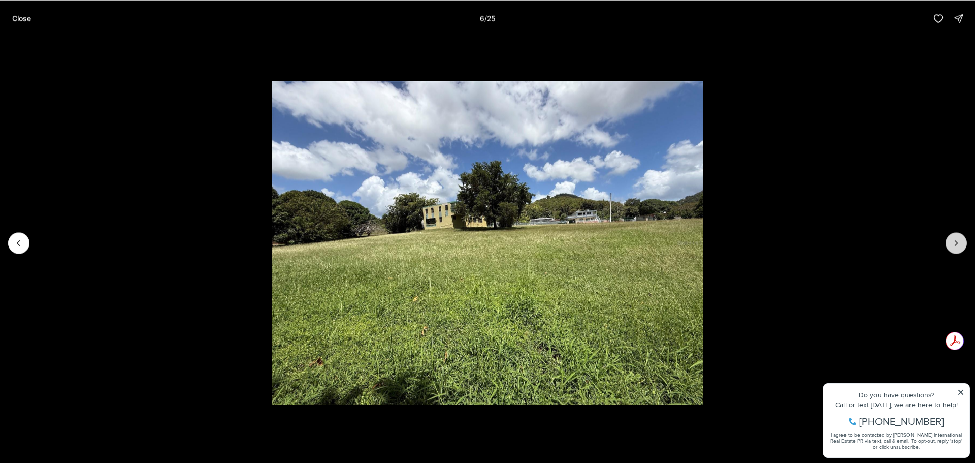
click at [947, 244] on button "Next slide" at bounding box center [955, 242] width 21 height 21
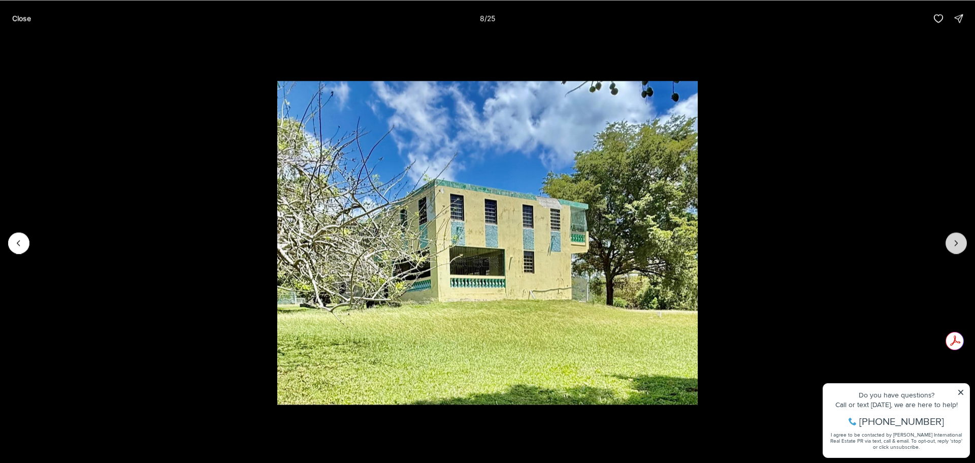
click at [947, 244] on button "Next slide" at bounding box center [955, 242] width 21 height 21
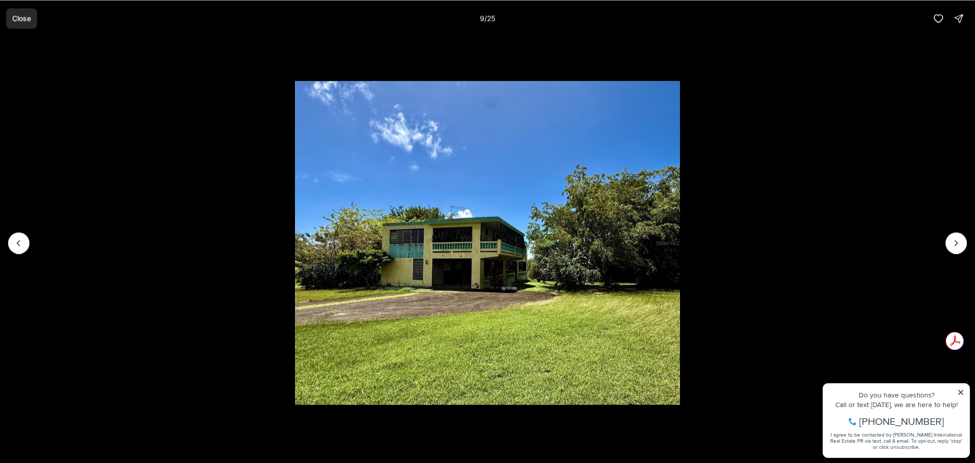
click at [27, 15] on p "Close" at bounding box center [21, 18] width 19 height 8
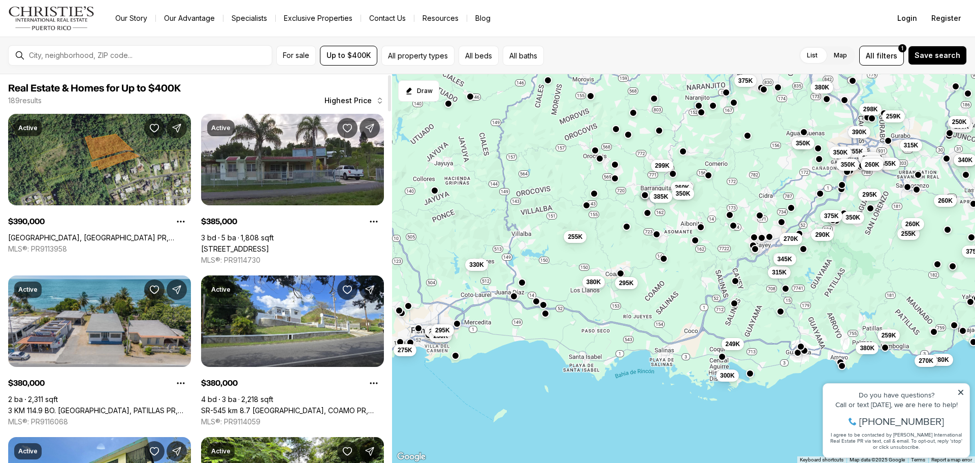
click at [117, 406] on link "3 KM 114.9 BO. [GEOGRAPHIC_DATA], PATILLAS PR, 00723" at bounding box center [99, 410] width 183 height 9
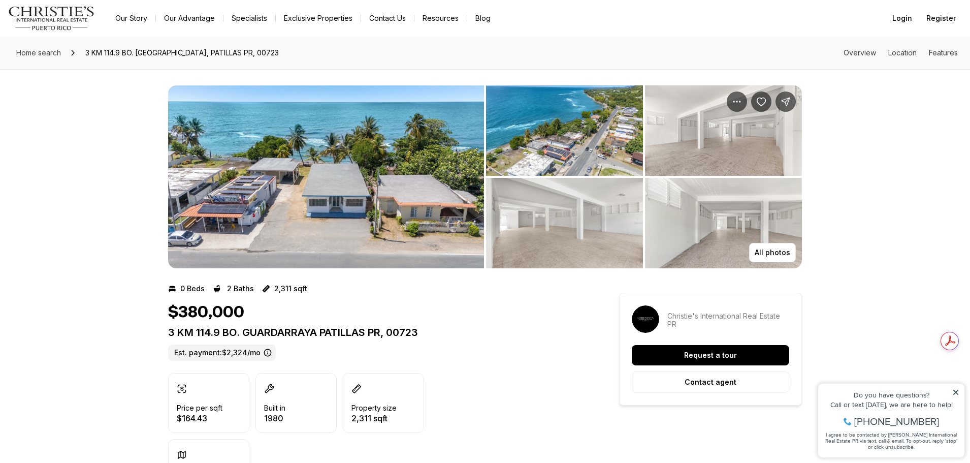
click at [510, 137] on img "View image gallery" at bounding box center [564, 130] width 157 height 90
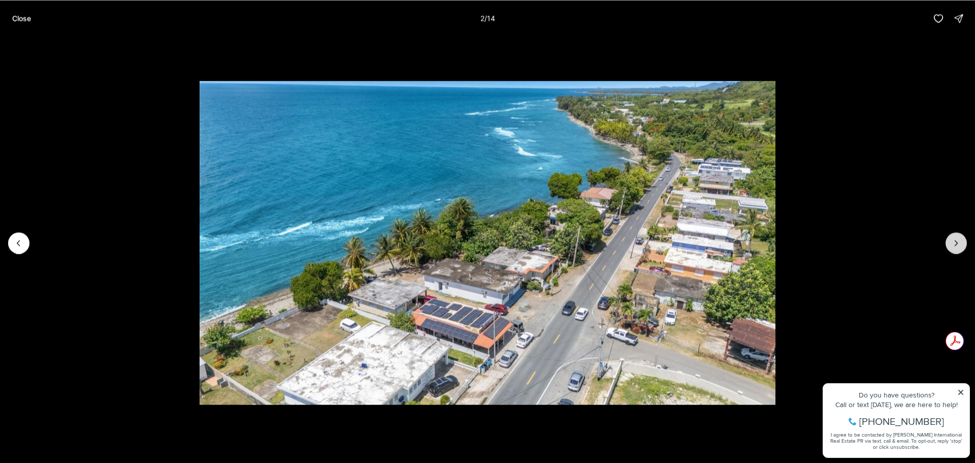
click at [954, 243] on icon "Next slide" at bounding box center [956, 243] width 10 height 10
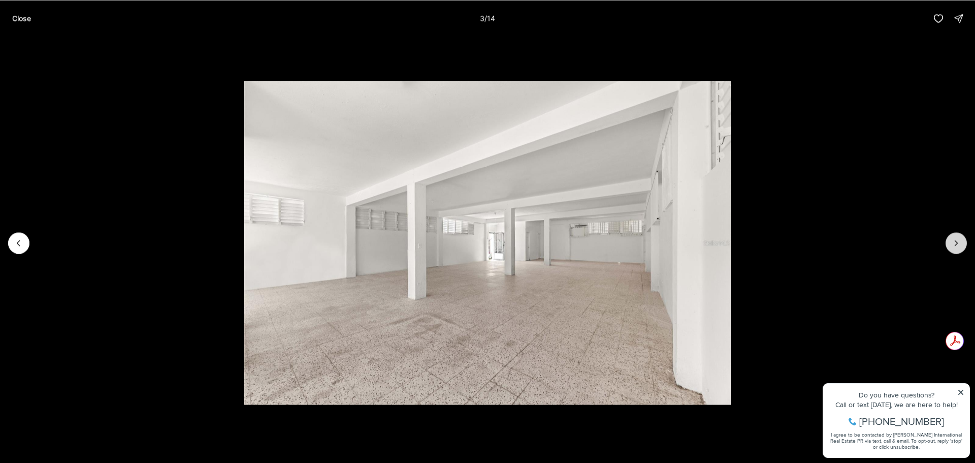
click at [954, 243] on icon "Next slide" at bounding box center [956, 243] width 10 height 10
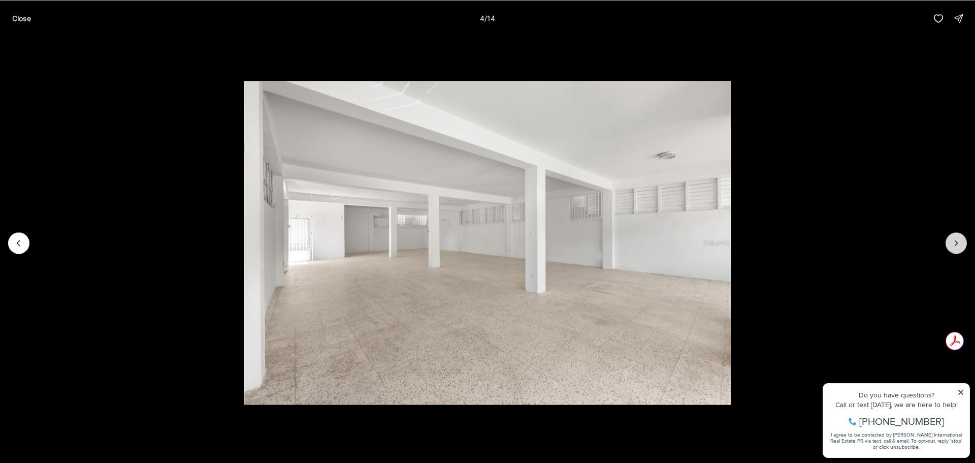
click at [954, 243] on icon "Next slide" at bounding box center [956, 243] width 10 height 10
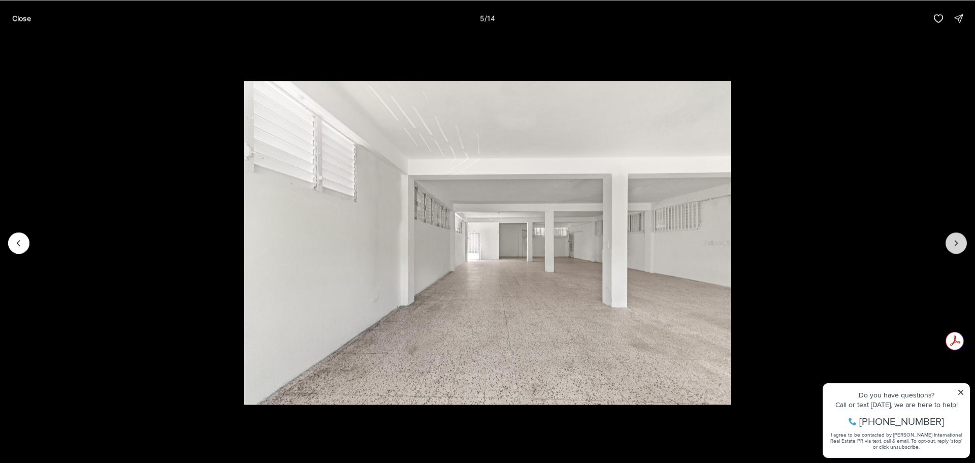
click at [954, 243] on icon "Next slide" at bounding box center [956, 243] width 10 height 10
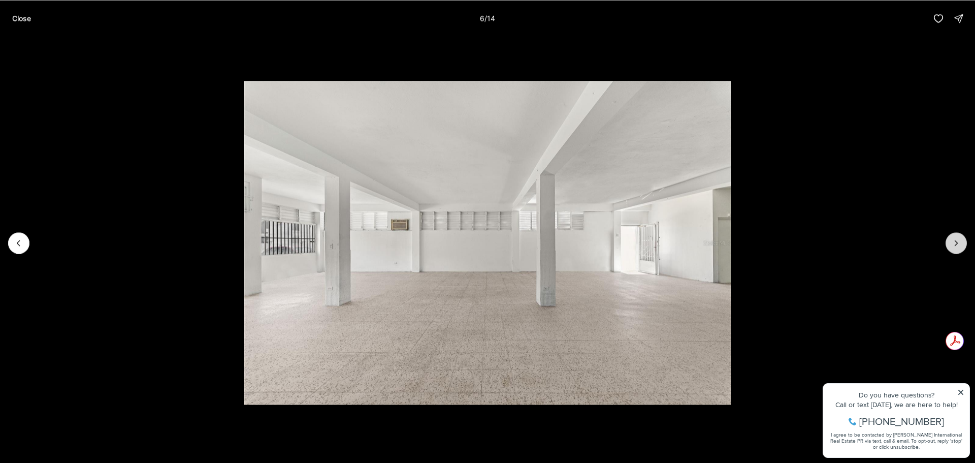
click at [954, 243] on icon "Next slide" at bounding box center [956, 243] width 10 height 10
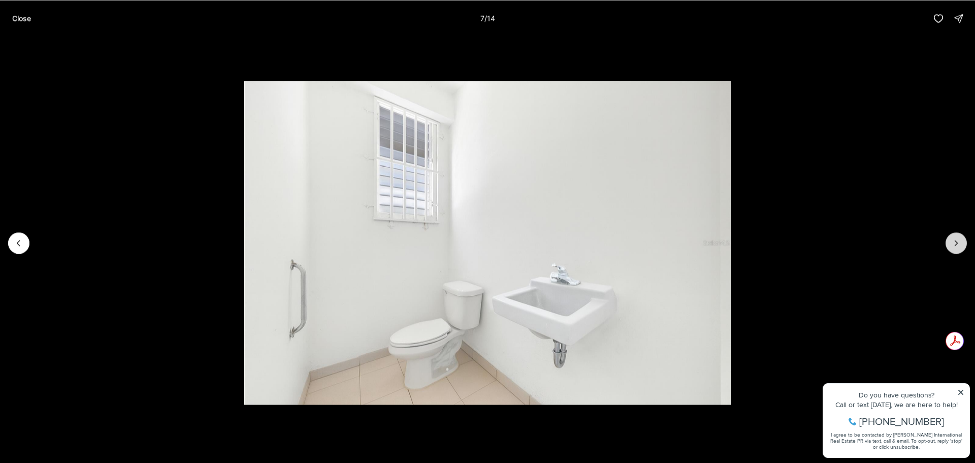
click at [954, 243] on icon "Next slide" at bounding box center [956, 243] width 10 height 10
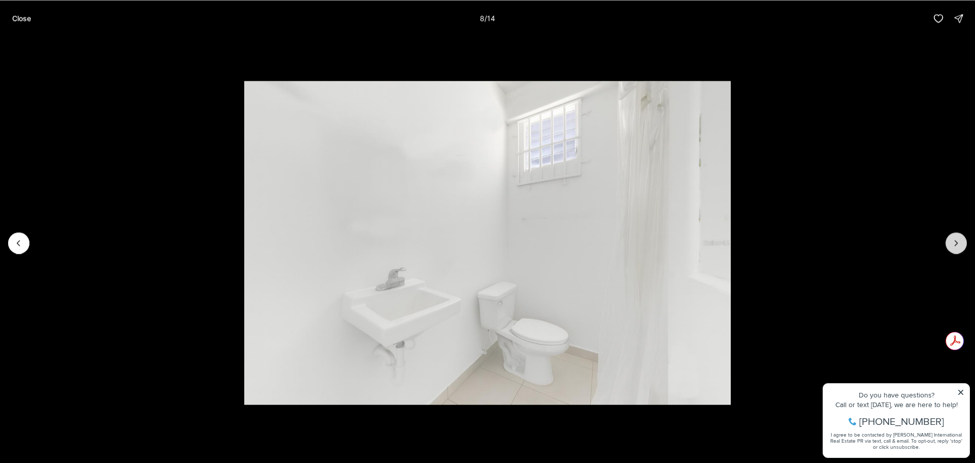
click at [954, 243] on icon "Next slide" at bounding box center [956, 243] width 10 height 10
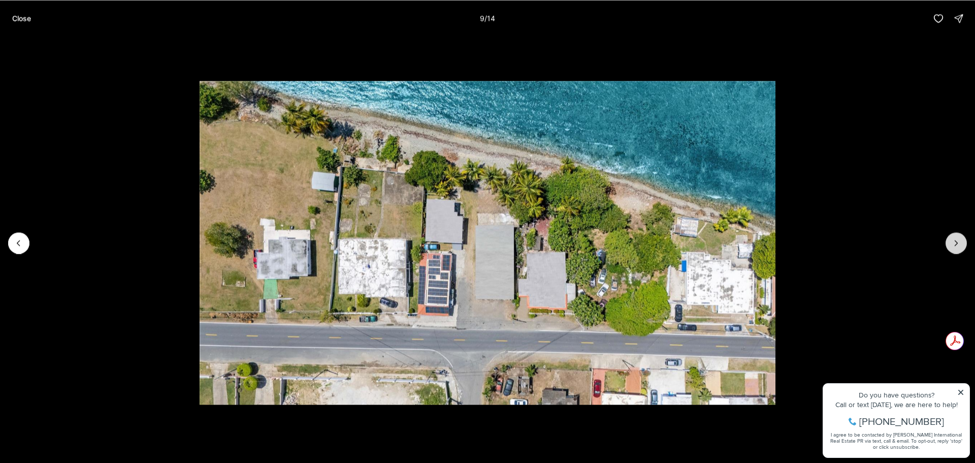
click at [954, 243] on icon "Next slide" at bounding box center [956, 243] width 10 height 10
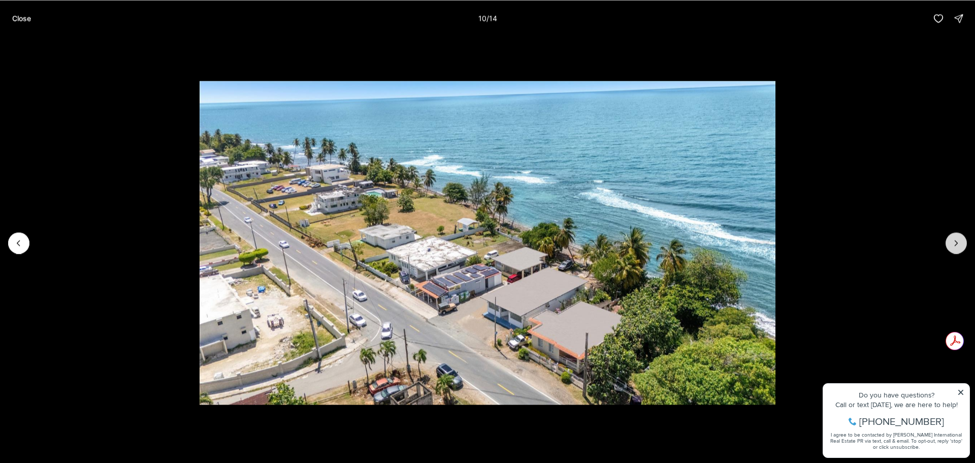
click at [954, 243] on icon "Next slide" at bounding box center [956, 243] width 10 height 10
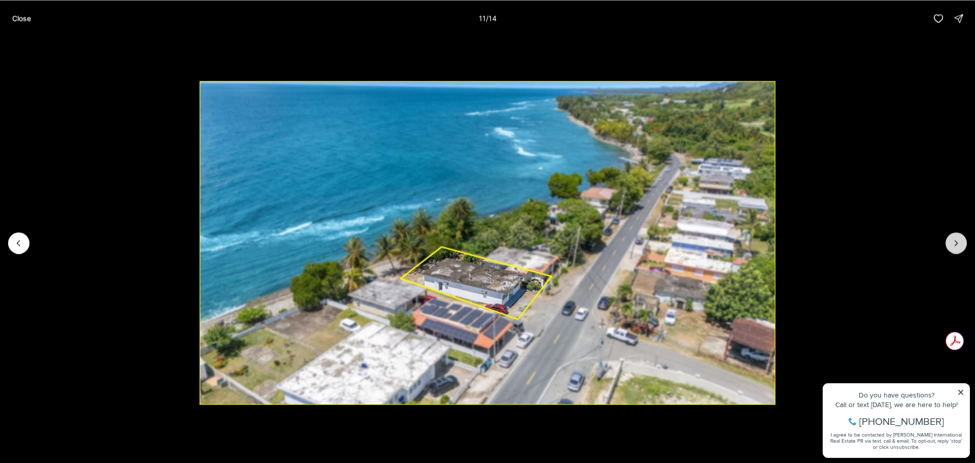
click at [957, 239] on icon "Next slide" at bounding box center [956, 243] width 10 height 10
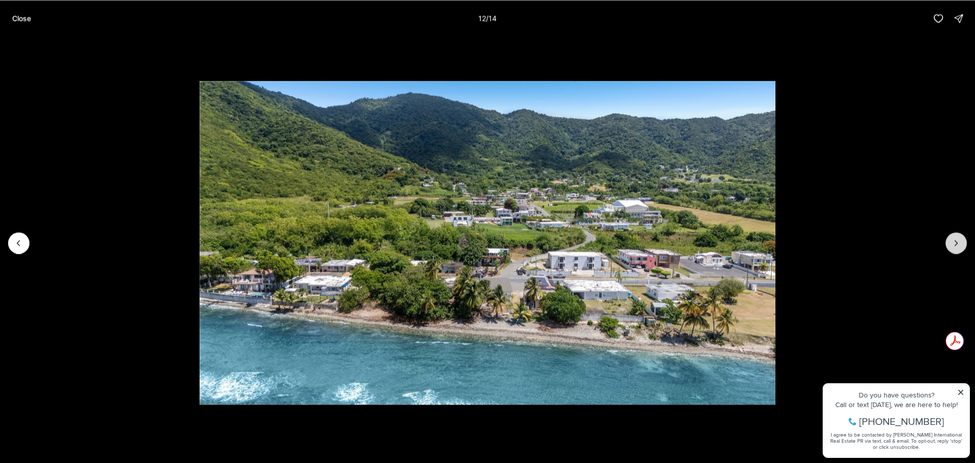
click at [954, 243] on icon "Next slide" at bounding box center [956, 243] width 10 height 10
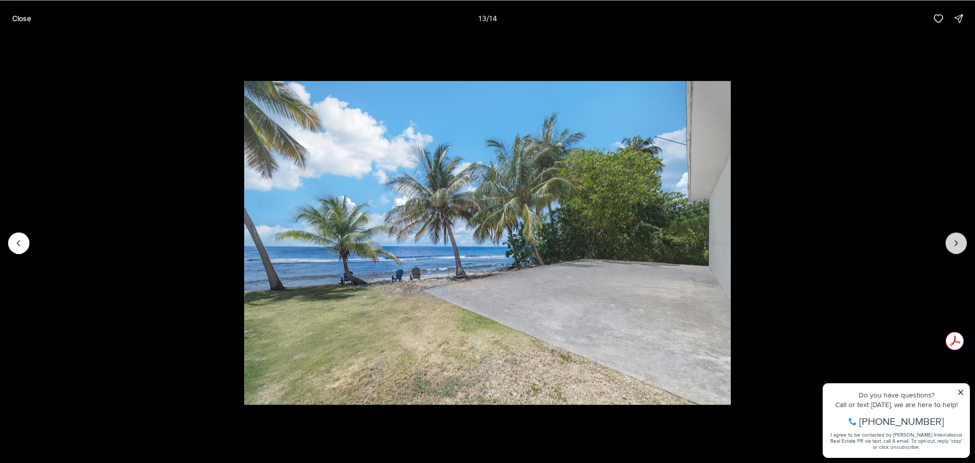
click at [954, 243] on icon "Next slide" at bounding box center [956, 243] width 10 height 10
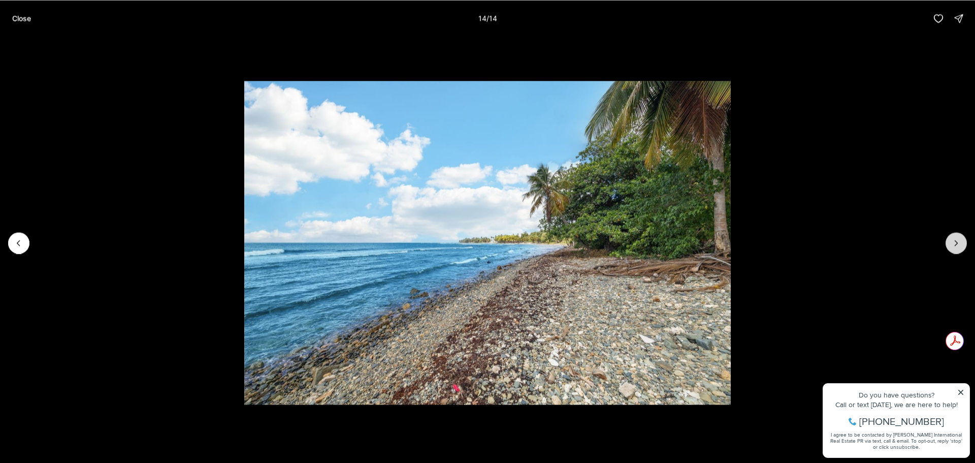
click at [954, 243] on div at bounding box center [955, 242] width 21 height 21
click at [13, 15] on p "Close" at bounding box center [21, 18] width 19 height 8
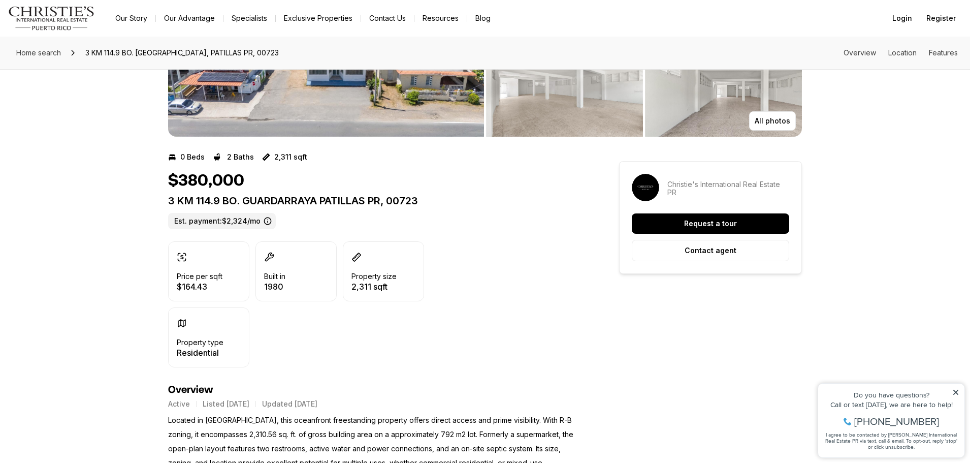
scroll to position [102, 0]
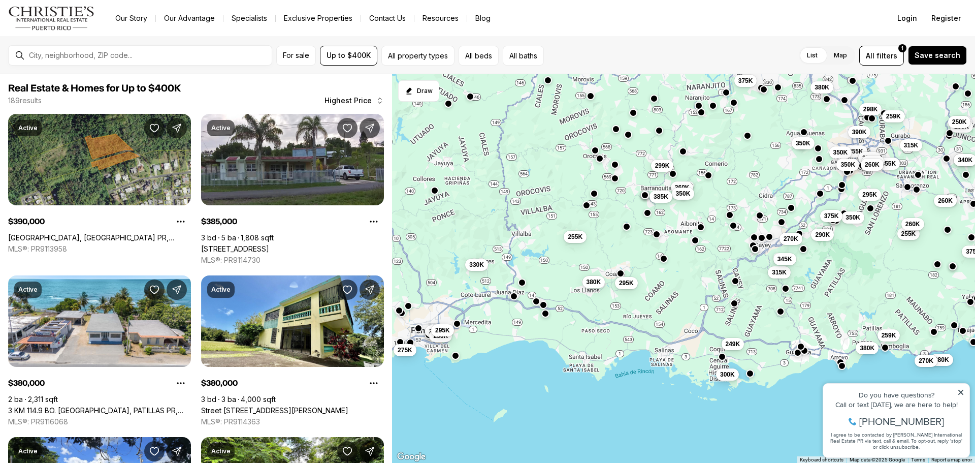
click at [725, 374] on span "300K" at bounding box center [727, 374] width 15 height 8
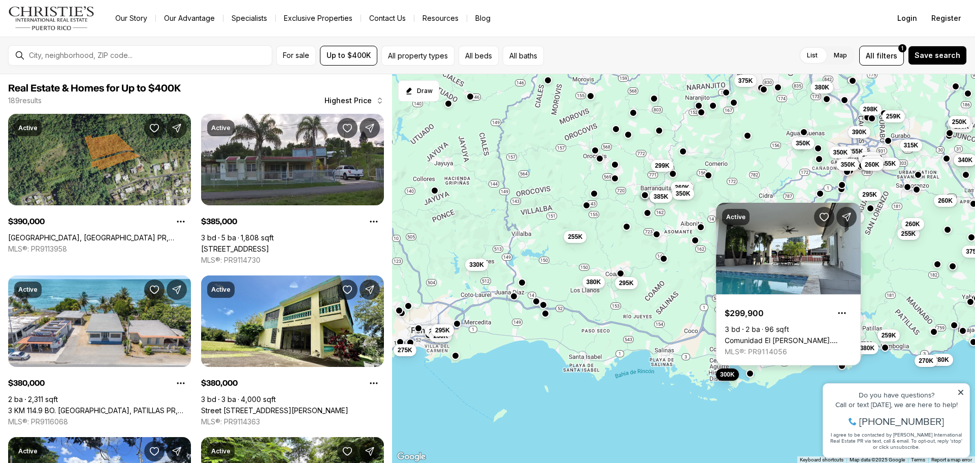
click at [758, 336] on link "Comunidad El Batey BO. AGUIRRE, AGUIRRE PR, 00704" at bounding box center [787, 340] width 127 height 9
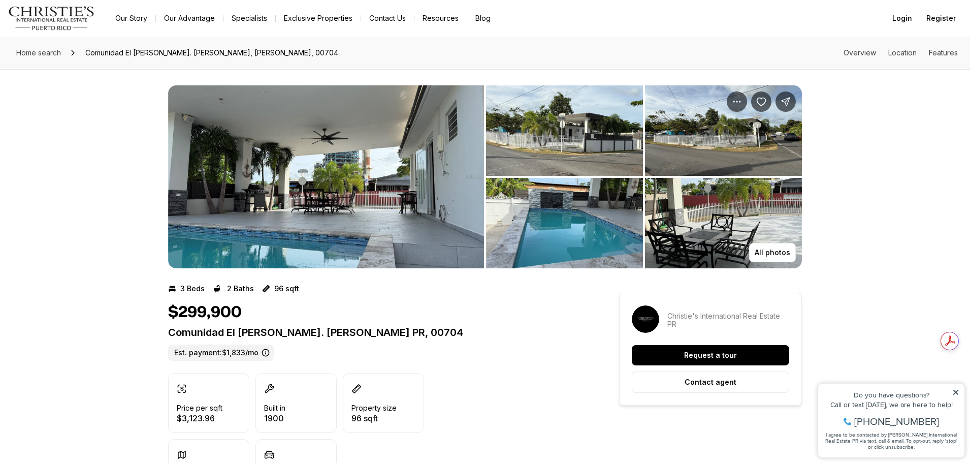
click at [538, 126] on img "View image gallery" at bounding box center [564, 130] width 157 height 90
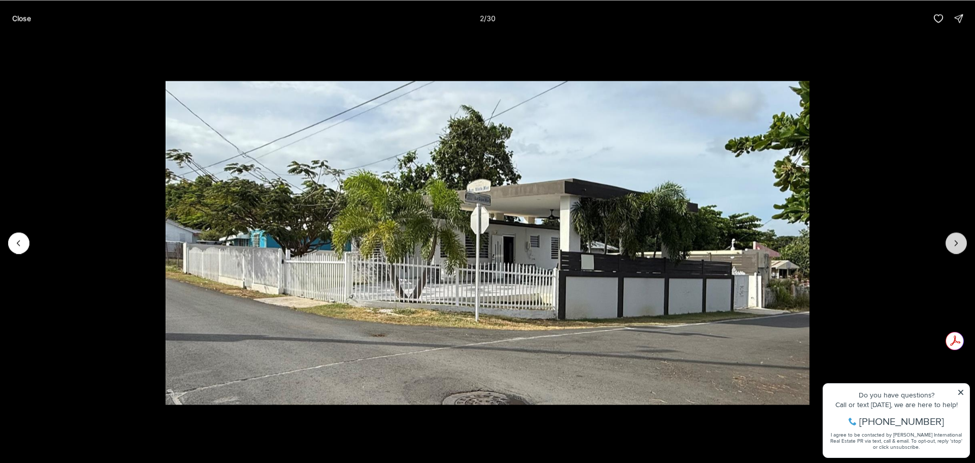
click at [962, 245] on button "Next slide" at bounding box center [955, 242] width 21 height 21
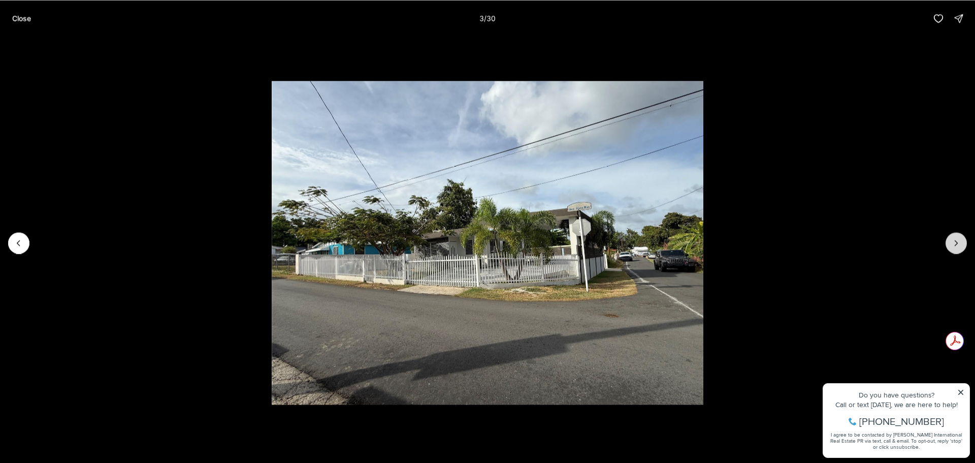
click at [962, 245] on button "Next slide" at bounding box center [955, 242] width 21 height 21
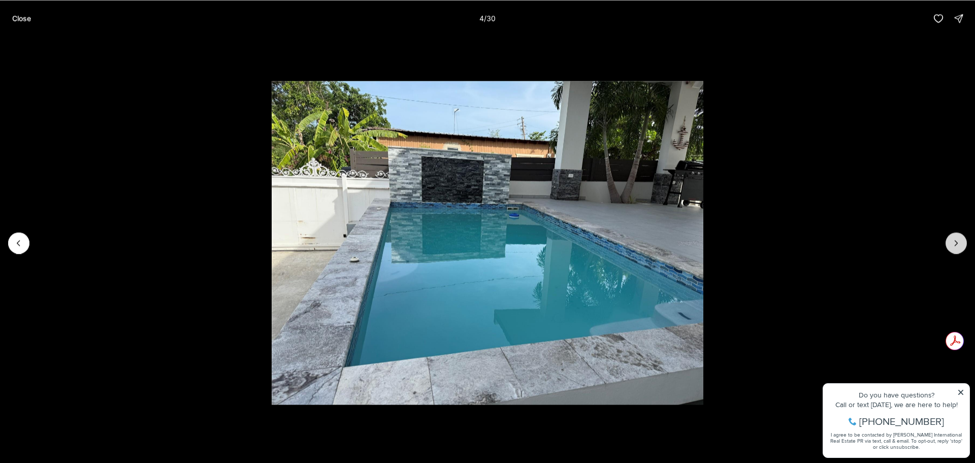
click at [962, 245] on button "Next slide" at bounding box center [955, 242] width 21 height 21
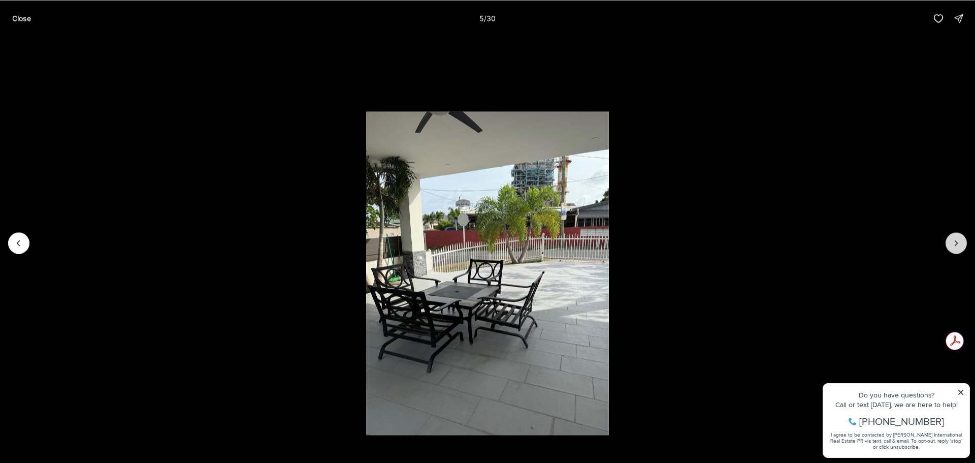
click at [962, 245] on button "Next slide" at bounding box center [955, 242] width 21 height 21
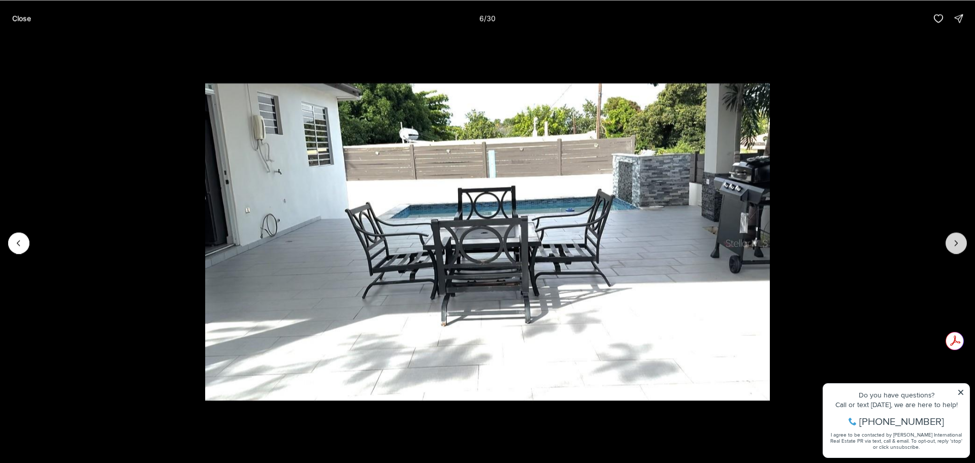
click at [962, 245] on button "Next slide" at bounding box center [955, 242] width 21 height 21
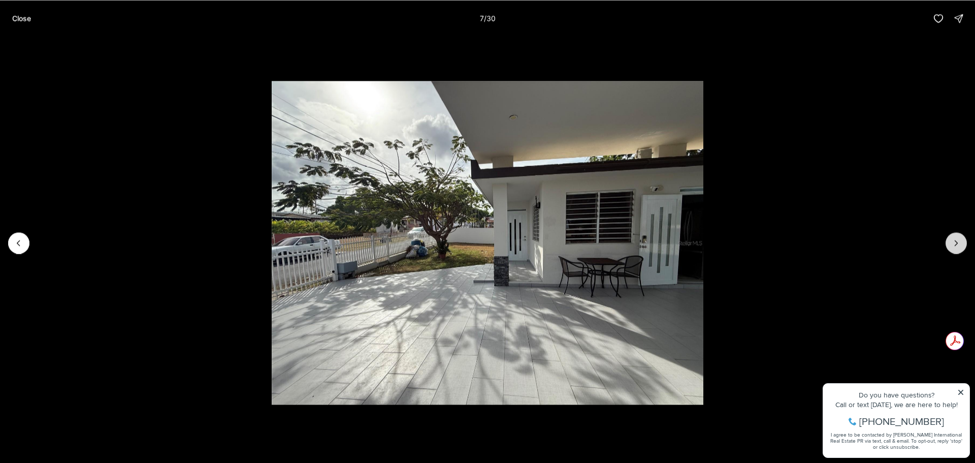
click at [962, 245] on button "Next slide" at bounding box center [955, 242] width 21 height 21
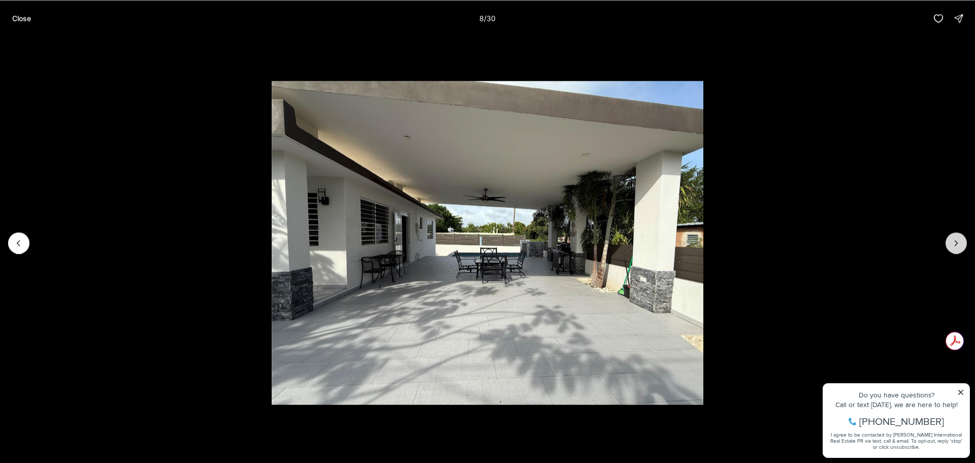
click at [962, 245] on button "Next slide" at bounding box center [955, 242] width 21 height 21
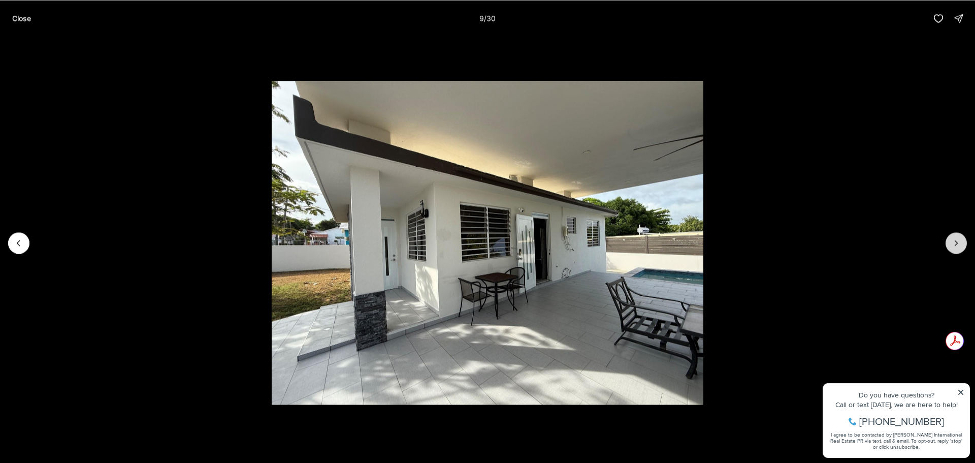
click at [962, 245] on button "Next slide" at bounding box center [955, 242] width 21 height 21
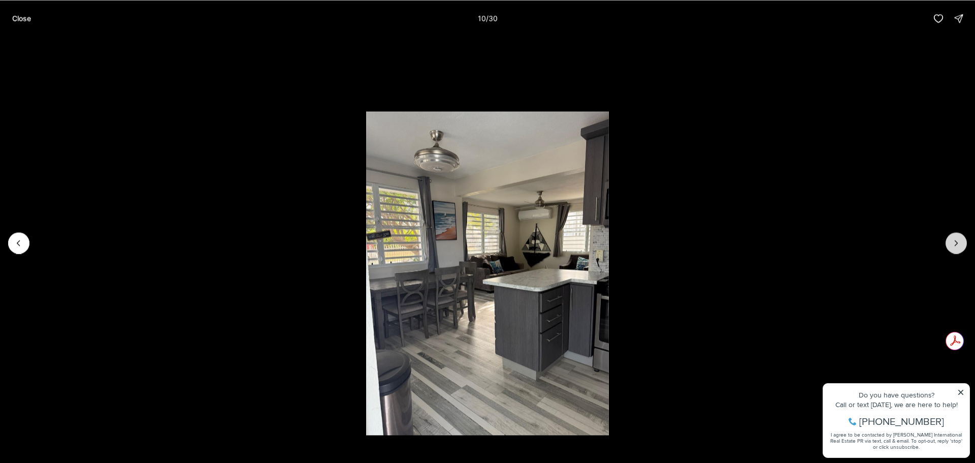
click at [949, 240] on button "Next slide" at bounding box center [955, 242] width 21 height 21
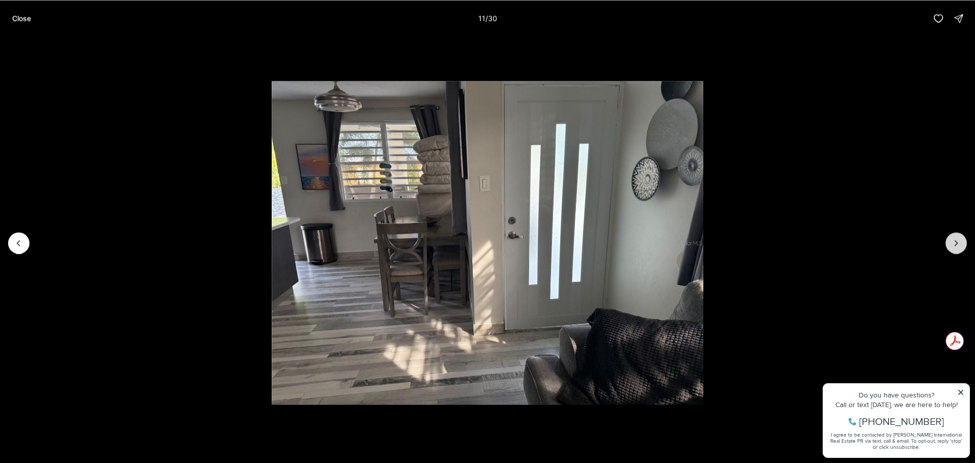
click at [949, 240] on button "Next slide" at bounding box center [955, 242] width 21 height 21
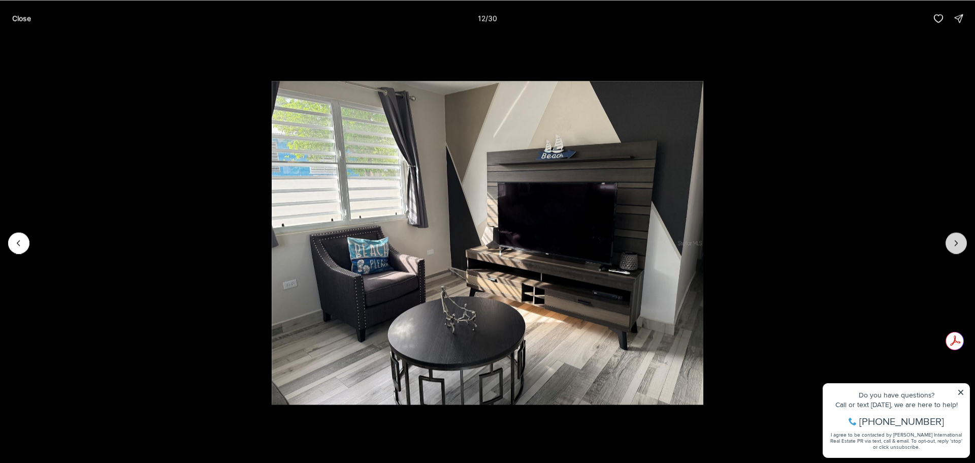
click at [949, 240] on button "Next slide" at bounding box center [955, 242] width 21 height 21
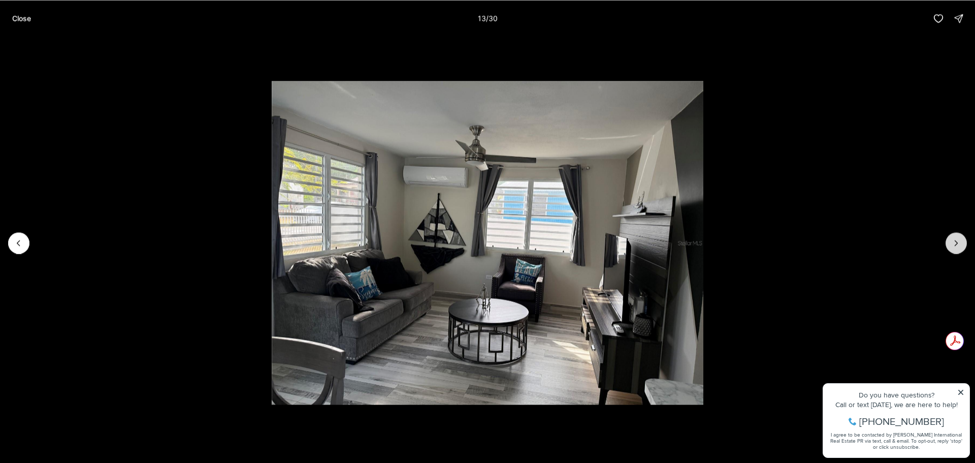
click at [949, 240] on button "Next slide" at bounding box center [955, 242] width 21 height 21
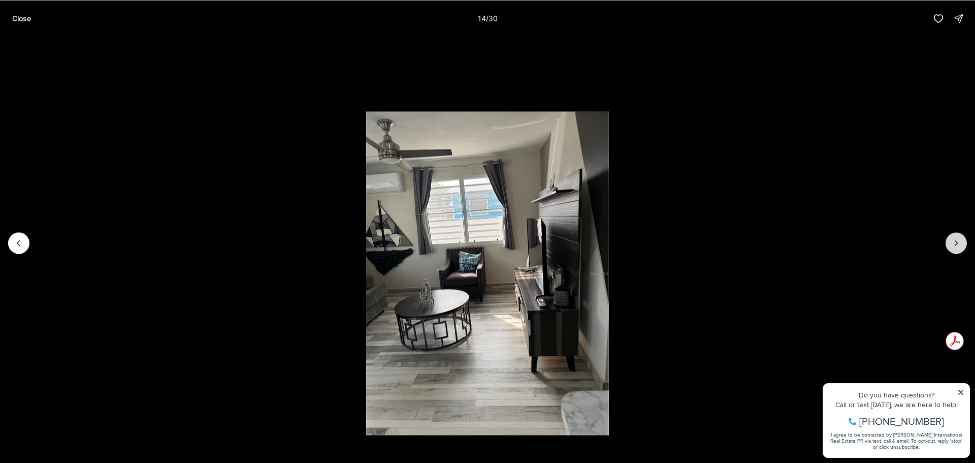
click at [949, 240] on button "Next slide" at bounding box center [955, 242] width 21 height 21
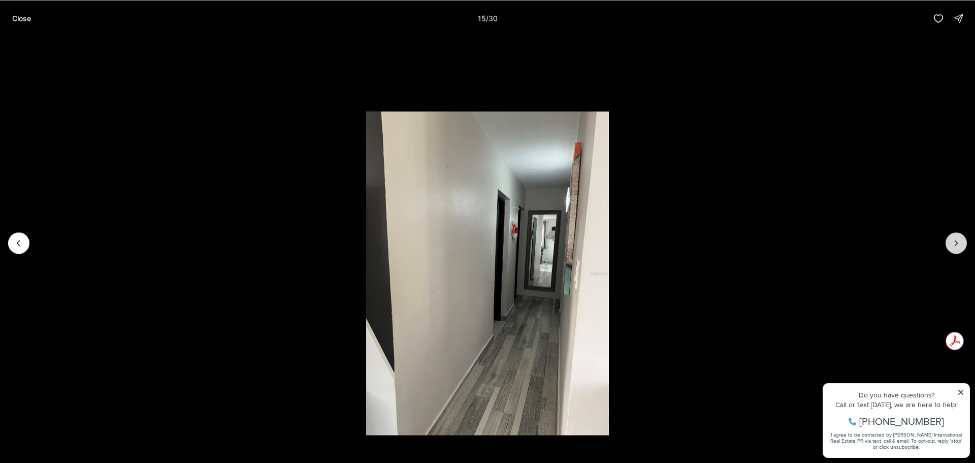
click at [949, 240] on button "Next slide" at bounding box center [955, 242] width 21 height 21
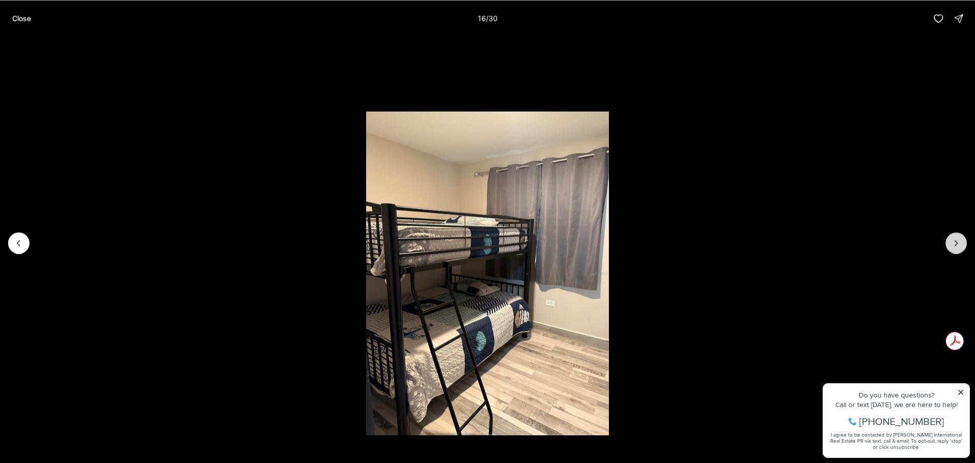
click at [949, 240] on button "Next slide" at bounding box center [955, 242] width 21 height 21
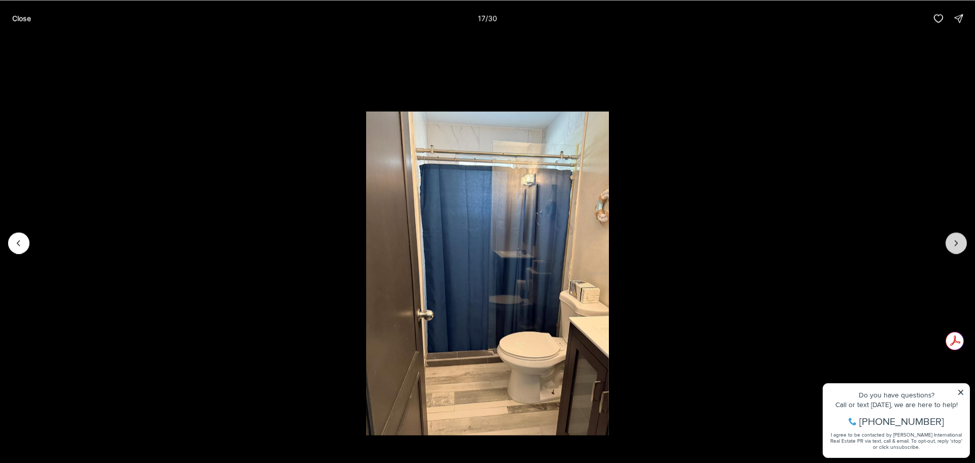
click at [949, 240] on button "Next slide" at bounding box center [955, 242] width 21 height 21
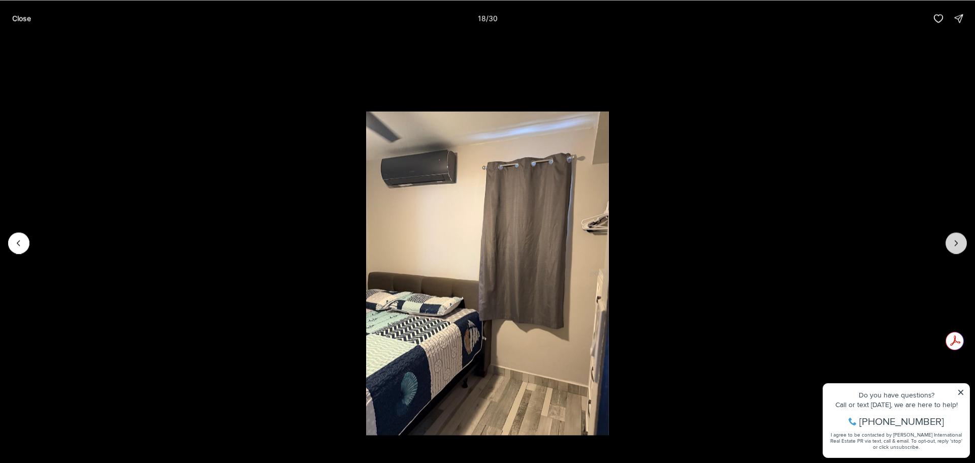
click at [949, 240] on button "Next slide" at bounding box center [955, 242] width 21 height 21
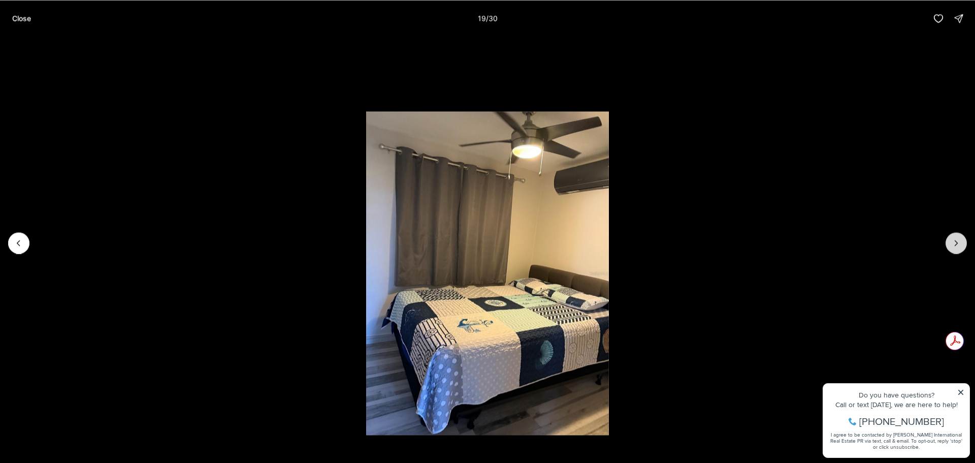
click at [949, 240] on button "Next slide" at bounding box center [955, 242] width 21 height 21
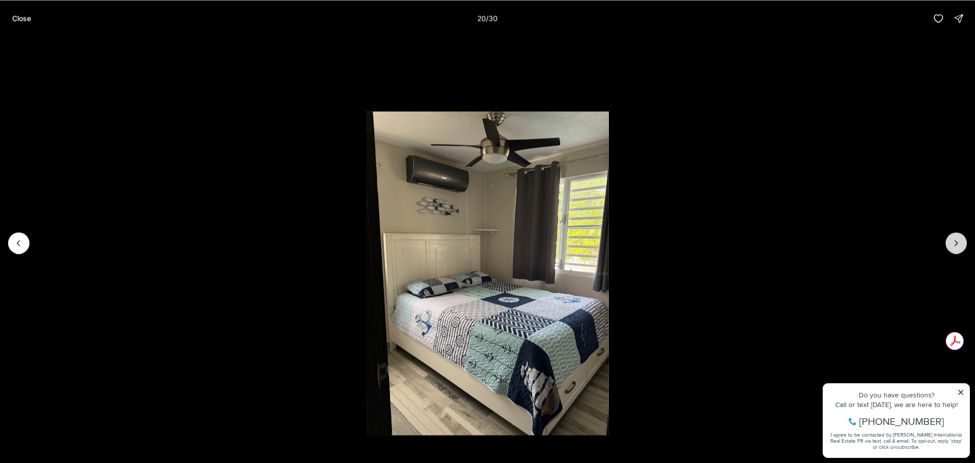
click at [949, 240] on button "Next slide" at bounding box center [955, 242] width 21 height 21
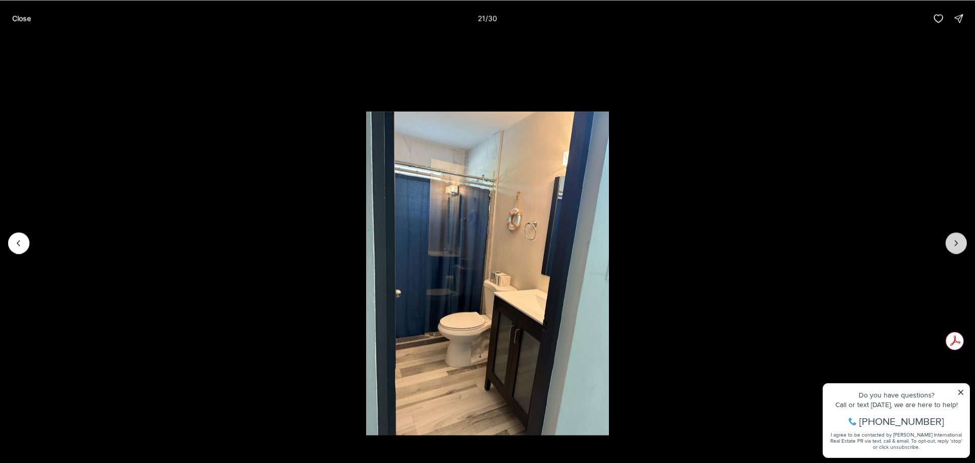
click at [949, 240] on button "Next slide" at bounding box center [955, 242] width 21 height 21
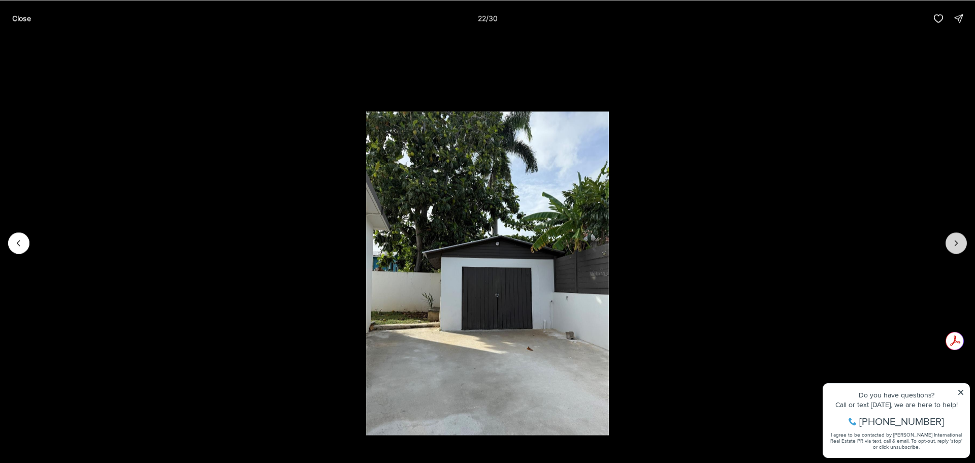
click at [949, 240] on button "Next slide" at bounding box center [955, 242] width 21 height 21
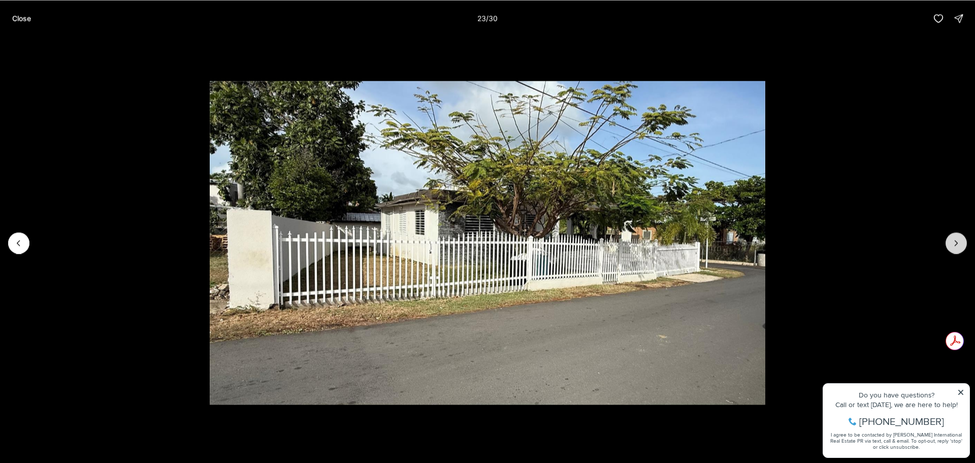
click at [949, 240] on button "Next slide" at bounding box center [955, 242] width 21 height 21
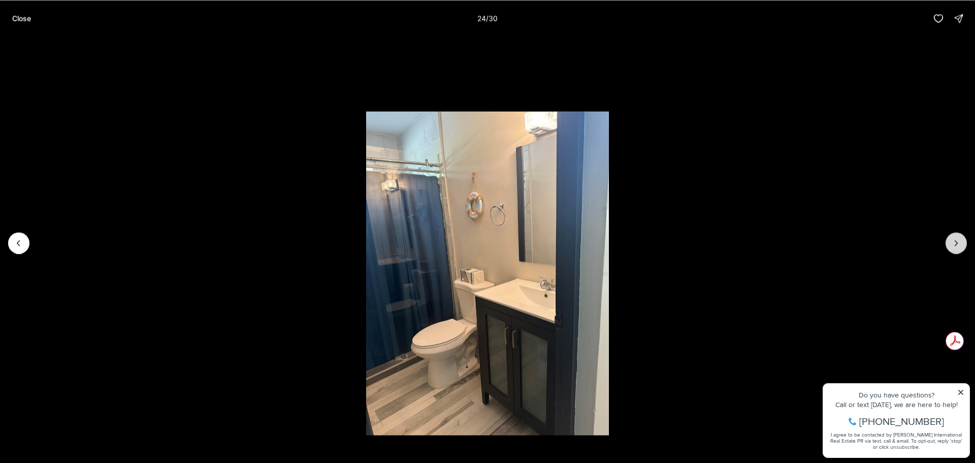
click at [949, 240] on button "Next slide" at bounding box center [955, 242] width 21 height 21
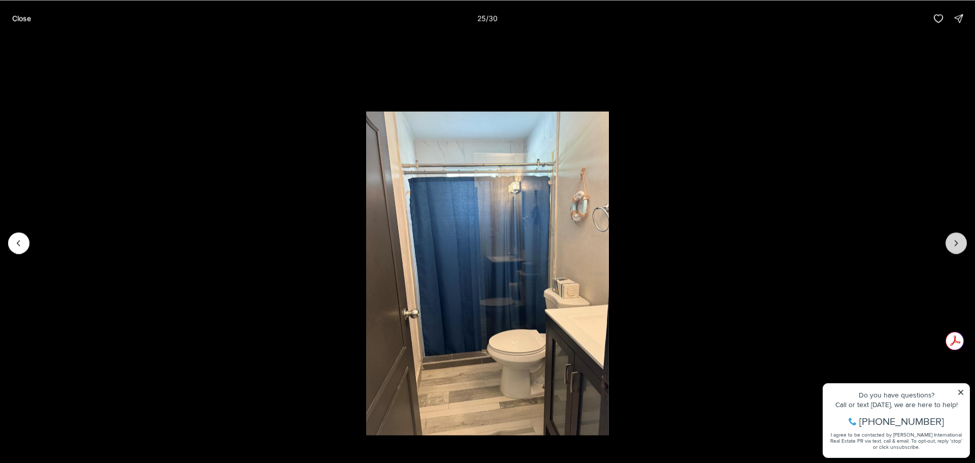
click at [949, 240] on button "Next slide" at bounding box center [955, 242] width 21 height 21
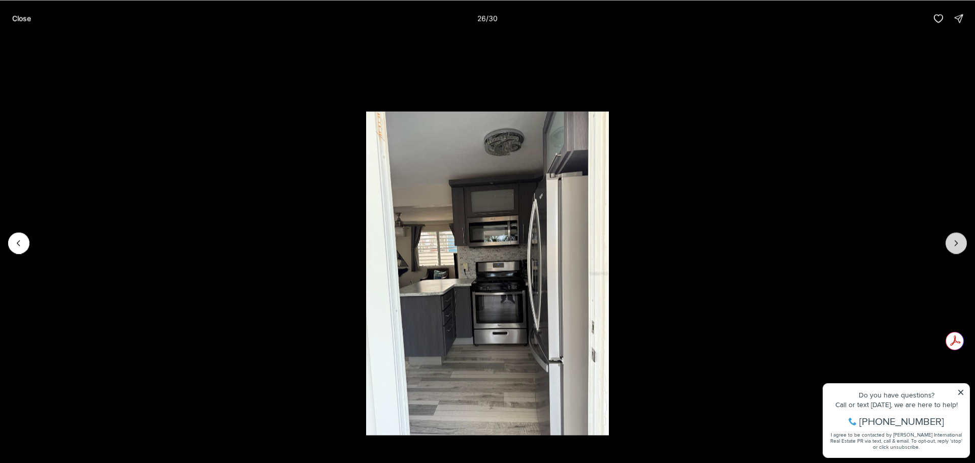
click at [949, 240] on button "Next slide" at bounding box center [955, 242] width 21 height 21
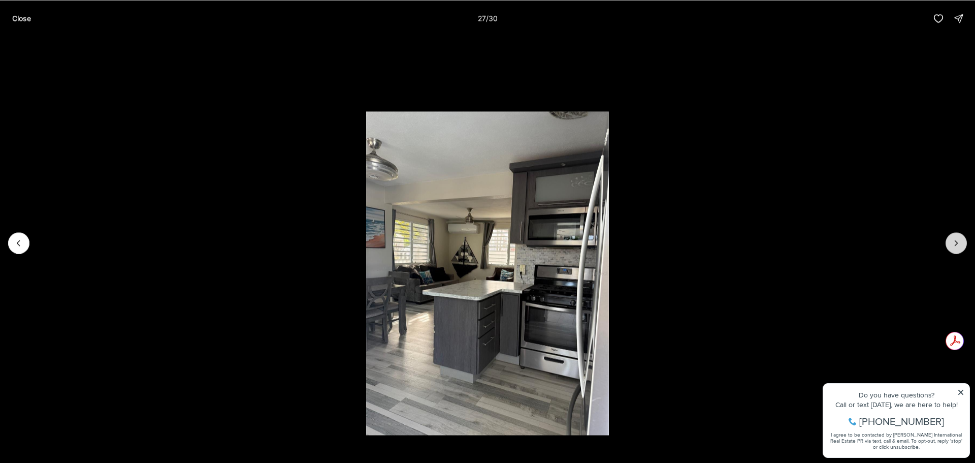
click at [949, 240] on button "Next slide" at bounding box center [955, 242] width 21 height 21
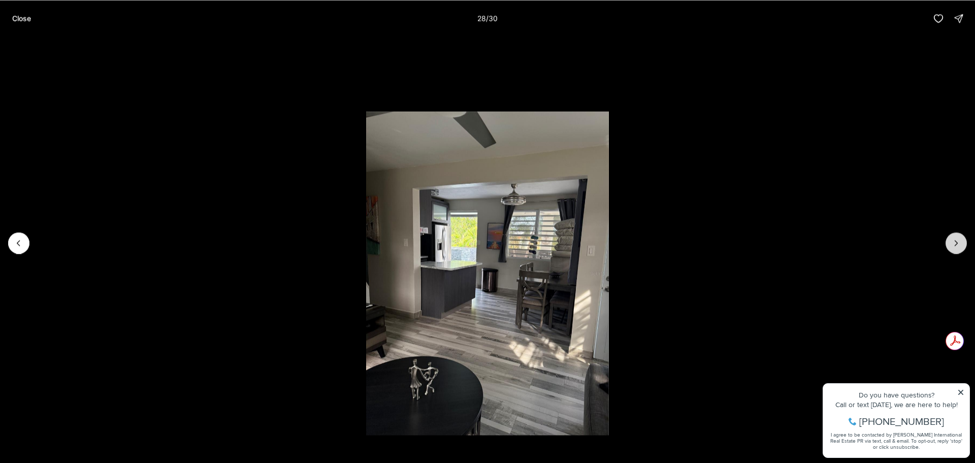
click at [949, 240] on button "Next slide" at bounding box center [955, 242] width 21 height 21
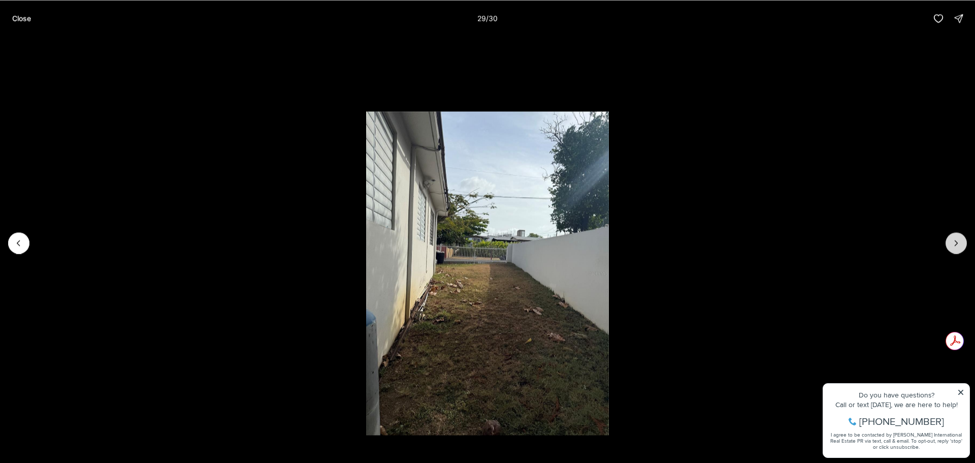
click at [949, 240] on button "Next slide" at bounding box center [955, 242] width 21 height 21
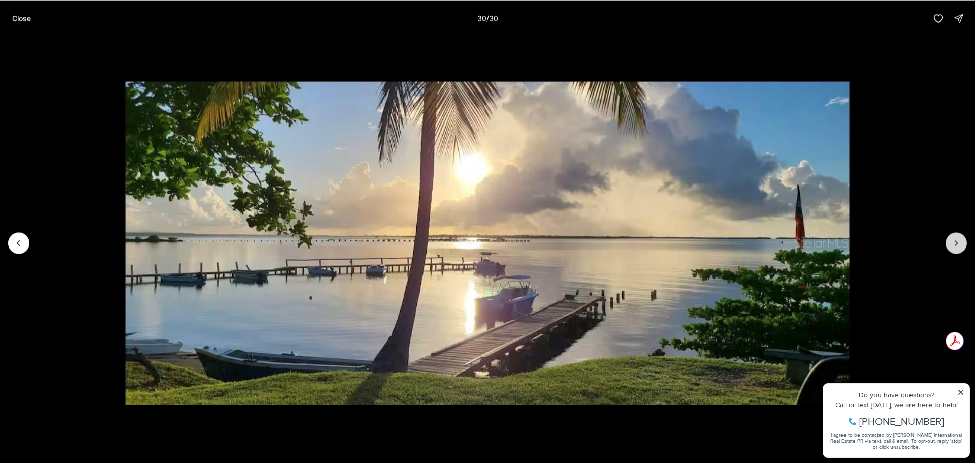
click at [949, 240] on div at bounding box center [955, 242] width 21 height 21
click at [12, 22] on p "Close" at bounding box center [21, 18] width 19 height 8
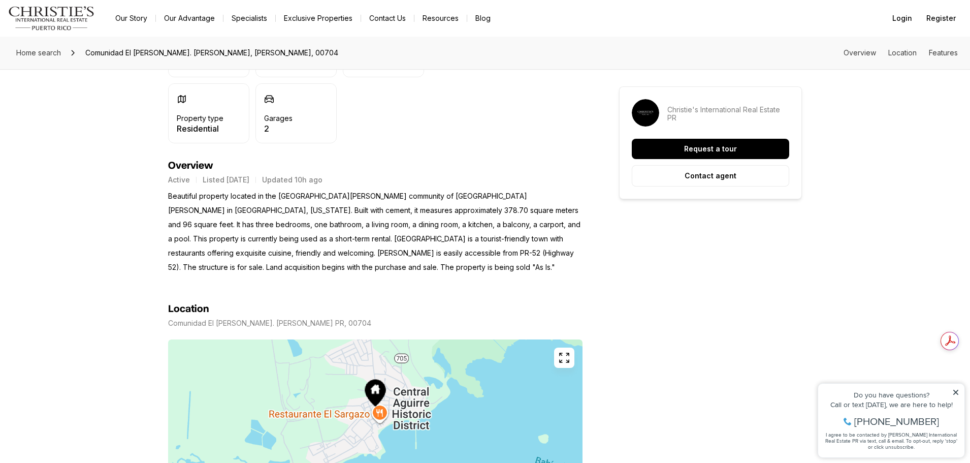
scroll to position [203, 0]
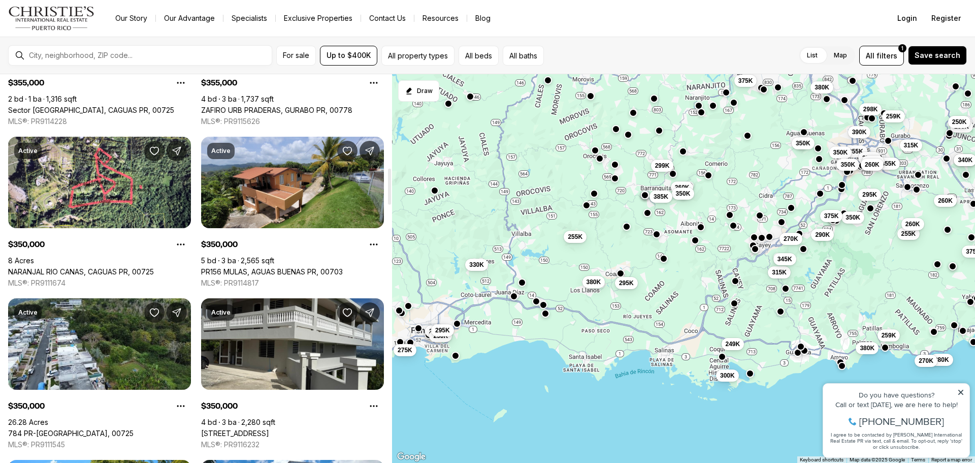
scroll to position [1015, 0]
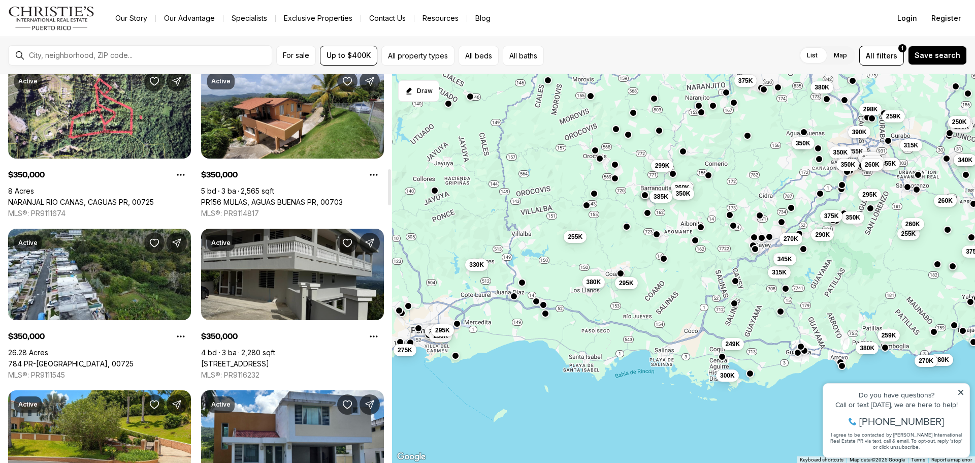
click at [269, 359] on link "[STREET_ADDRESS]" at bounding box center [235, 363] width 68 height 9
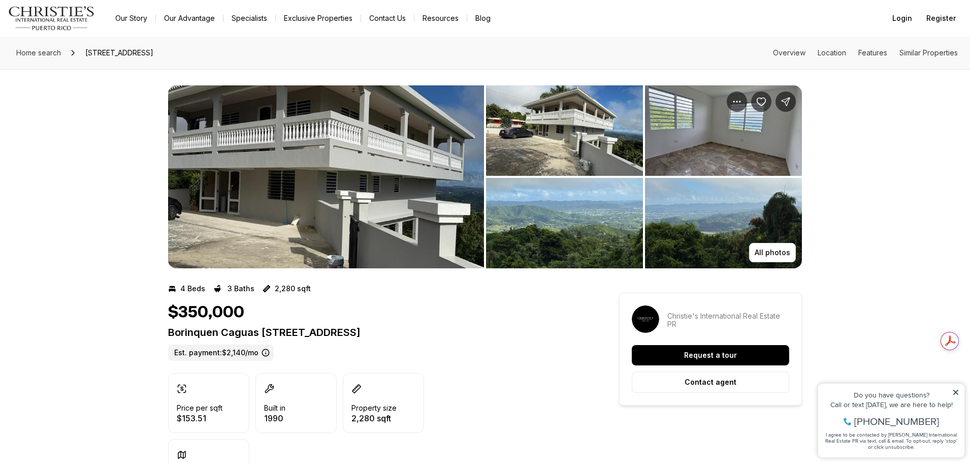
click at [611, 129] on img "View image gallery" at bounding box center [564, 130] width 157 height 90
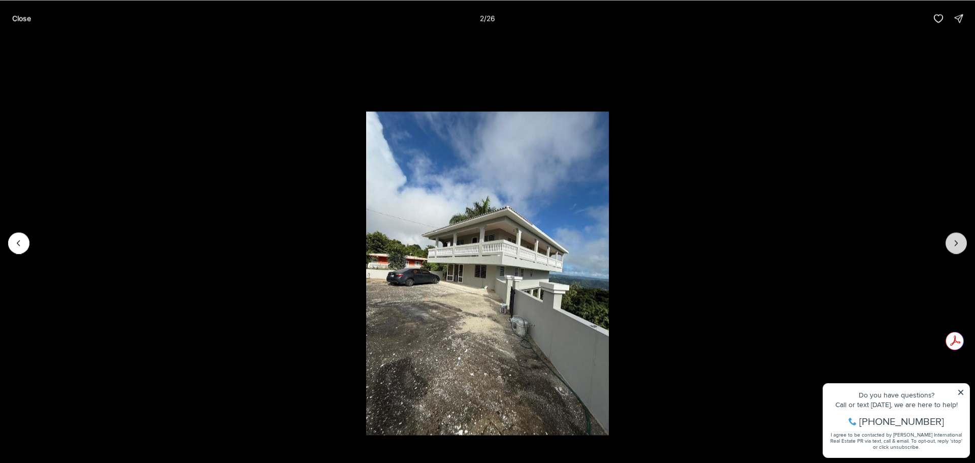
click at [960, 239] on icon "Next slide" at bounding box center [956, 243] width 10 height 10
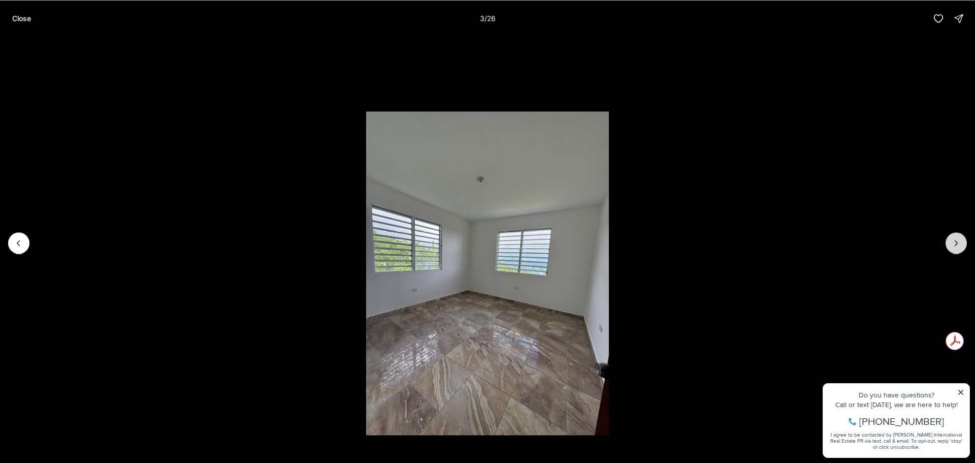
click at [960, 239] on icon "Next slide" at bounding box center [956, 243] width 10 height 10
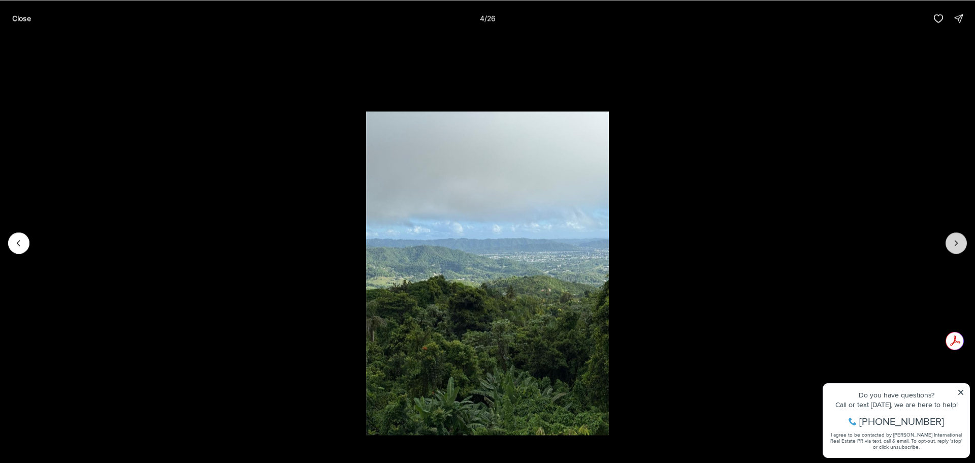
click at [960, 239] on icon "Next slide" at bounding box center [956, 243] width 10 height 10
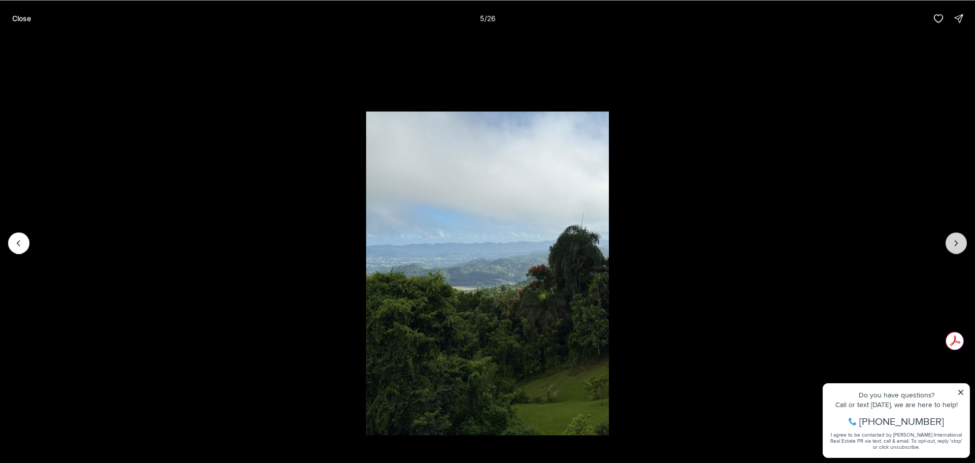
click at [960, 239] on icon "Next slide" at bounding box center [956, 243] width 10 height 10
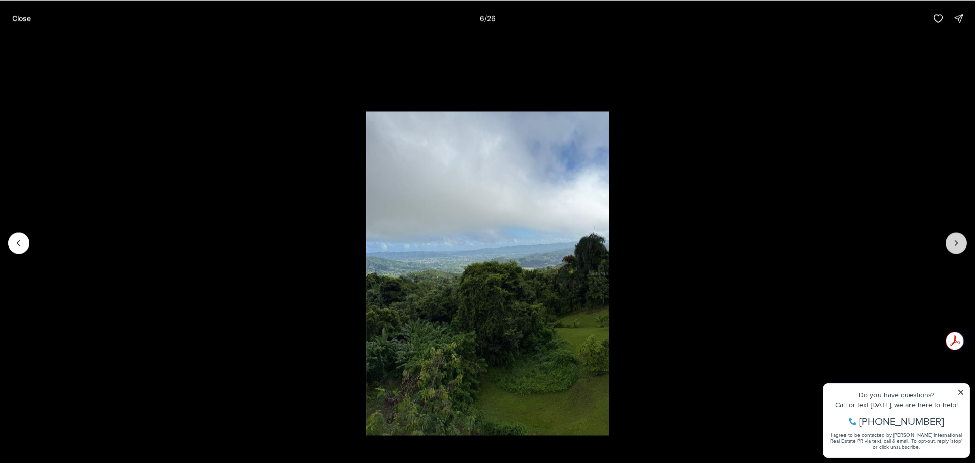
click at [960, 239] on icon "Next slide" at bounding box center [956, 243] width 10 height 10
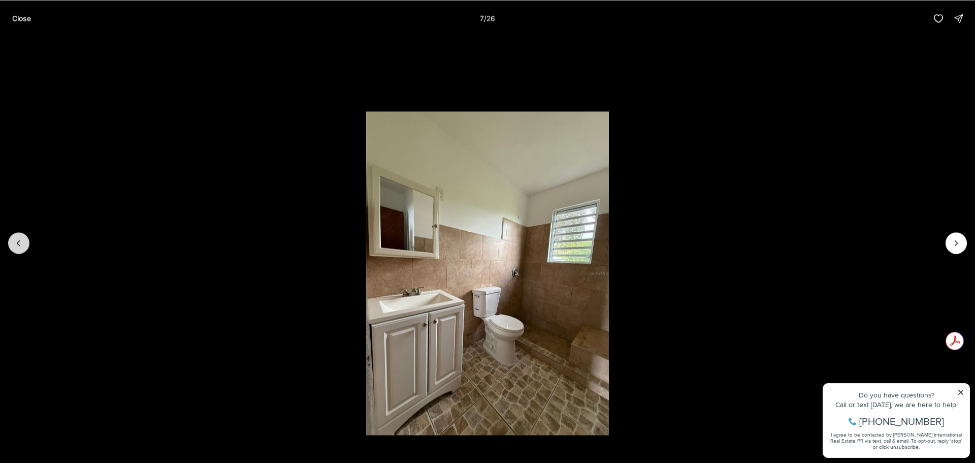
click at [11, 239] on button "Previous slide" at bounding box center [18, 242] width 21 height 21
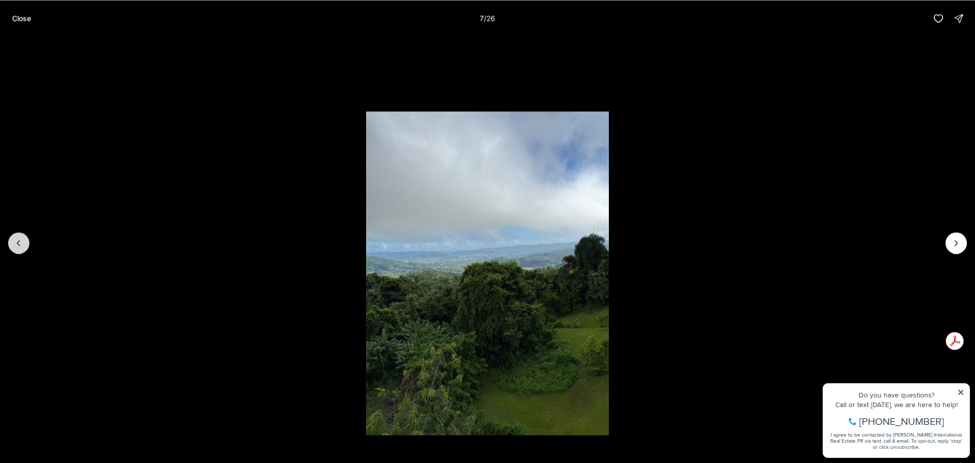
click at [11, 239] on button "Previous slide" at bounding box center [18, 242] width 21 height 21
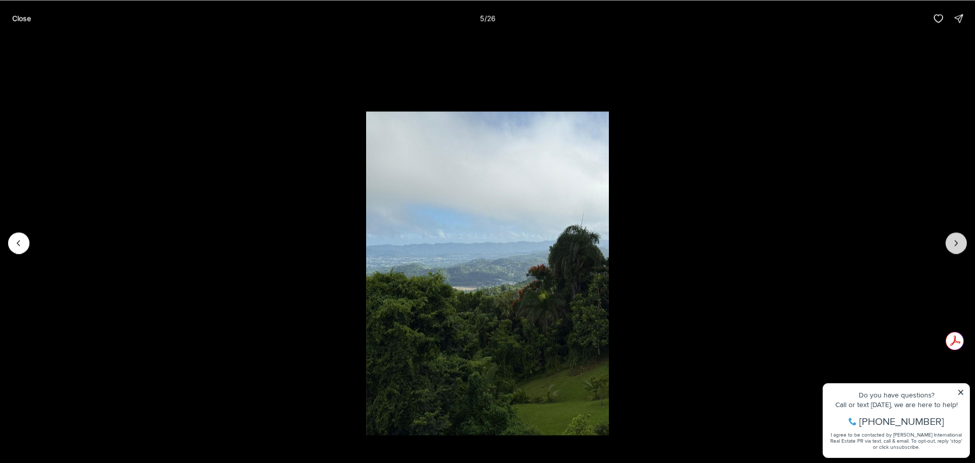
click at [959, 239] on icon "Next slide" at bounding box center [956, 243] width 10 height 10
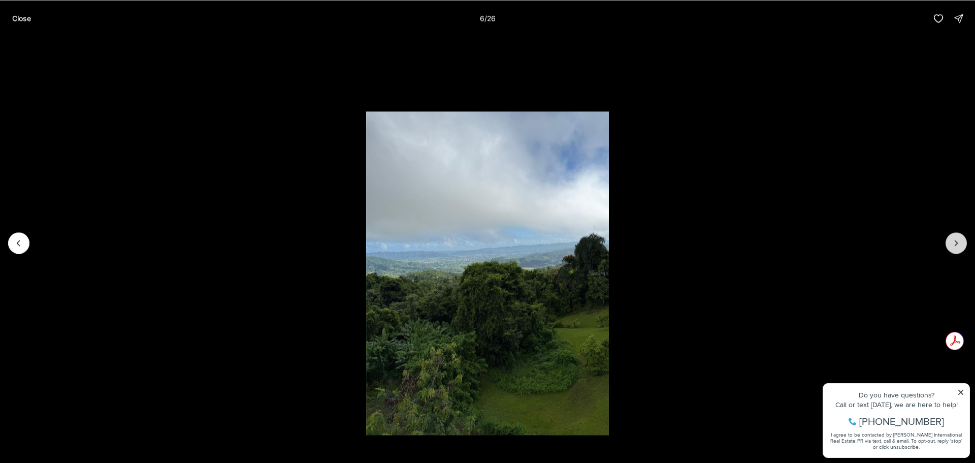
click at [959, 239] on icon "Next slide" at bounding box center [956, 243] width 10 height 10
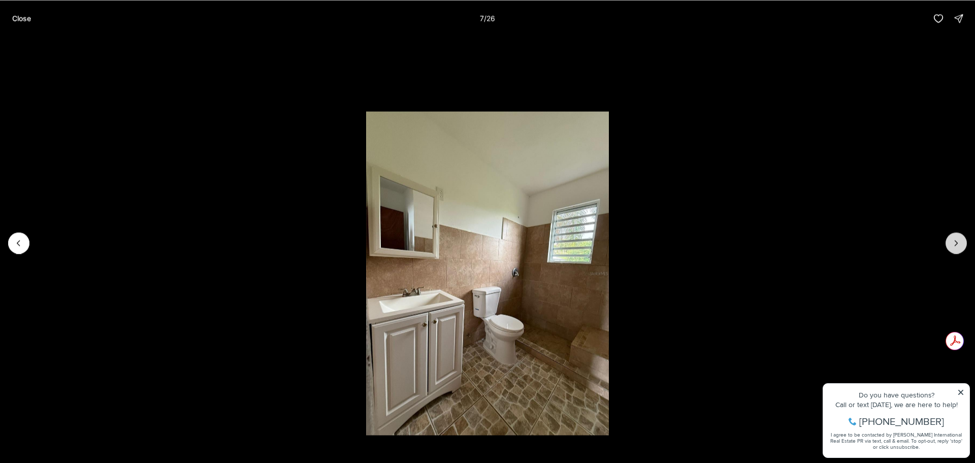
click at [959, 239] on icon "Next slide" at bounding box center [956, 243] width 10 height 10
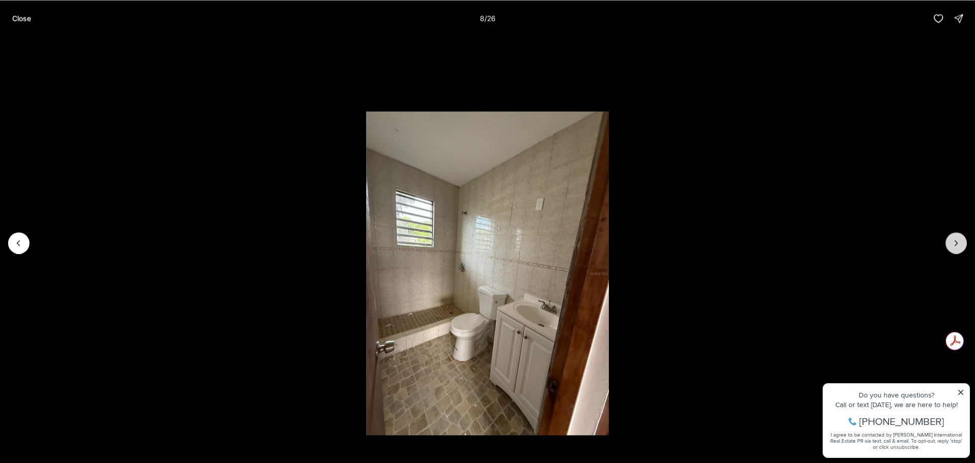
click at [959, 239] on icon "Next slide" at bounding box center [956, 243] width 10 height 10
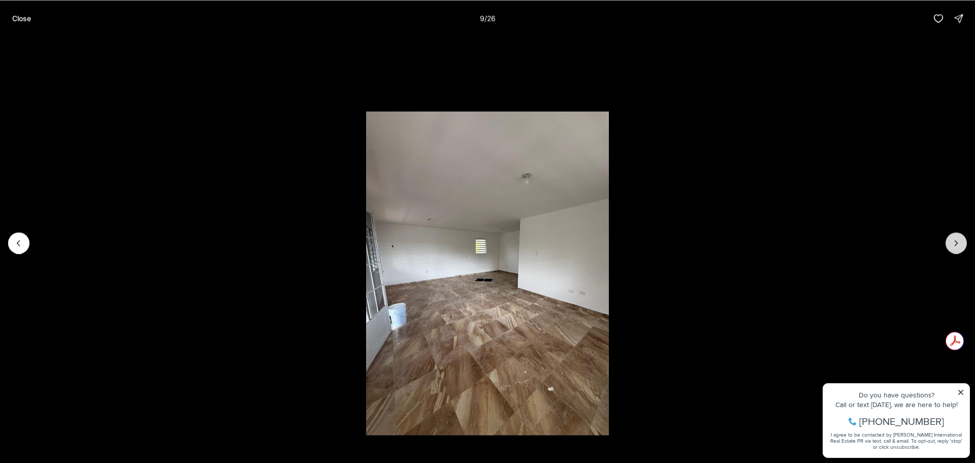
click at [959, 239] on icon "Next slide" at bounding box center [956, 243] width 10 height 10
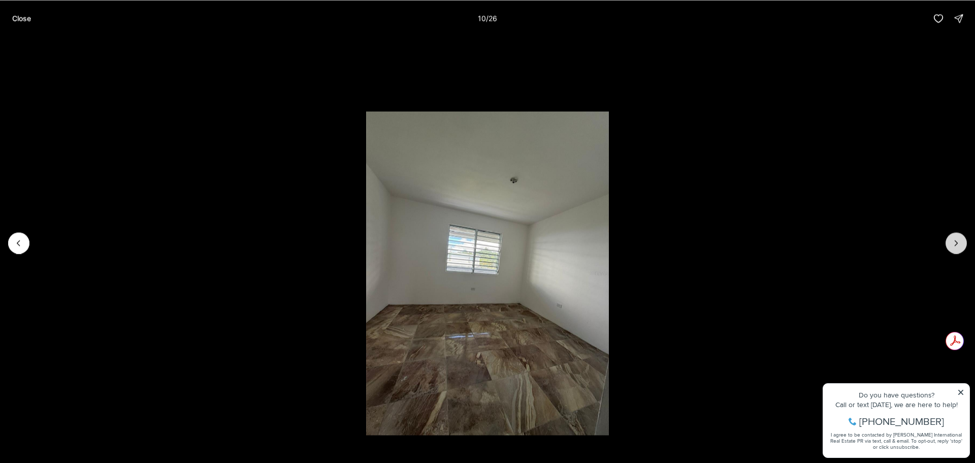
click at [959, 239] on icon "Next slide" at bounding box center [956, 243] width 10 height 10
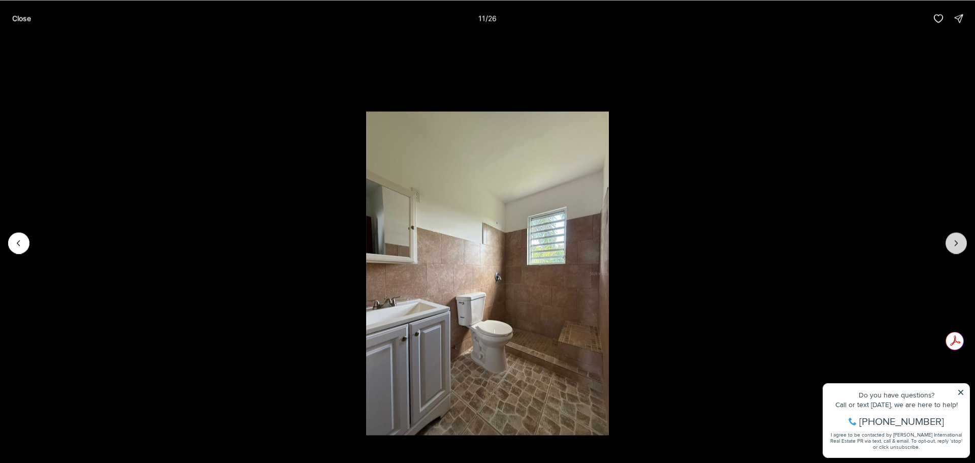
click at [959, 239] on icon "Next slide" at bounding box center [956, 243] width 10 height 10
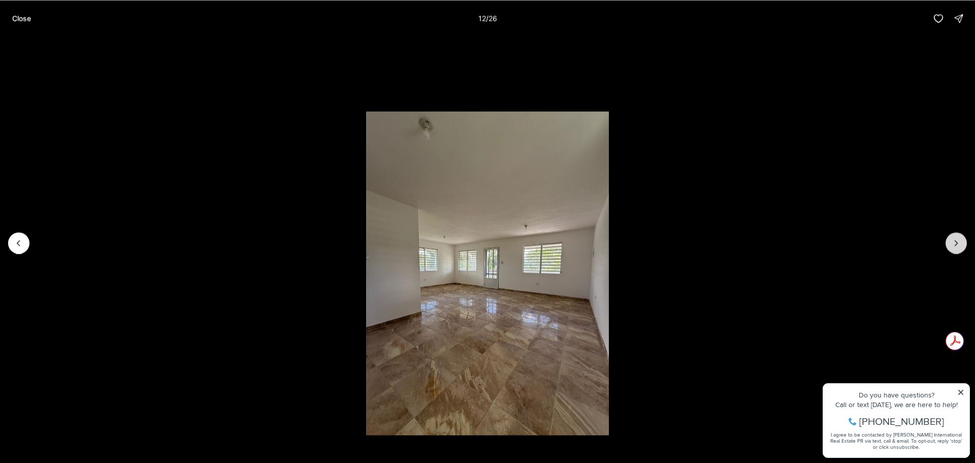
click at [959, 239] on icon "Next slide" at bounding box center [956, 243] width 10 height 10
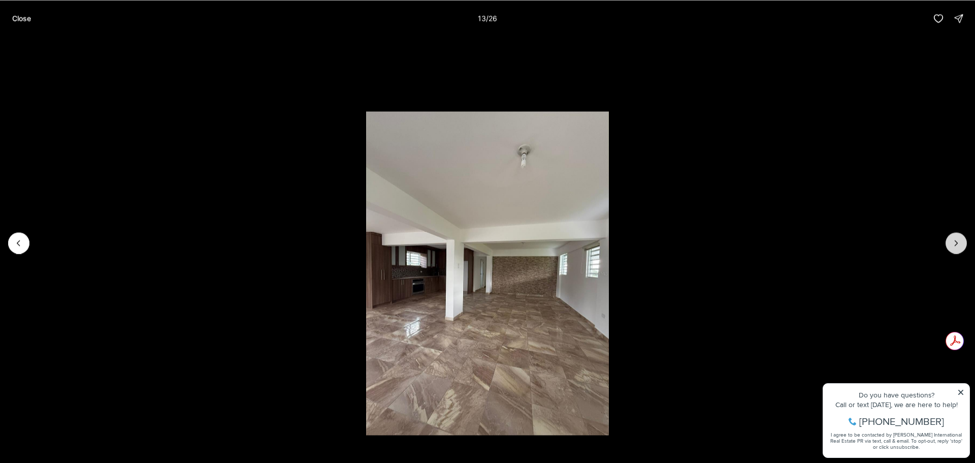
click at [959, 239] on icon "Next slide" at bounding box center [956, 243] width 10 height 10
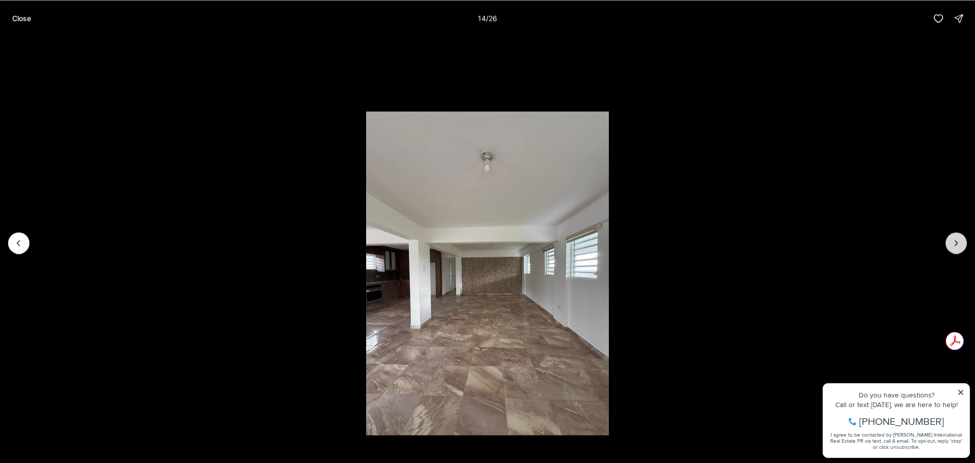
click at [959, 239] on icon "Next slide" at bounding box center [956, 243] width 10 height 10
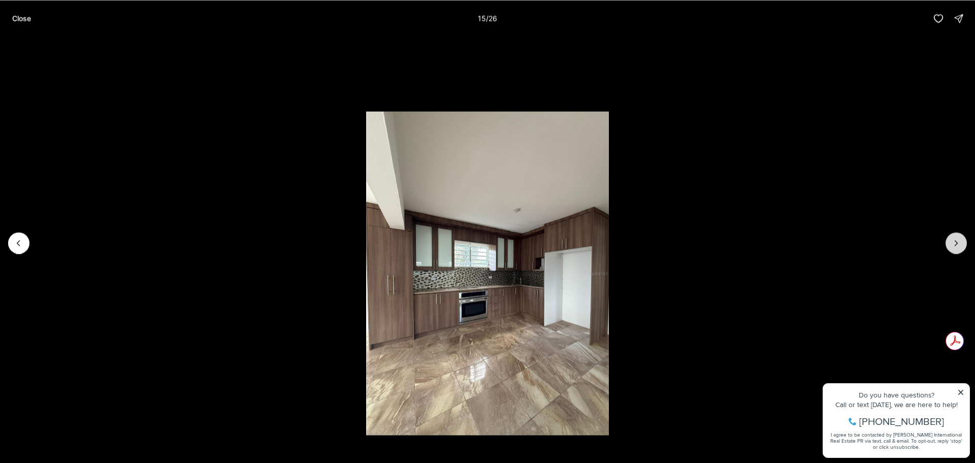
click at [959, 239] on icon "Next slide" at bounding box center [956, 243] width 10 height 10
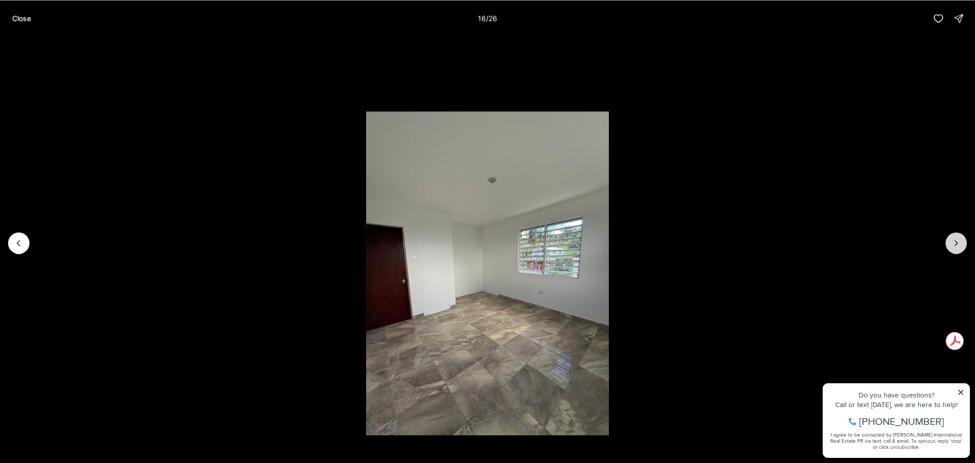
click at [959, 239] on icon "Next slide" at bounding box center [956, 243] width 10 height 10
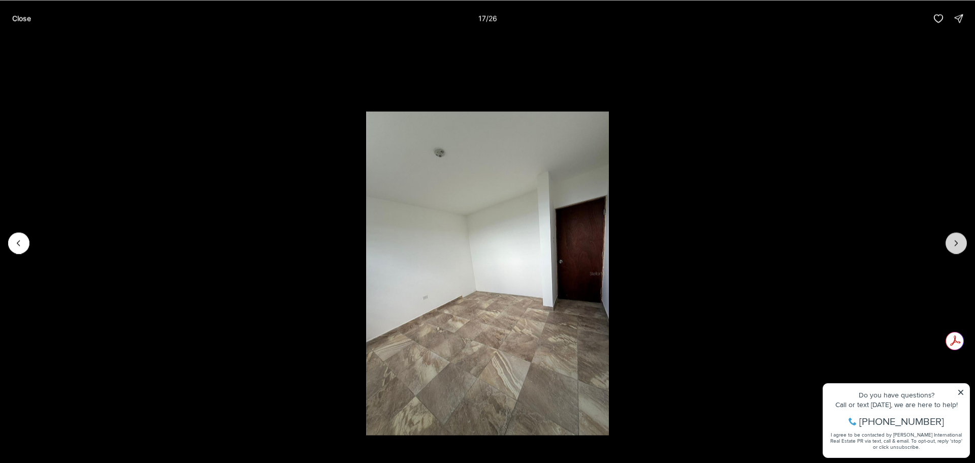
click at [959, 239] on icon "Next slide" at bounding box center [956, 243] width 10 height 10
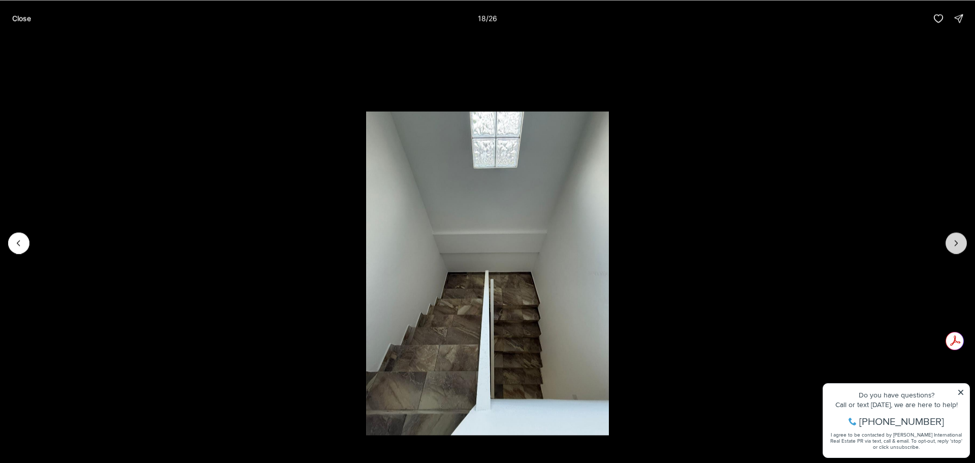
click at [959, 239] on icon "Next slide" at bounding box center [956, 243] width 10 height 10
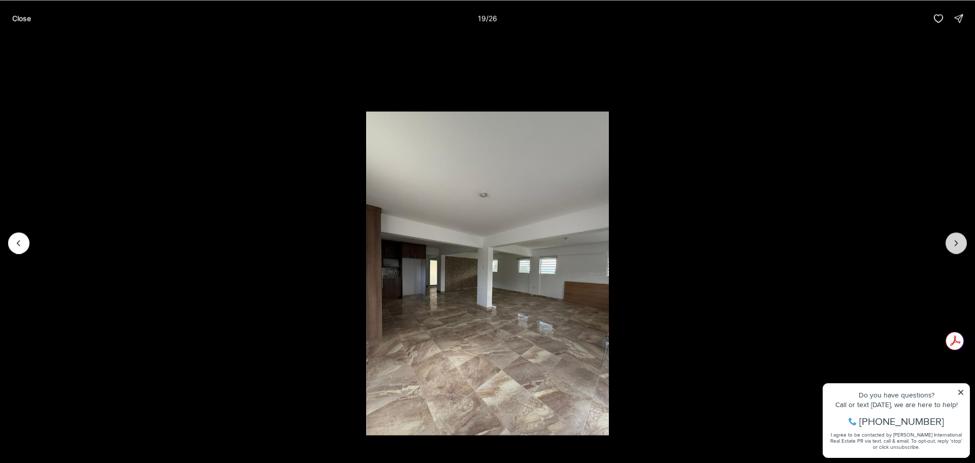
click at [959, 239] on icon "Next slide" at bounding box center [956, 243] width 10 height 10
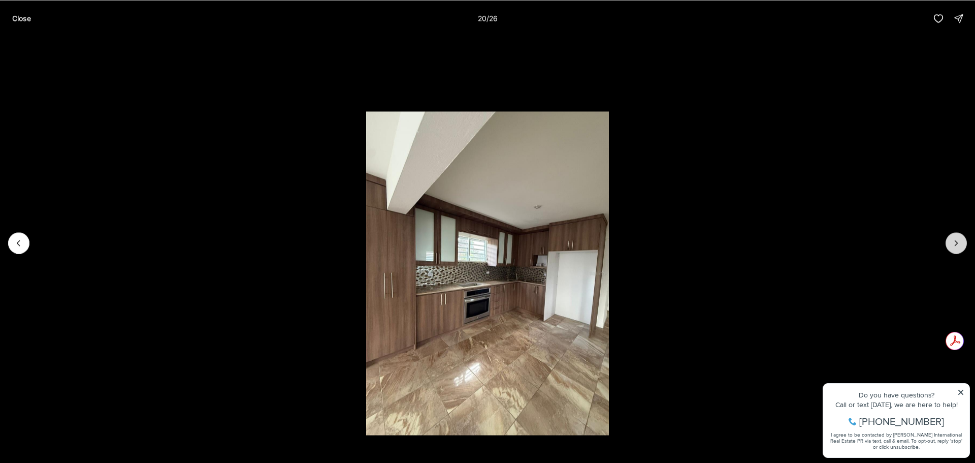
click at [959, 239] on icon "Next slide" at bounding box center [956, 243] width 10 height 10
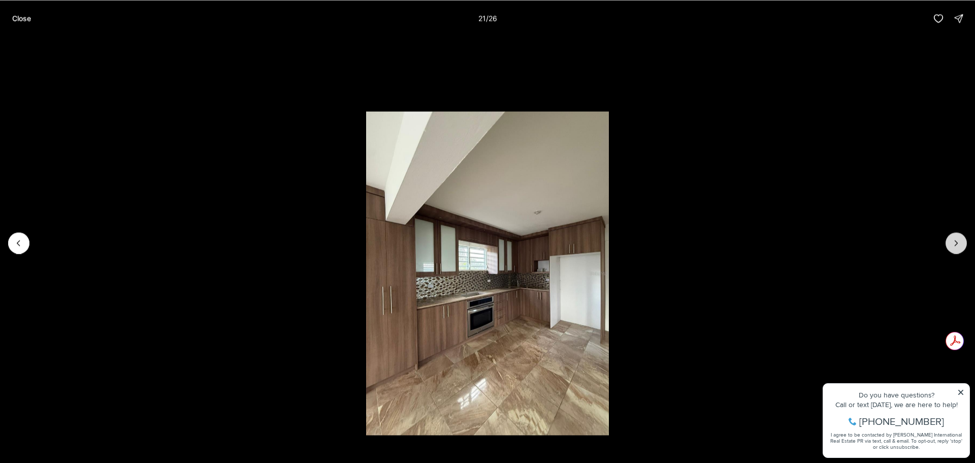
click at [959, 239] on icon "Next slide" at bounding box center [956, 243] width 10 height 10
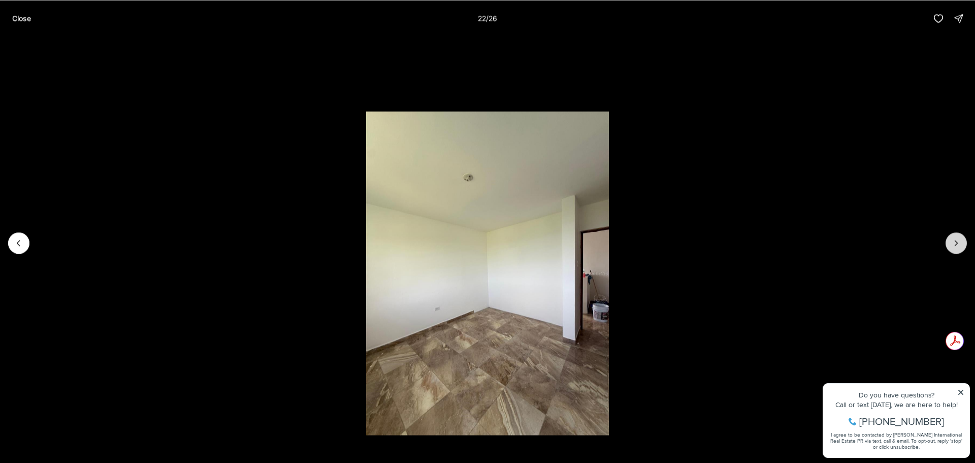
click at [959, 239] on icon "Next slide" at bounding box center [956, 243] width 10 height 10
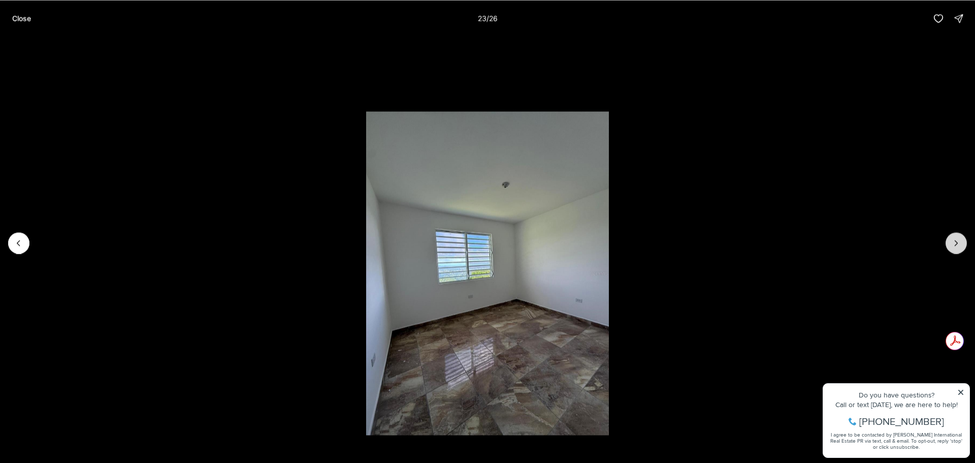
click at [959, 239] on icon "Next slide" at bounding box center [956, 243] width 10 height 10
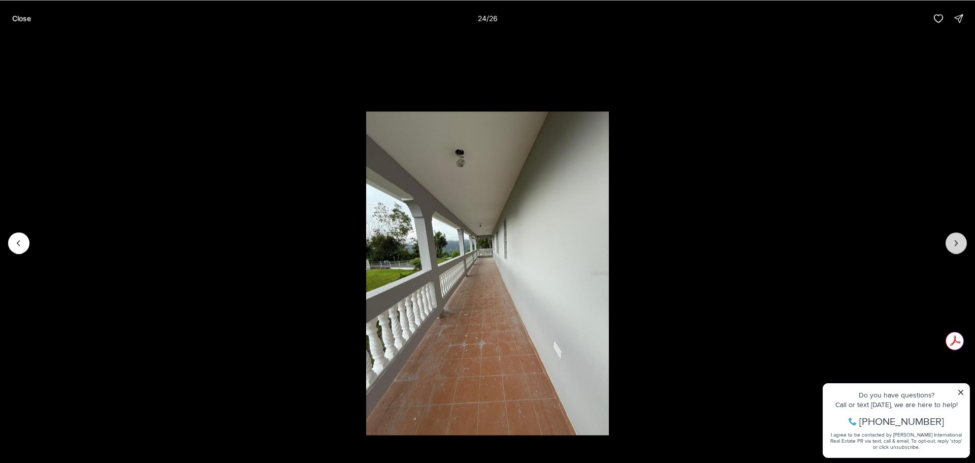
click at [959, 239] on icon "Next slide" at bounding box center [956, 243] width 10 height 10
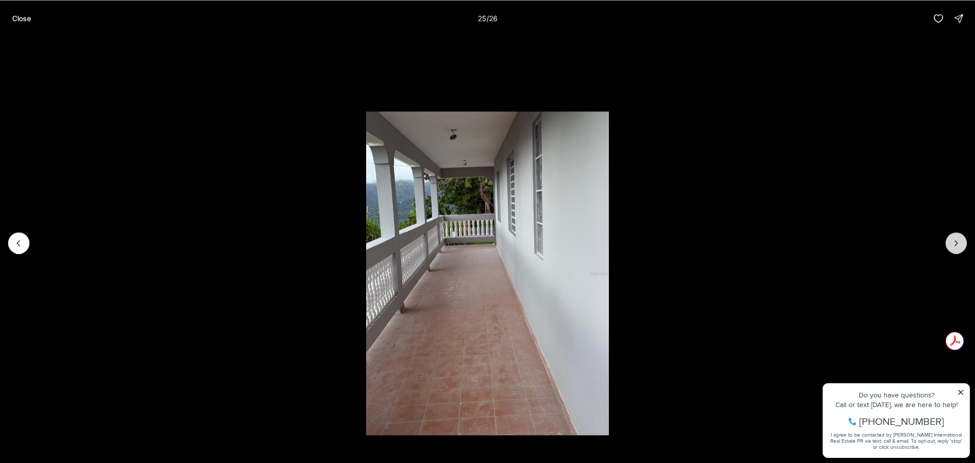
click at [959, 239] on icon "Next slide" at bounding box center [956, 243] width 10 height 10
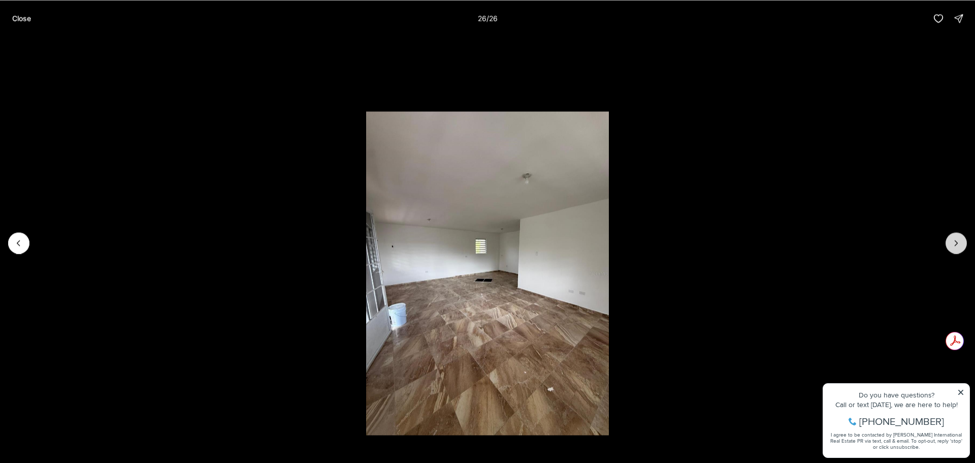
click at [959, 239] on div at bounding box center [955, 242] width 21 height 21
click at [7, 19] on button "Close" at bounding box center [21, 18] width 31 height 20
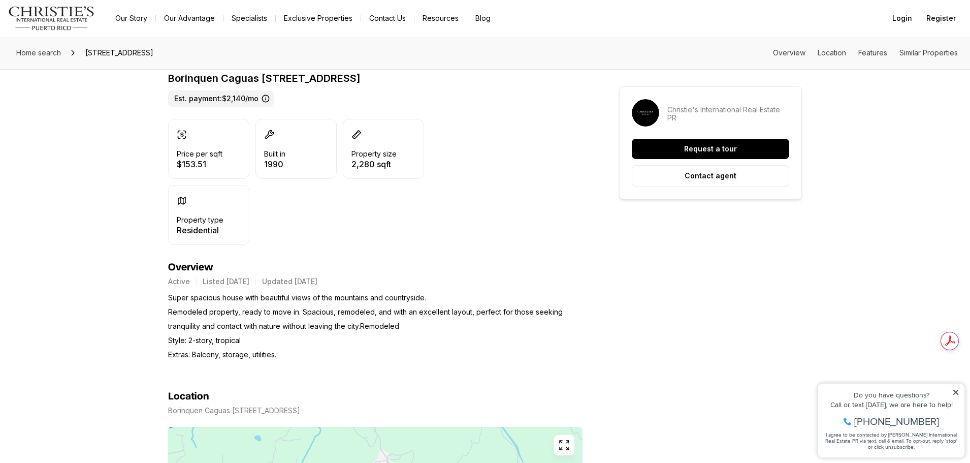
scroll to position [406, 0]
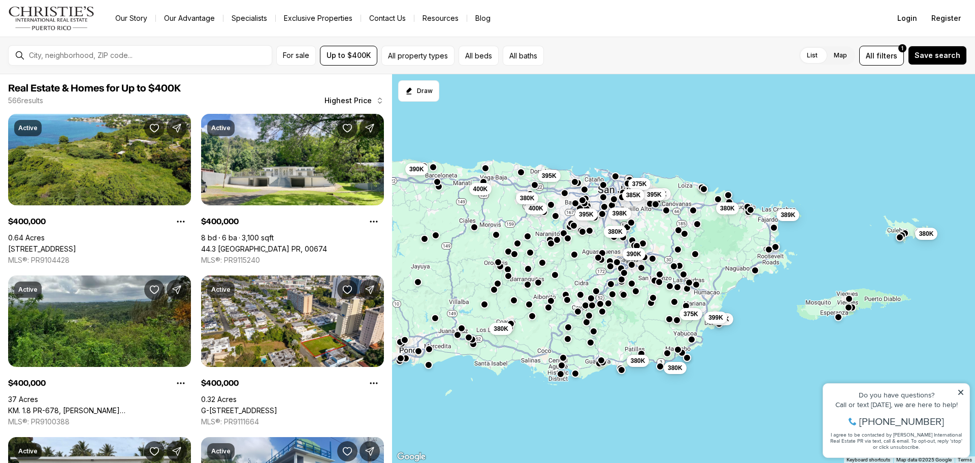
click at [643, 364] on span "380K" at bounding box center [638, 360] width 15 height 8
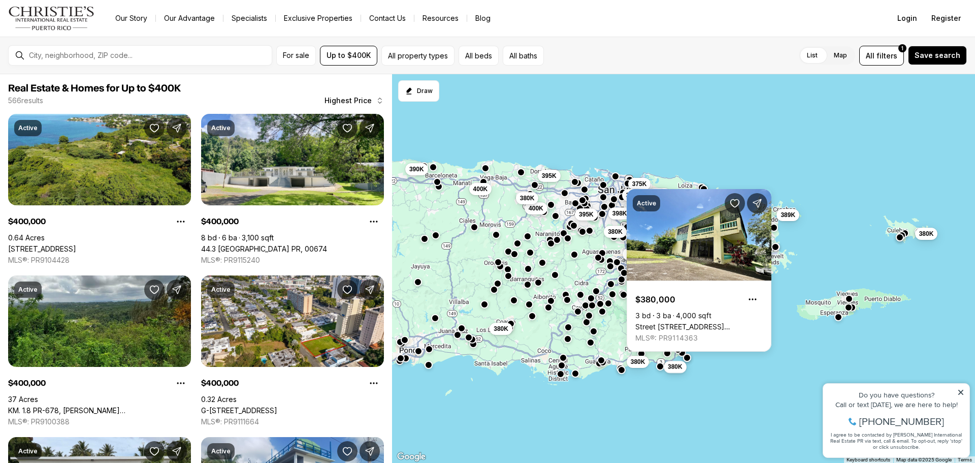
click at [670, 366] on span "380K" at bounding box center [675, 366] width 15 height 8
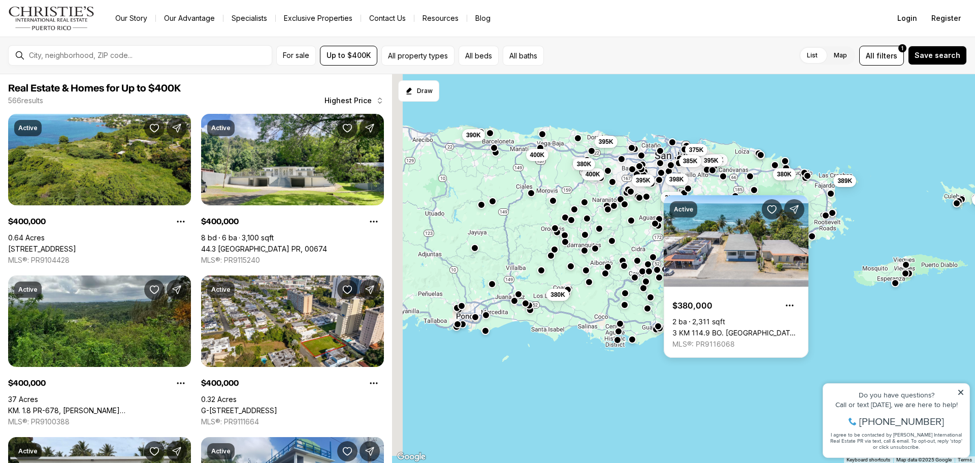
drag, startPoint x: 475, startPoint y: 361, endPoint x: 557, endPoint y: 322, distance: 91.5
click at [557, 322] on div "375K 380K 380K 380K 390K 380K 395K 399K 398K 399K 395K 389K 380K 380K 375K 385K…" at bounding box center [683, 268] width 583 height 389
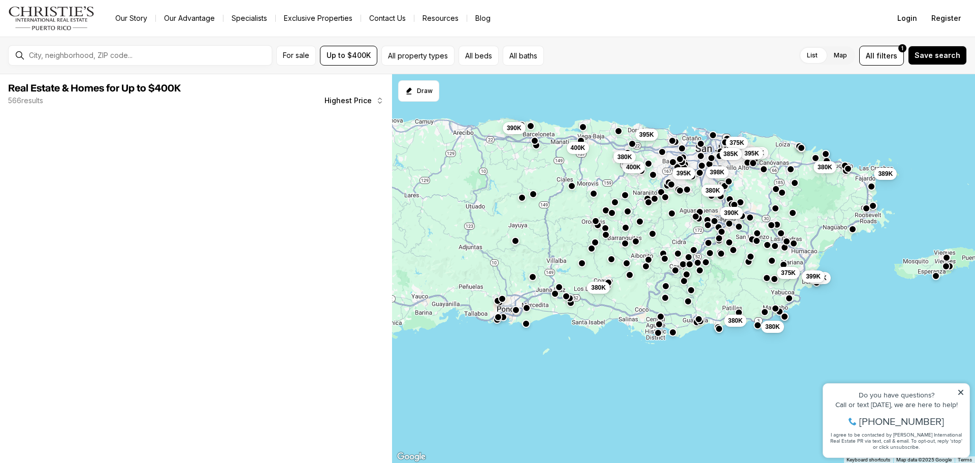
click at [496, 320] on div at bounding box center [498, 317] width 8 height 8
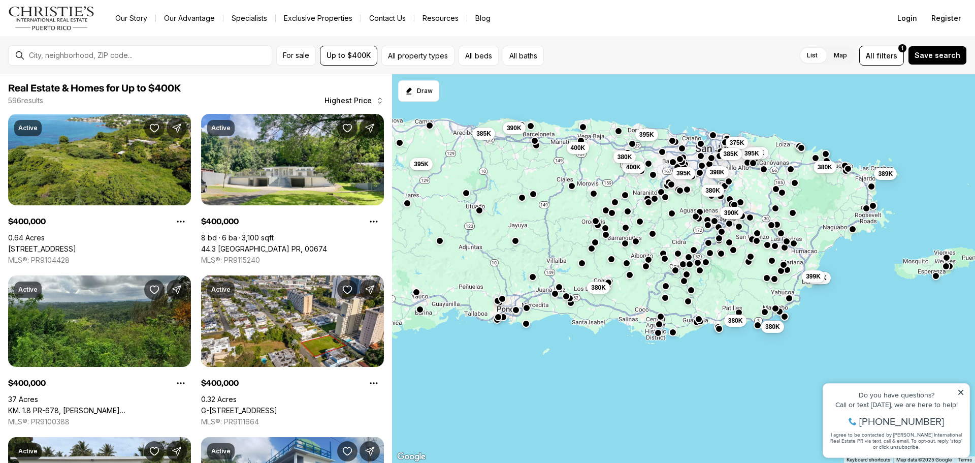
click at [501, 320] on div at bounding box center [498, 317] width 8 height 8
click at [498, 315] on button "button" at bounding box center [498, 316] width 8 height 8
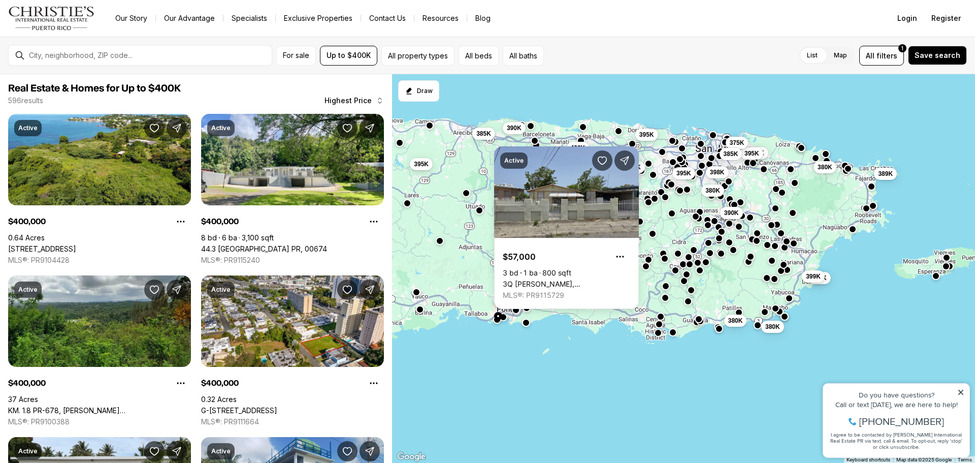
click at [526, 323] on button "button" at bounding box center [526, 322] width 8 height 8
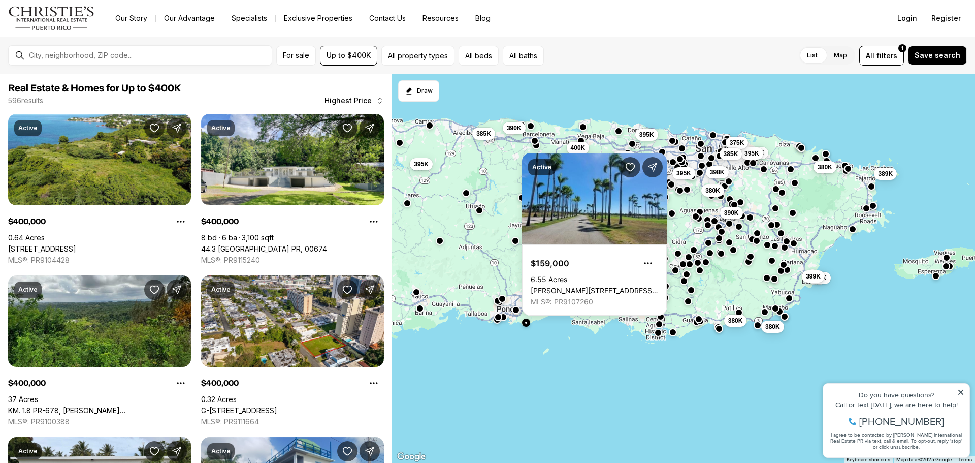
click at [419, 309] on button "button" at bounding box center [420, 308] width 8 height 8
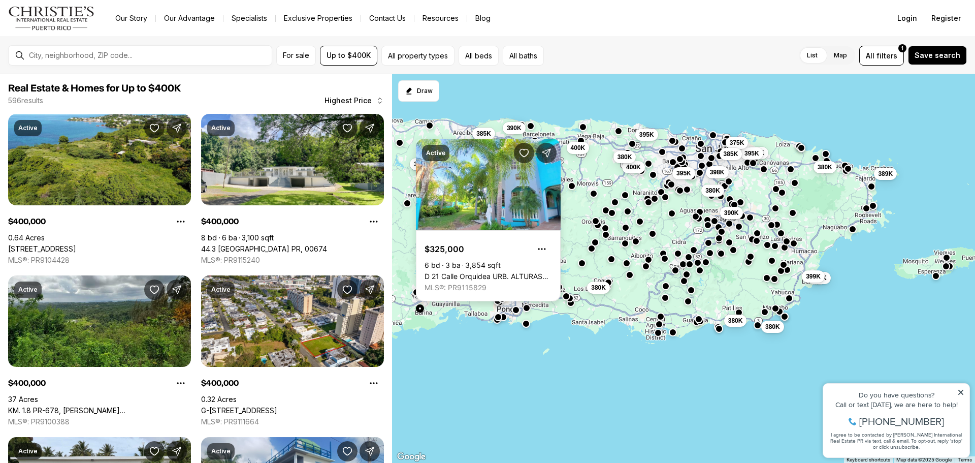
click at [472, 272] on link "D 21 [PERSON_NAME] URB. ALTURAS DEL CAFETAL, [GEOGRAPHIC_DATA] PR, 00698" at bounding box center [487, 276] width 127 height 9
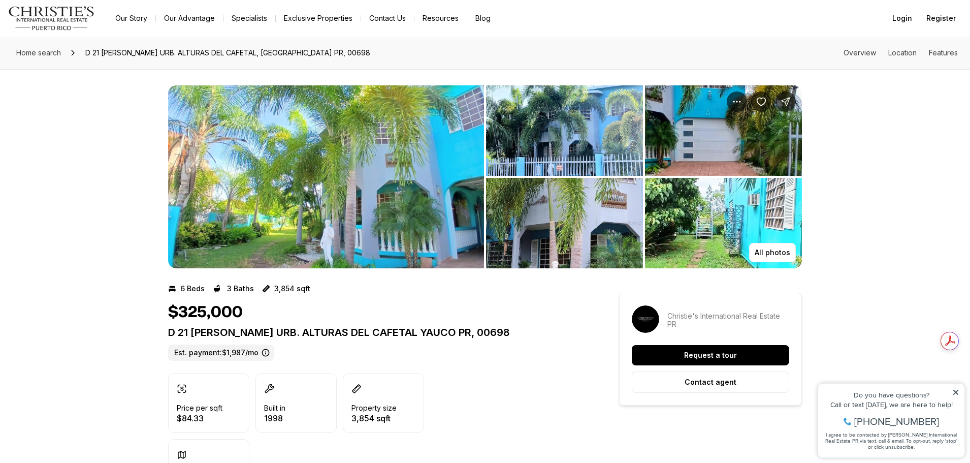
click at [540, 137] on img "View image gallery" at bounding box center [564, 130] width 157 height 90
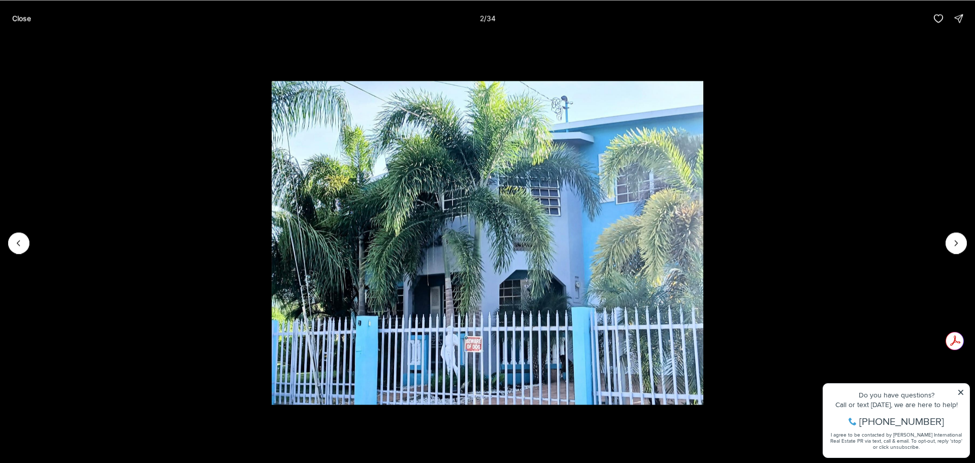
click at [946, 237] on li "2 of 34" at bounding box center [487, 243] width 975 height 412
click at [949, 241] on button "Next slide" at bounding box center [955, 242] width 21 height 21
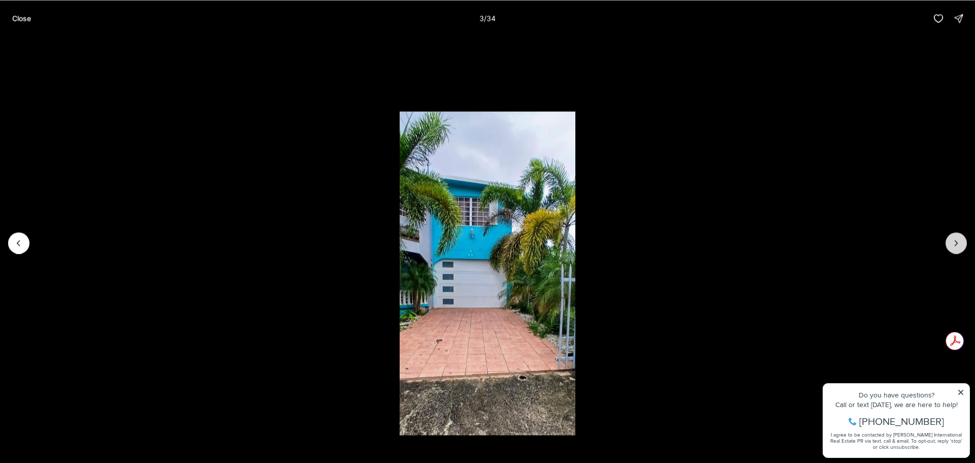
click at [949, 241] on button "Next slide" at bounding box center [955, 242] width 21 height 21
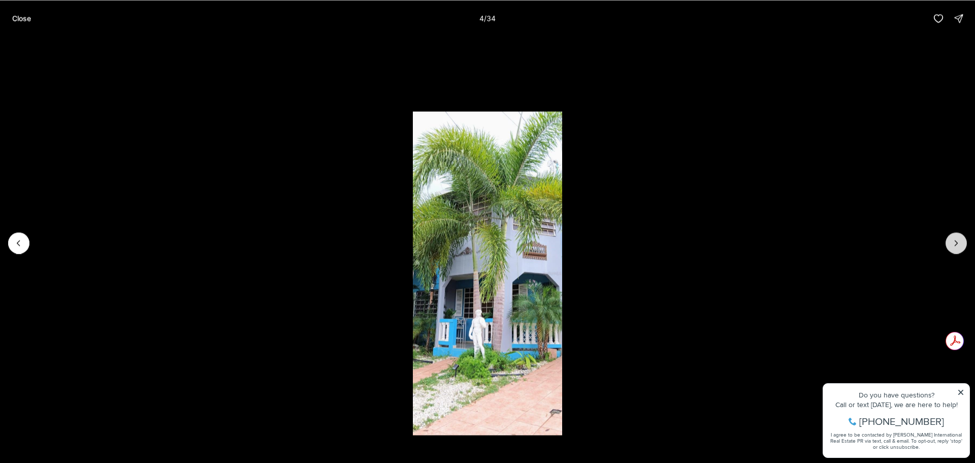
click at [949, 241] on button "Next slide" at bounding box center [955, 242] width 21 height 21
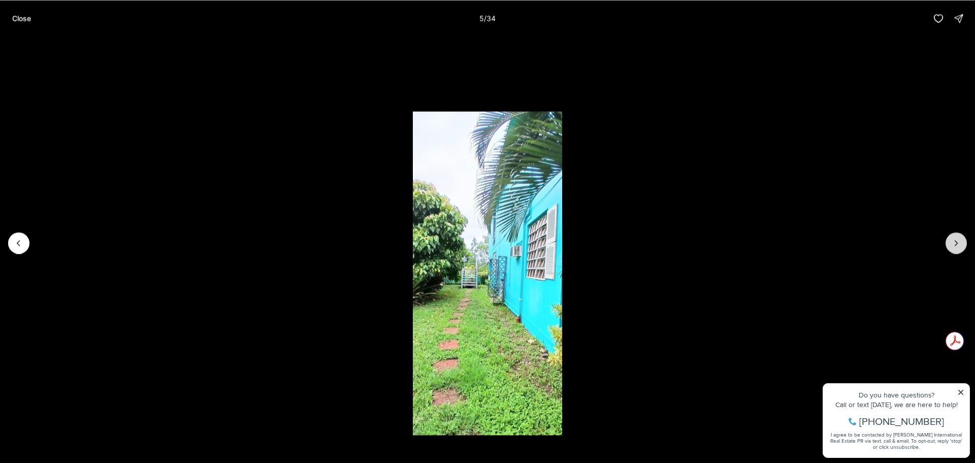
click at [949, 241] on button "Next slide" at bounding box center [955, 242] width 21 height 21
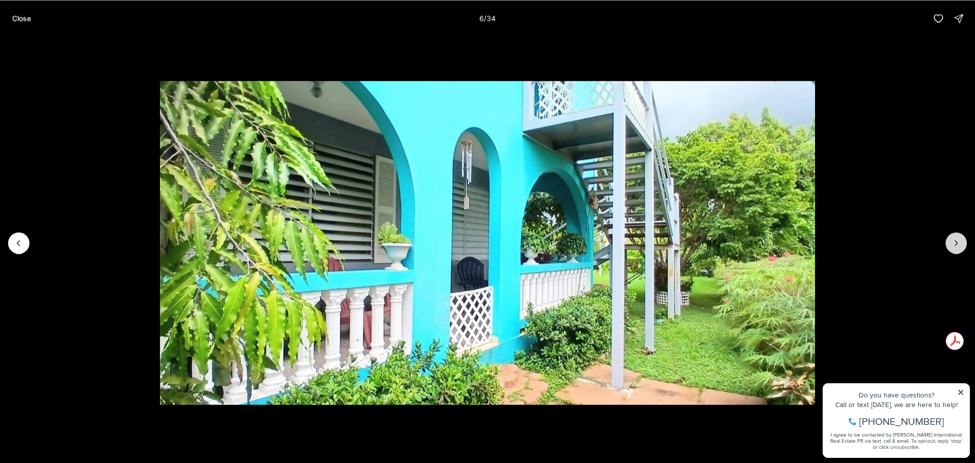
click at [949, 241] on button "Next slide" at bounding box center [955, 242] width 21 height 21
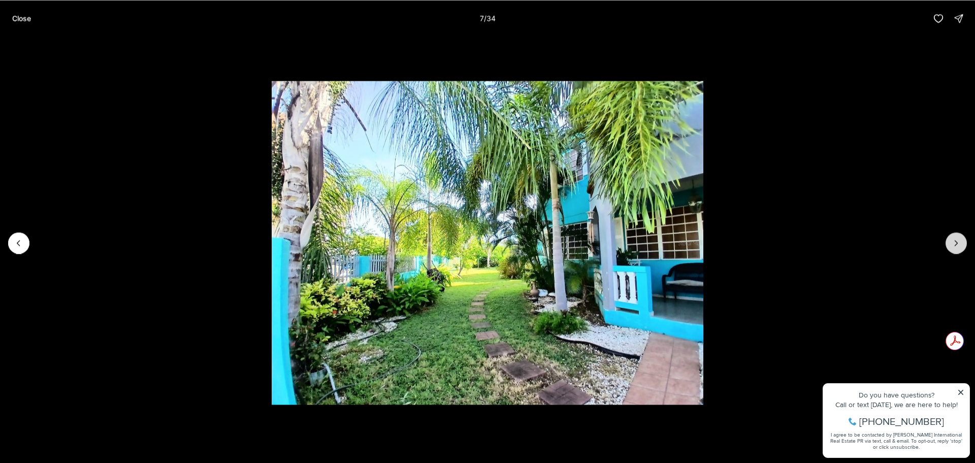
click at [949, 241] on button "Next slide" at bounding box center [955, 242] width 21 height 21
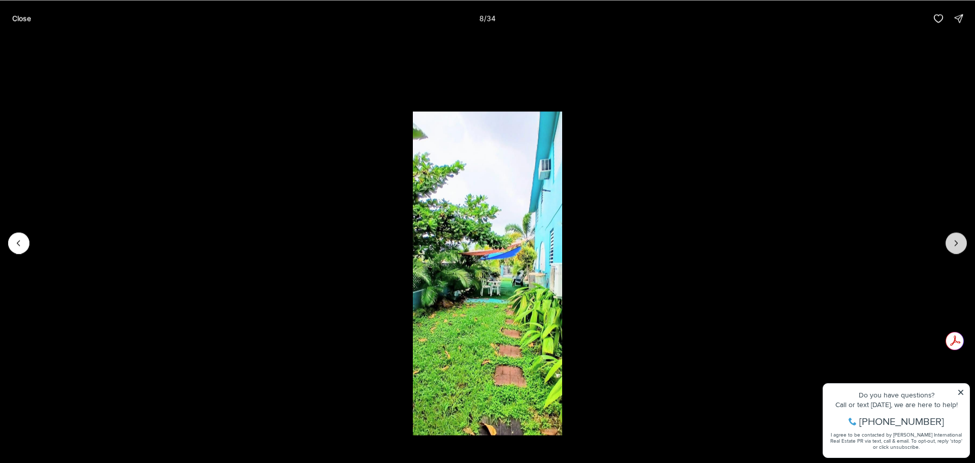
click at [949, 241] on button "Next slide" at bounding box center [955, 242] width 21 height 21
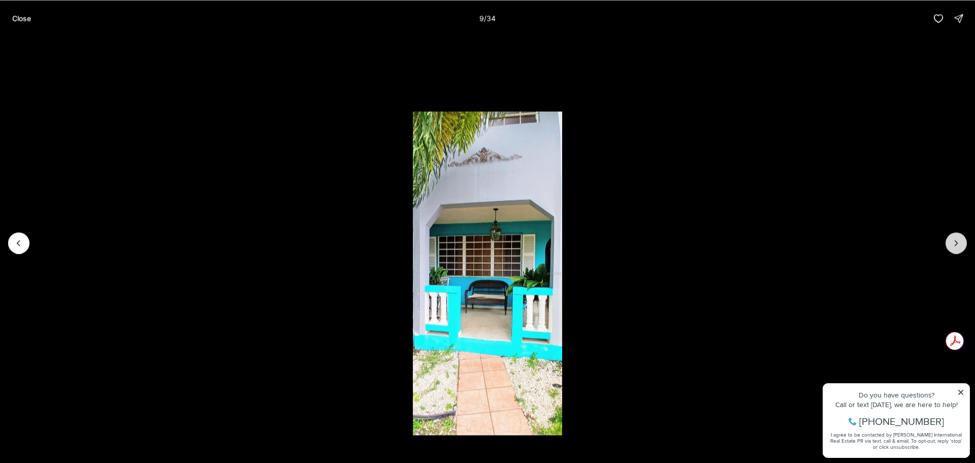
click at [949, 241] on button "Next slide" at bounding box center [955, 242] width 21 height 21
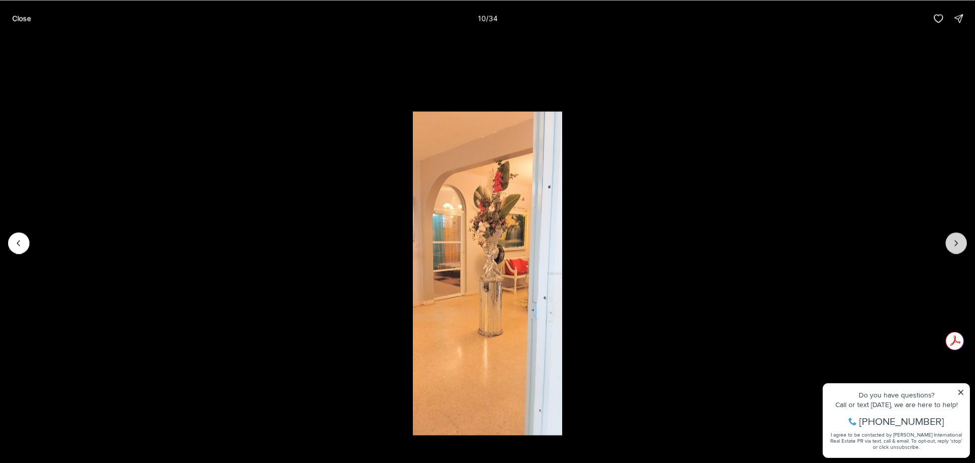
click at [949, 241] on button "Next slide" at bounding box center [955, 242] width 21 height 21
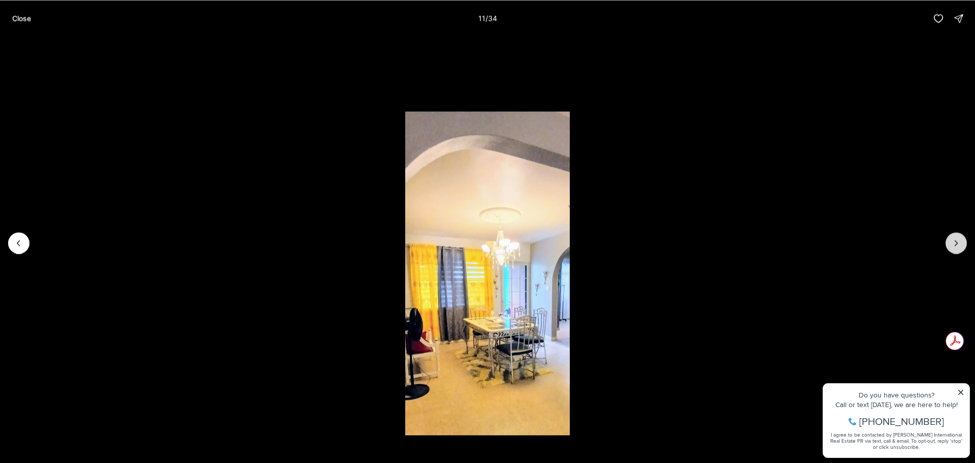
click at [949, 241] on button "Next slide" at bounding box center [955, 242] width 21 height 21
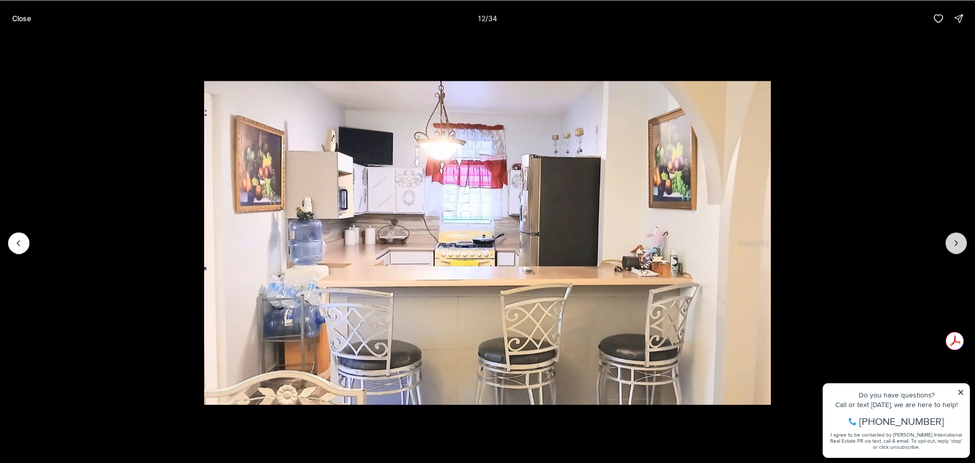
click at [949, 241] on button "Next slide" at bounding box center [955, 242] width 21 height 21
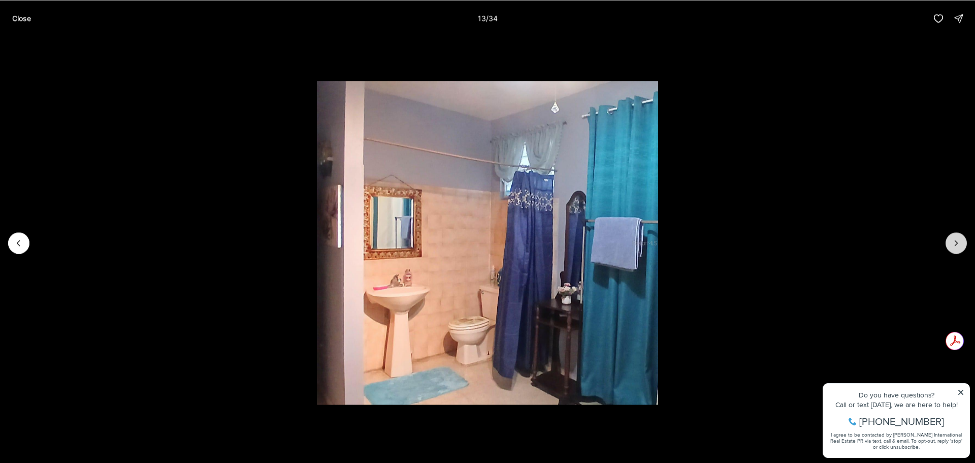
click at [949, 241] on button "Next slide" at bounding box center [955, 242] width 21 height 21
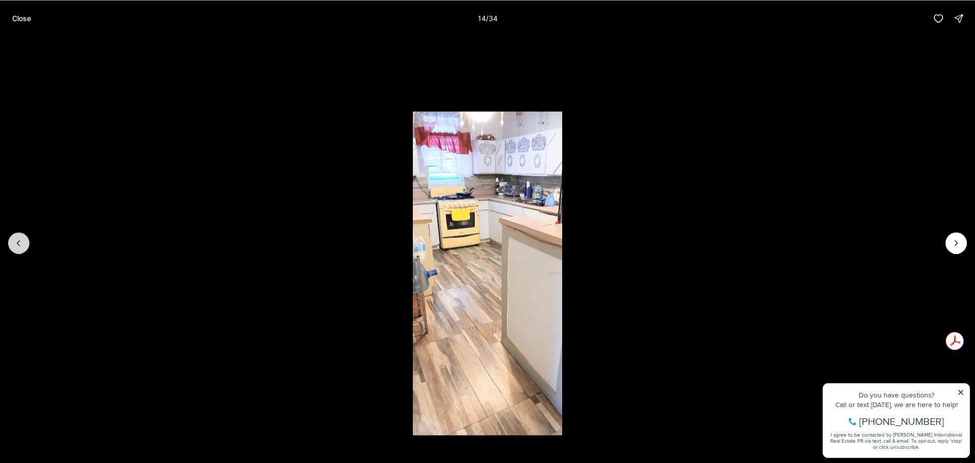
click at [20, 241] on icon "Previous slide" at bounding box center [19, 243] width 10 height 10
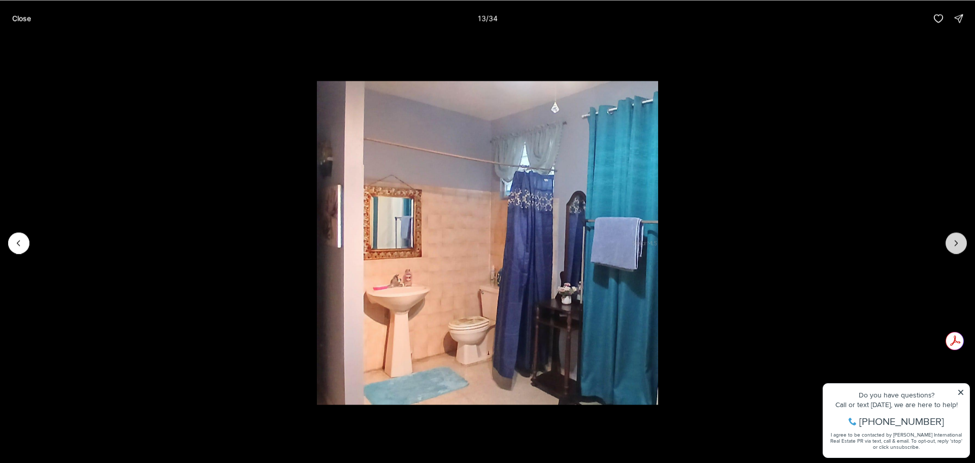
click at [951, 242] on icon "Next slide" at bounding box center [956, 243] width 10 height 10
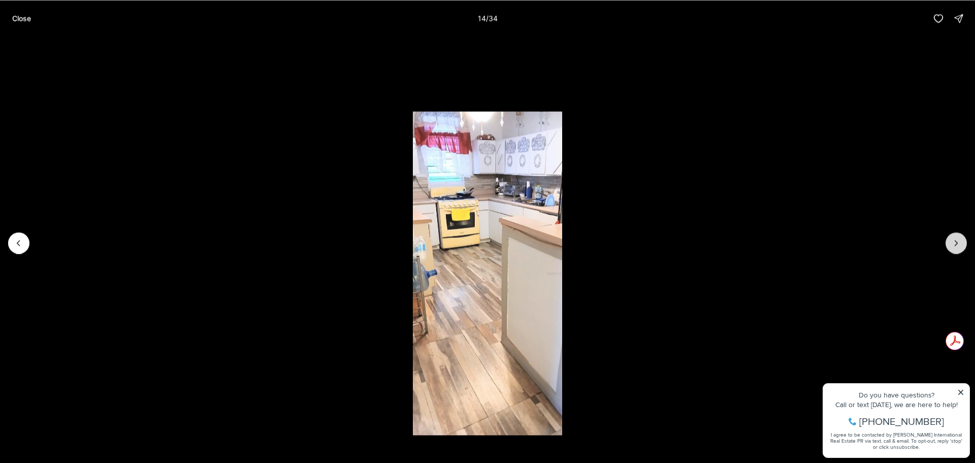
click at [951, 242] on icon "Next slide" at bounding box center [956, 243] width 10 height 10
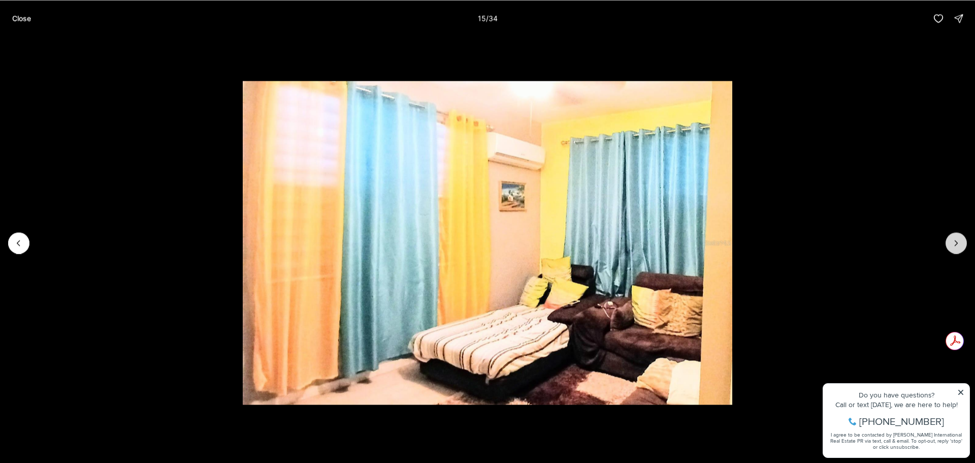
click at [951, 242] on icon "Next slide" at bounding box center [956, 243] width 10 height 10
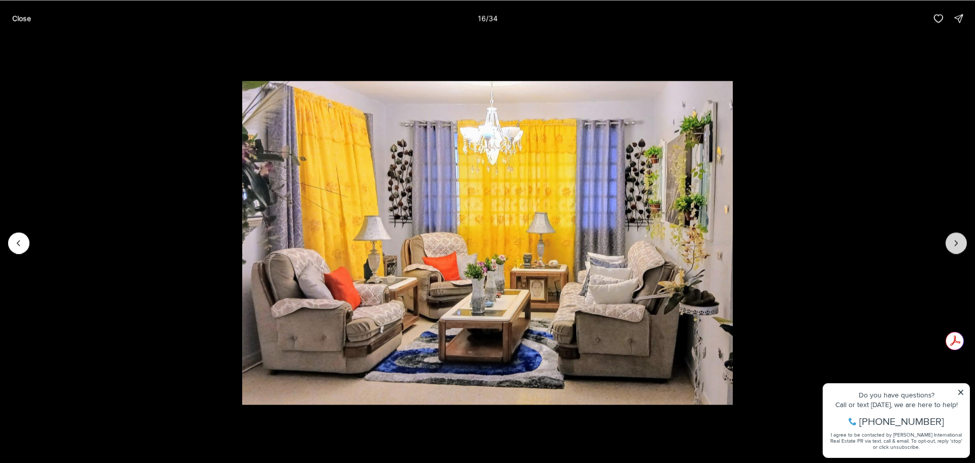
click at [951, 242] on icon "Next slide" at bounding box center [956, 243] width 10 height 10
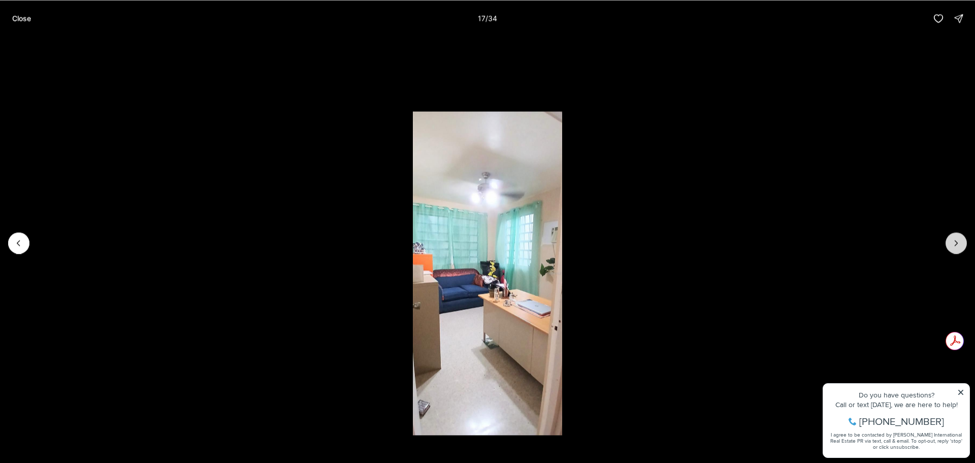
click at [951, 242] on icon "Next slide" at bounding box center [956, 243] width 10 height 10
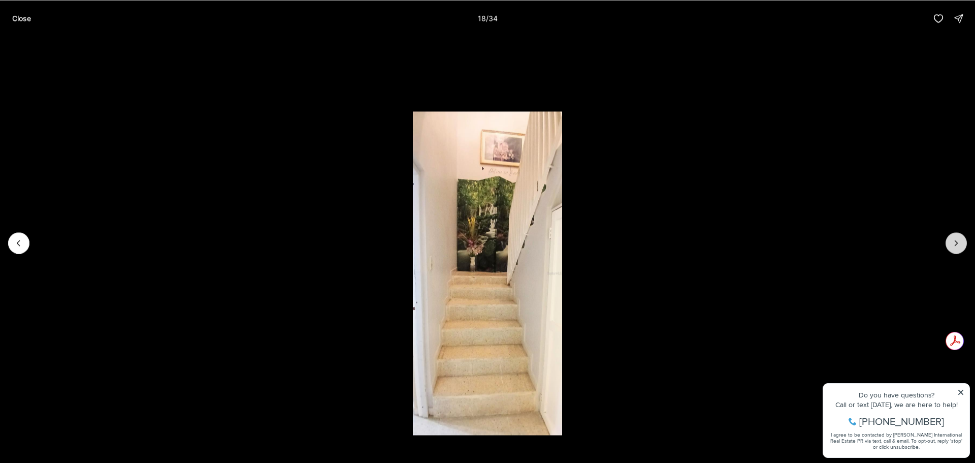
click at [951, 242] on icon "Next slide" at bounding box center [956, 243] width 10 height 10
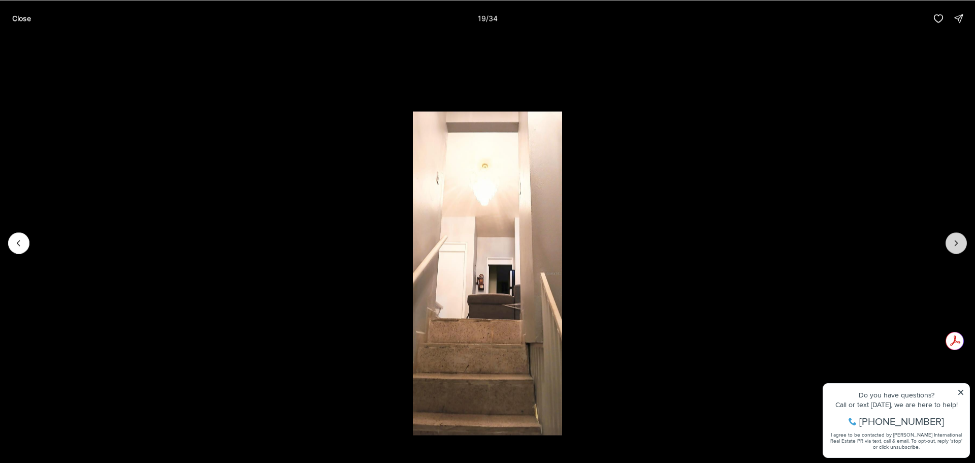
click at [951, 242] on icon "Next slide" at bounding box center [956, 243] width 10 height 10
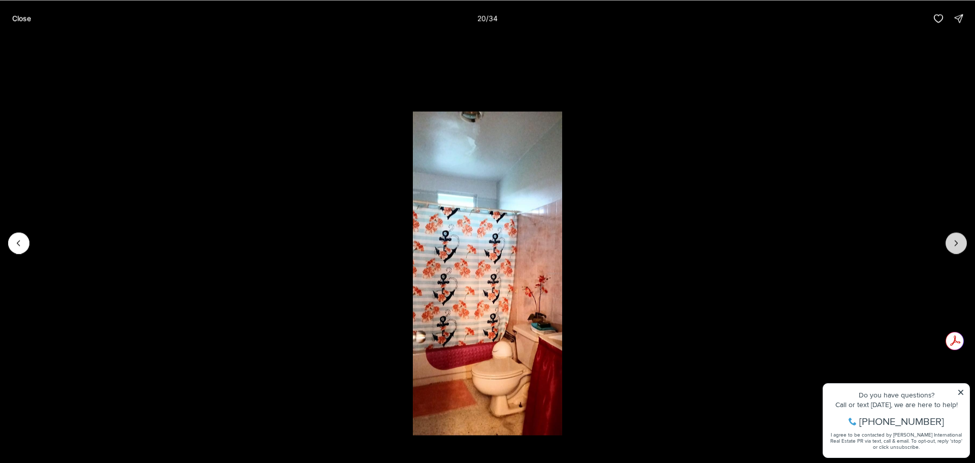
click at [951, 242] on icon "Next slide" at bounding box center [956, 243] width 10 height 10
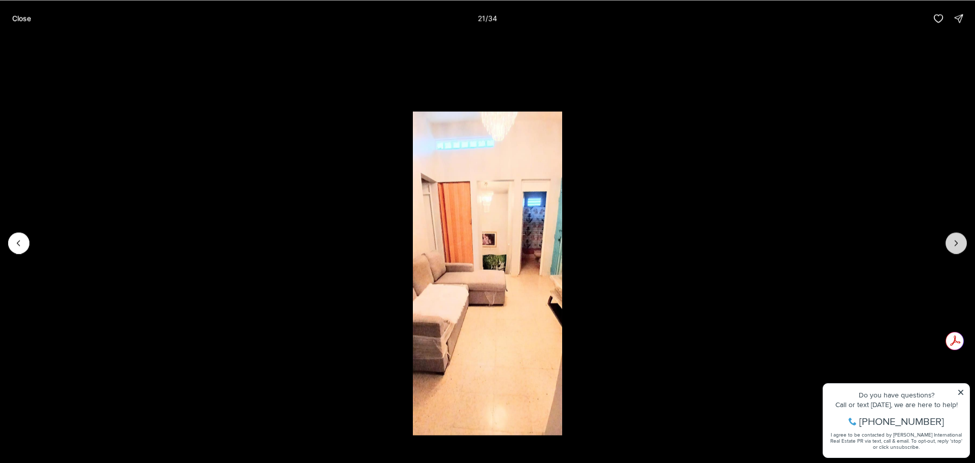
click at [951, 242] on icon "Next slide" at bounding box center [956, 243] width 10 height 10
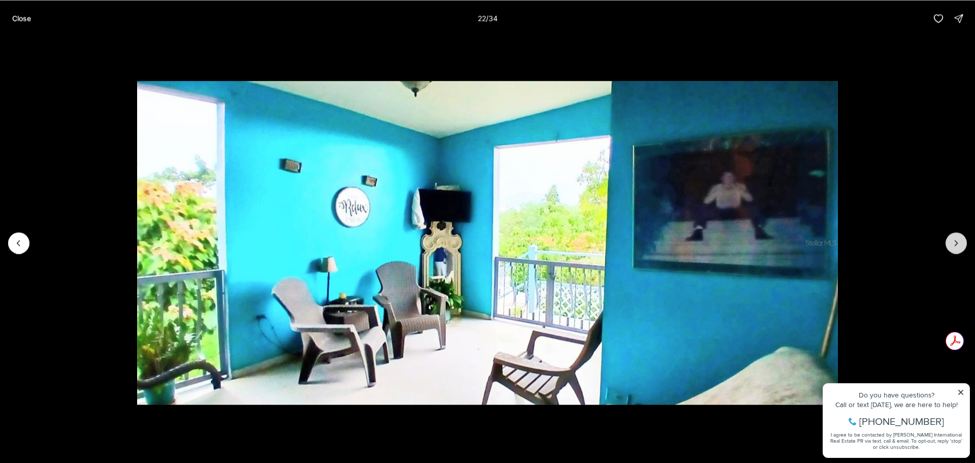
click at [951, 242] on icon "Next slide" at bounding box center [956, 243] width 10 height 10
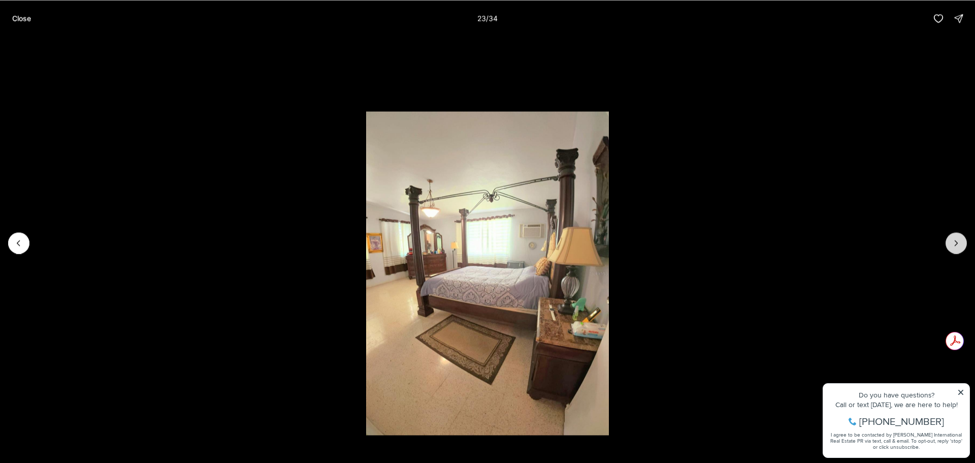
click at [951, 242] on icon "Next slide" at bounding box center [956, 243] width 10 height 10
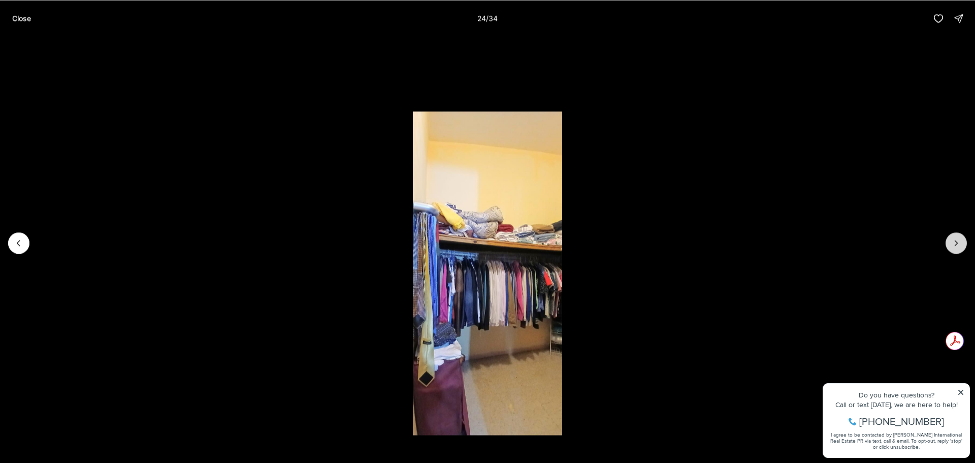
click at [951, 242] on icon "Next slide" at bounding box center [956, 243] width 10 height 10
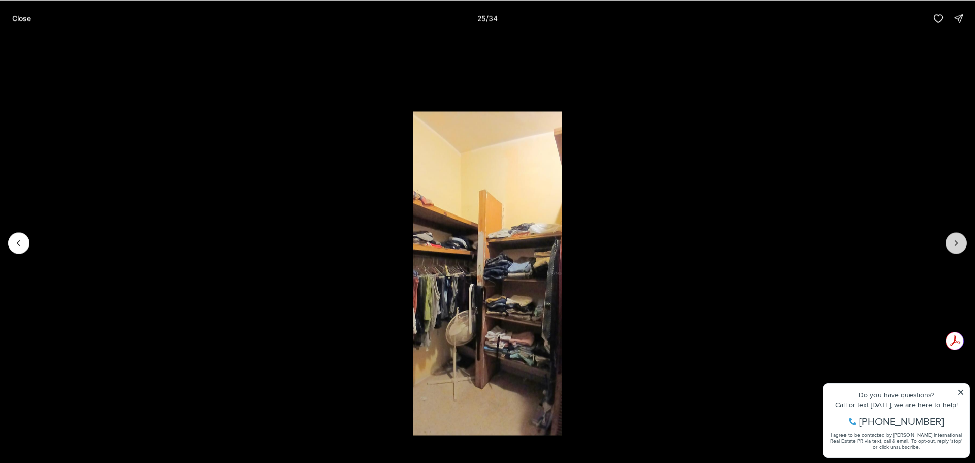
click at [951, 242] on icon "Next slide" at bounding box center [956, 243] width 10 height 10
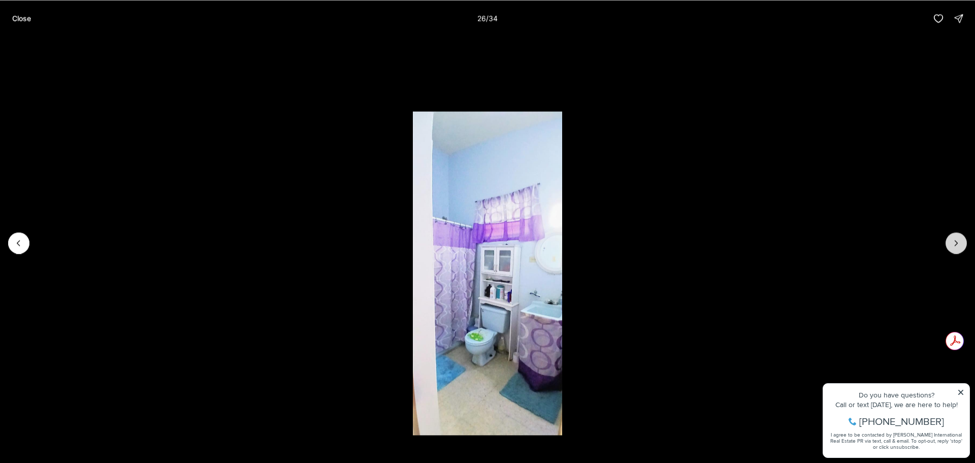
click at [951, 242] on icon "Next slide" at bounding box center [956, 243] width 10 height 10
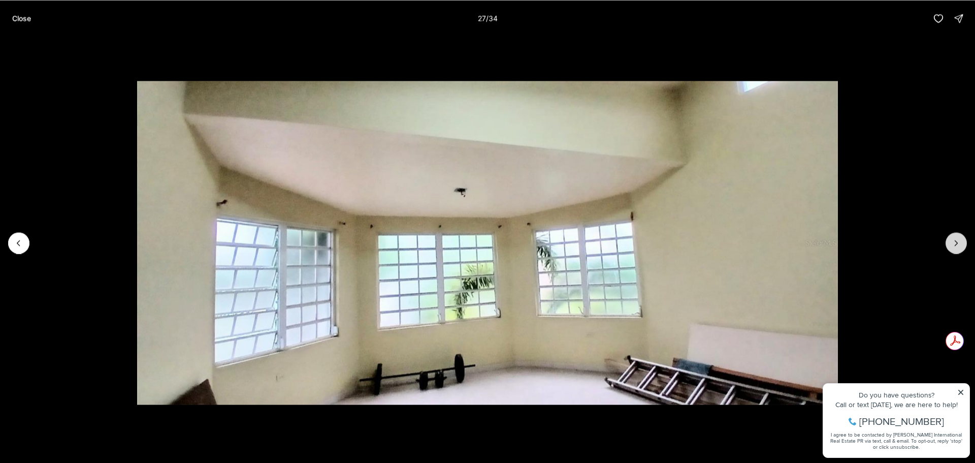
click at [951, 242] on icon "Next slide" at bounding box center [956, 243] width 10 height 10
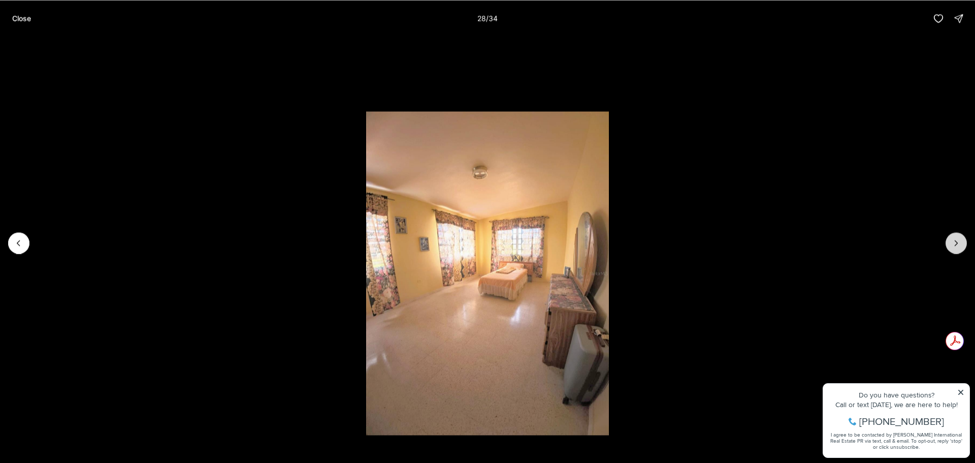
click at [951, 242] on icon "Next slide" at bounding box center [956, 243] width 10 height 10
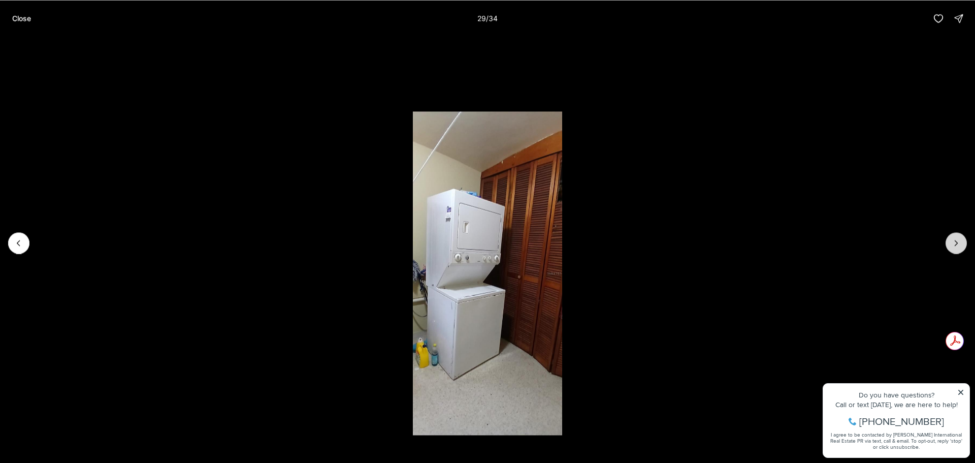
click at [951, 242] on icon "Next slide" at bounding box center [956, 243] width 10 height 10
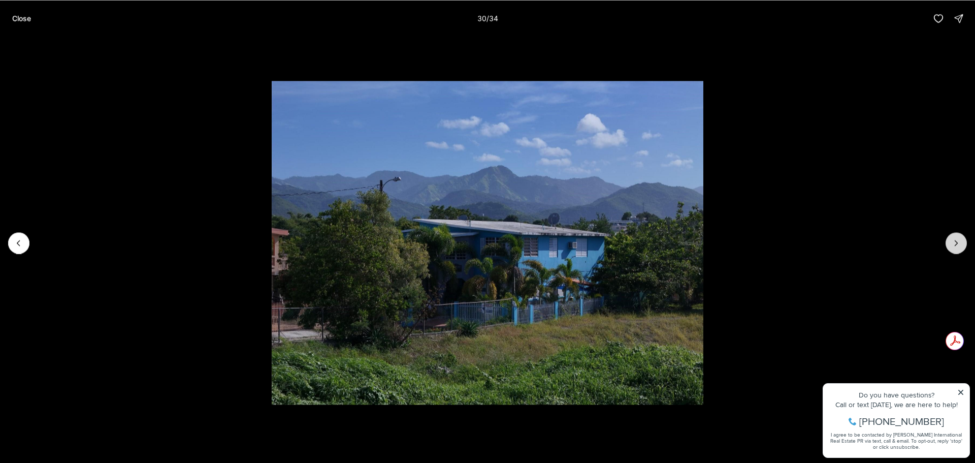
click at [951, 242] on icon "Next slide" at bounding box center [956, 243] width 10 height 10
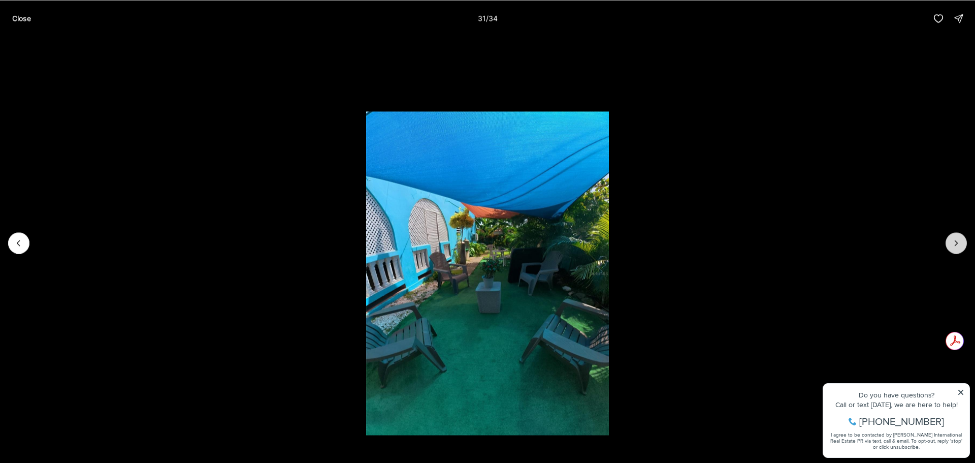
click at [951, 242] on icon "Next slide" at bounding box center [956, 243] width 10 height 10
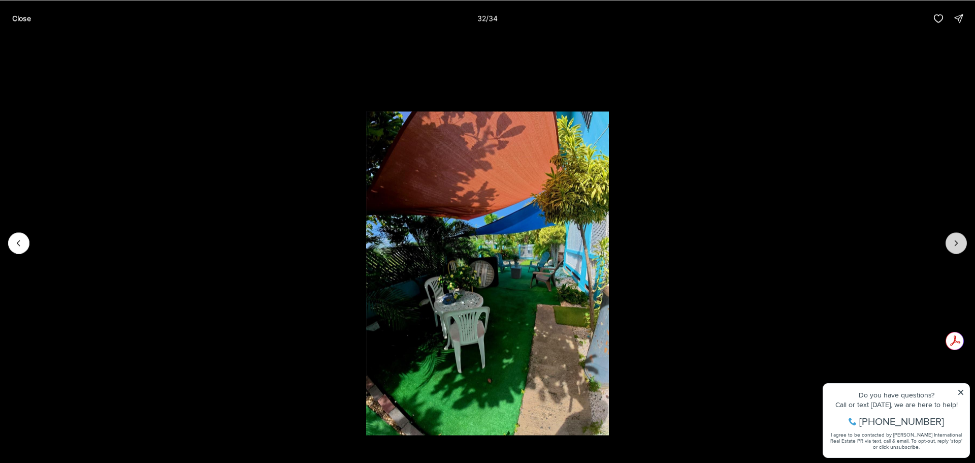
click at [951, 242] on icon "Next slide" at bounding box center [956, 243] width 10 height 10
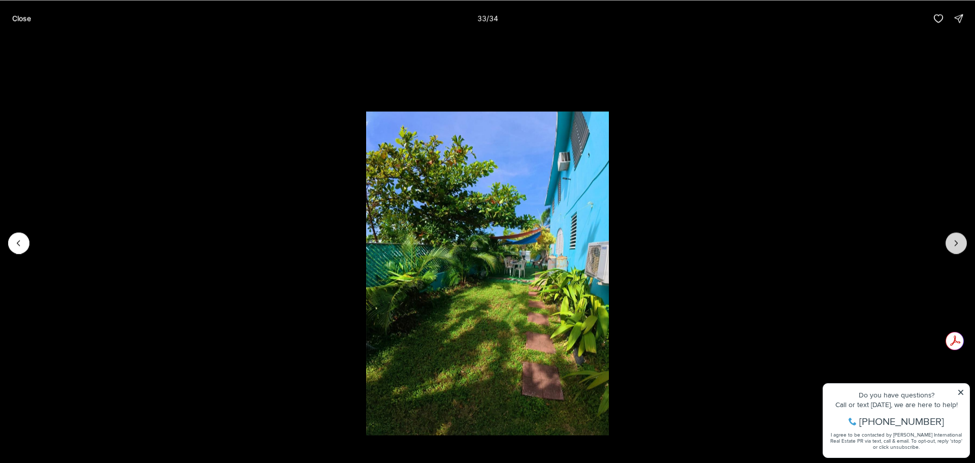
click at [951, 242] on icon "Next slide" at bounding box center [956, 243] width 10 height 10
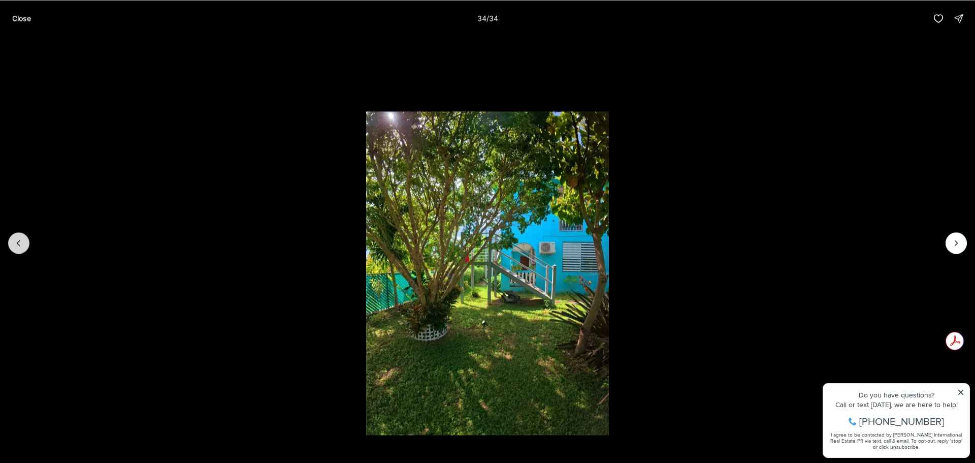
click at [15, 241] on icon "Previous slide" at bounding box center [19, 243] width 10 height 10
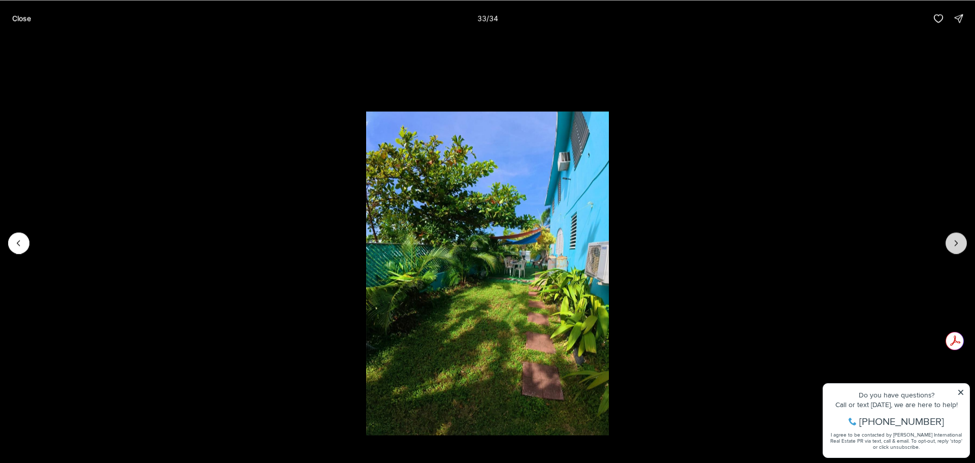
click at [952, 245] on icon "Next slide" at bounding box center [956, 243] width 10 height 10
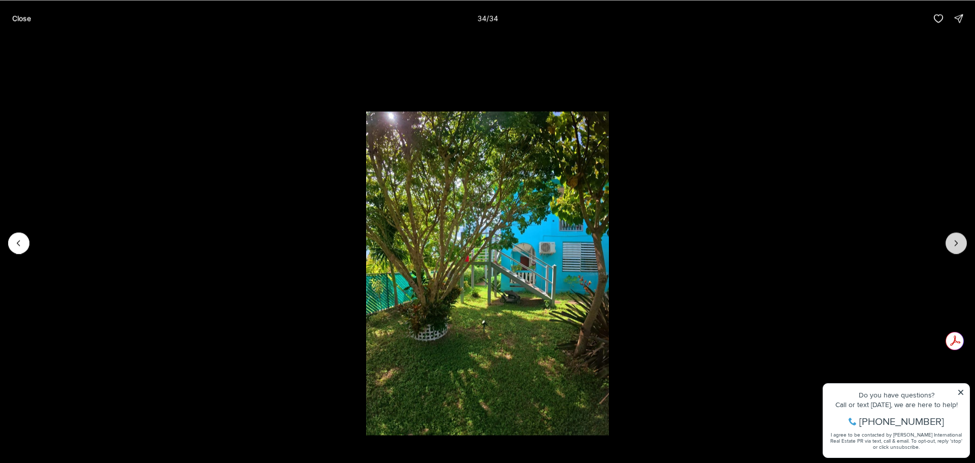
click at [952, 245] on div at bounding box center [955, 242] width 21 height 21
click at [32, 18] on button "Close" at bounding box center [21, 18] width 31 height 20
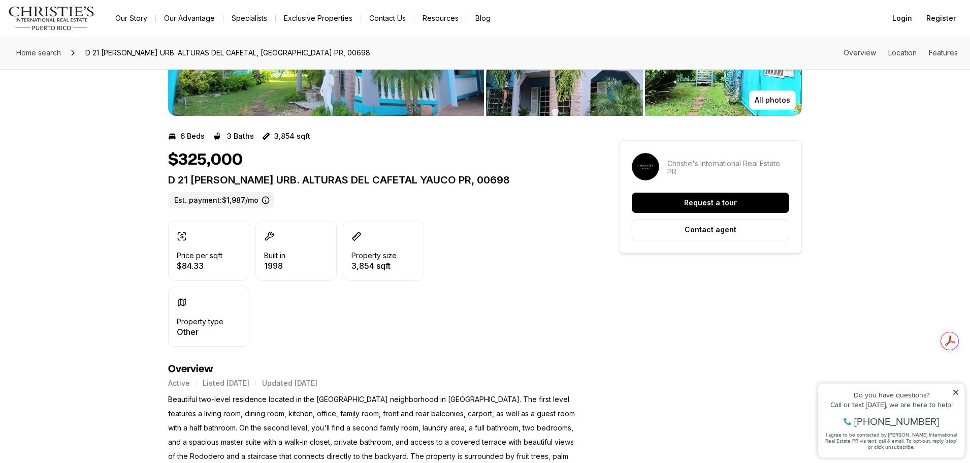
scroll to position [203, 0]
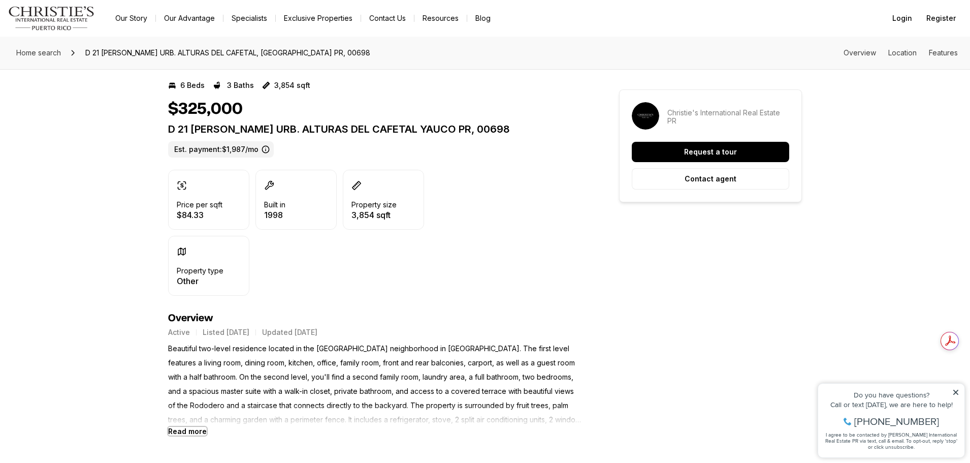
click at [190, 434] on b "Read more" at bounding box center [187, 430] width 39 height 9
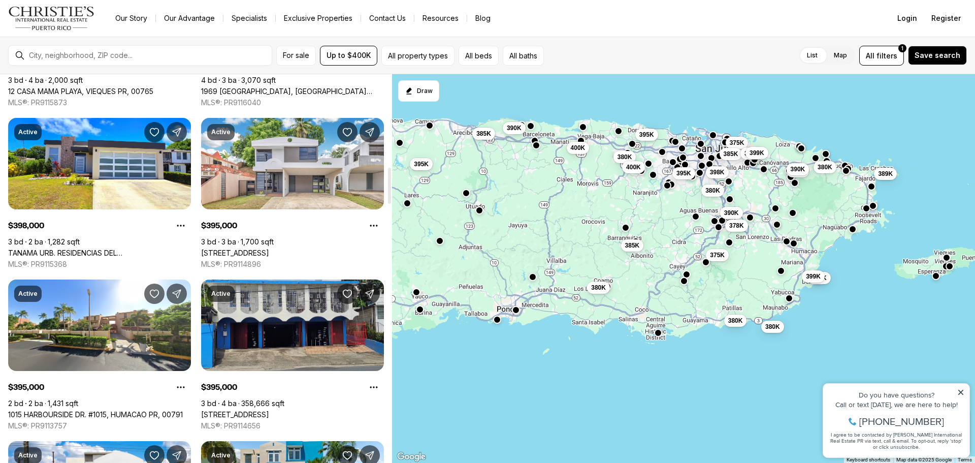
scroll to position [1015, 0]
